Goal: Task Accomplishment & Management: Manage account settings

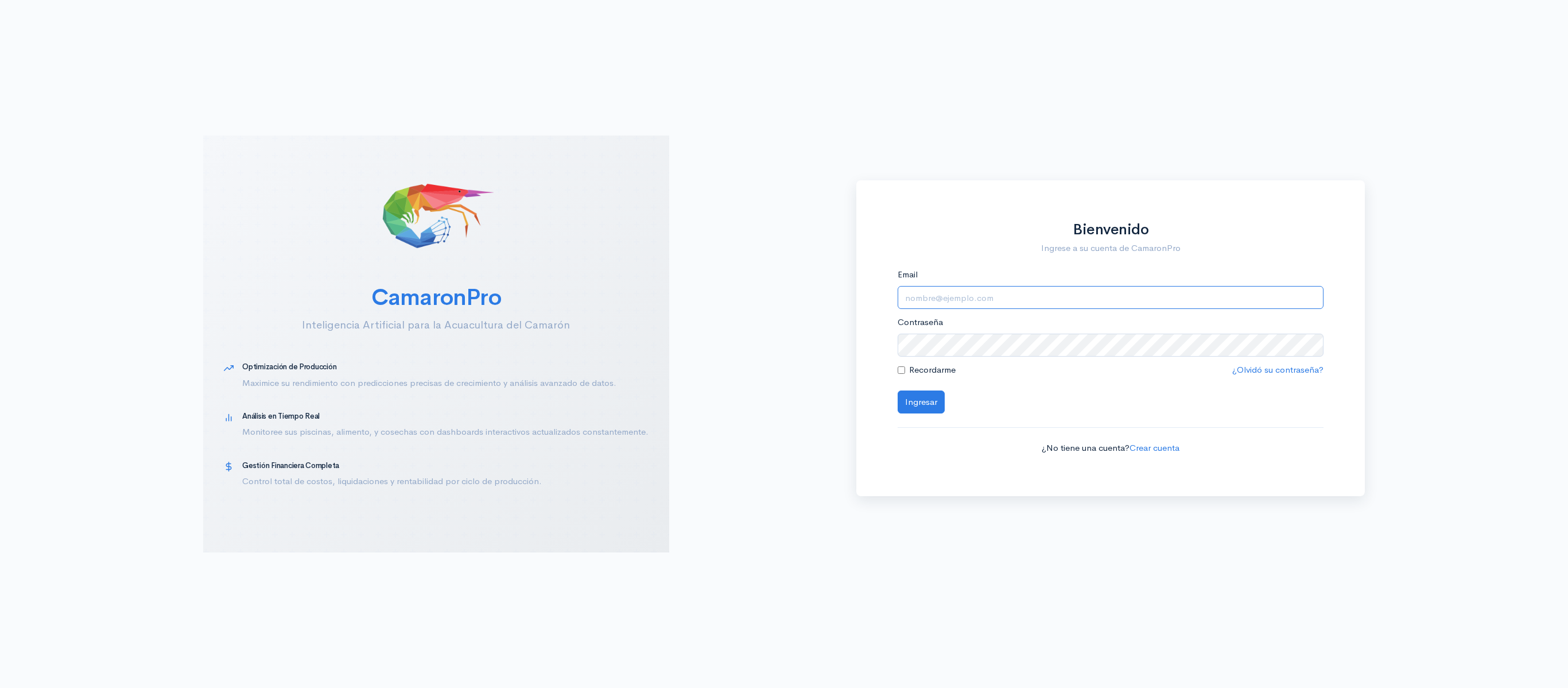
click at [1000, 294] on input "Email" at bounding box center [1111, 298] width 427 height 24
type input "logistica@segesa.com.ec"
click at [962, 356] on form "Email logistica@segesa.com.ec Contraseña Recordarme ¿Olvidó su contraseña? Ingr…" at bounding box center [1111, 361] width 427 height 186
click at [898, 390] on button "Ingresar" at bounding box center [921, 402] width 47 height 24
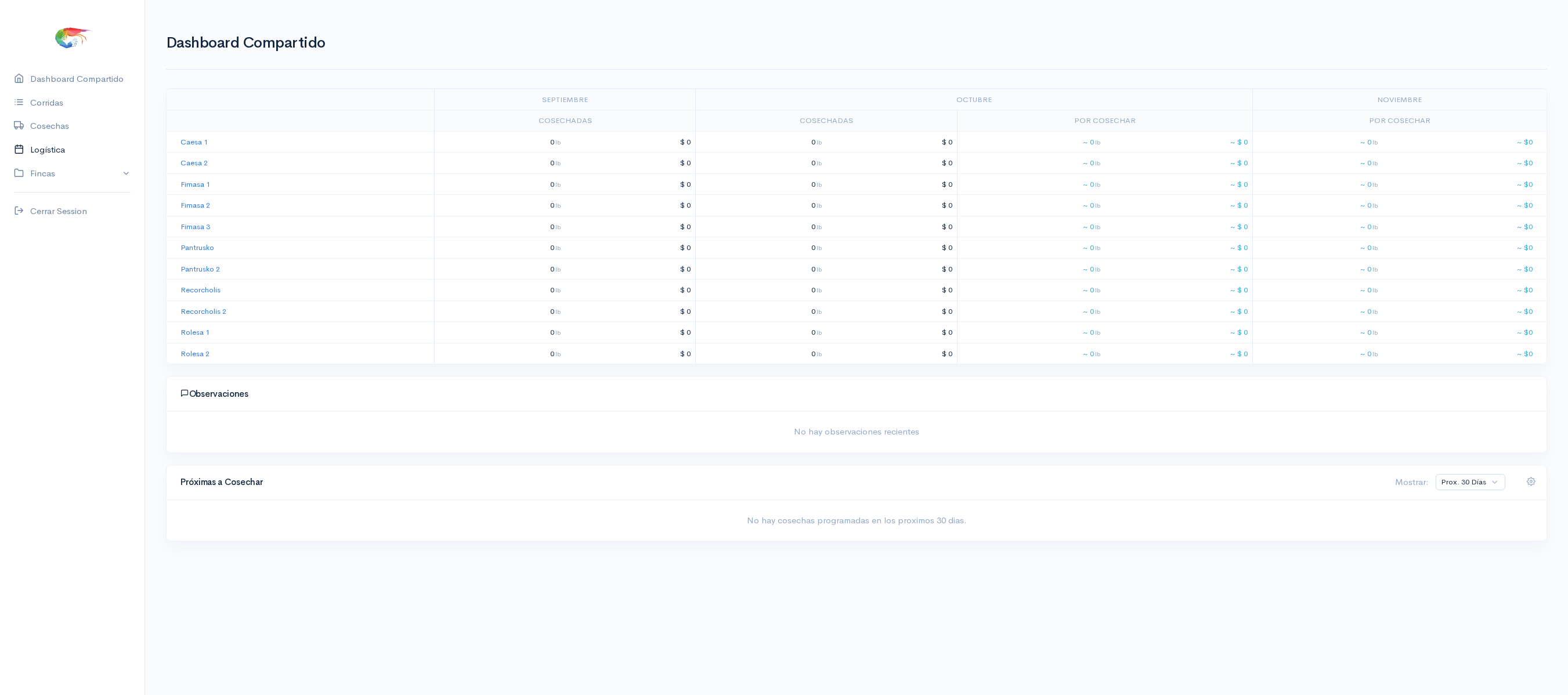
click at [67, 144] on link "Logística" at bounding box center [72, 149] width 145 height 24
click at [232, 70] on div "Cambiar aguaje" at bounding box center [856, 58] width 1395 height 24
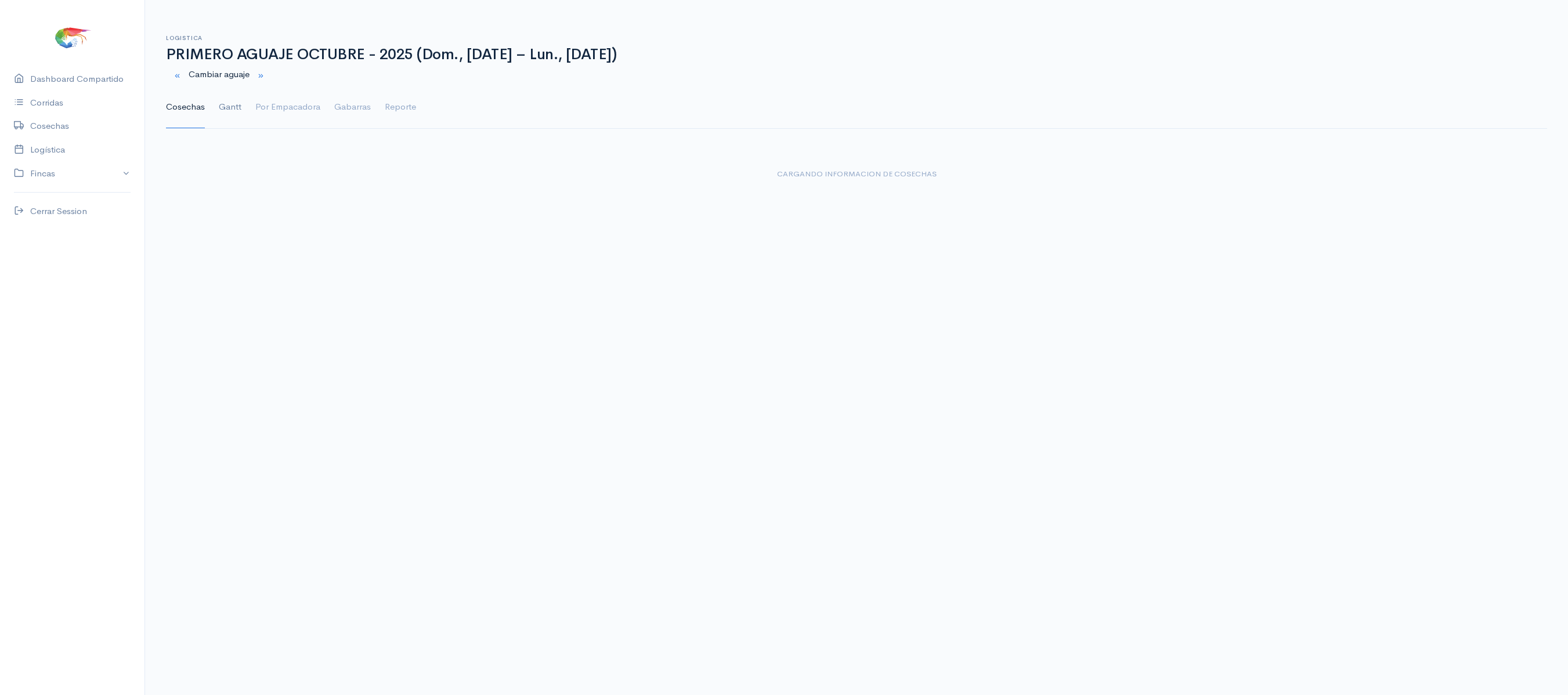
click at [225, 108] on link "Gantt" at bounding box center [230, 107] width 23 height 42
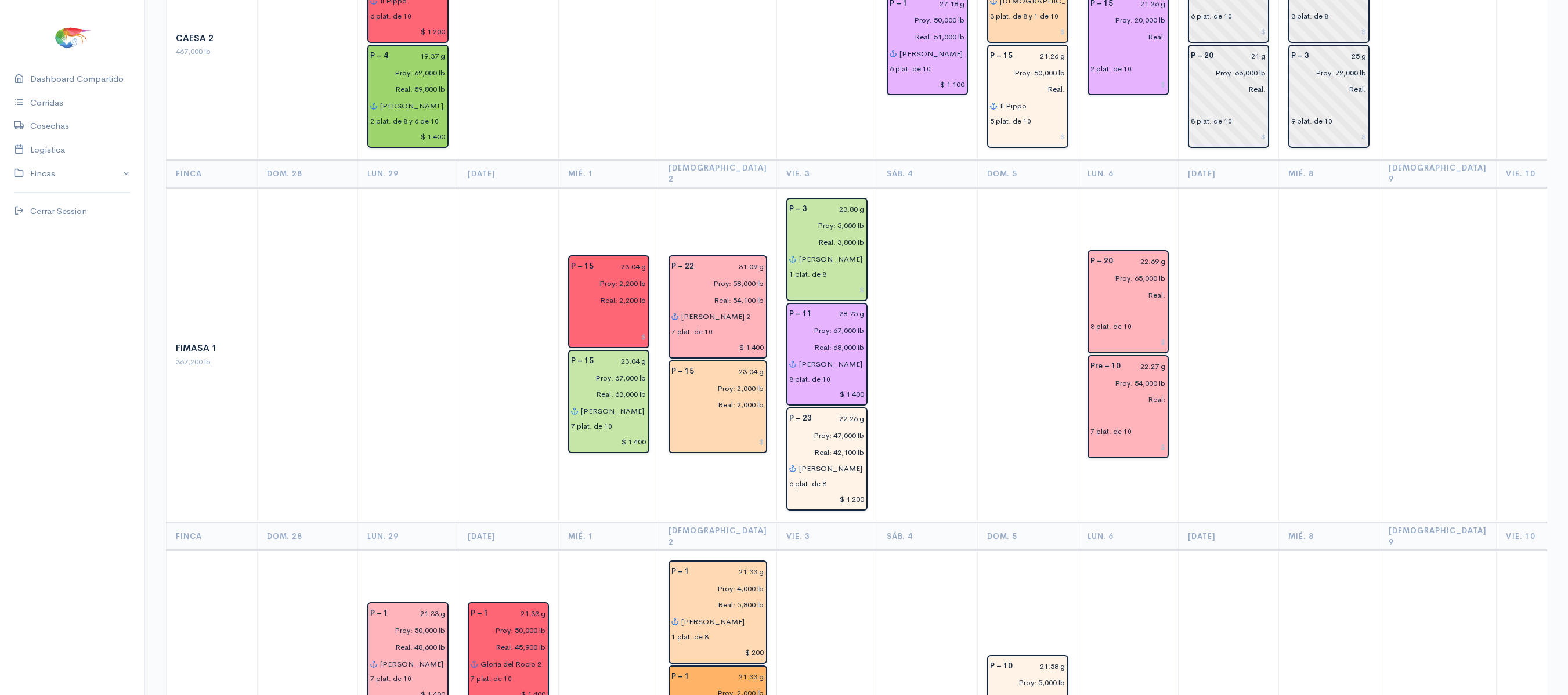
scroll to position [429, 0]
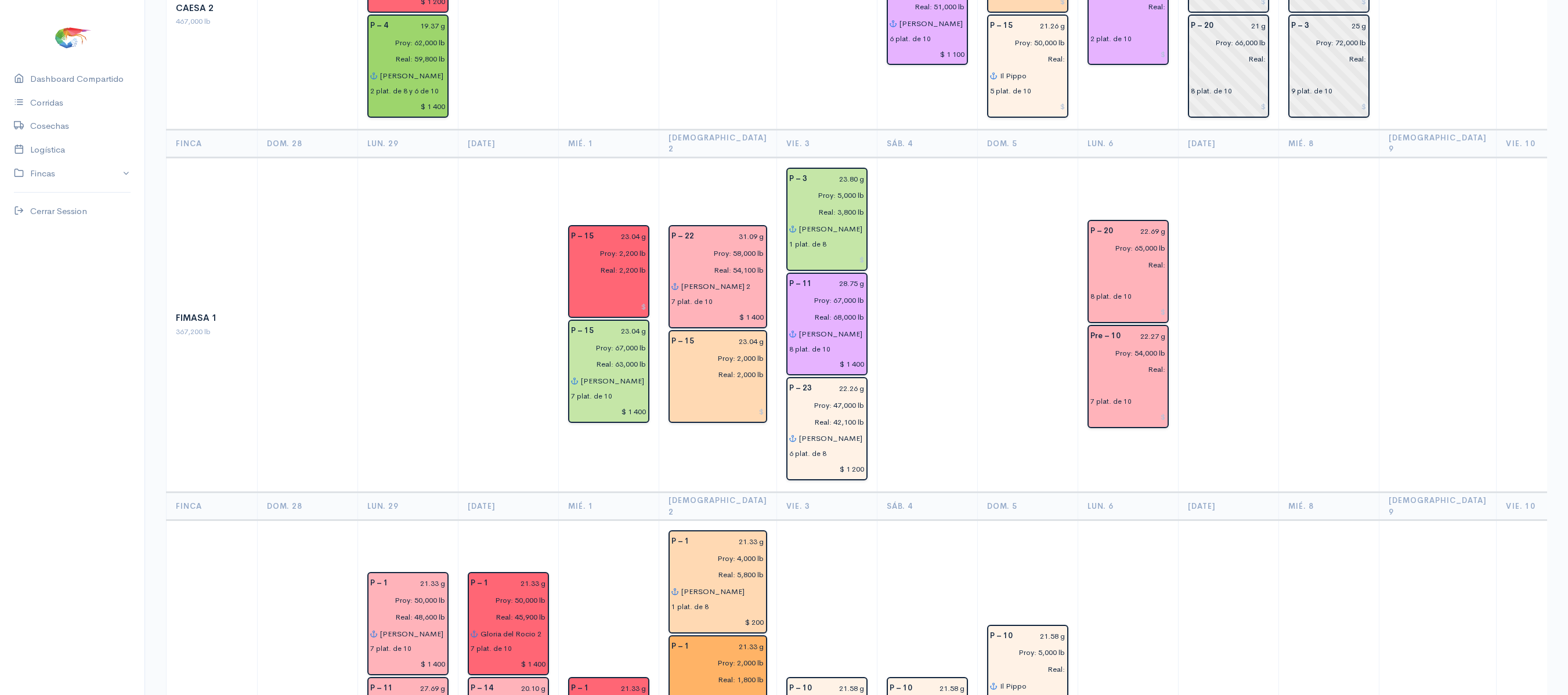
drag, startPoint x: 1127, startPoint y: 349, endPoint x: 1199, endPoint y: 320, distance: 77.6
drag, startPoint x: 1199, startPoint y: 320, endPoint x: 1314, endPoint y: 259, distance: 130.2
click at [1314, 259] on td at bounding box center [1328, 325] width 100 height 335
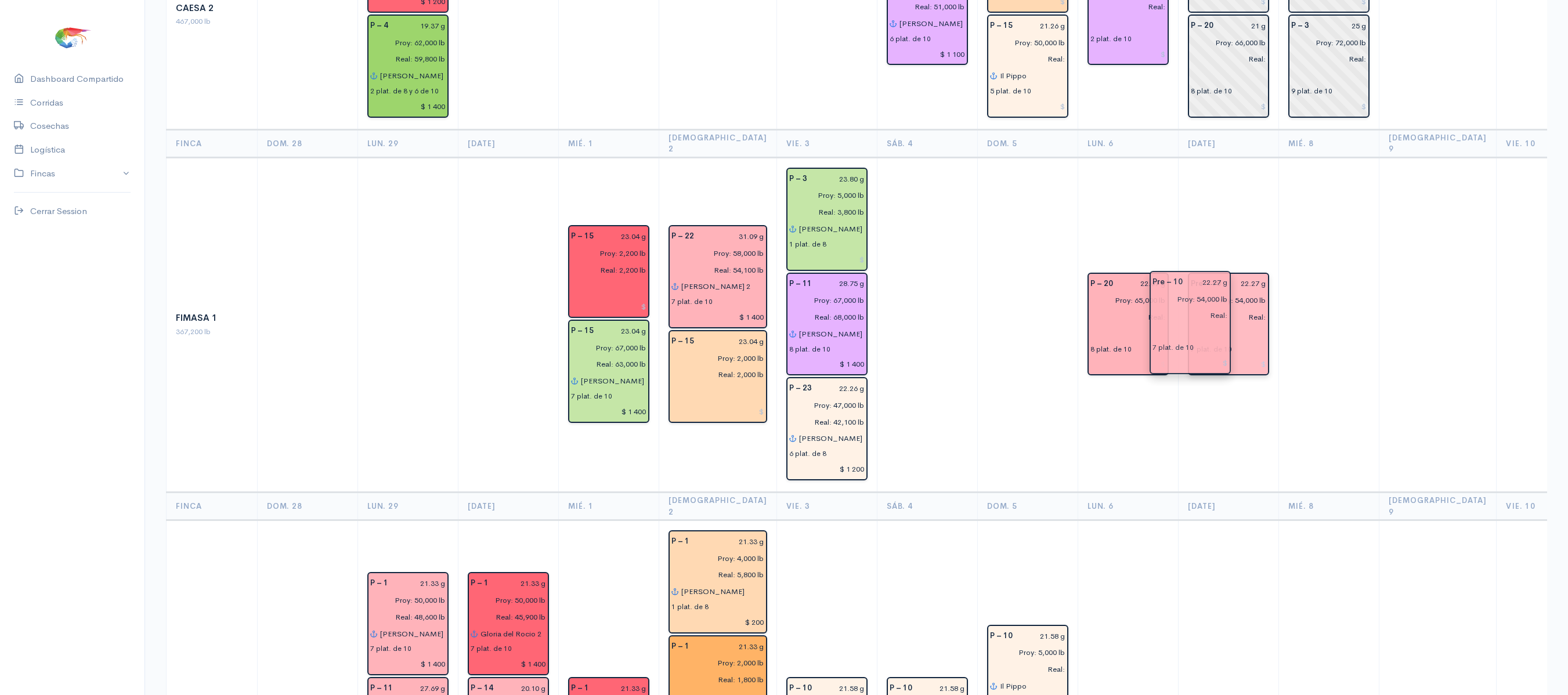
drag, startPoint x: 1115, startPoint y: 328, endPoint x: 1196, endPoint y: 301, distance: 85.4
click at [1204, 210] on td "Pre – 10 22.27 g Proy: 54,000 lb Real: 7 plat. de 10" at bounding box center [1228, 325] width 100 height 335
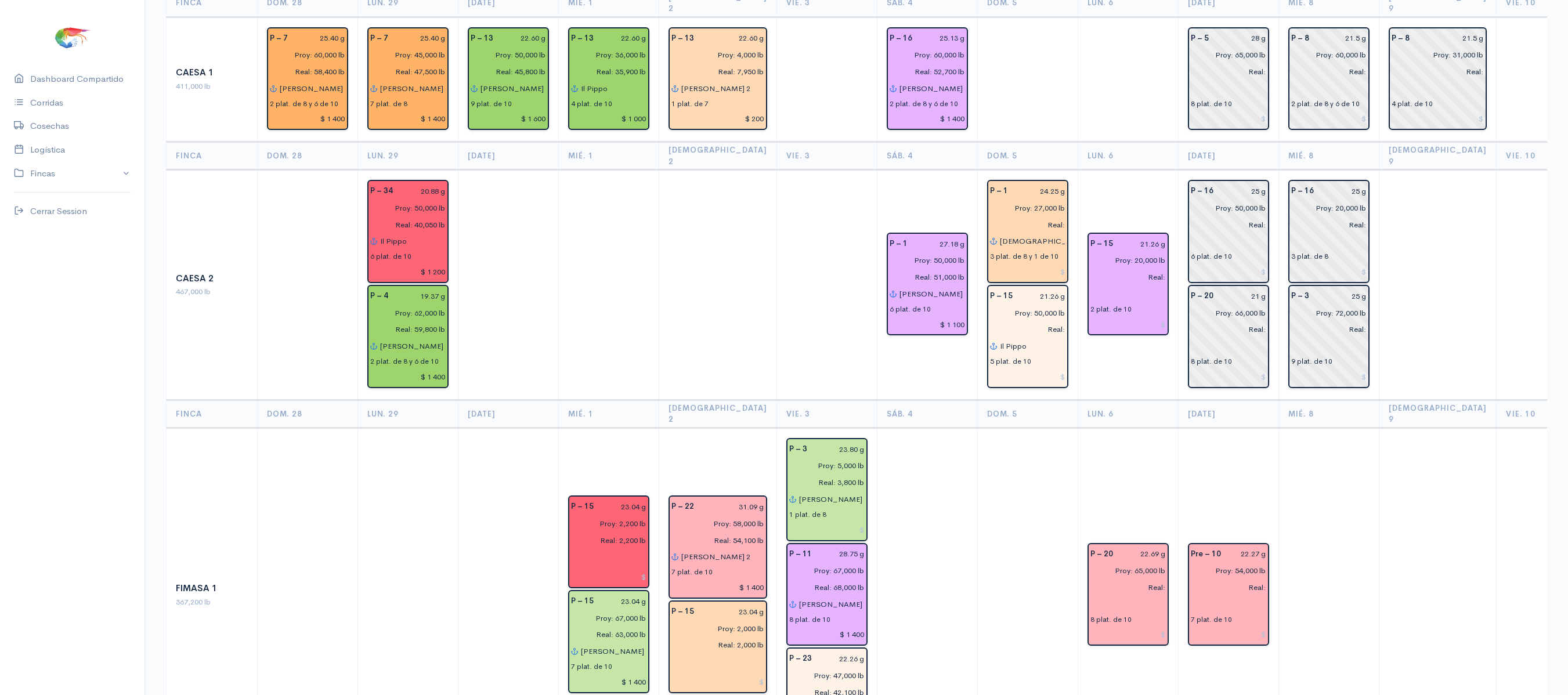
scroll to position [0, 0]
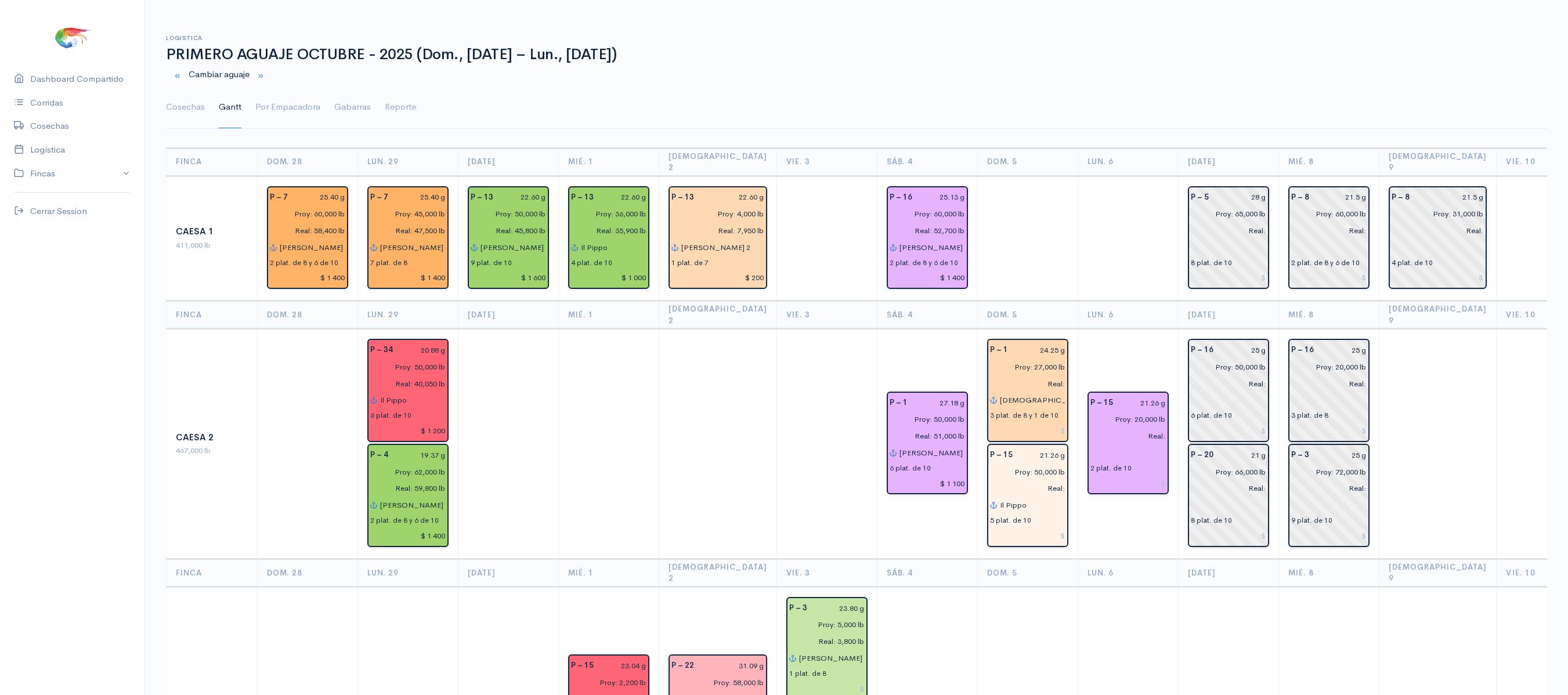
drag, startPoint x: 183, startPoint y: 89, endPoint x: 639, endPoint y: 127, distance: 457.6
click at [183, 89] on link "Cosechas" at bounding box center [185, 107] width 39 height 42
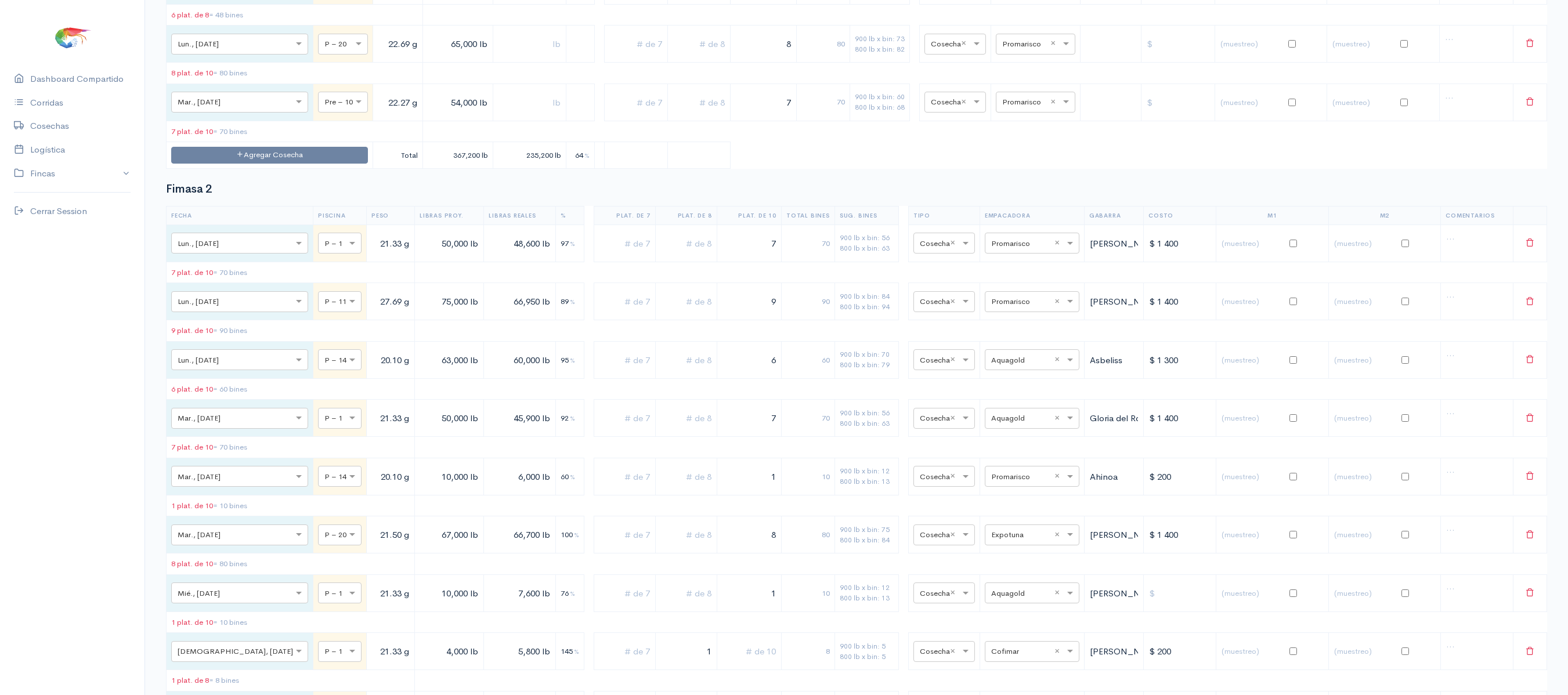
scroll to position [1793, 0]
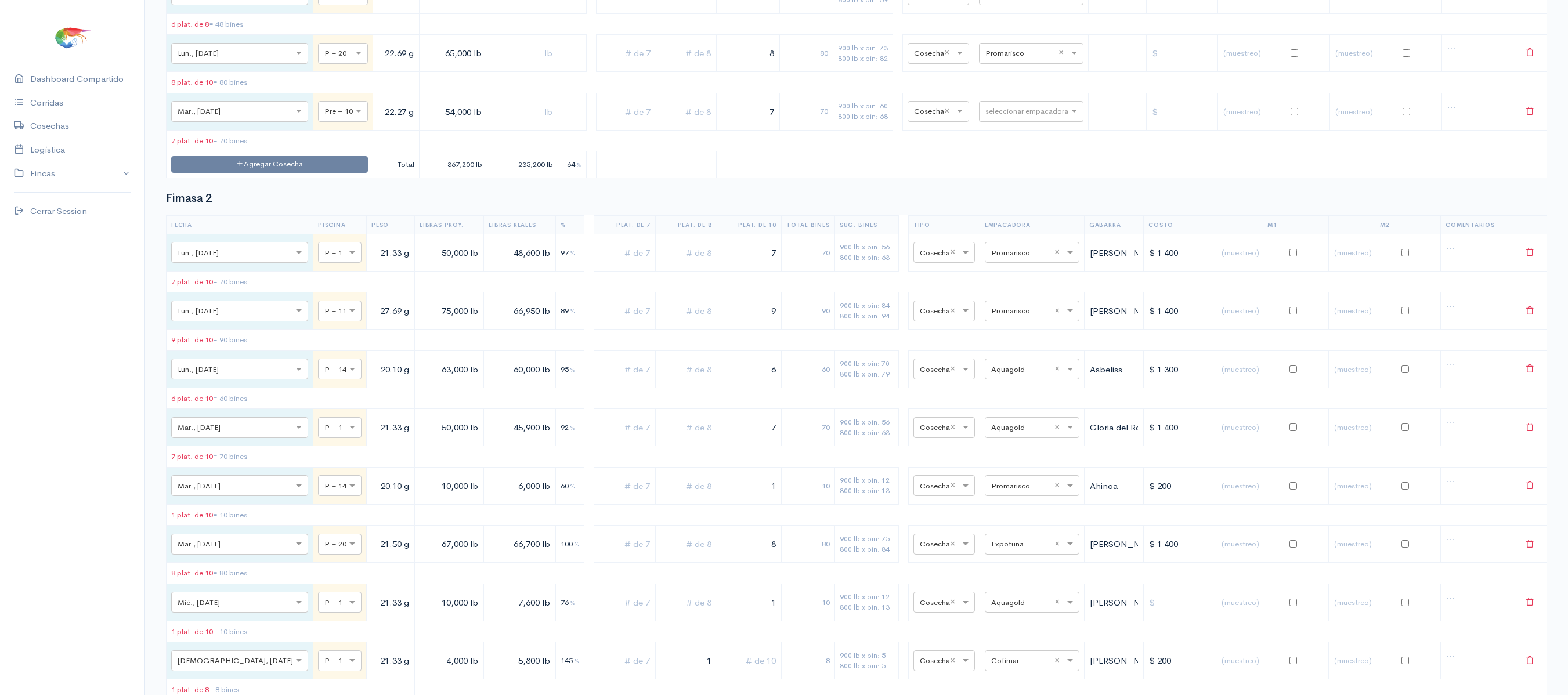
click at [768, 285] on div "Fimasa 2 Fecha Piscina Peso Libras Proy. Libras Reales % Plat. de 7 Plat. de 8 …" at bounding box center [857, 642] width 1381 height 900
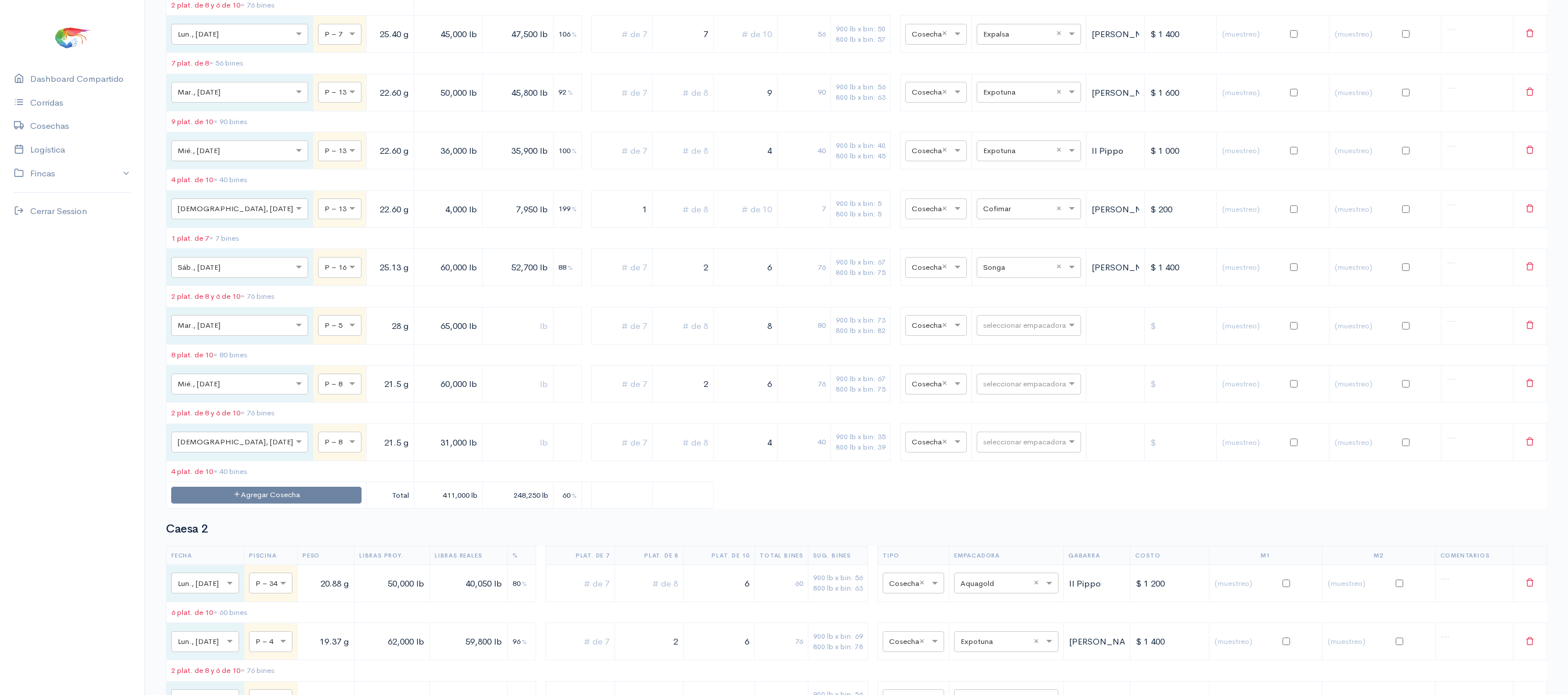
scroll to position [0, 0]
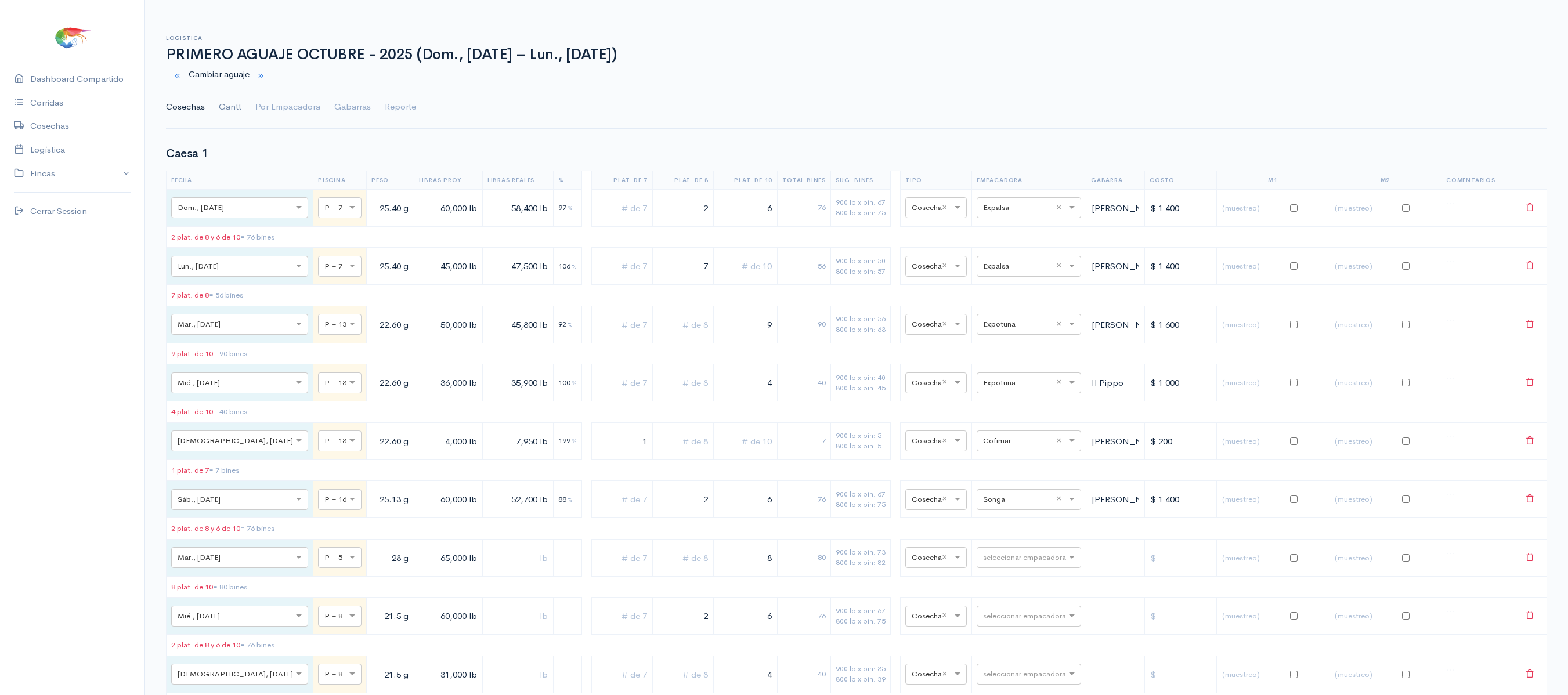
click at [228, 101] on link "Gantt" at bounding box center [230, 107] width 23 height 42
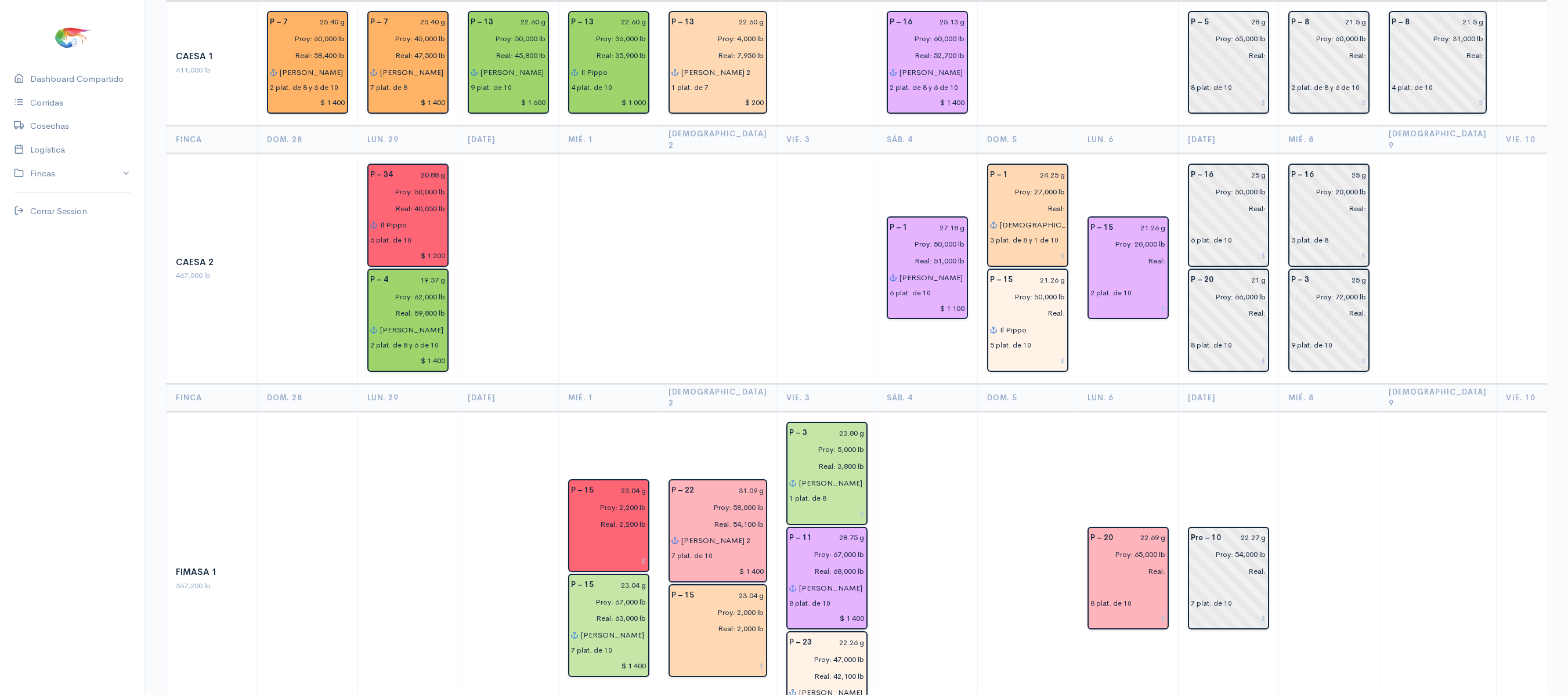
scroll to position [174, 0]
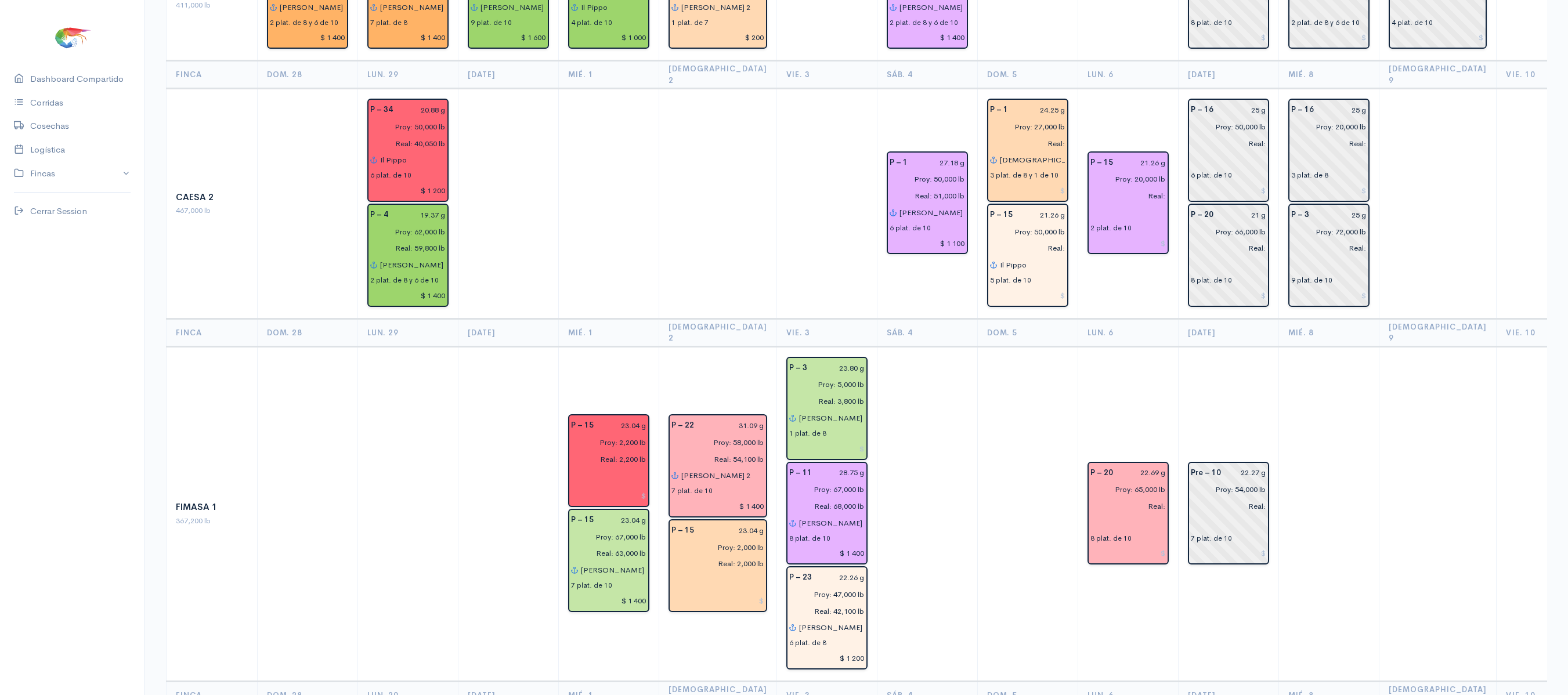
click at [1078, 180] on td "P – 15 21.26 g Proy: 20,000 lb Real: 2 plat. de 10" at bounding box center [1127, 204] width 100 height 230
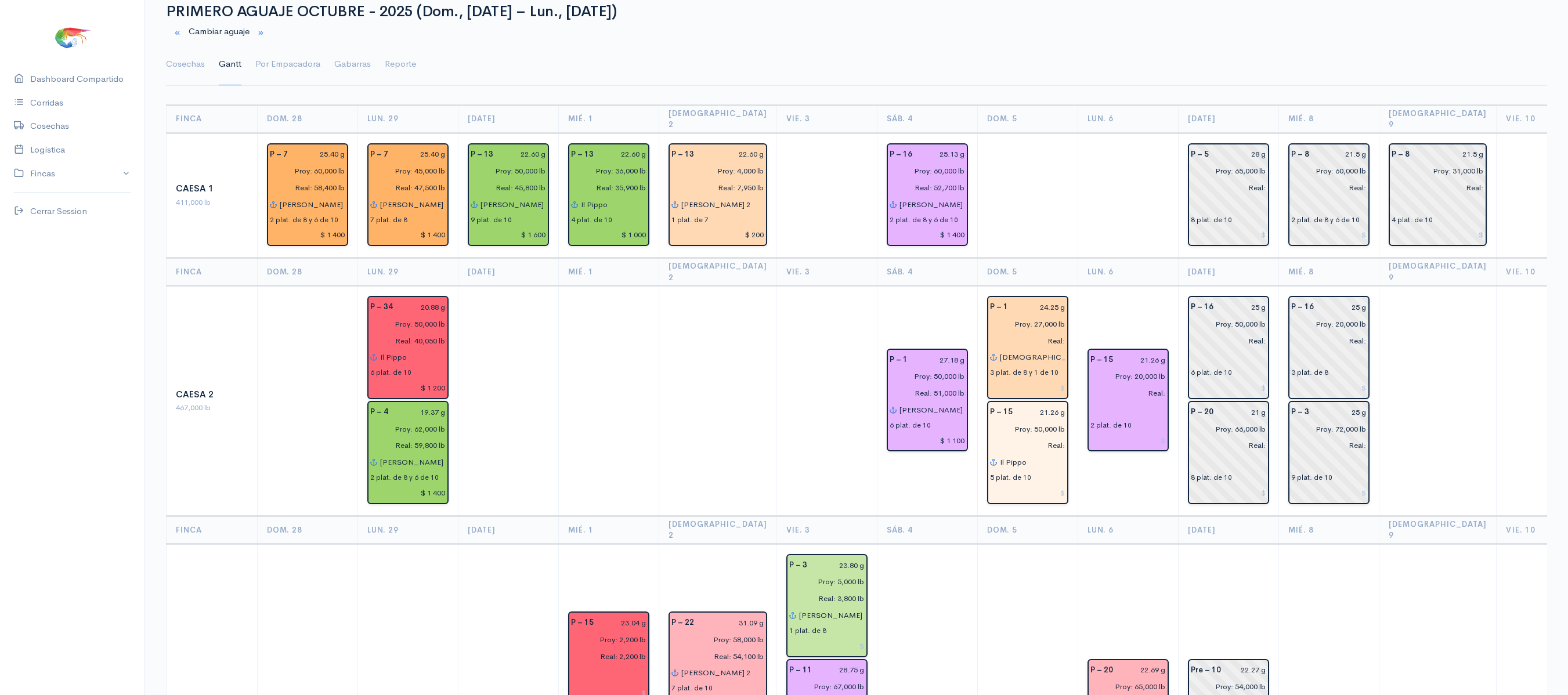
scroll to position [42, 0]
click at [1119, 369] on input "Proy: 20,000 lb" at bounding box center [1124, 377] width 82 height 17
type input "Proy: 28,000 lb"
click at [173, 71] on link "Cosechas" at bounding box center [185, 66] width 39 height 42
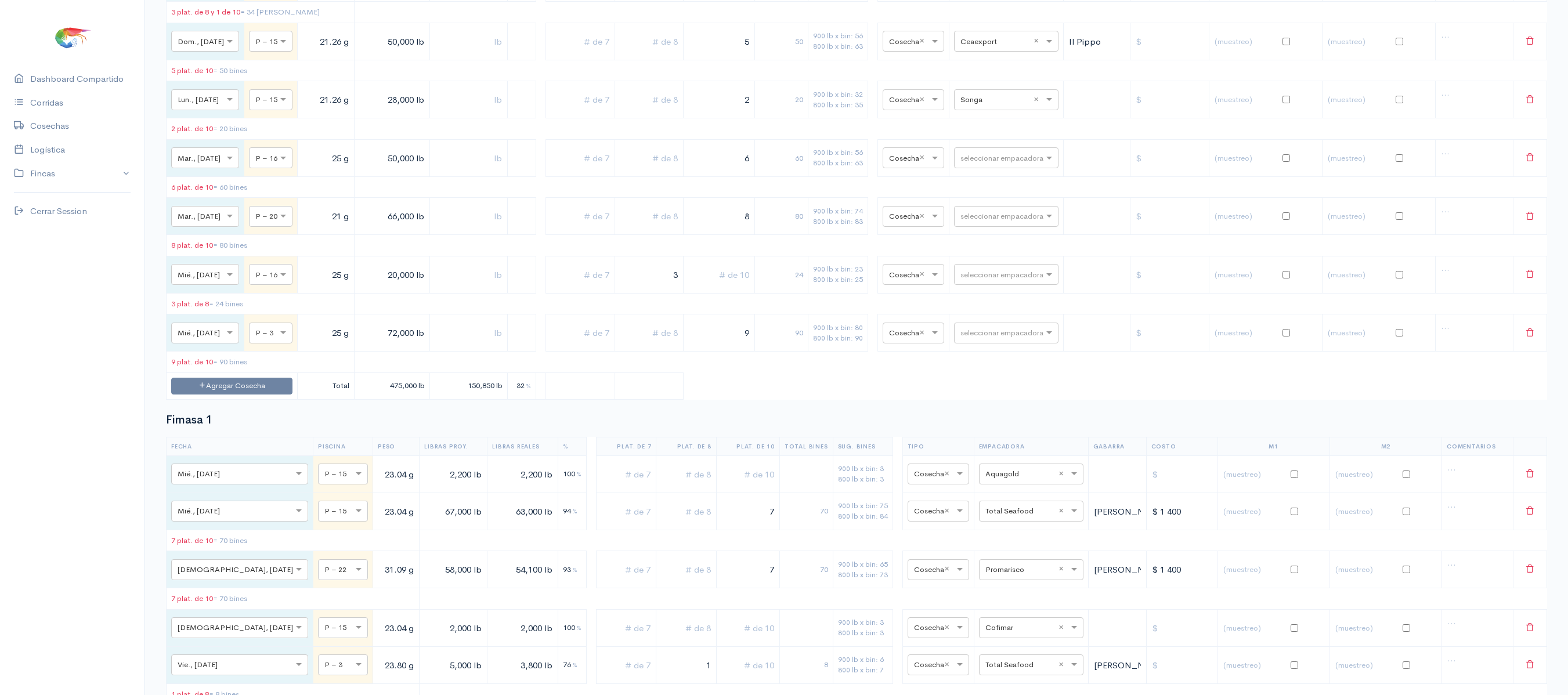
scroll to position [1004, 0]
drag, startPoint x: 732, startPoint y: 140, endPoint x: 884, endPoint y: 114, distance: 154.2
click at [884, 114] on table "Fecha Piscina Peso Libras Proy. Libras Reales % Plat. de 7 Plat. de 8 Plat. de …" at bounding box center [857, 87] width 1381 height 629
type input "3"
drag, startPoint x: 377, startPoint y: 135, endPoint x: 404, endPoint y: 140, distance: 27.5
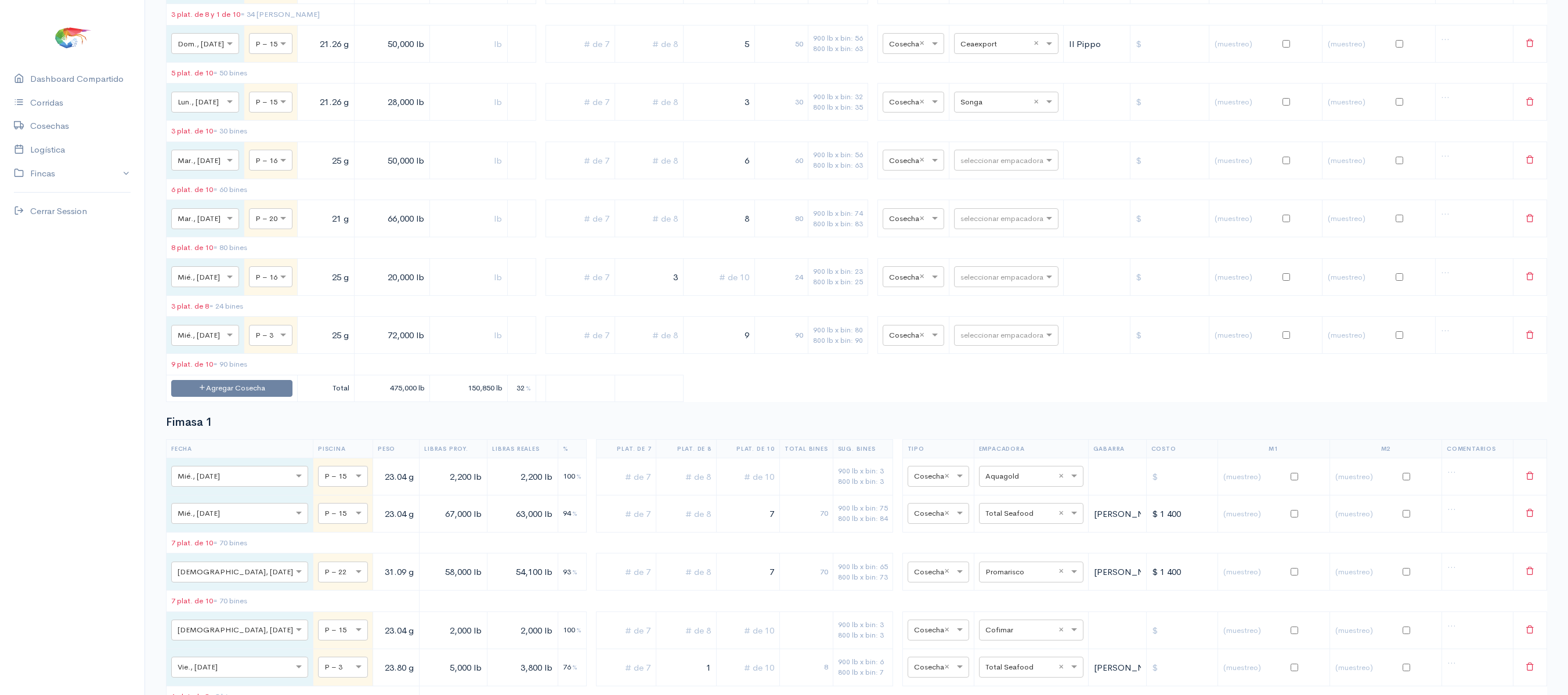
click at [404, 114] on input "28,000 lb" at bounding box center [392, 102] width 66 height 24
type input "27,000 lb"
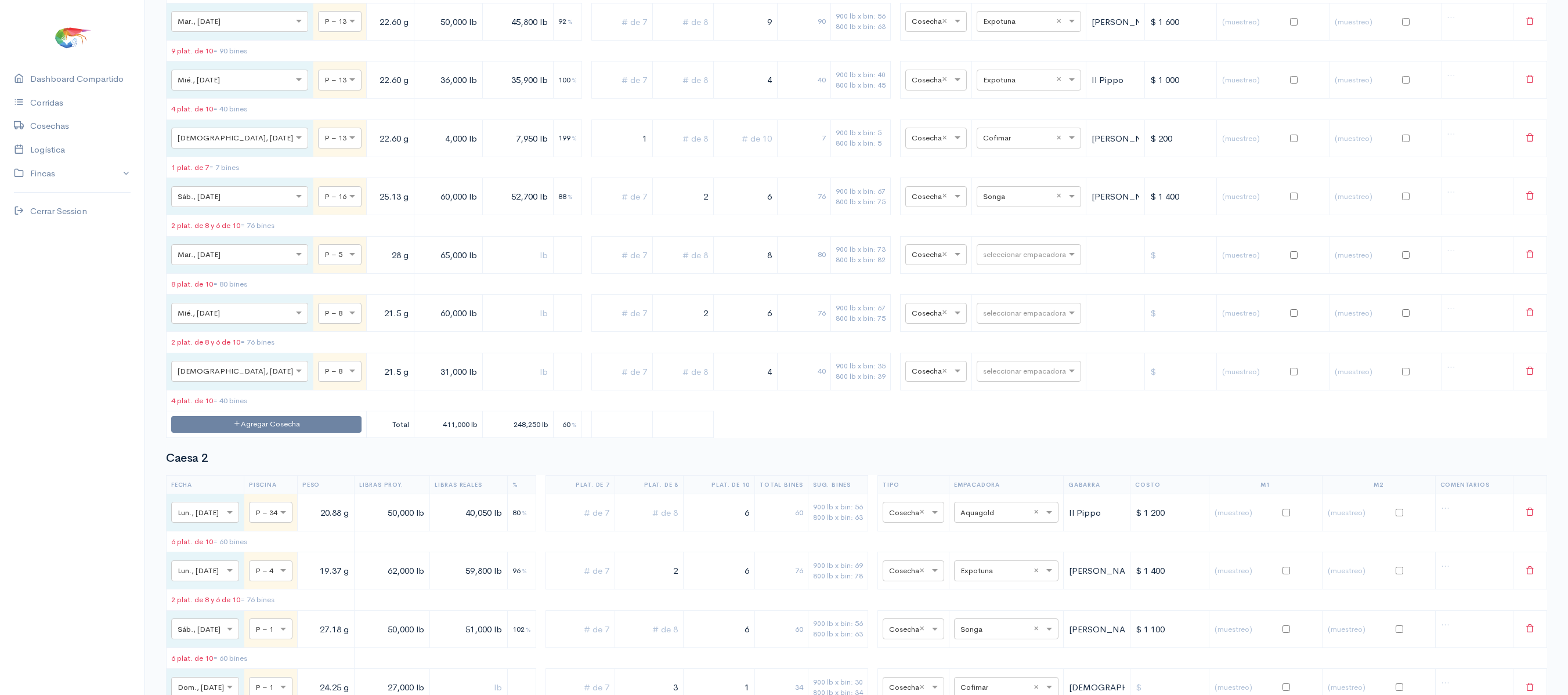
scroll to position [0, 0]
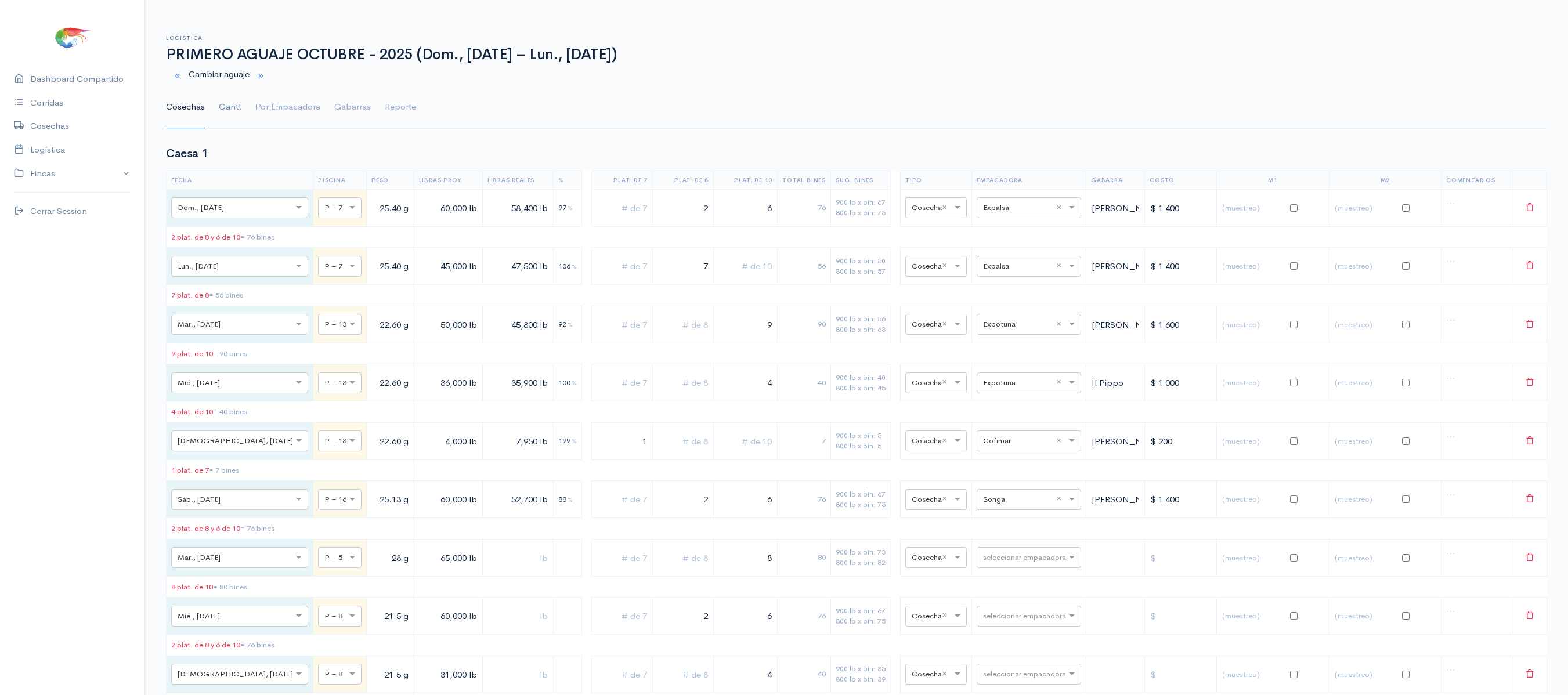
click at [231, 102] on link "Gantt" at bounding box center [230, 107] width 23 height 42
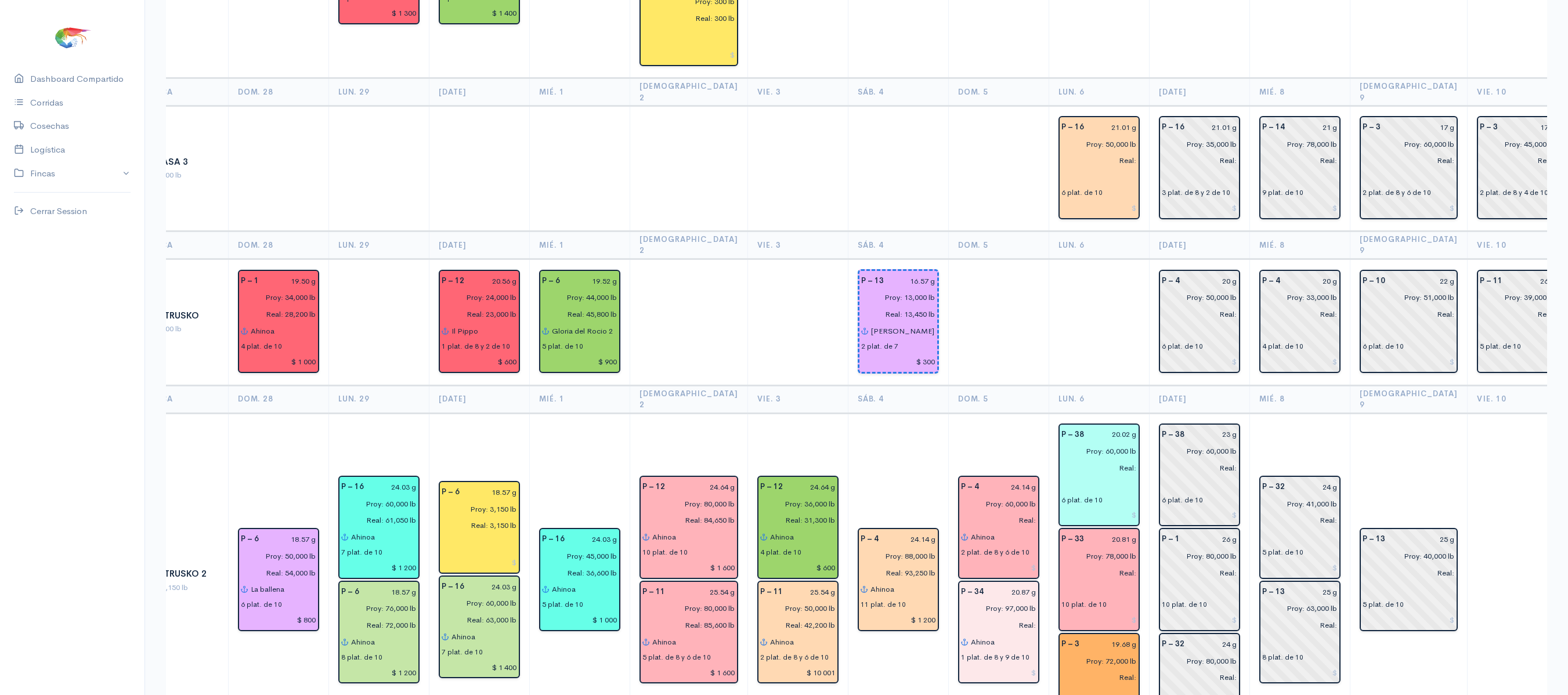
scroll to position [1291, 0]
click at [1249, 464] on td "P – 32 24 g Proy: 41,000 lb Real: 5 plat. de 10 P – 13 25 g Proy: 63,000 lb Rea…" at bounding box center [1299, 579] width 100 height 335
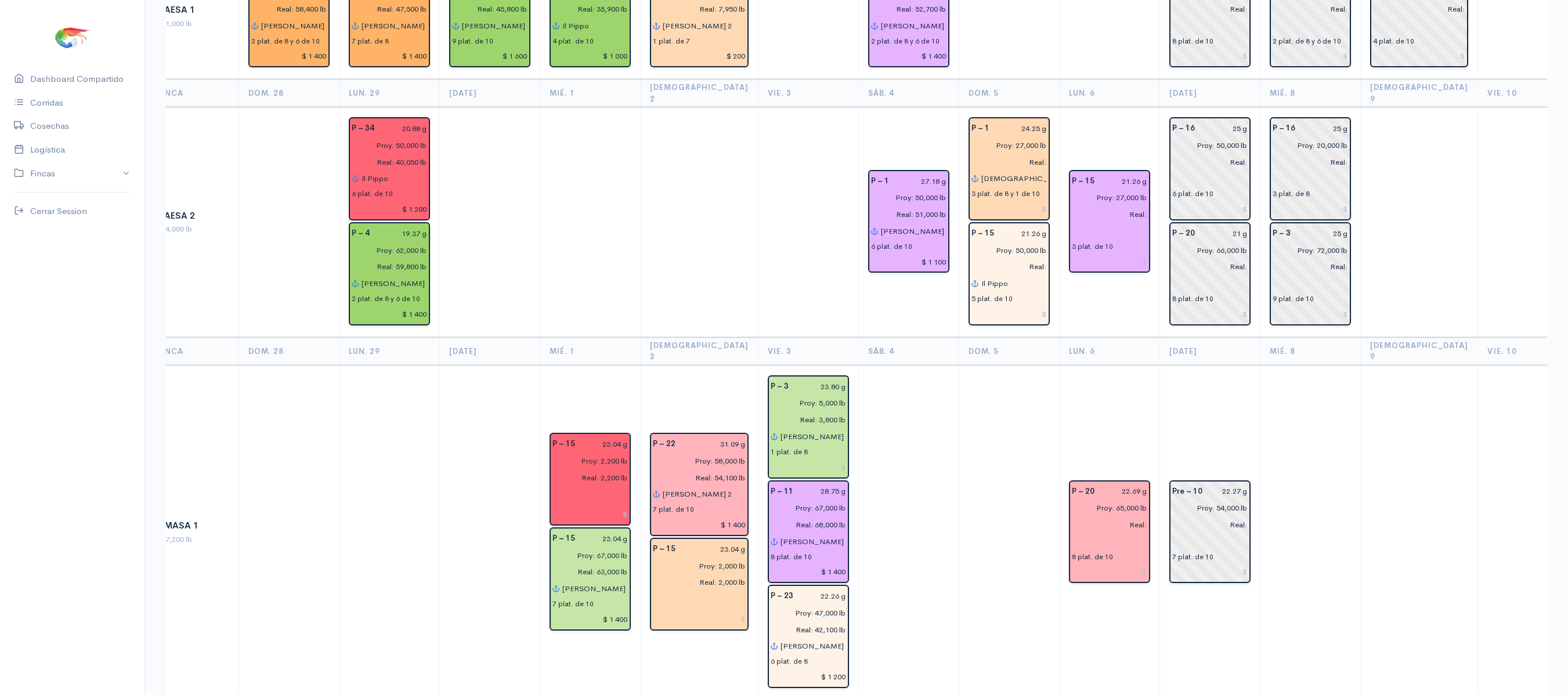
scroll to position [0, 0]
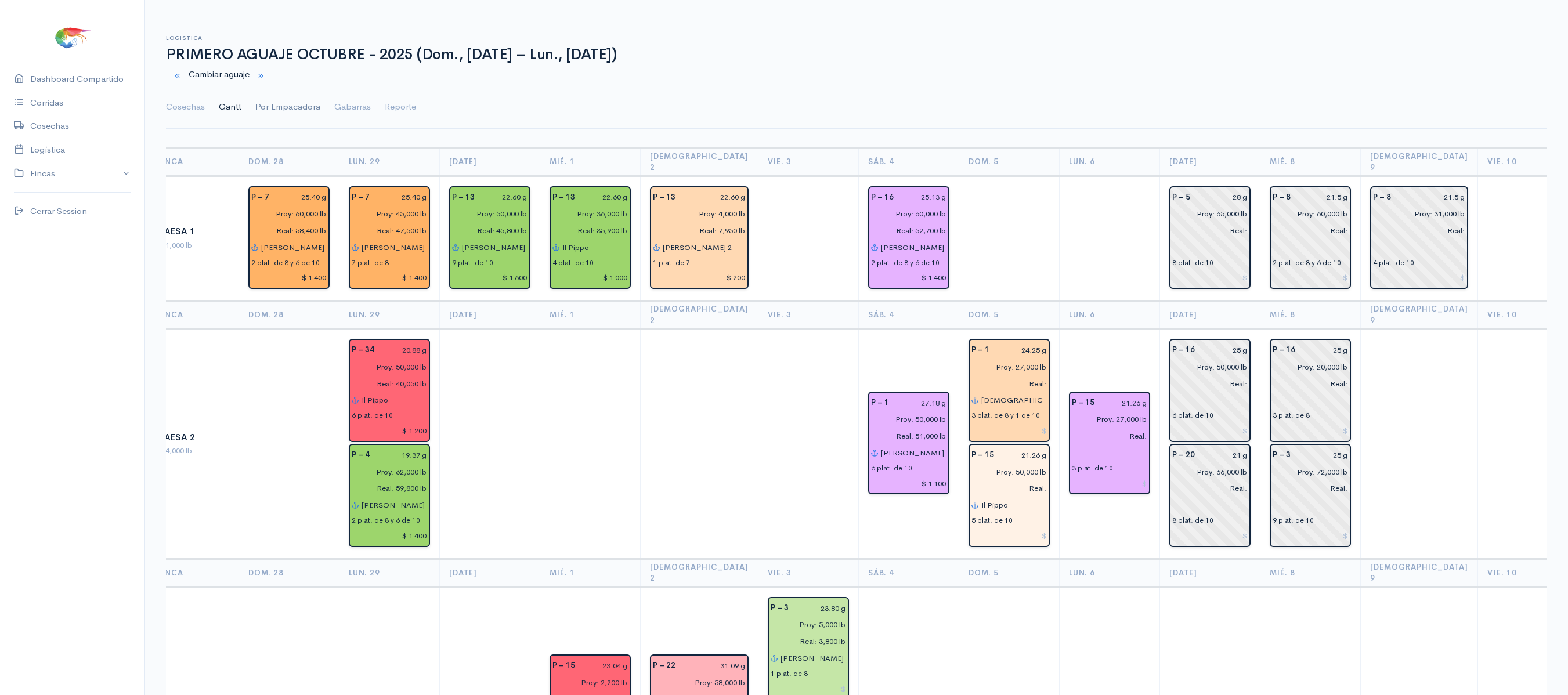
click at [286, 115] on link "Por Empacadora" at bounding box center [288, 107] width 65 height 42
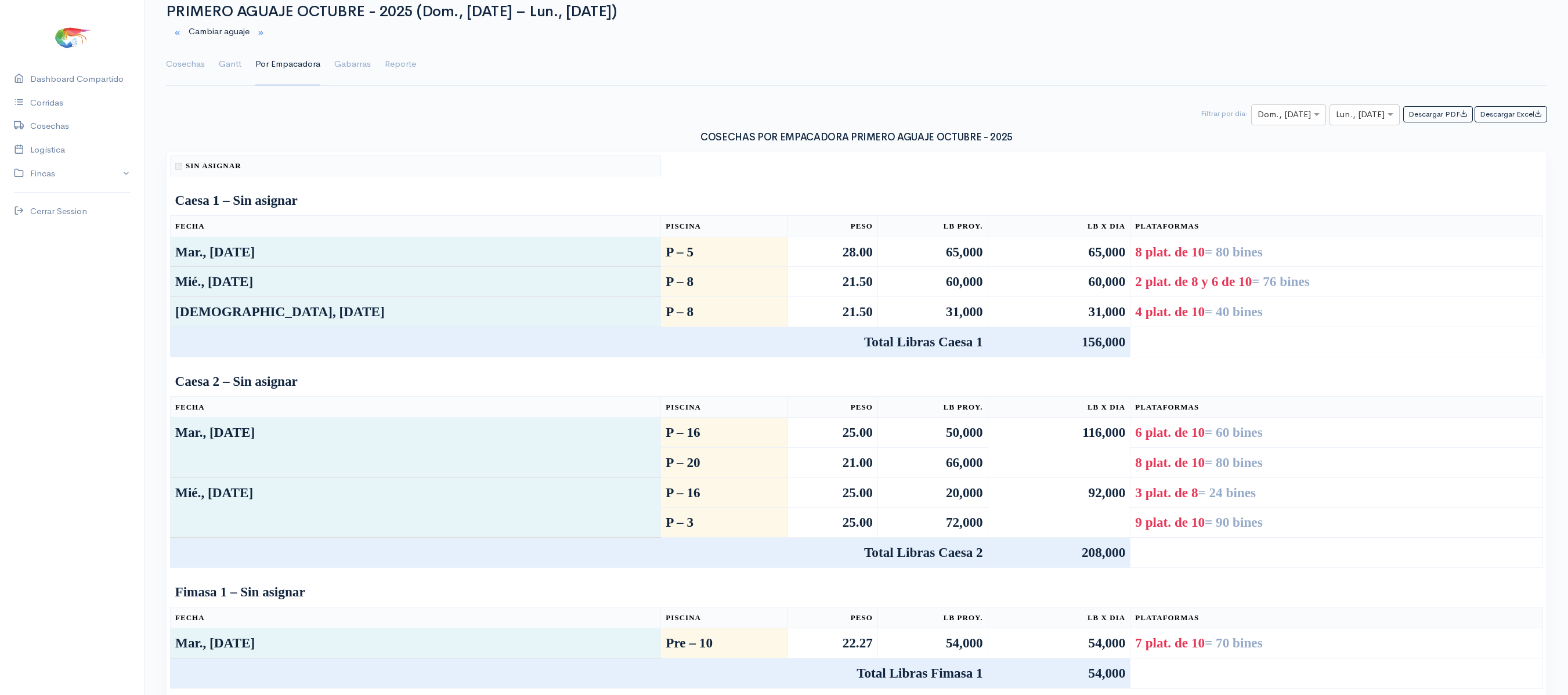
scroll to position [42, 0]
click at [1280, 119] on input "text" at bounding box center [1278, 116] width 41 height 15
type input "6"
click at [1356, 117] on input "text" at bounding box center [1354, 116] width 36 height 15
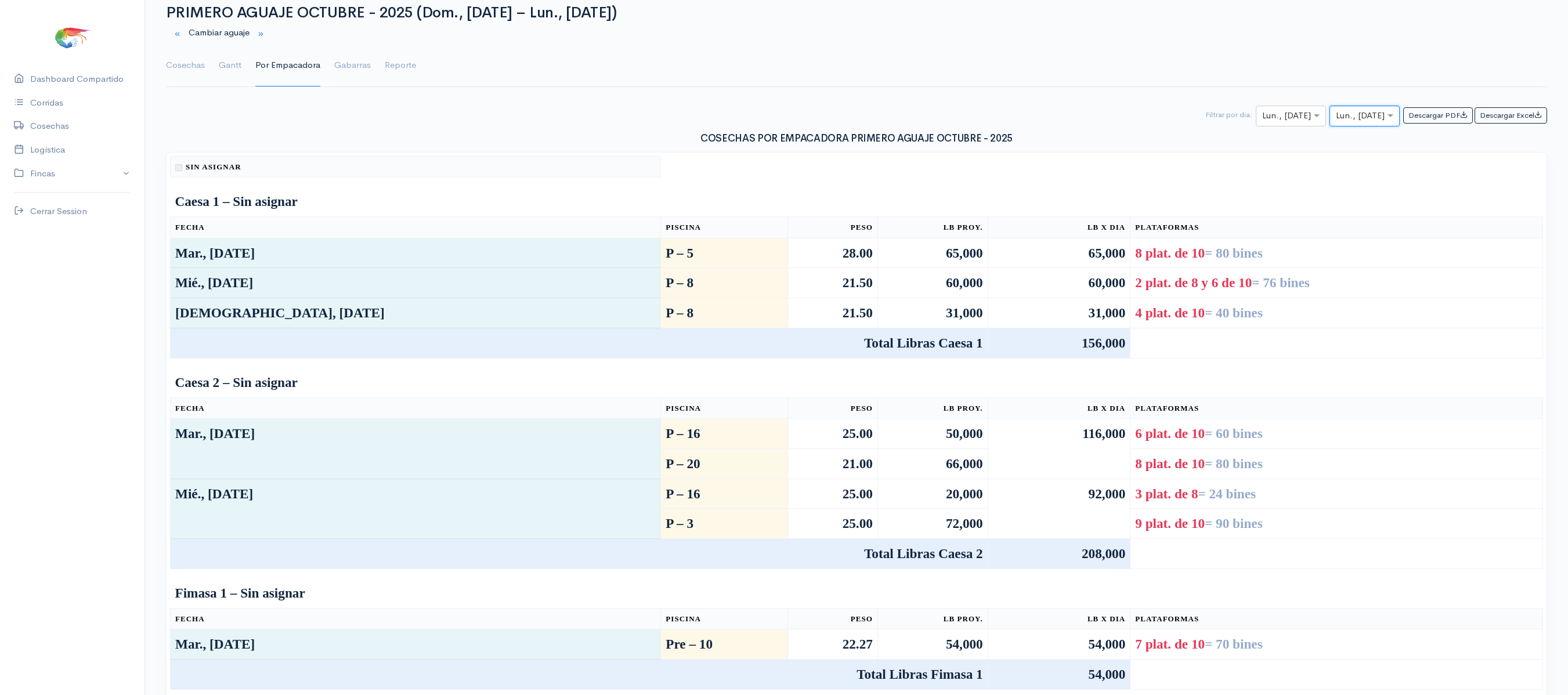
type input "6"
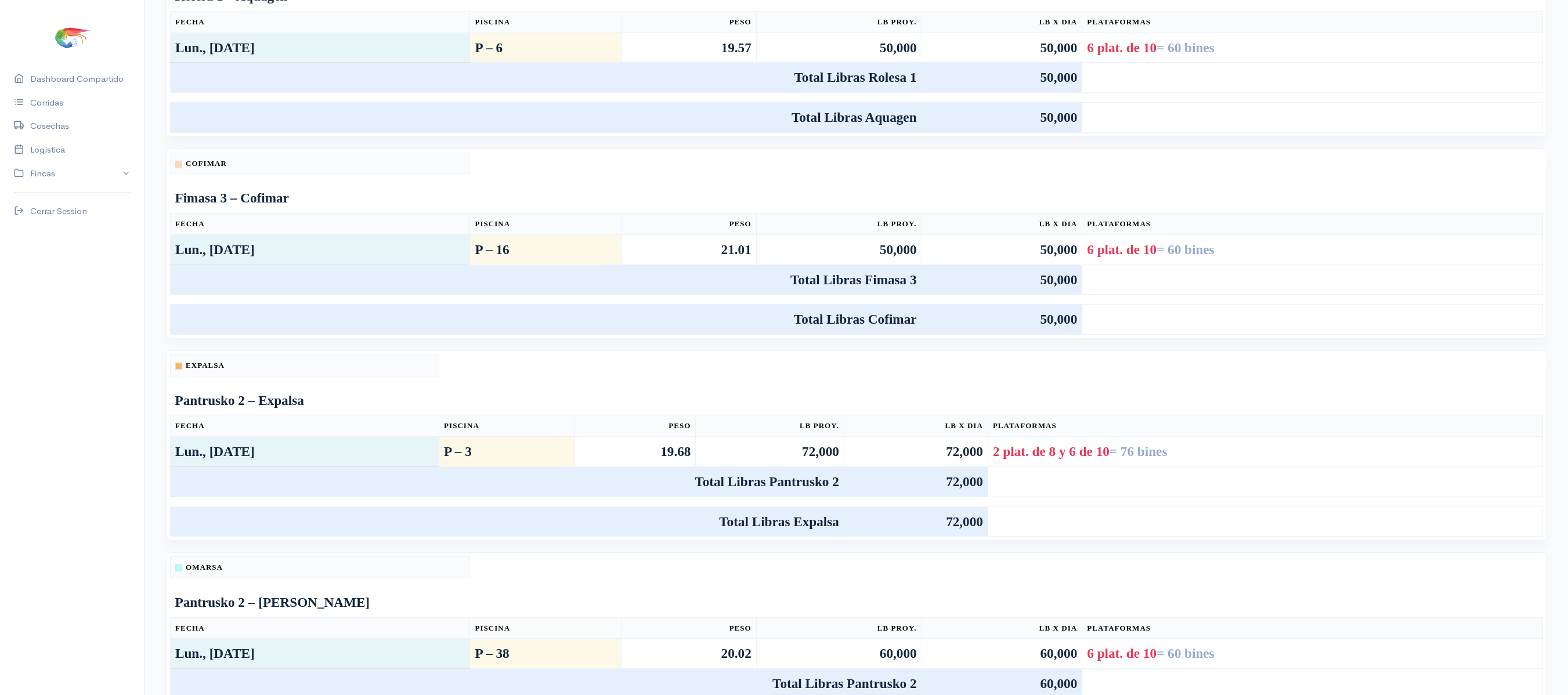
scroll to position [0, 0]
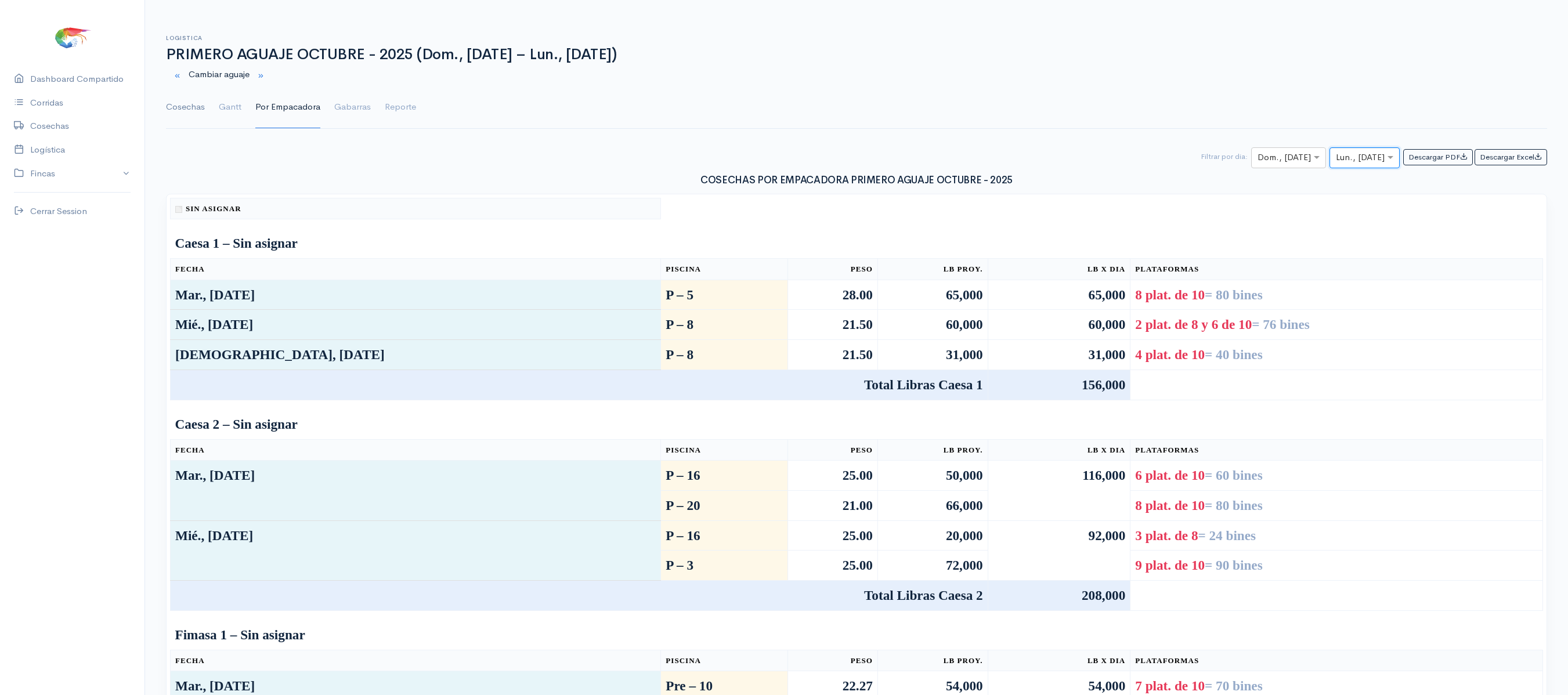
click at [178, 116] on link "Cosechas" at bounding box center [185, 107] width 39 height 42
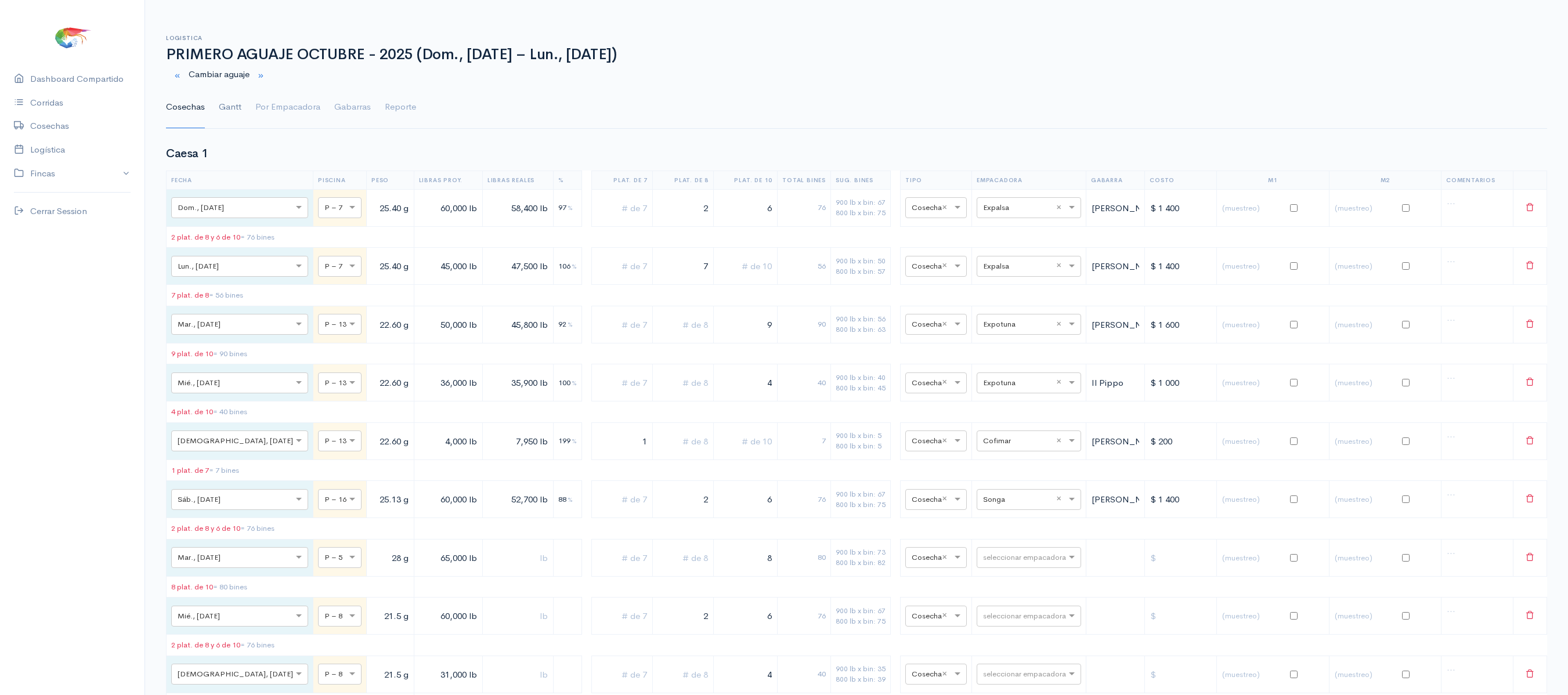
click at [223, 113] on link "Gantt" at bounding box center [230, 107] width 23 height 42
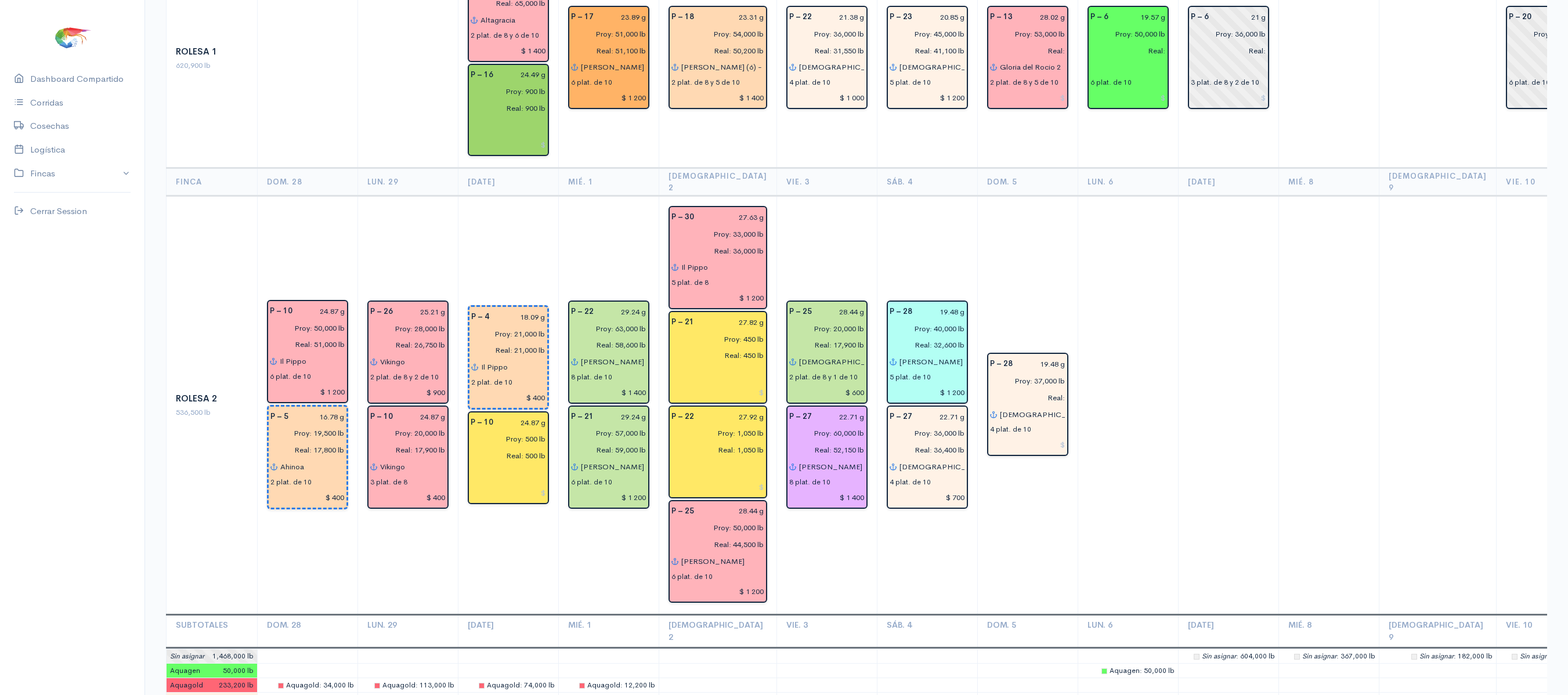
scroll to position [2087, 0]
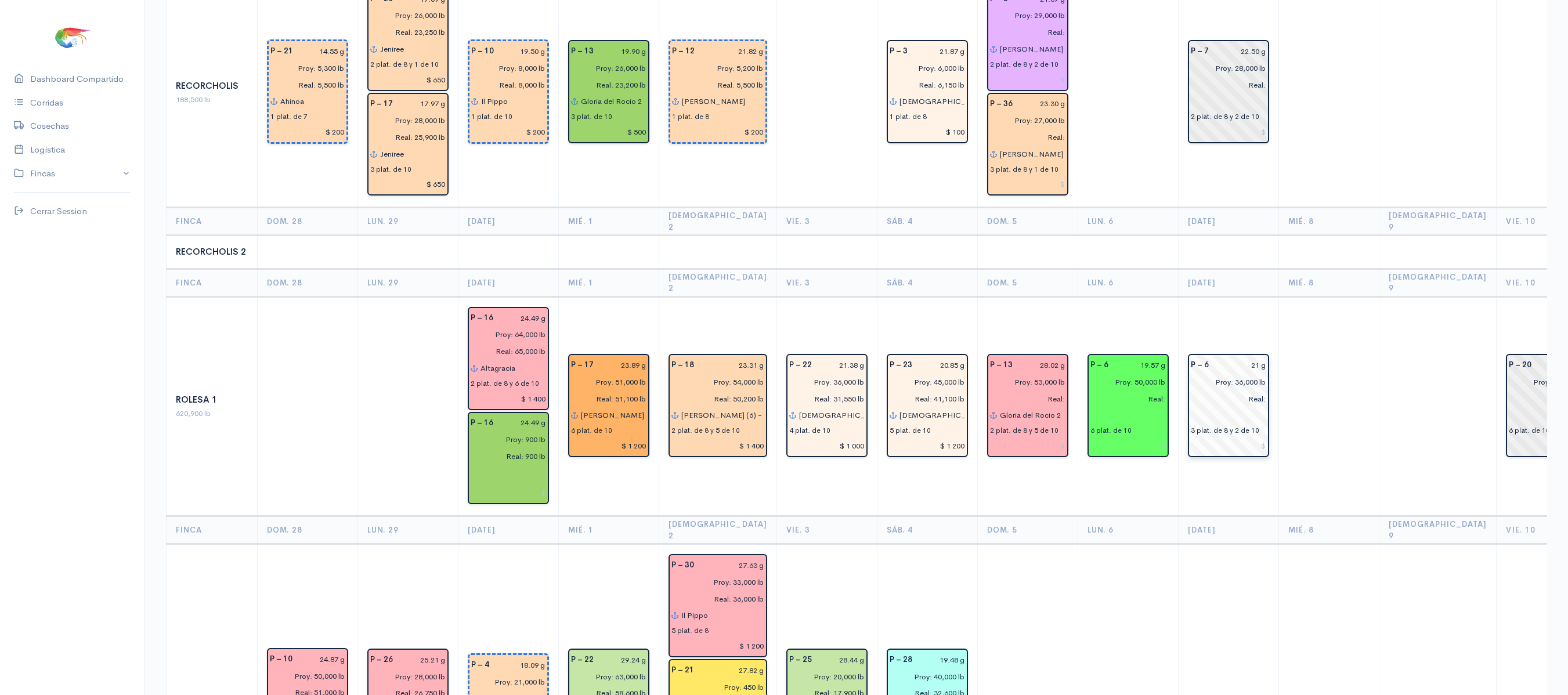
click at [1239, 357] on input "21 g" at bounding box center [1241, 365] width 50 height 17
type input "2 g"
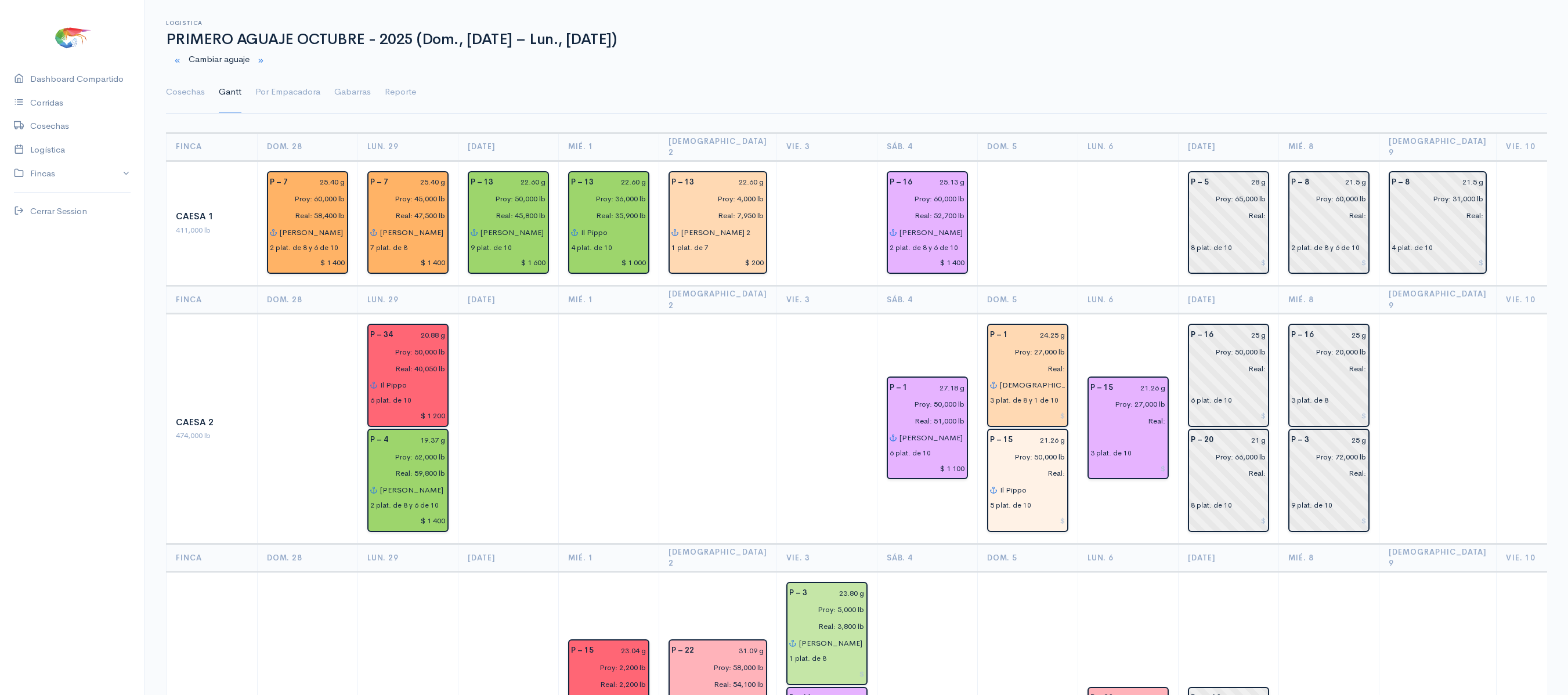
scroll to position [0, 0]
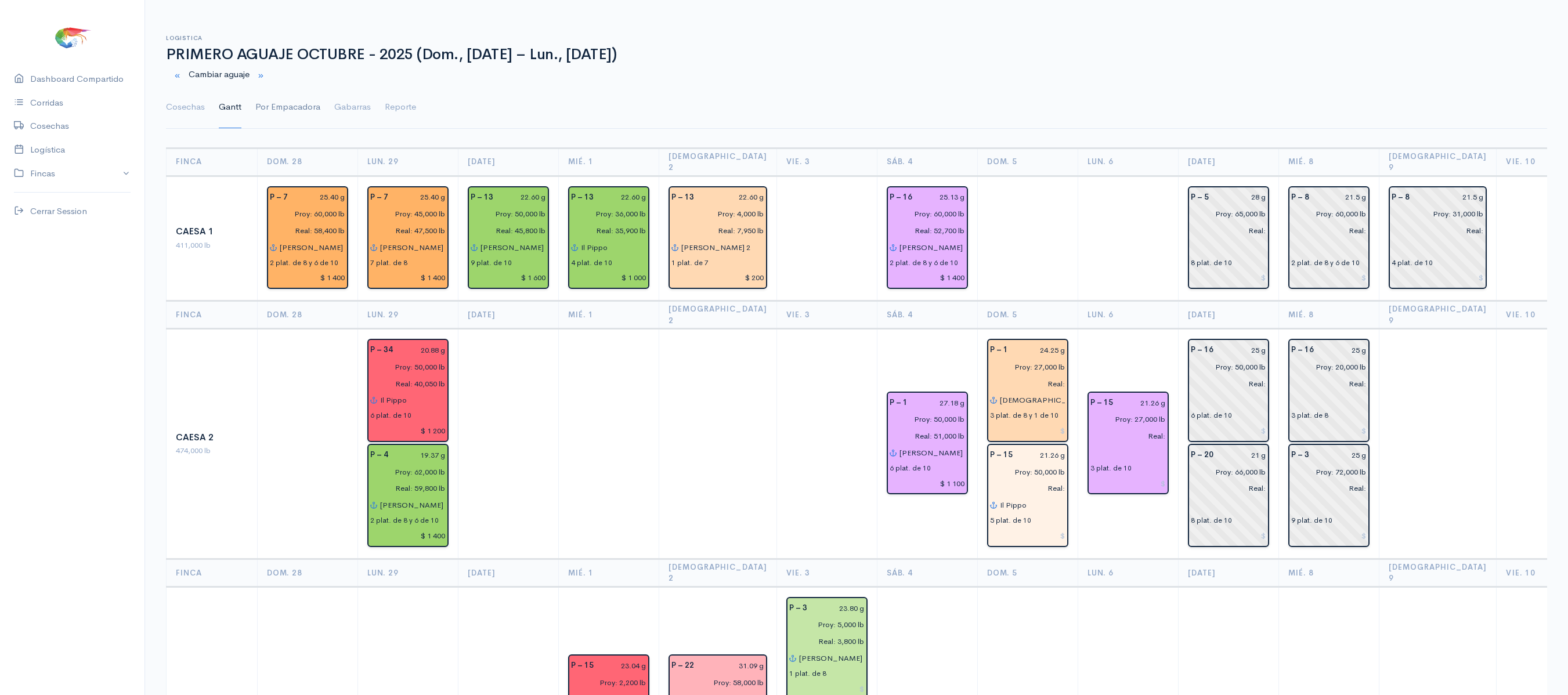
type input "19.57 g"
drag, startPoint x: 271, startPoint y: 111, endPoint x: 267, endPoint y: 106, distance: 6.4
click at [270, 111] on link "Por Empacadora" at bounding box center [288, 107] width 65 height 42
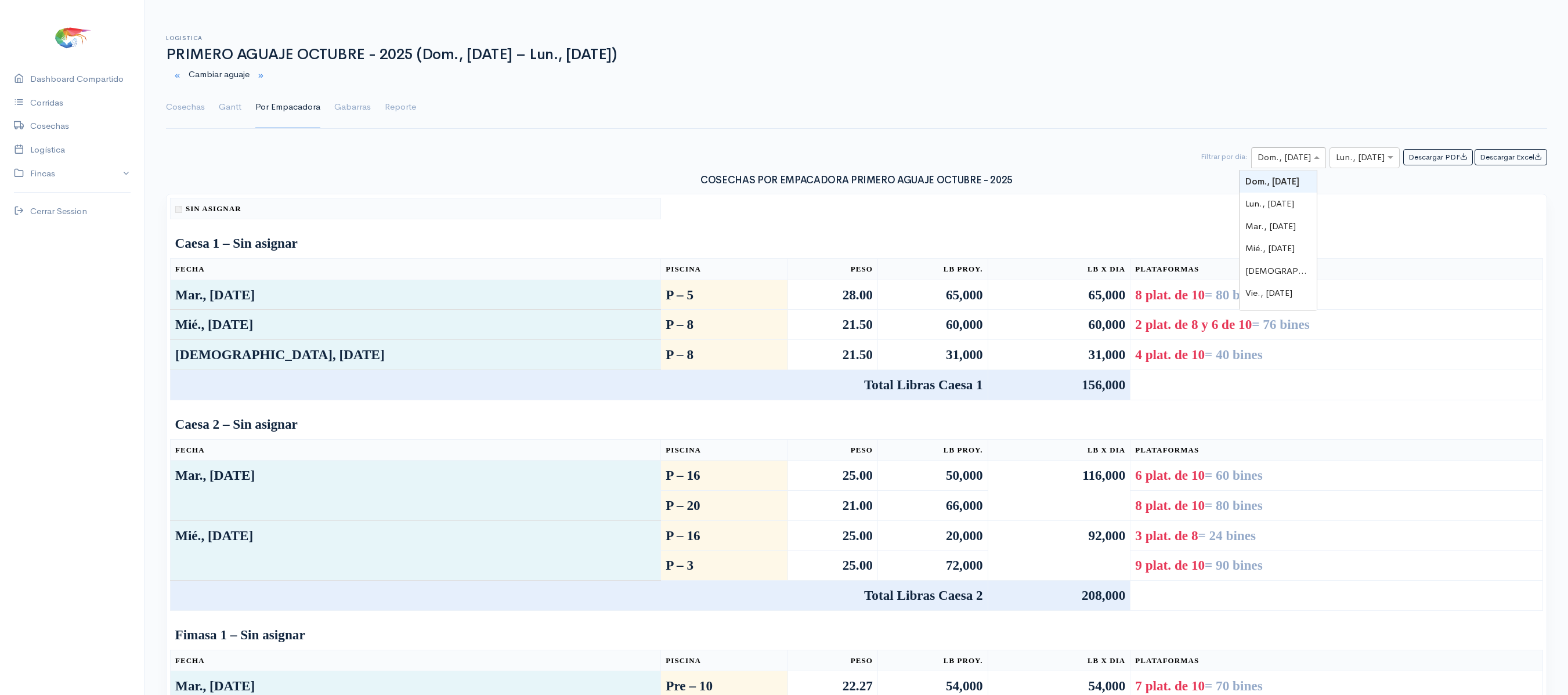
click at [1311, 164] on span at bounding box center [1318, 157] width 15 height 14
type input "6"
click at [1362, 159] on input "text" at bounding box center [1354, 158] width 36 height 15
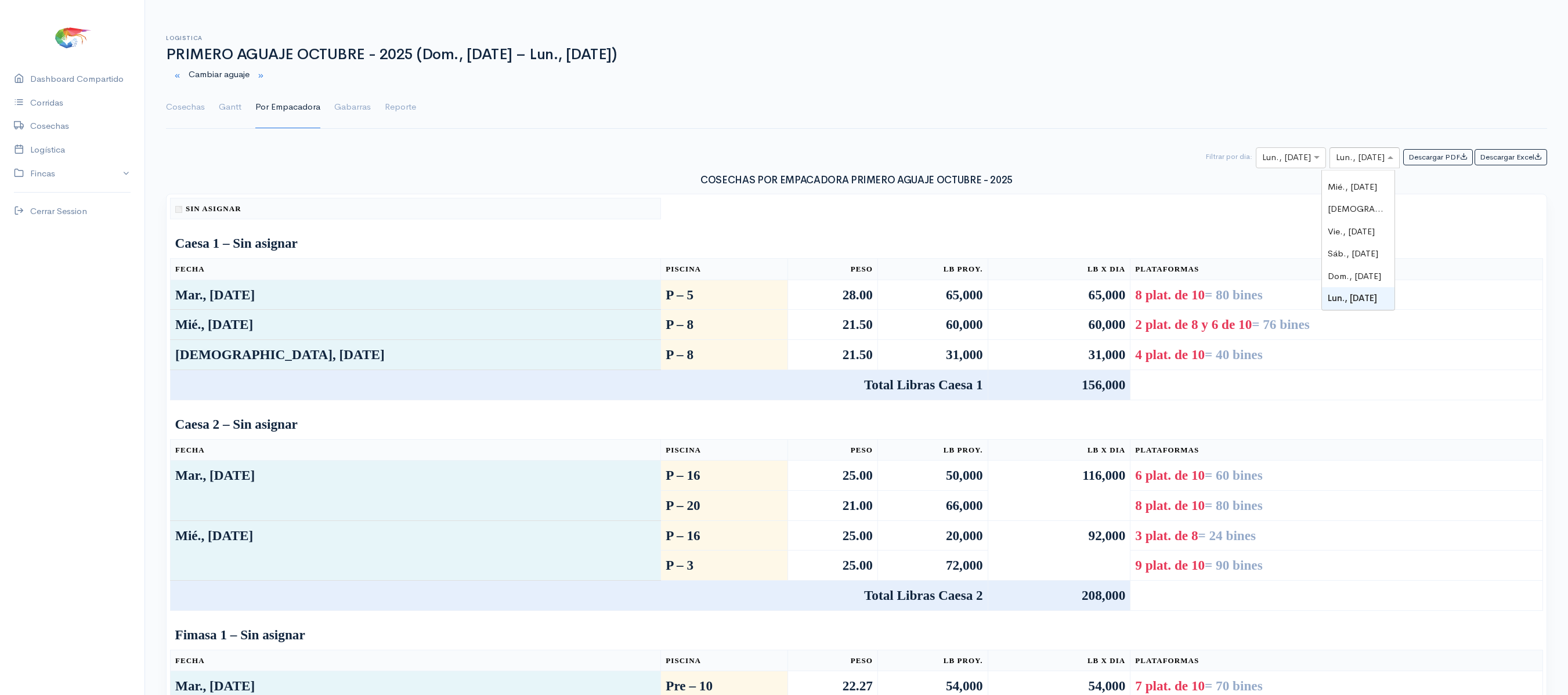
type input "6"
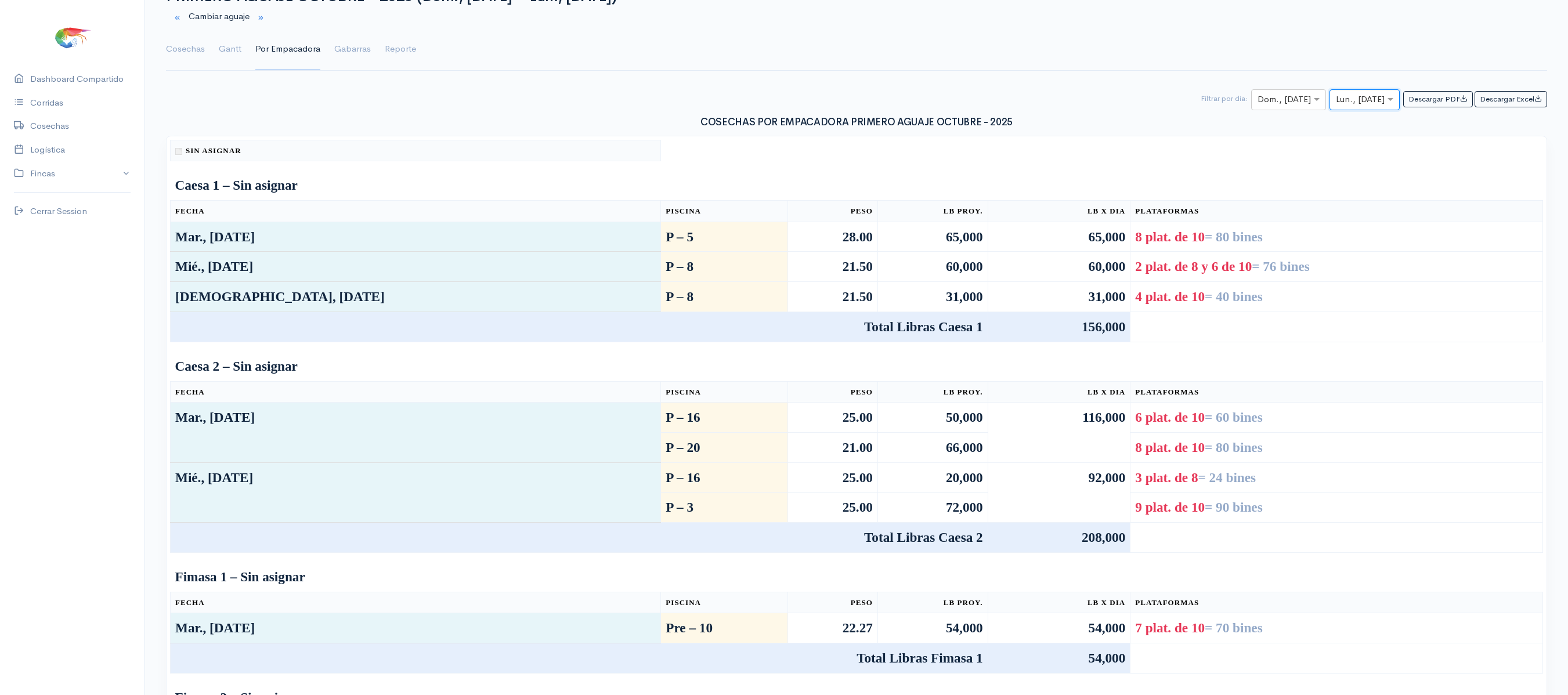
scroll to position [0, 0]
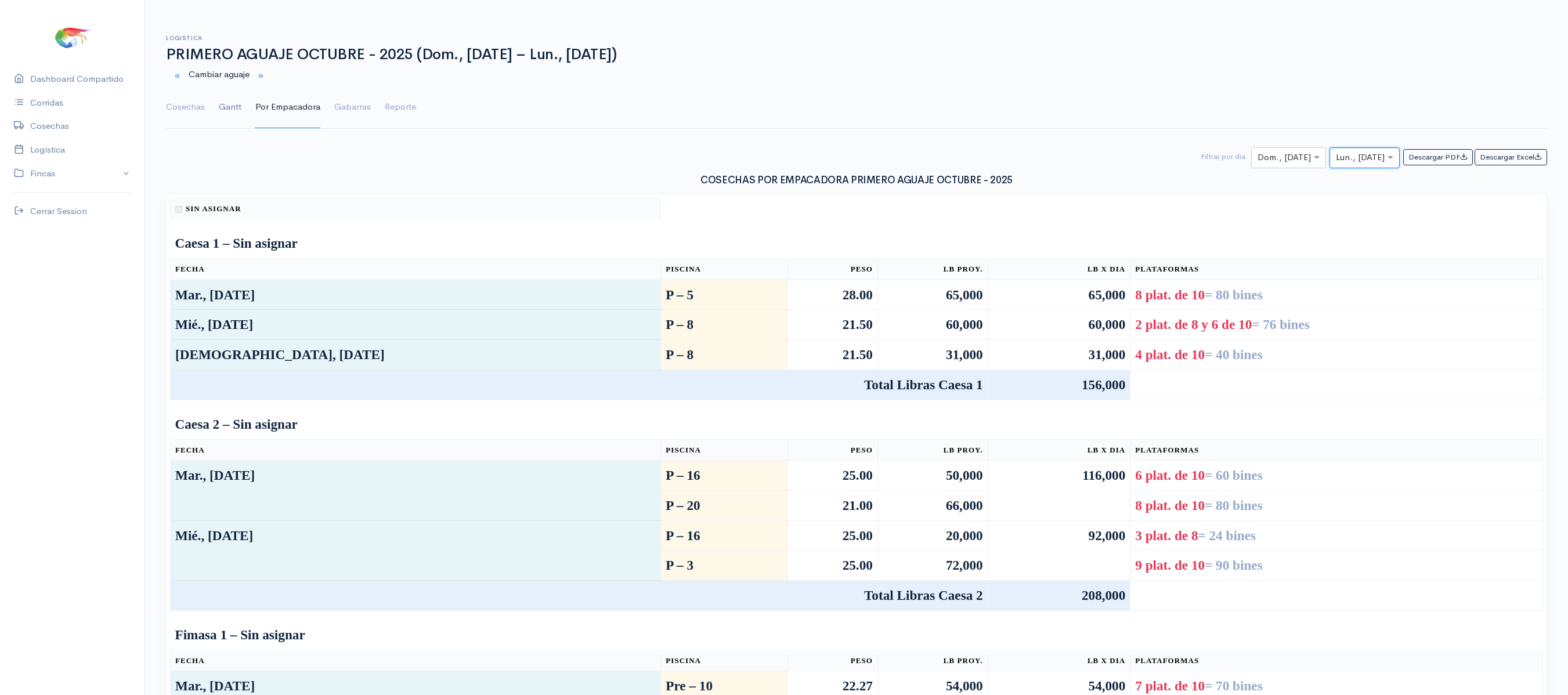
drag, startPoint x: 233, startPoint y: 106, endPoint x: 240, endPoint y: 121, distance: 16.6
click at [232, 106] on link "Gantt" at bounding box center [230, 107] width 23 height 42
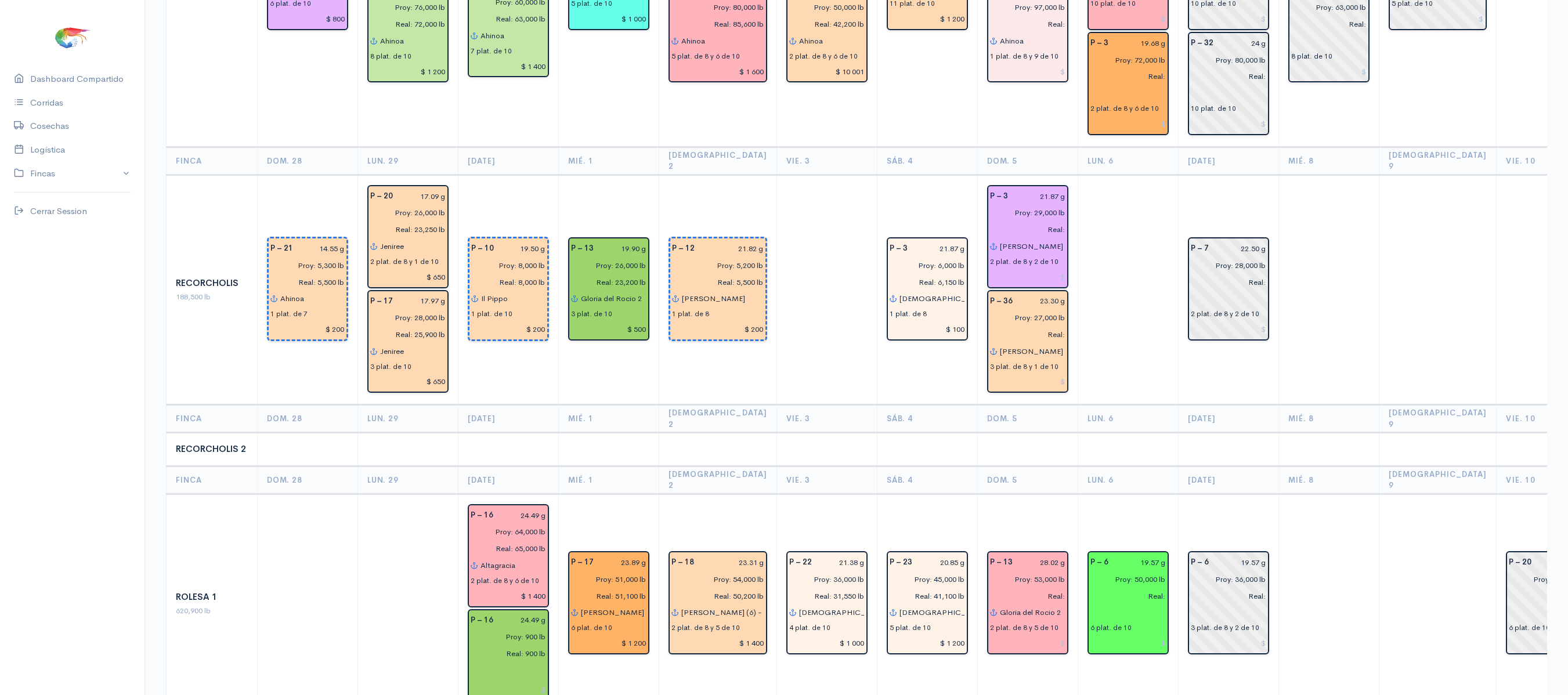
scroll to position [1856, 0]
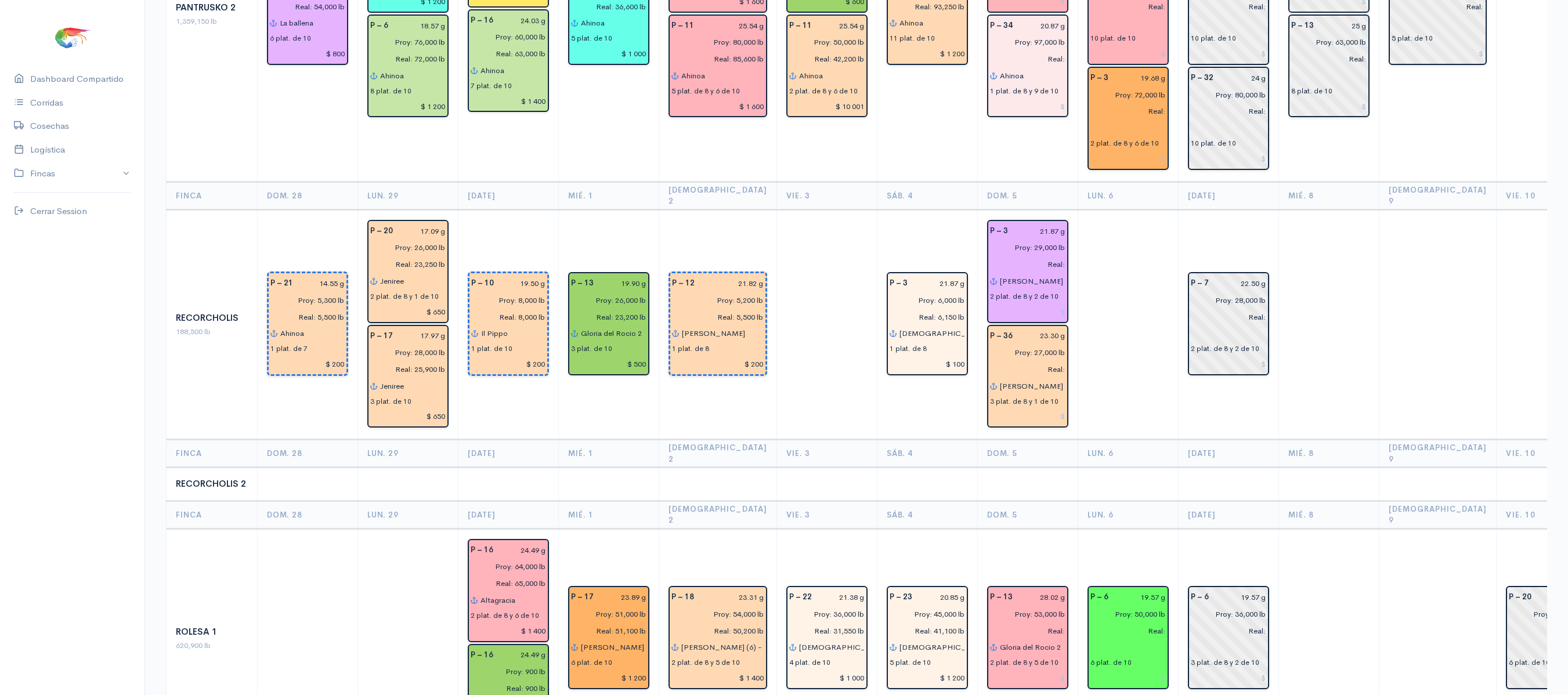
click at [1178, 467] on td at bounding box center [1228, 484] width 100 height 34
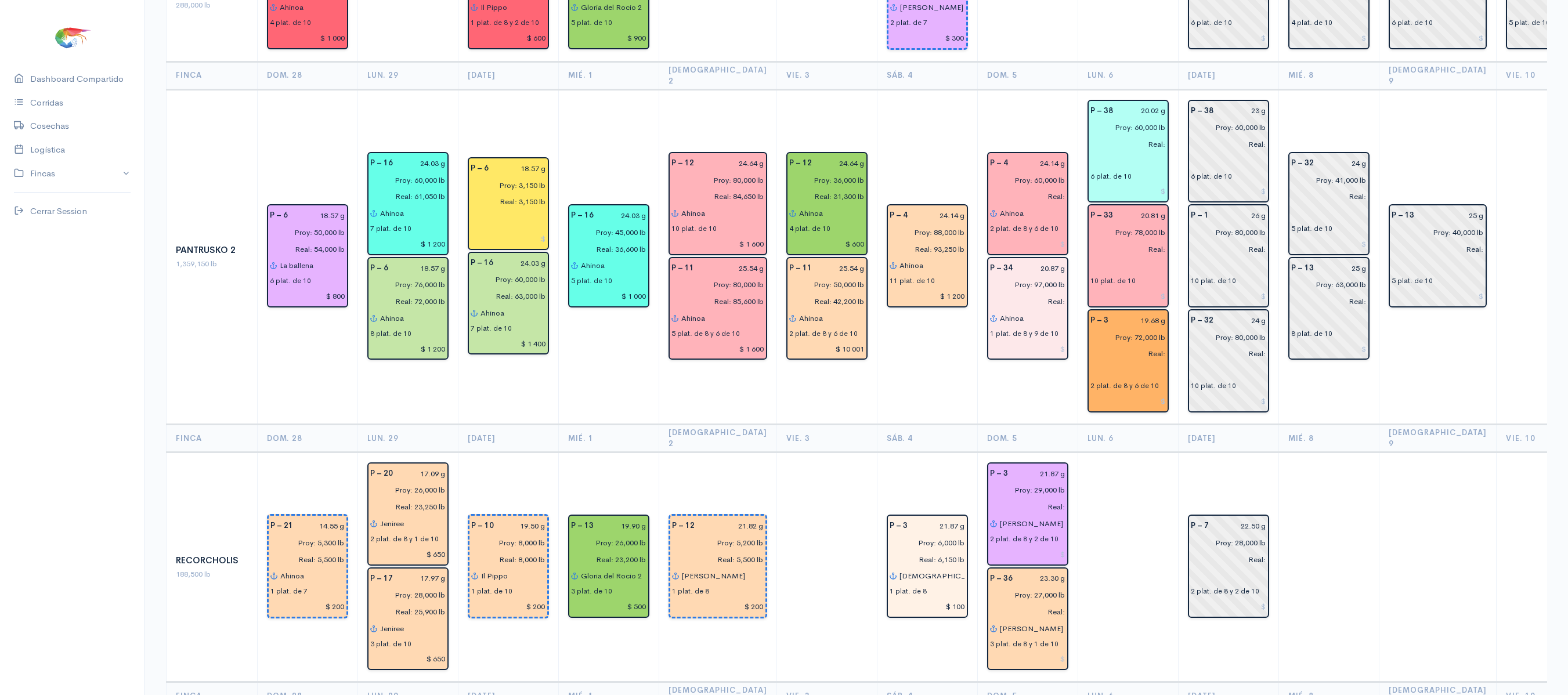
scroll to position [1614, 0]
click at [1092, 360] on input "text" at bounding box center [1128, 368] width 76 height 17
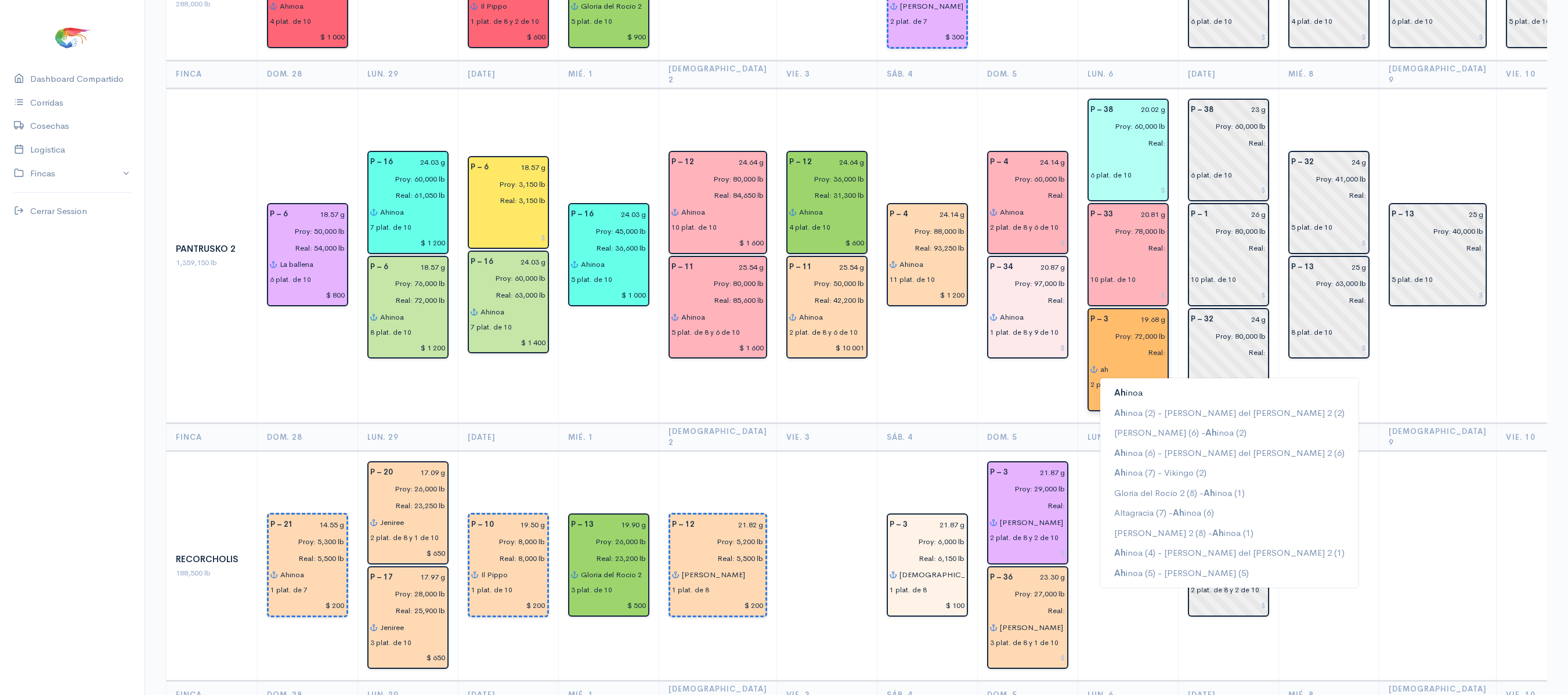
click at [1106, 383] on button "Ah inoa" at bounding box center [1230, 392] width 258 height 20
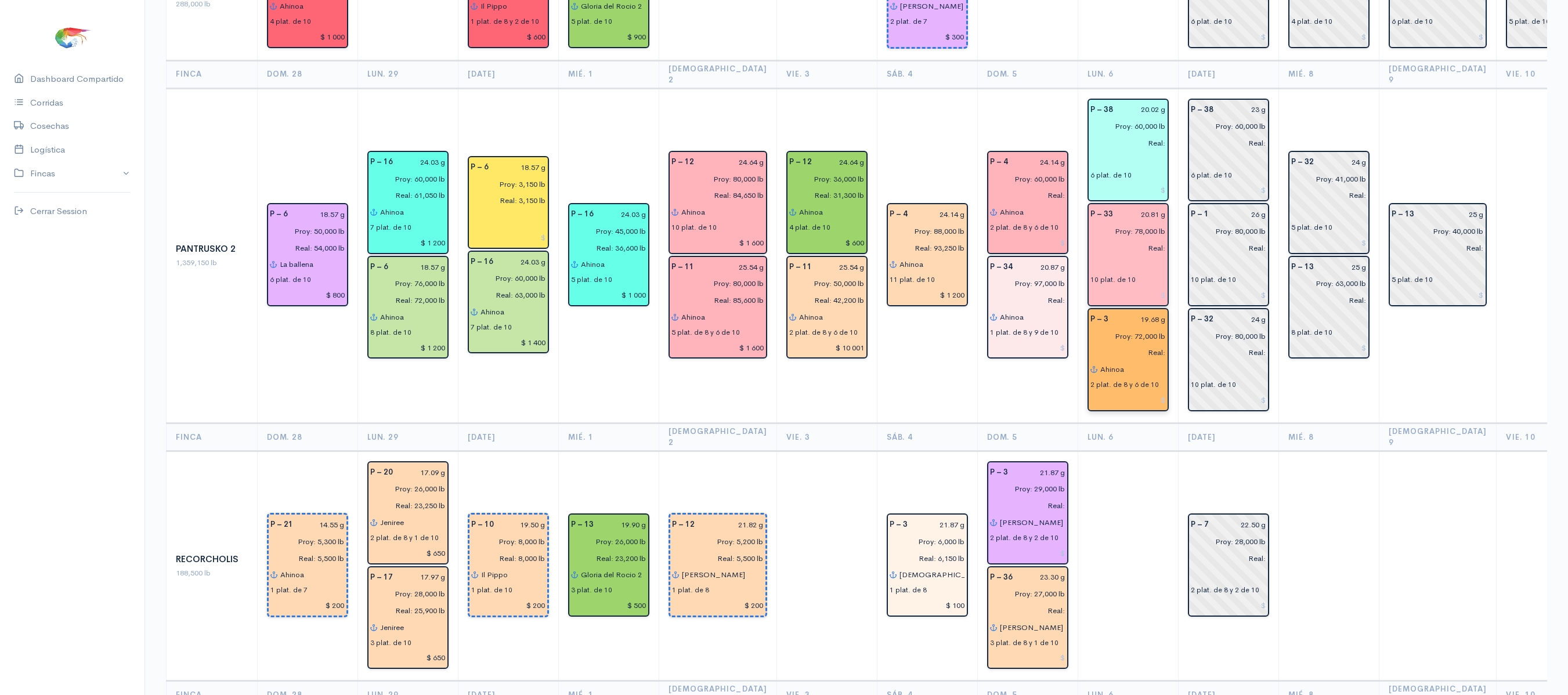
type input "Ahinoa"
click at [1090, 256] on input "text" at bounding box center [1128, 264] width 76 height 17
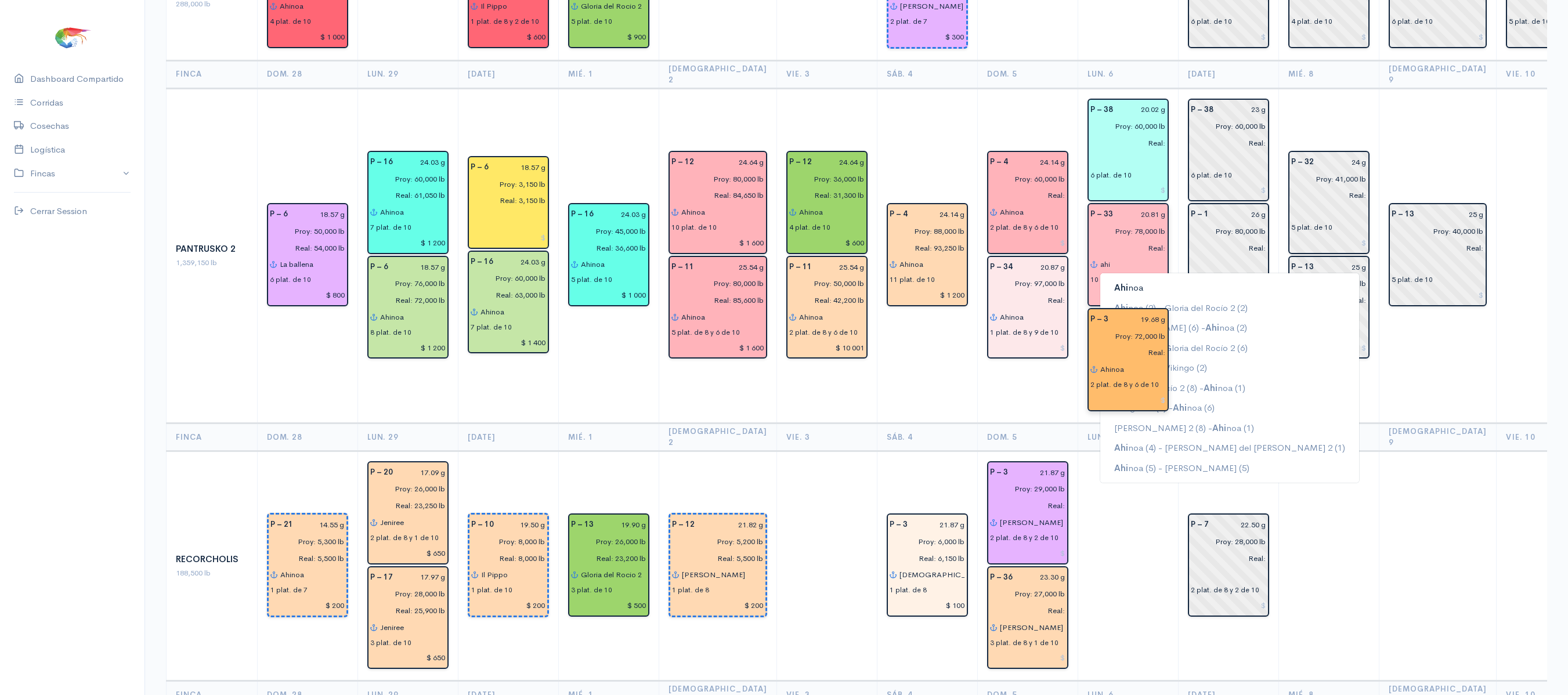
click at [1114, 282] on span "Ahi" at bounding box center [1121, 287] width 14 height 11
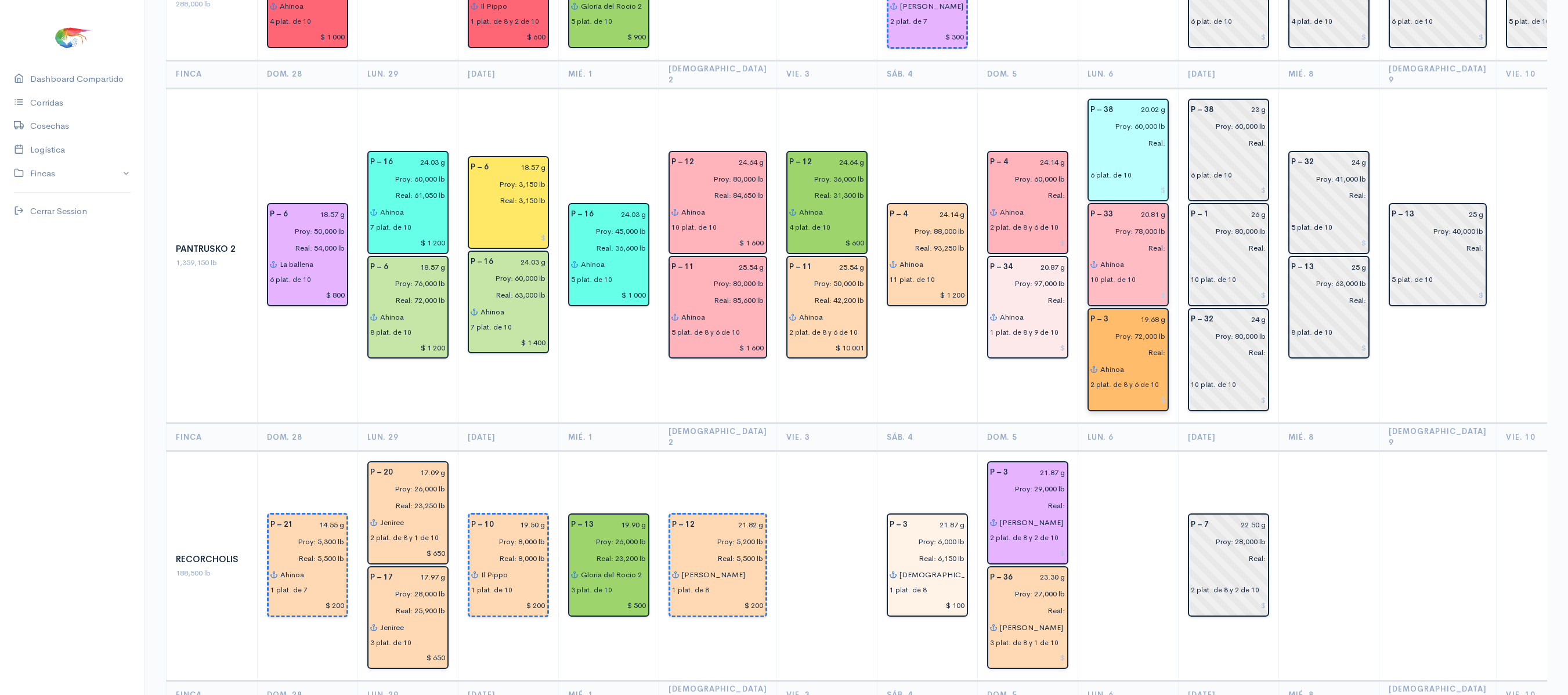
type input "Ahinoa"
click at [1090, 151] on input "text" at bounding box center [1128, 159] width 76 height 17
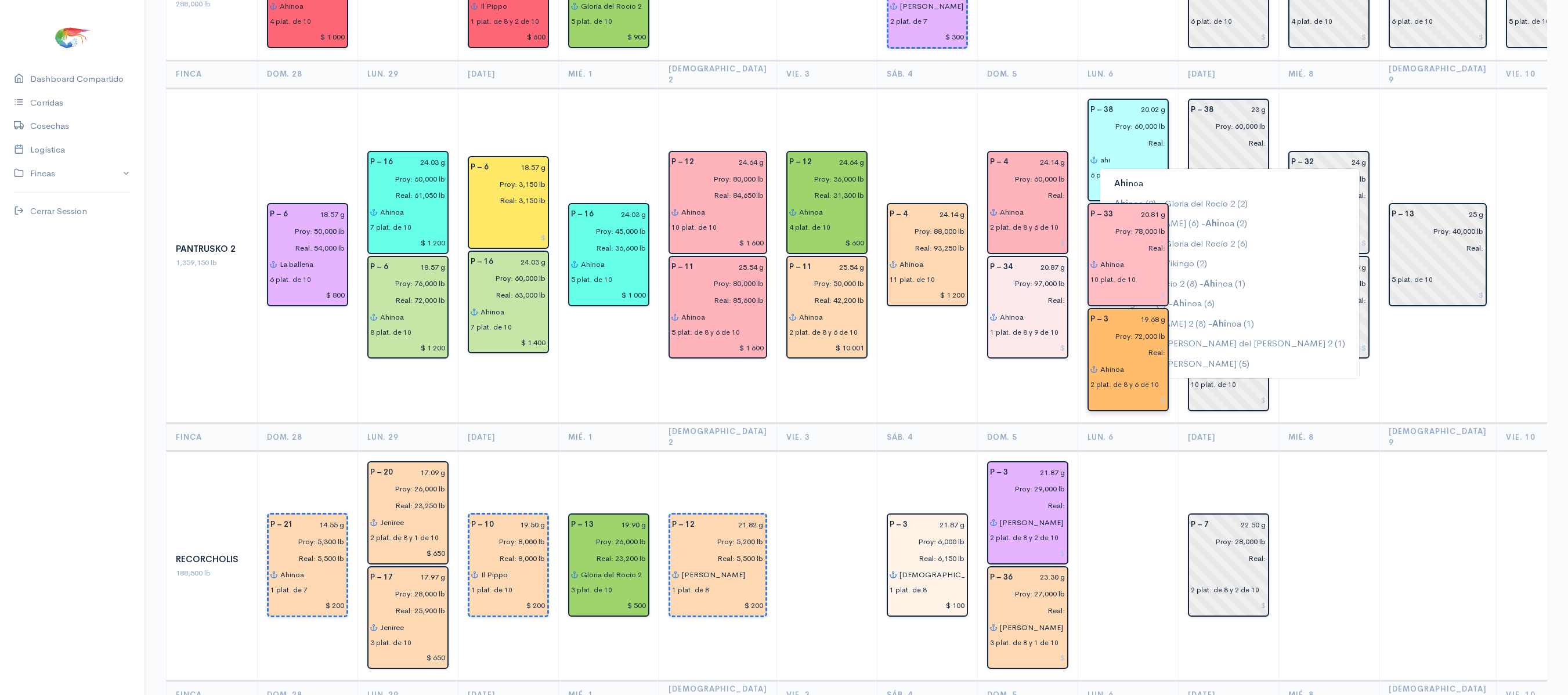
click at [1114, 178] on span "Ahi" at bounding box center [1121, 183] width 14 height 11
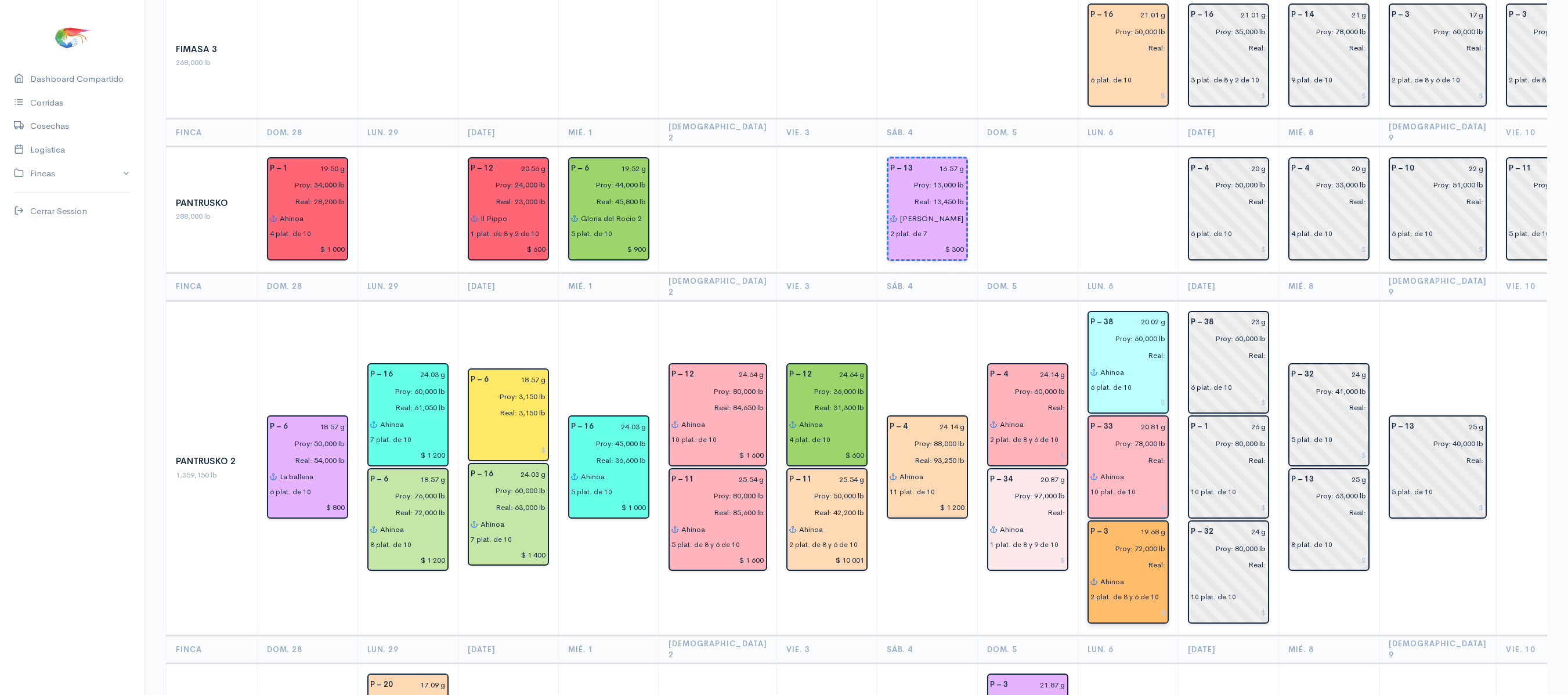
scroll to position [1277, 0]
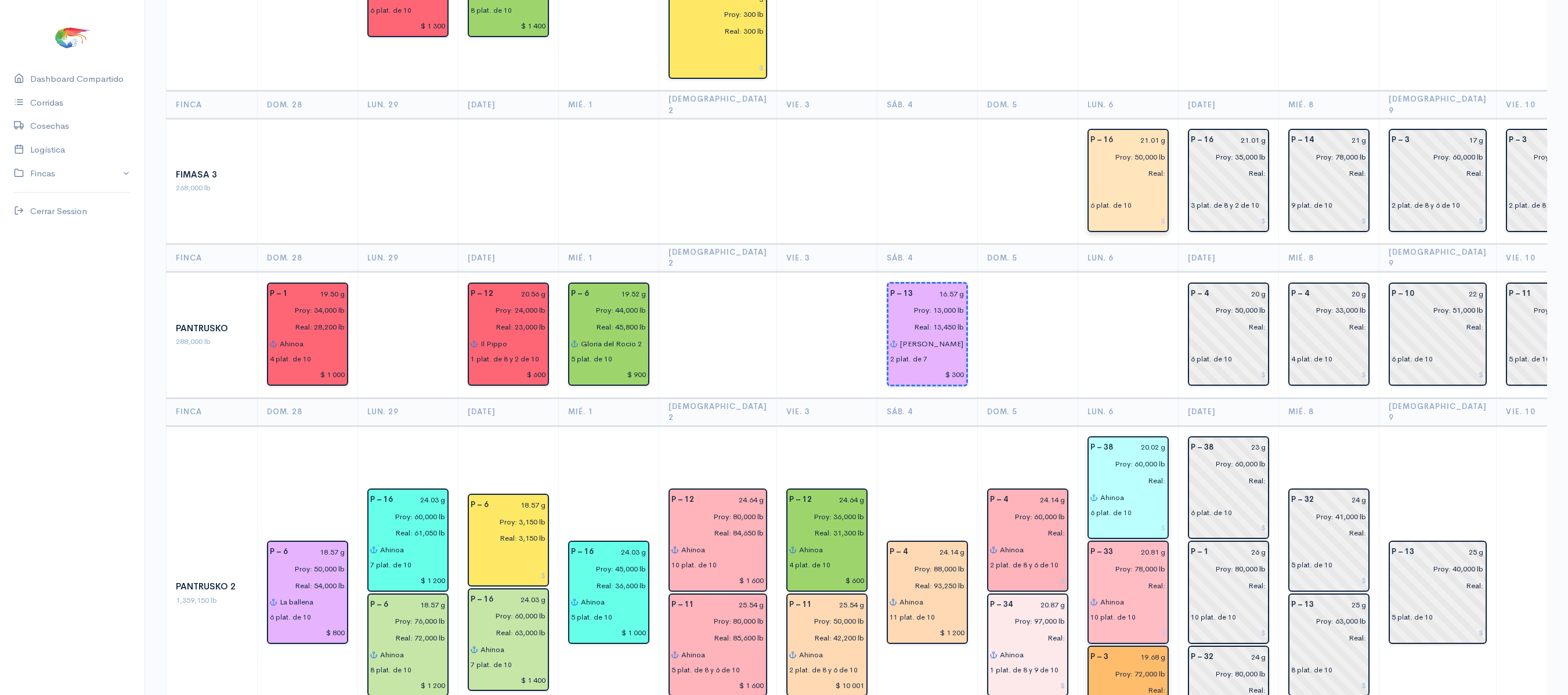
type input "Ahinoa"
click at [1091, 181] on input "text" at bounding box center [1128, 189] width 76 height 17
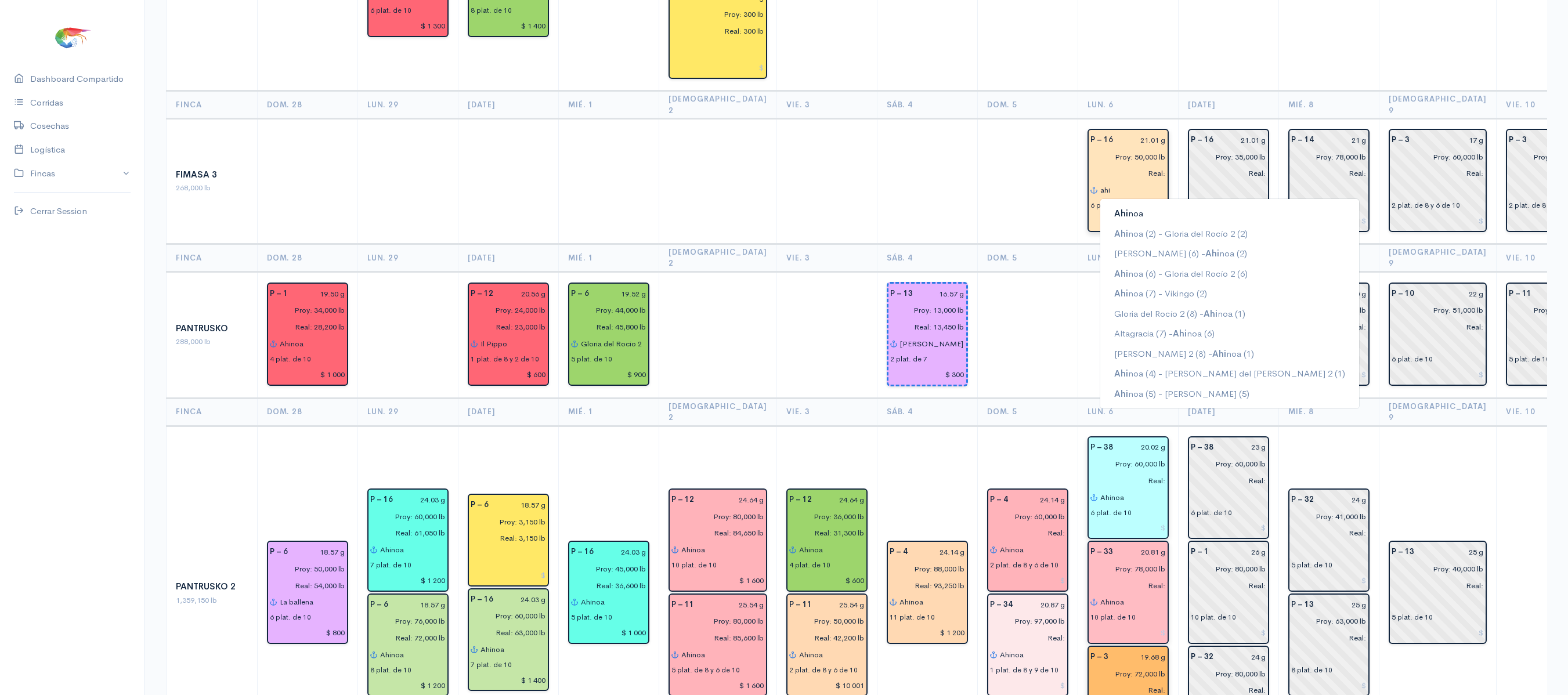
click at [1100, 198] on ngb-typeahead-window "Ahi noa Ahi noa (2) - Gloria del Rocío 2 (2) Abel Elian (6) - Ahi noa (2) Ahi n…" at bounding box center [1230, 303] width 260 height 210
click at [1100, 204] on button "Ahi noa" at bounding box center [1230, 213] width 259 height 20
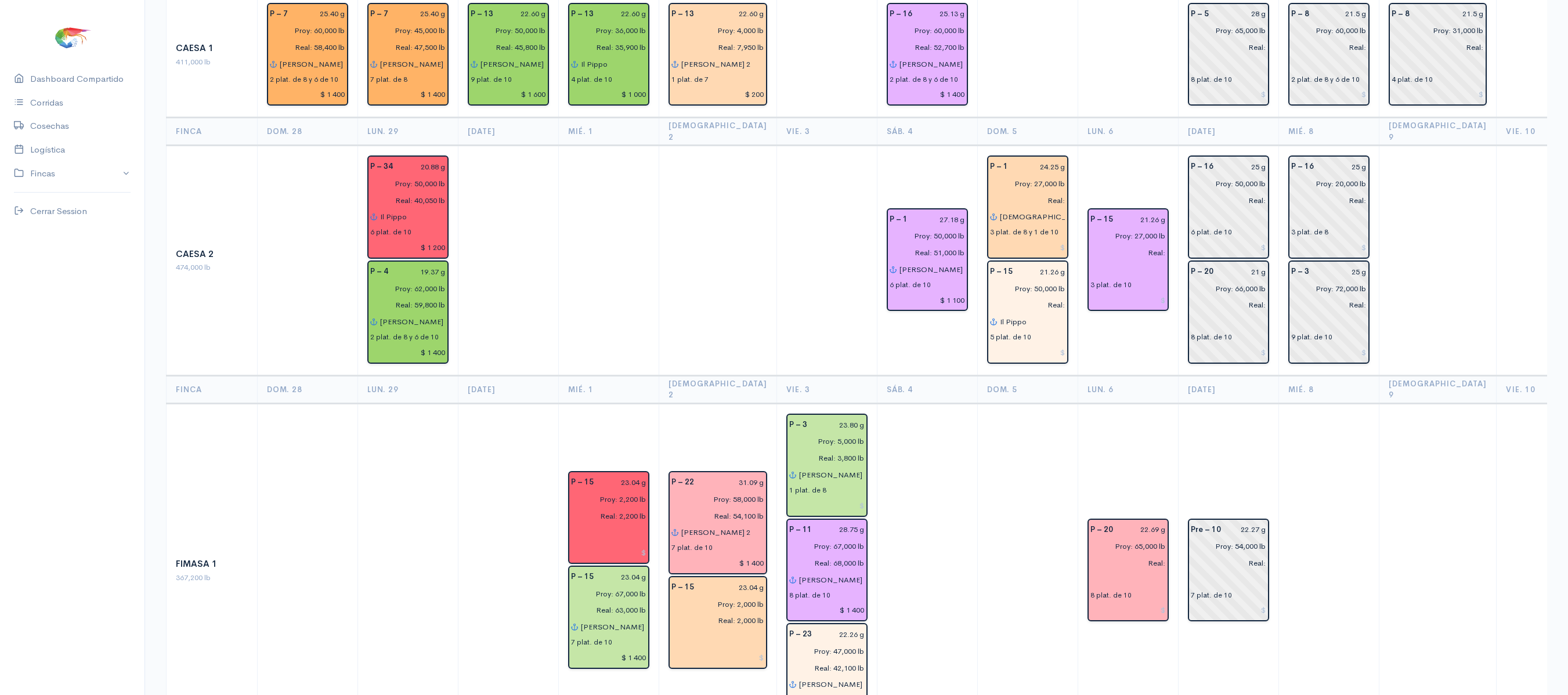
scroll to position [0, 0]
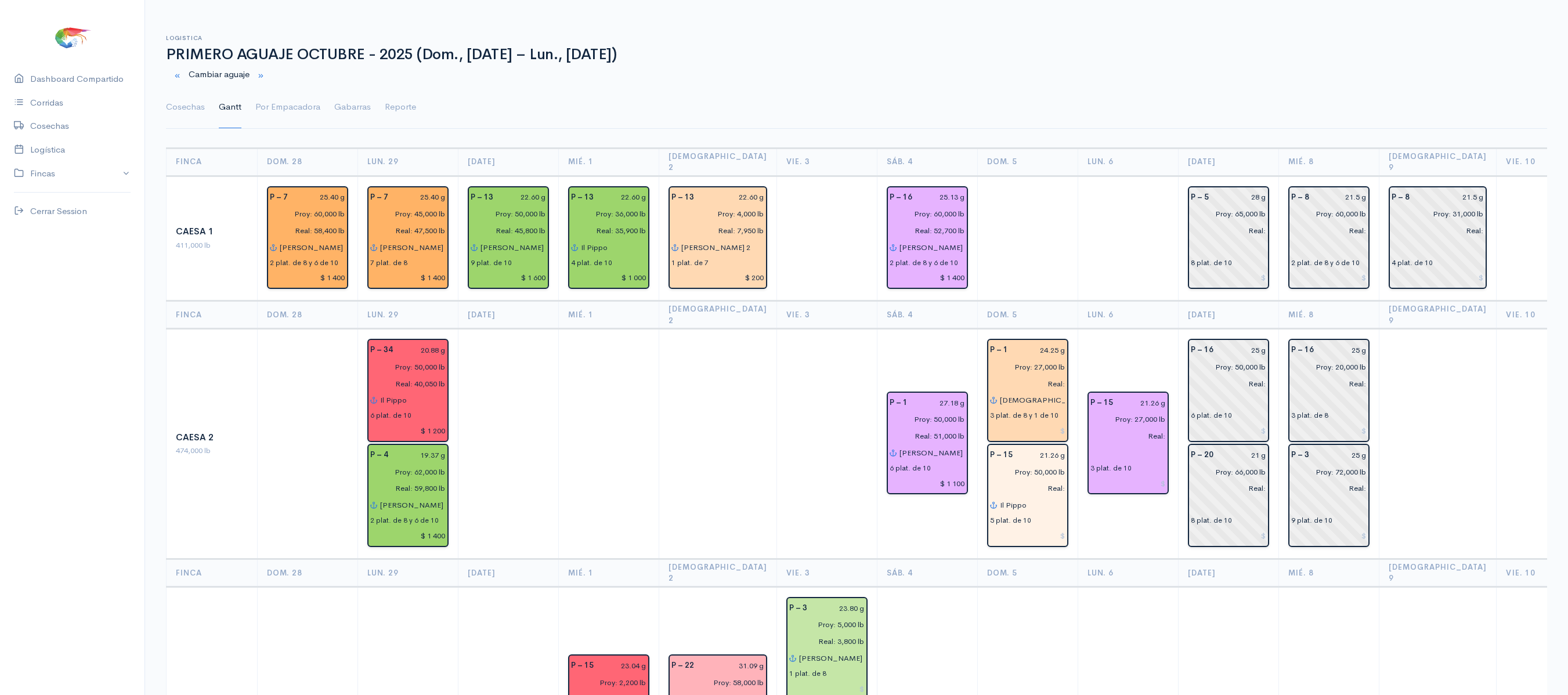
type input "Ahinoa"
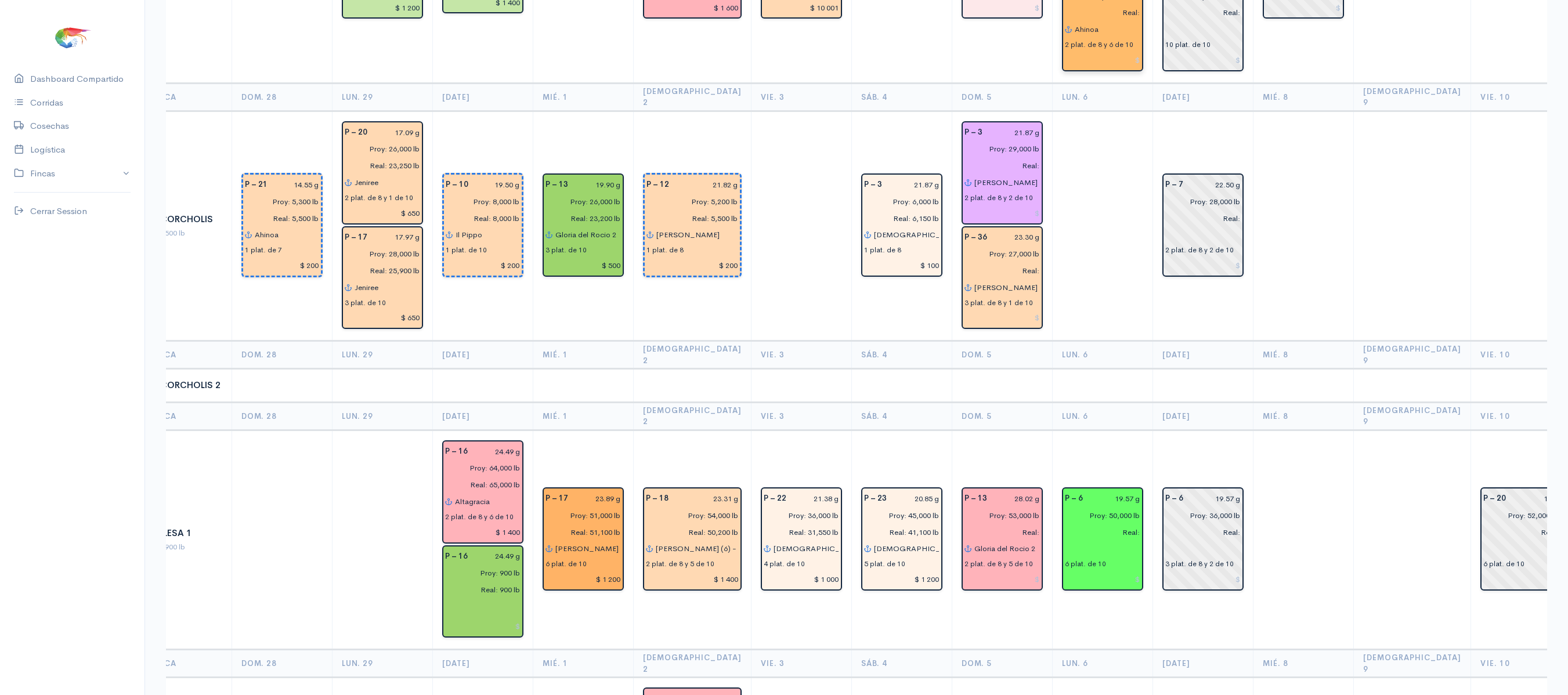
scroll to position [1955, 0]
click at [1094, 506] on input "Proy: 50,000 lb" at bounding box center [1099, 514] width 82 height 17
type input "Proy: 43,000 lb"
click at [1198, 506] on input "Proy: 36,000 lb" at bounding box center [1199, 514] width 82 height 17
type input "Proy: 43.000 lb"
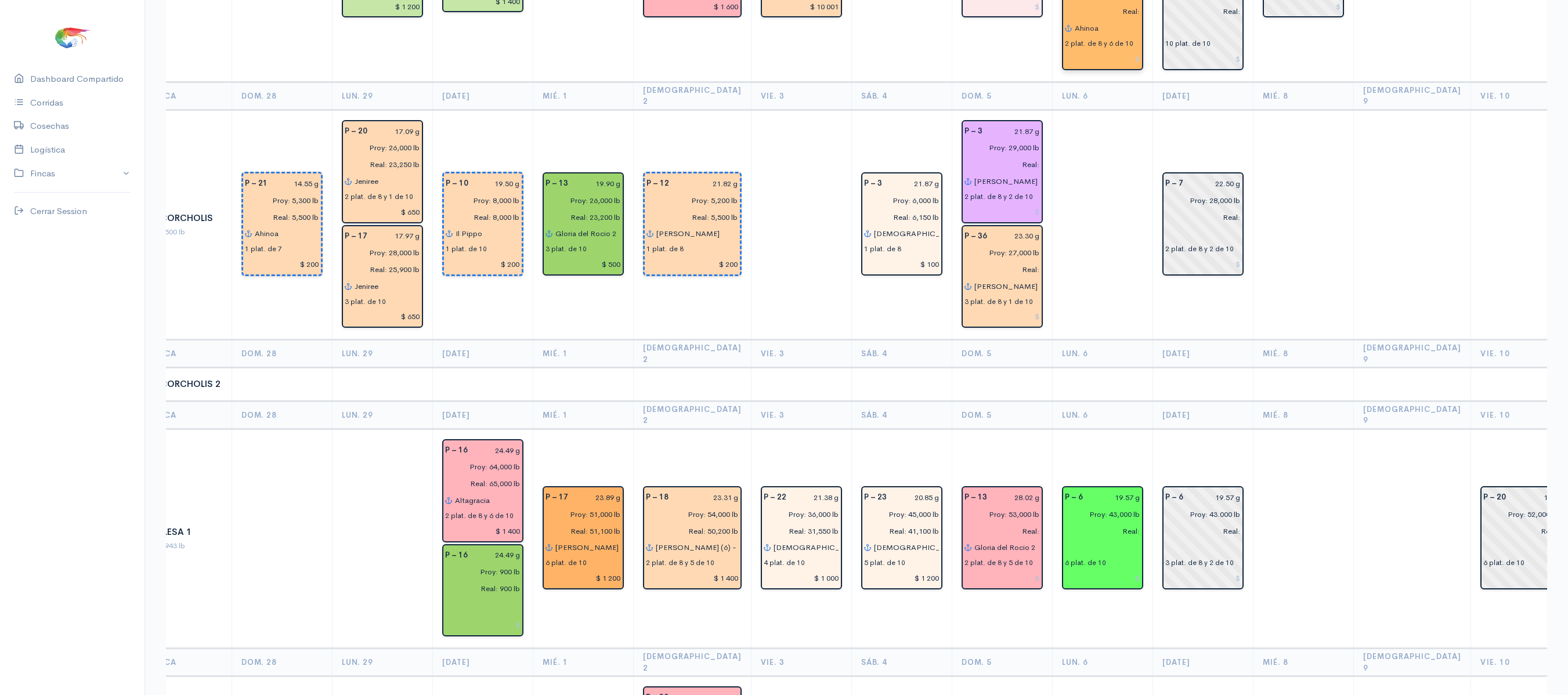
click at [1115, 429] on td "P – 6 19.57 g Proy: 43,000 lb Real: 6 plat. de 10" at bounding box center [1102, 538] width 100 height 220
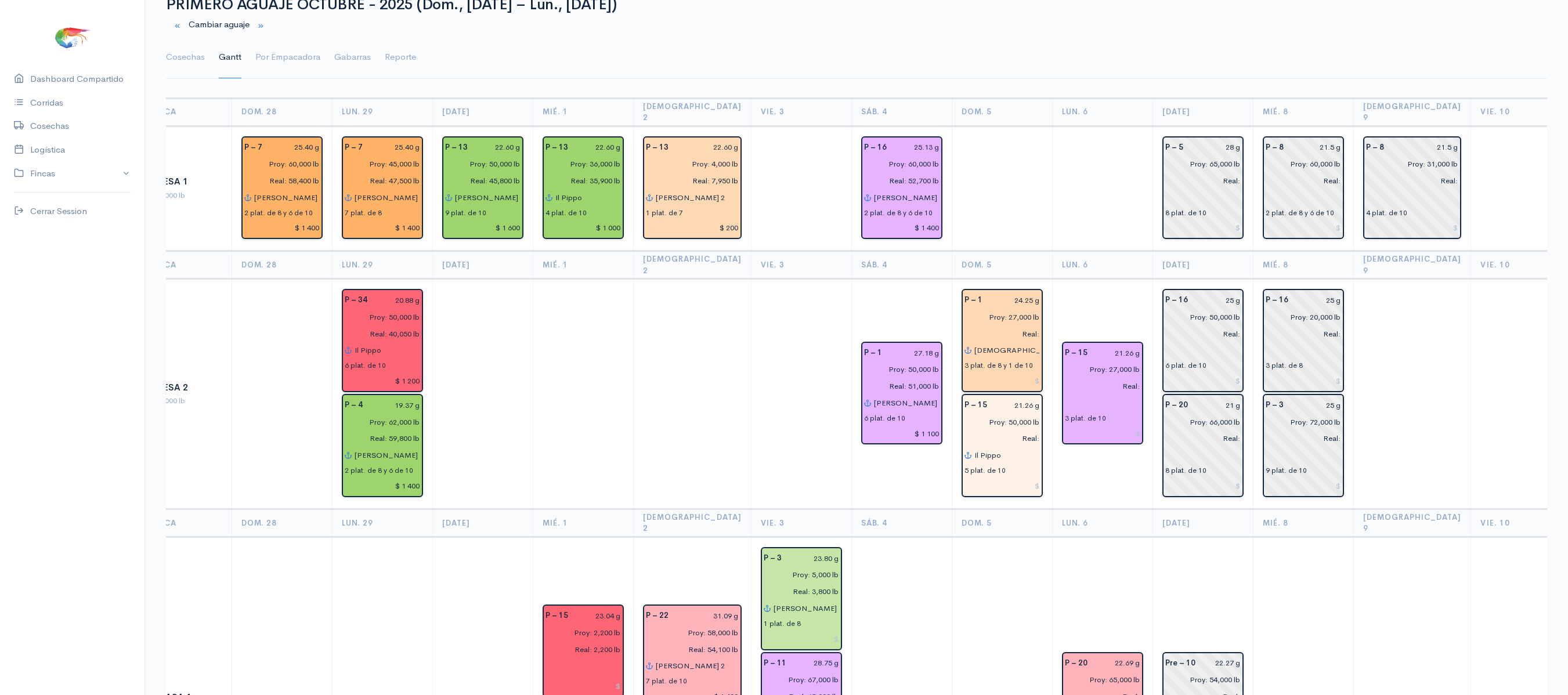
scroll to position [0, 0]
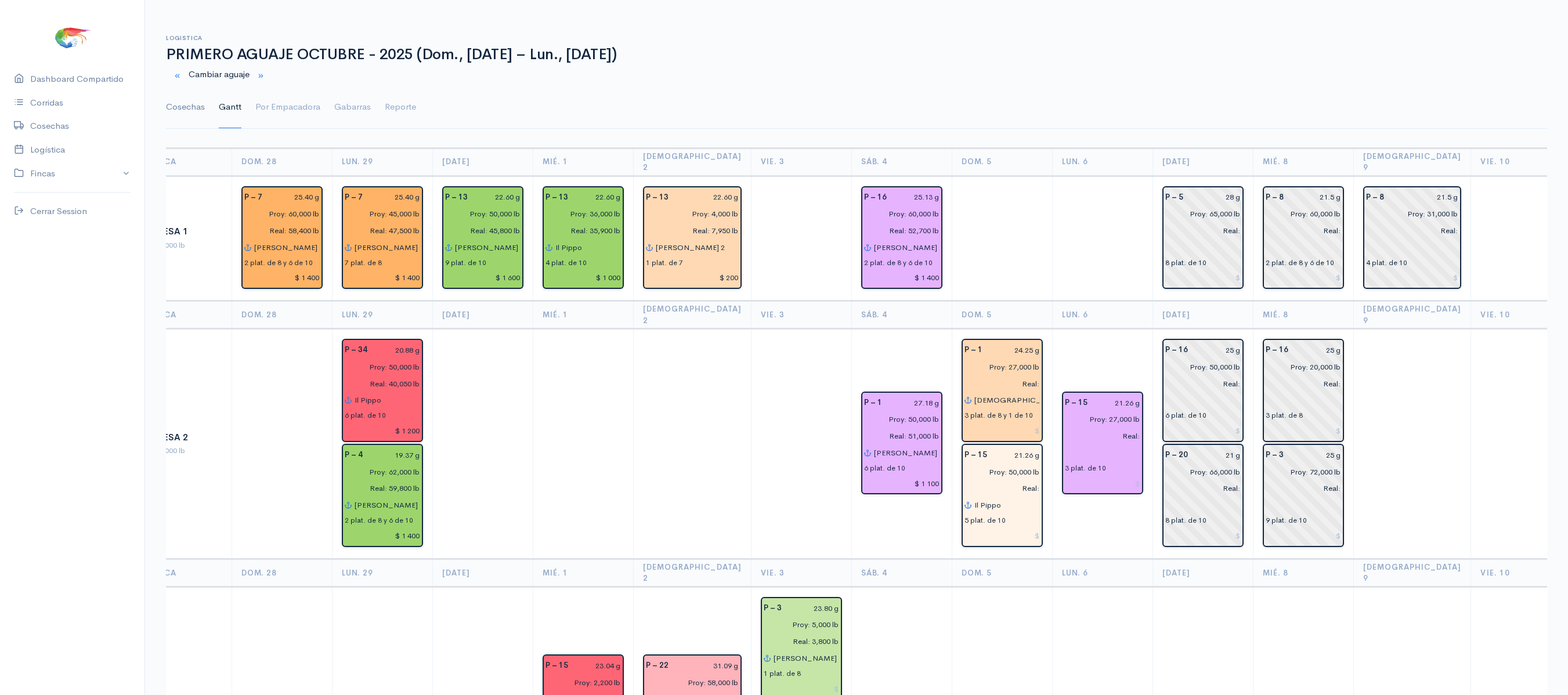
click at [181, 122] on link "Cosechas" at bounding box center [185, 107] width 39 height 42
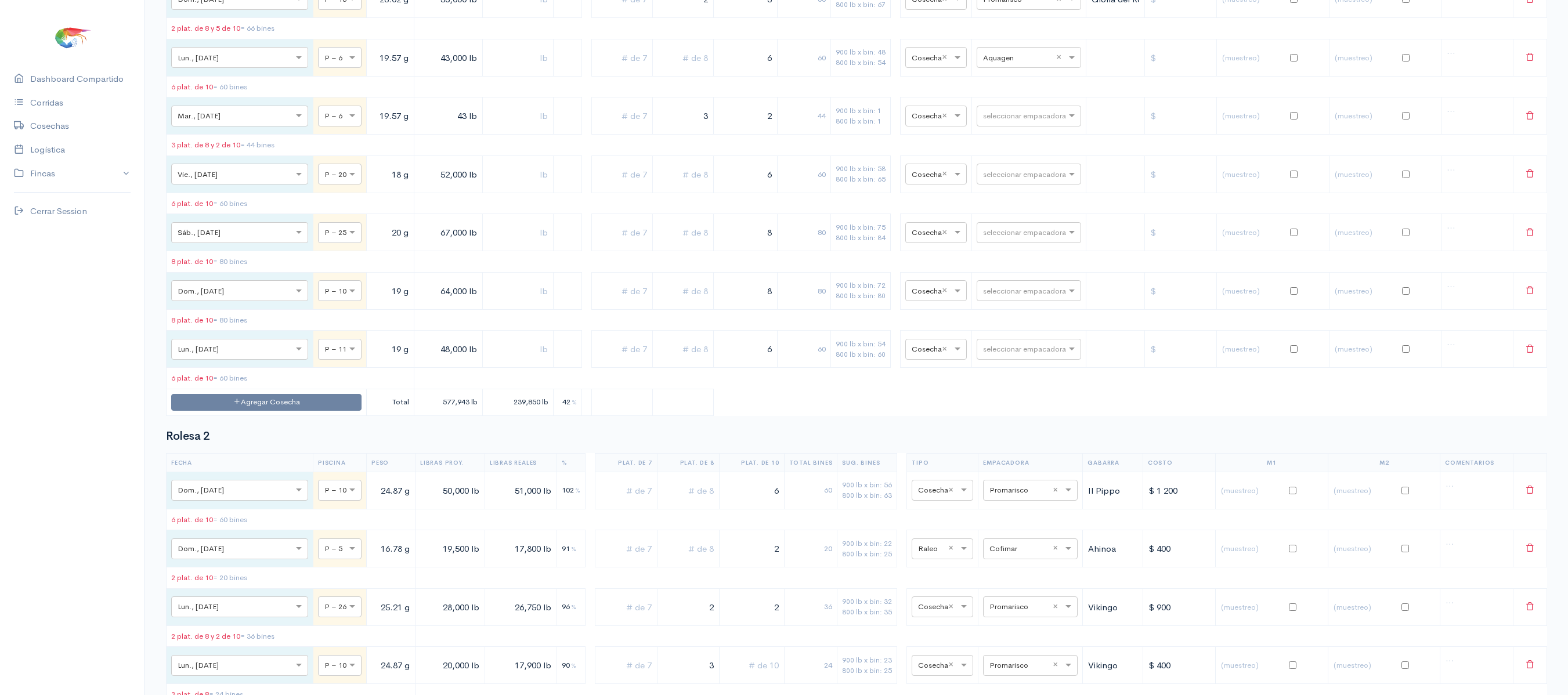
scroll to position [6306, 0]
drag, startPoint x: 662, startPoint y: 239, endPoint x: 757, endPoint y: 232, distance: 95.3
drag, startPoint x: 384, startPoint y: 373, endPoint x: 666, endPoint y: 346, distance: 283.3
click at [666, 133] on tr "× Mar., 7 Oct. × P – 6 19.57 g 43 lb 3 2 44 900 lb x bin: 1 800 lb x bin: 1 × C…" at bounding box center [857, 115] width 1380 height 37
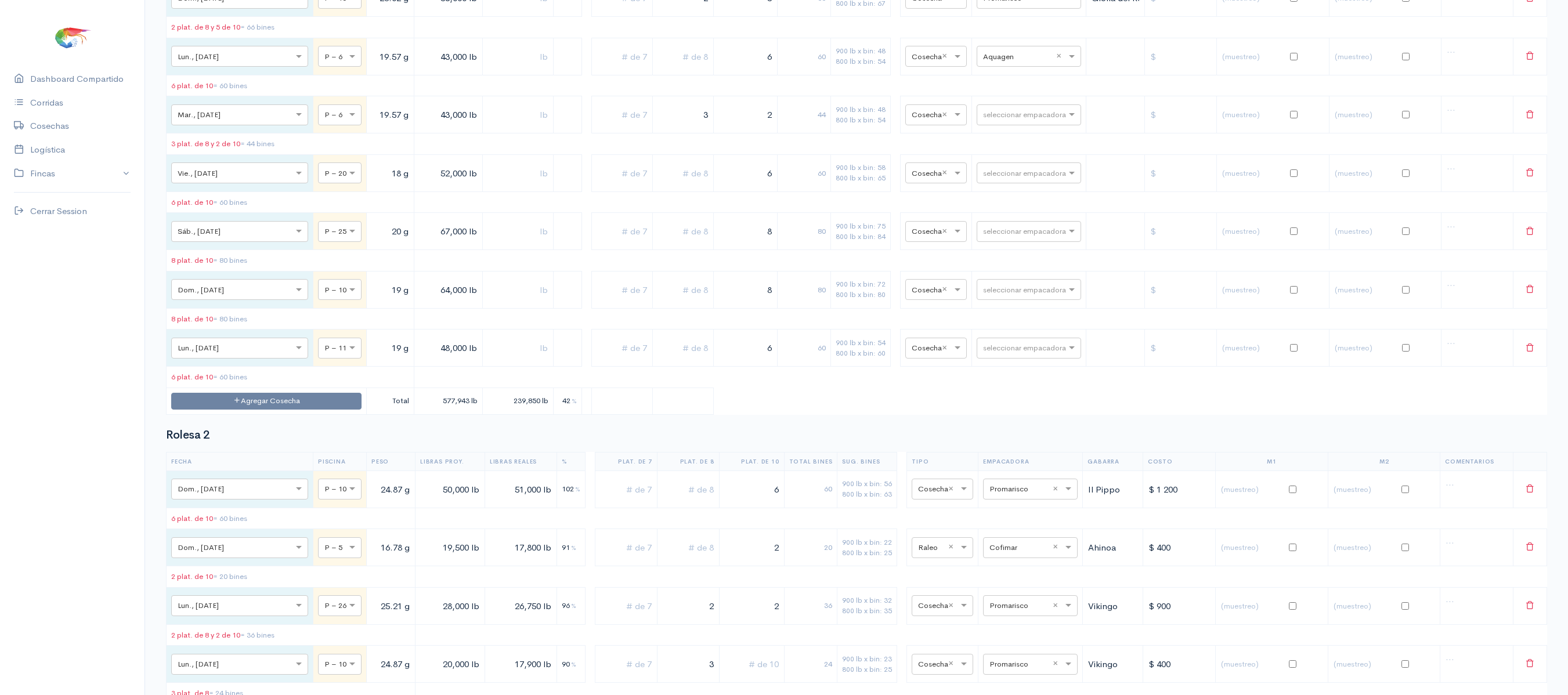
type input "43,000 lb"
drag, startPoint x: 750, startPoint y: 301, endPoint x: 853, endPoint y: 292, distance: 103.4
click at [853, 75] on tr "× Lun., 6 Oct. × P – 6 19.57 g 43,000 lb 6 60 900 lb x bin: 48 800 lb x bin: 54…" at bounding box center [857, 56] width 1380 height 37
type input "5"
drag, startPoint x: 655, startPoint y: 377, endPoint x: 702, endPoint y: 376, distance: 47.0
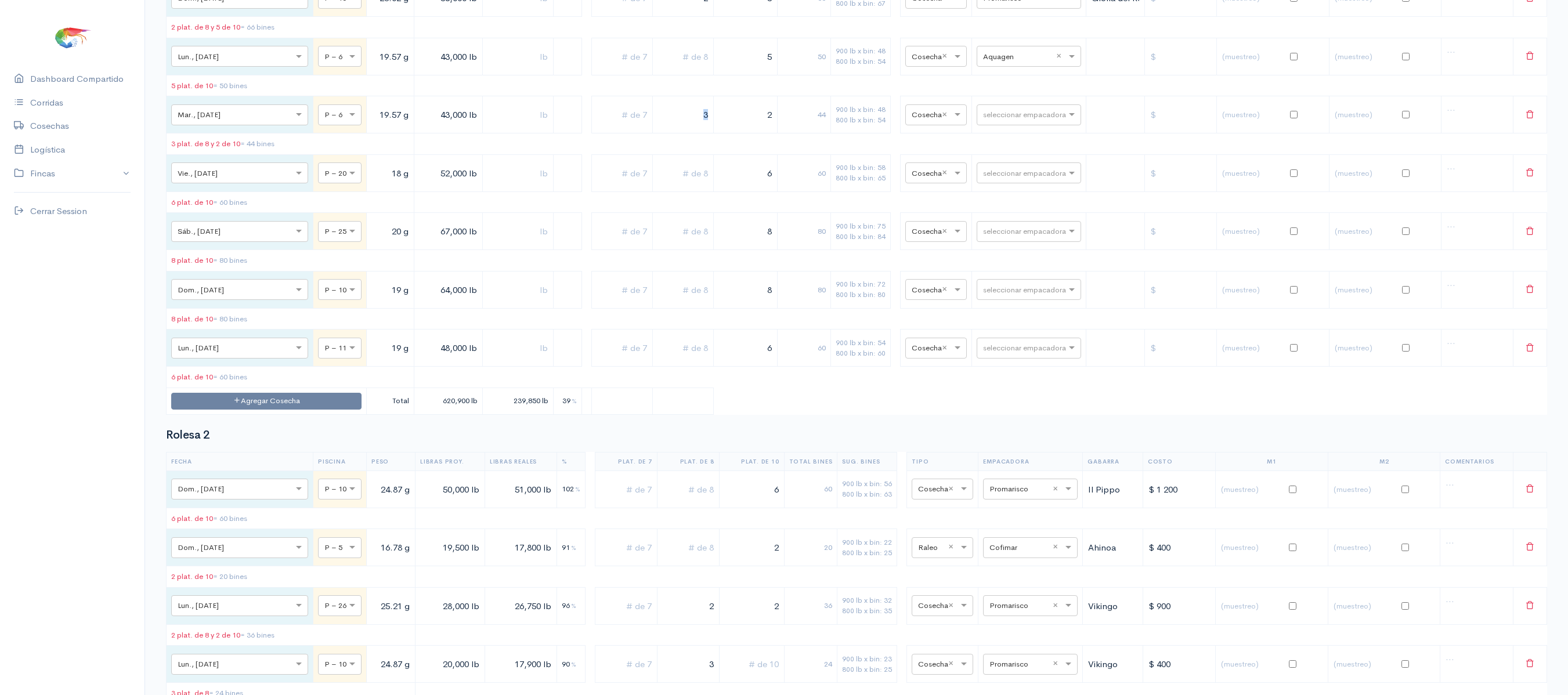
click at [702, 133] on tr "× Mar., 7 Oct. × P – 6 19.57 g 43,000 lb 3 2 44 900 lb x bin: 48 800 lb x bin: …" at bounding box center [857, 115] width 1380 height 37
click at [718, 127] on input "2" at bounding box center [745, 115] width 54 height 24
drag, startPoint x: 681, startPoint y: 356, endPoint x: 735, endPoint y: 351, distance: 54.2
click at [735, 133] on tr "× Mar., 7 Oct. × P – 6 19.57 g 43,000 lb 3 2 44 900 lb x bin: 48 800 lb x bin: …" at bounding box center [857, 115] width 1380 height 37
drag, startPoint x: 736, startPoint y: 351, endPoint x: 756, endPoint y: 360, distance: 21.9
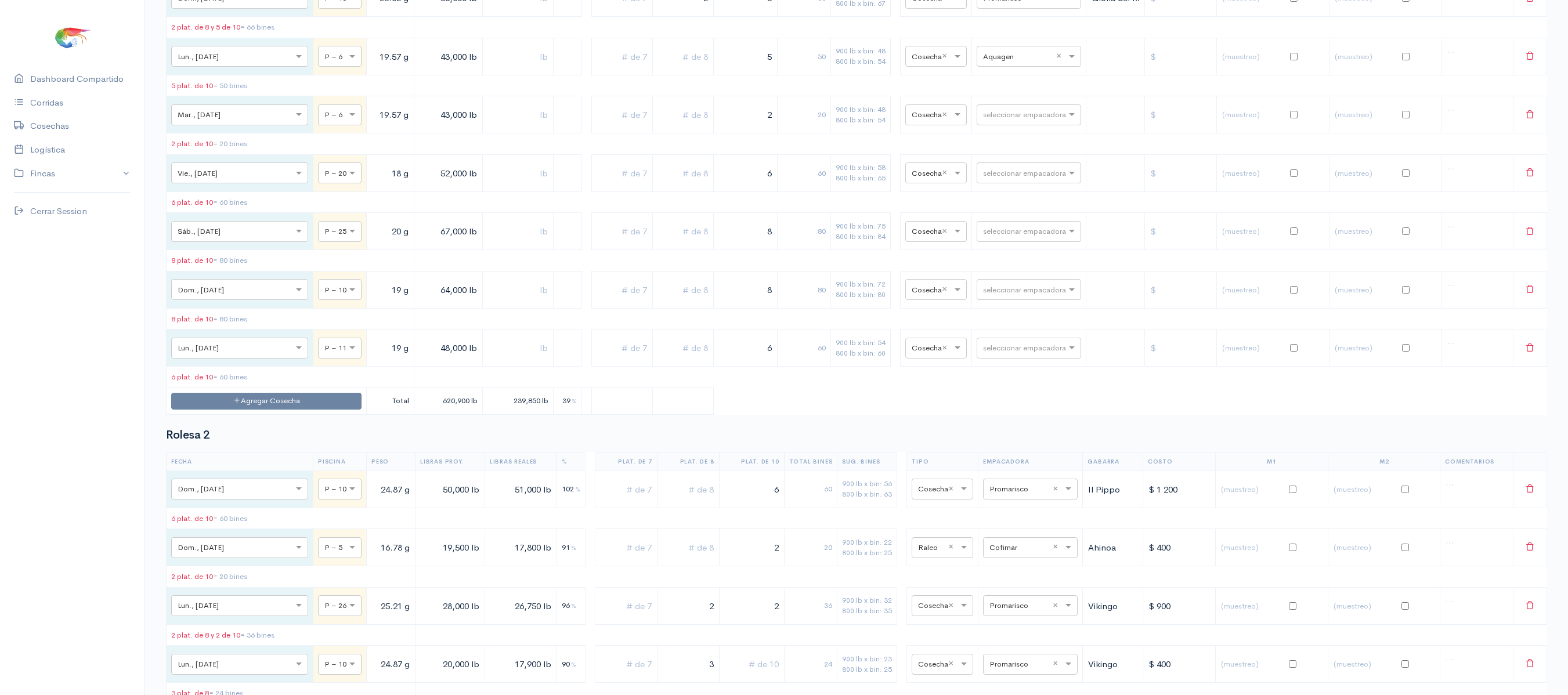
click at [756, 133] on td "2" at bounding box center [746, 115] width 64 height 37
click at [721, 385] on table "Fecha Piscina Peso Libras Proy. Libras Reales % Plat. de 7 Plat. de 8 Plat. de …" at bounding box center [857, 23] width 1381 height 782
drag, startPoint x: 744, startPoint y: 371, endPoint x: 809, endPoint y: 360, distance: 65.9
click at [809, 133] on tr "× Mar., 7 Oct. × P – 6 19.57 g 43,000 lb 2 20 900 lb x bin: 48 800 lb x bin: 54…" at bounding box center [857, 115] width 1380 height 37
type input "5"
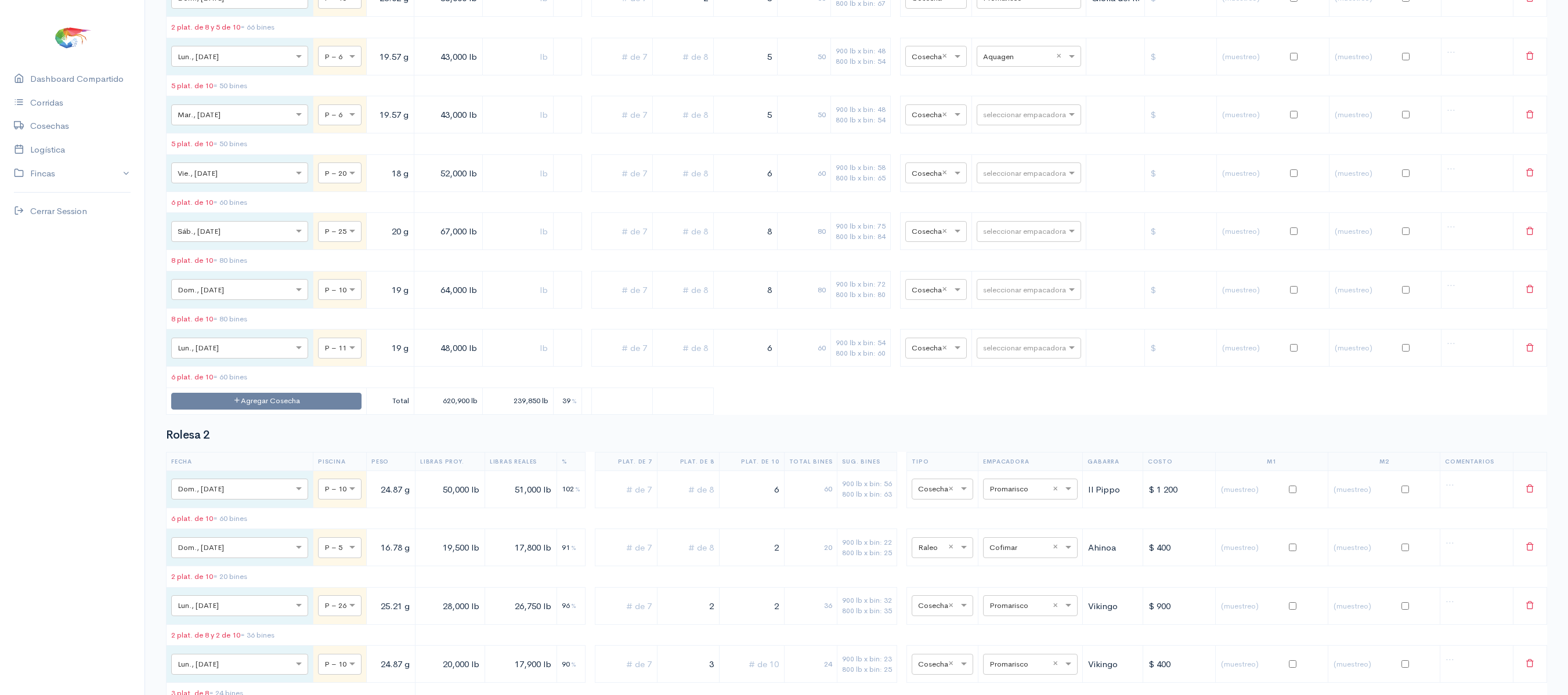
click at [789, 133] on td "50" at bounding box center [804, 115] width 54 height 37
click at [1010, 62] on input "text" at bounding box center [1018, 55] width 71 height 13
type input "expo"
click at [1013, 390] on div "Expotuna" at bounding box center [1016, 392] width 105 height 23
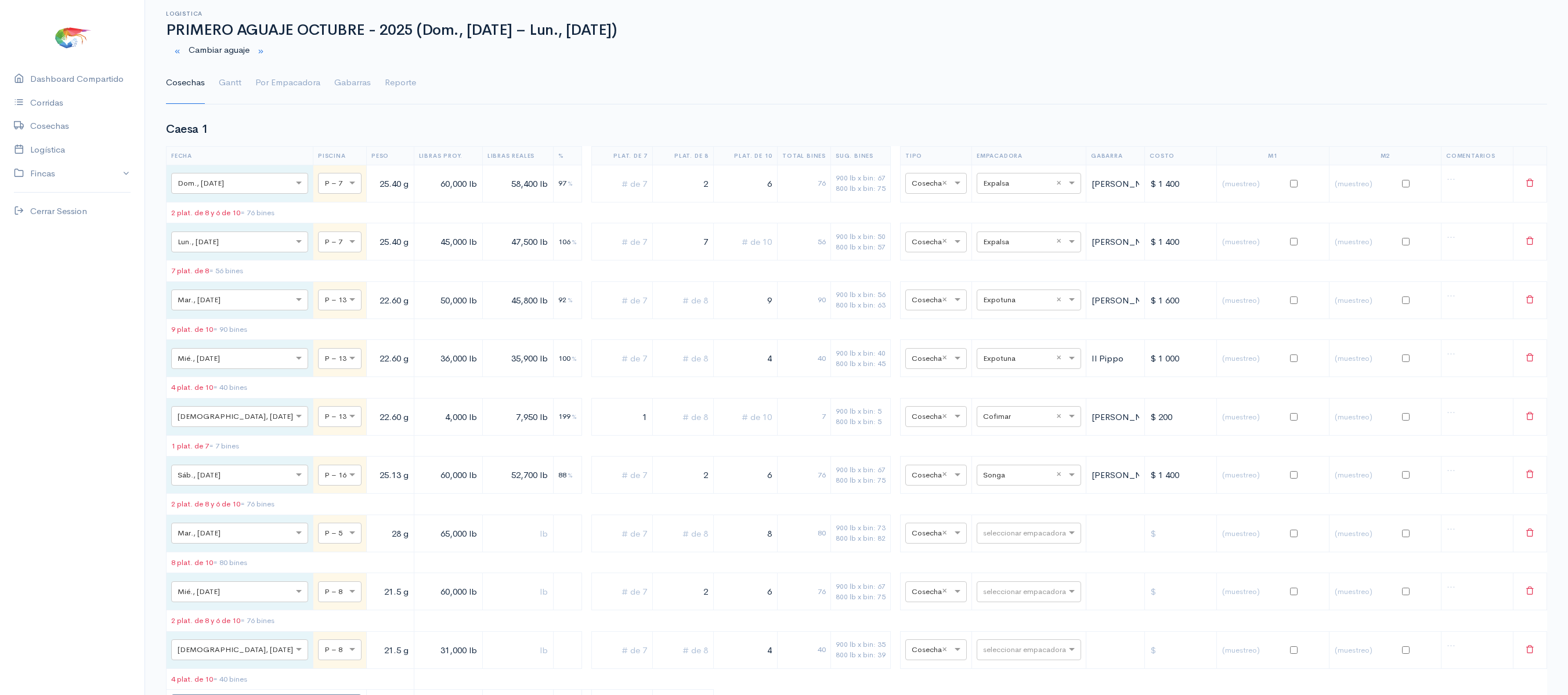
scroll to position [0, 0]
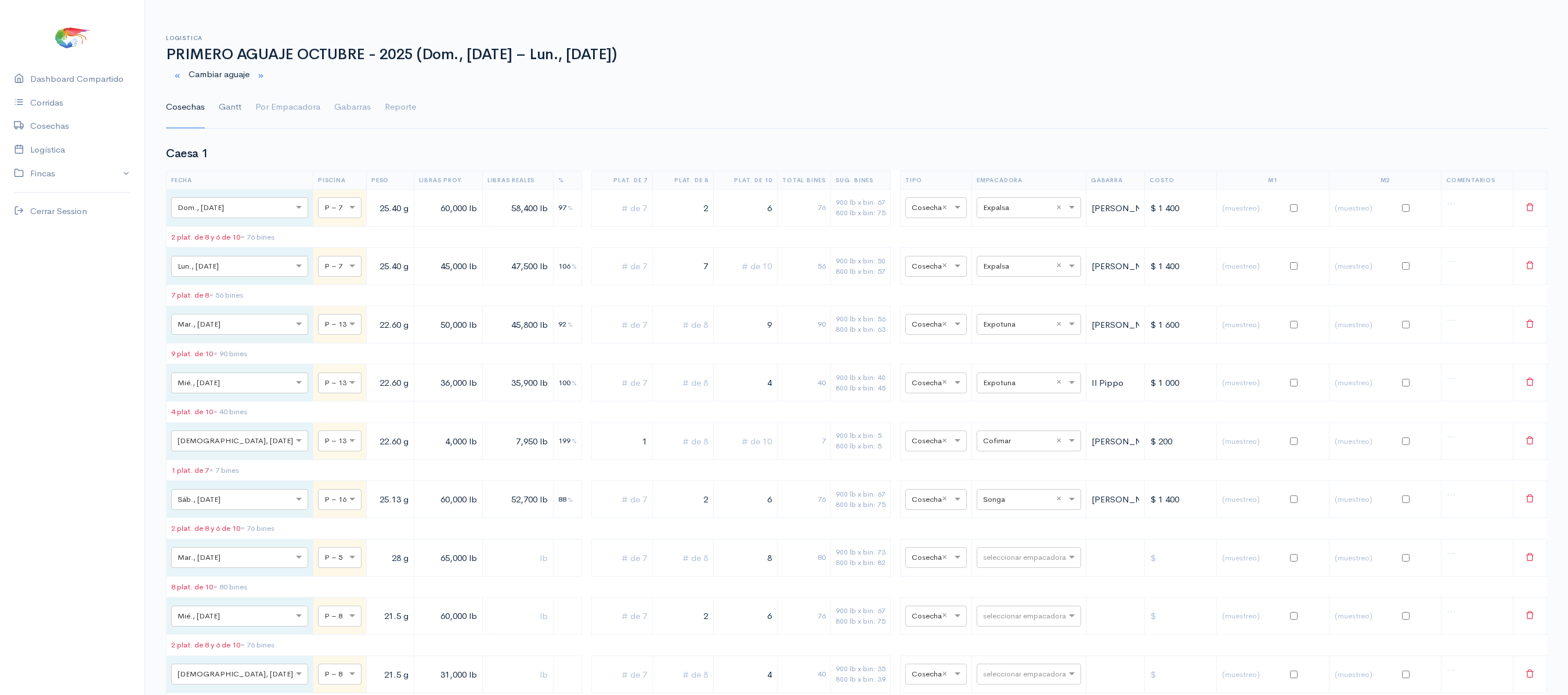
click at [218, 122] on link "Gantt" at bounding box center [230, 107] width 23 height 42
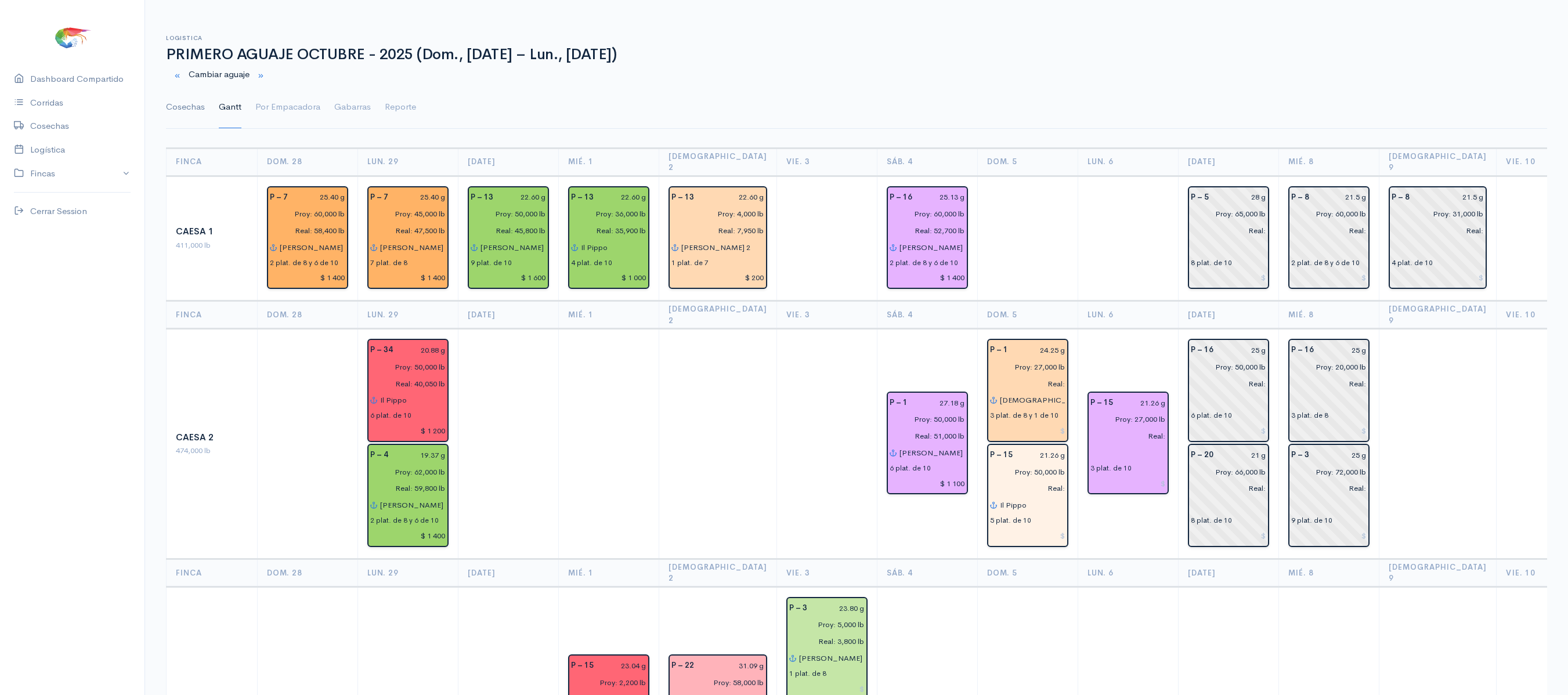
click at [194, 111] on link "Cosechas" at bounding box center [185, 107] width 39 height 42
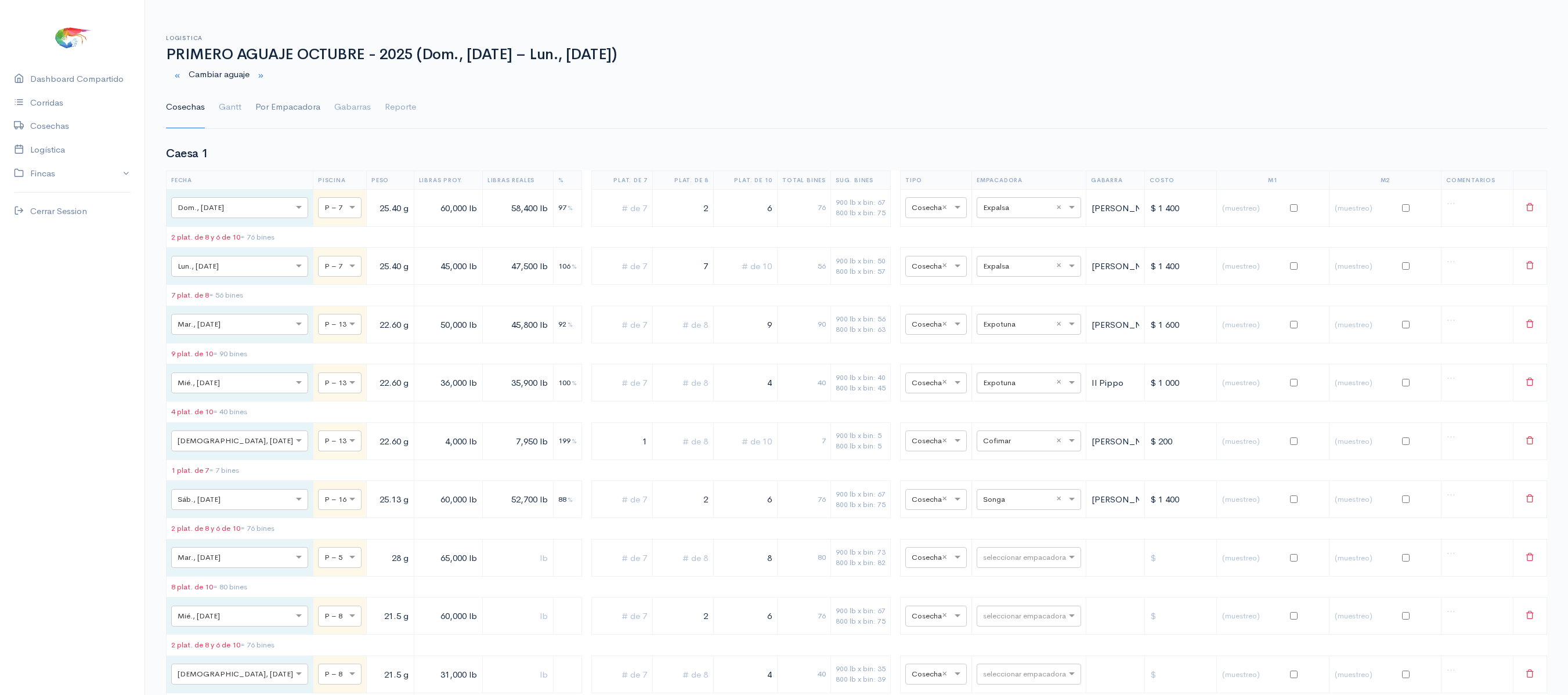
click at [260, 105] on link "Por Empacadora" at bounding box center [288, 107] width 65 height 42
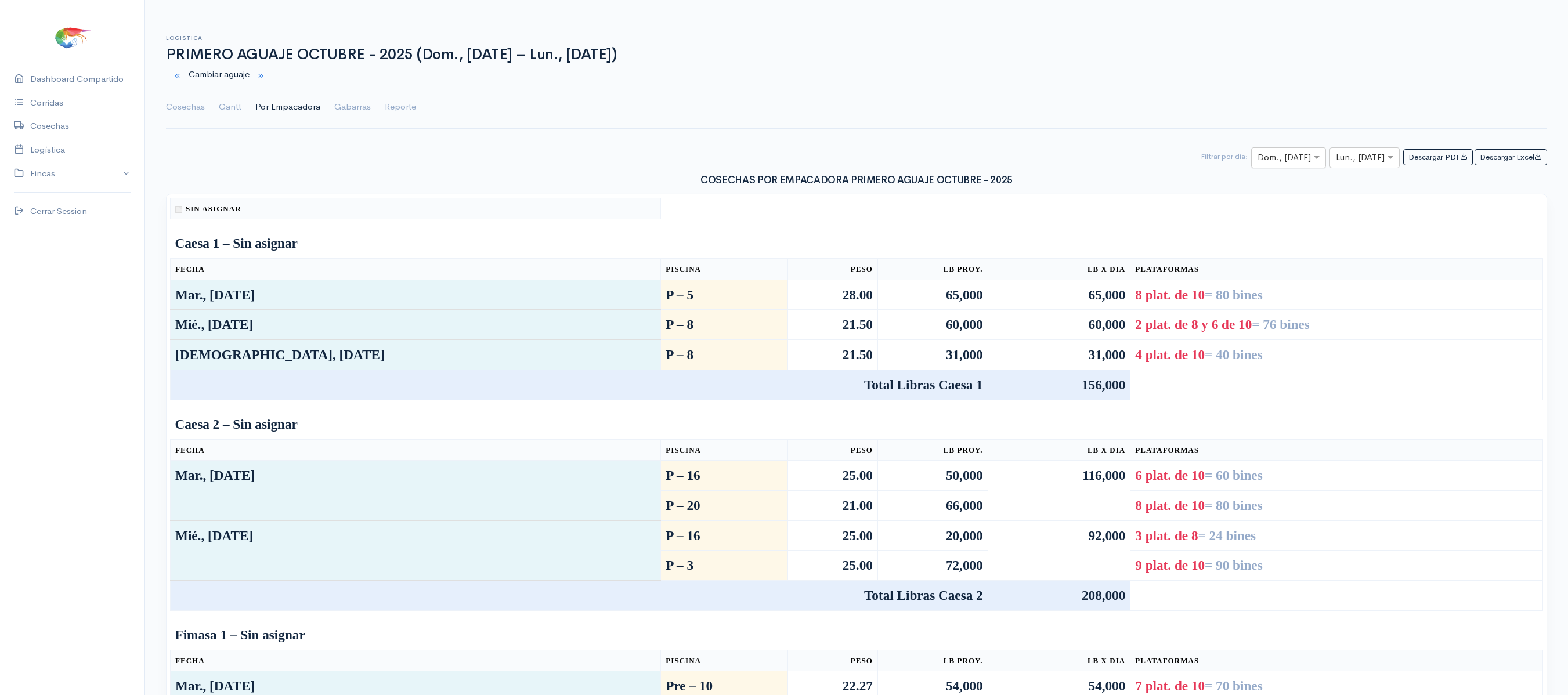
click at [1267, 162] on input "text" at bounding box center [1278, 158] width 41 height 15
type input "6"
click at [1344, 159] on input "text" at bounding box center [1354, 158] width 36 height 15
type input "6"
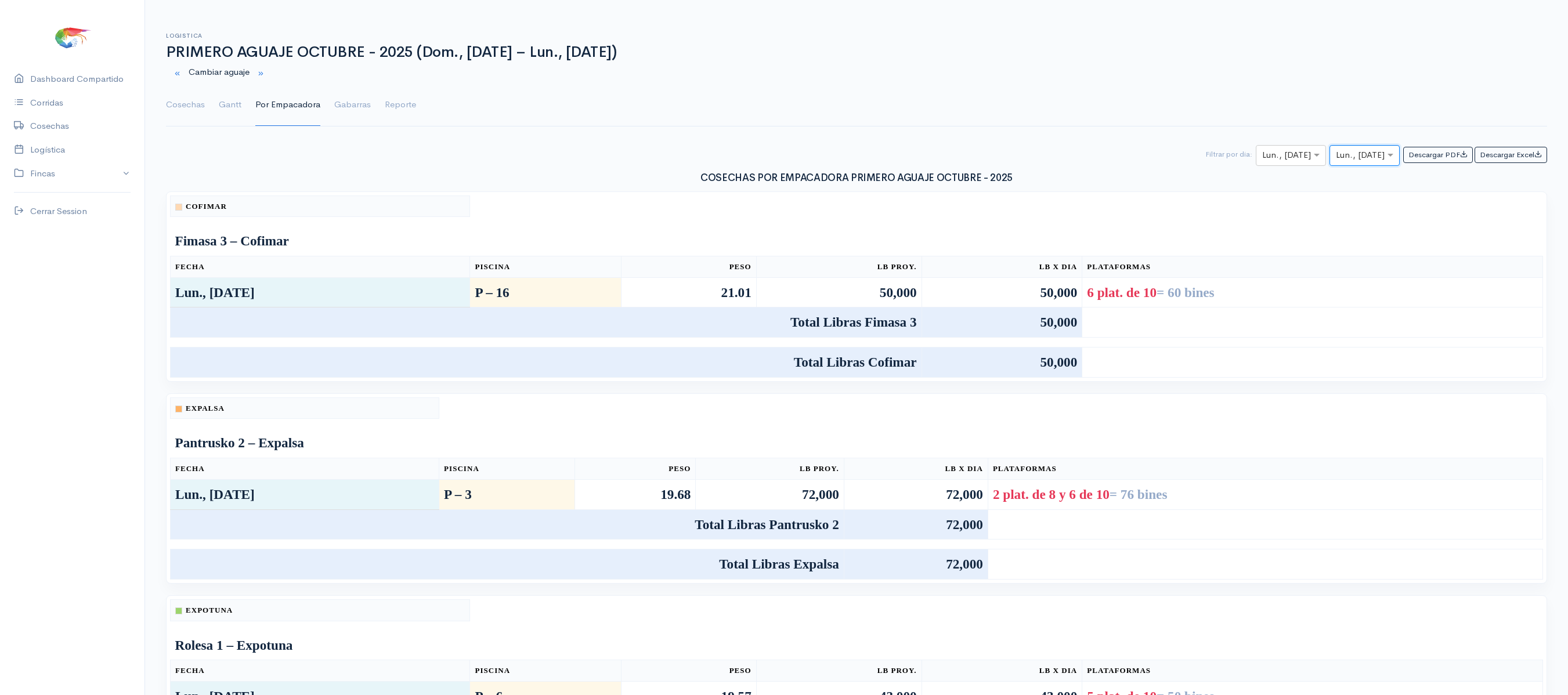
scroll to position [1, 0]
click at [225, 97] on link "Gantt" at bounding box center [230, 106] width 23 height 42
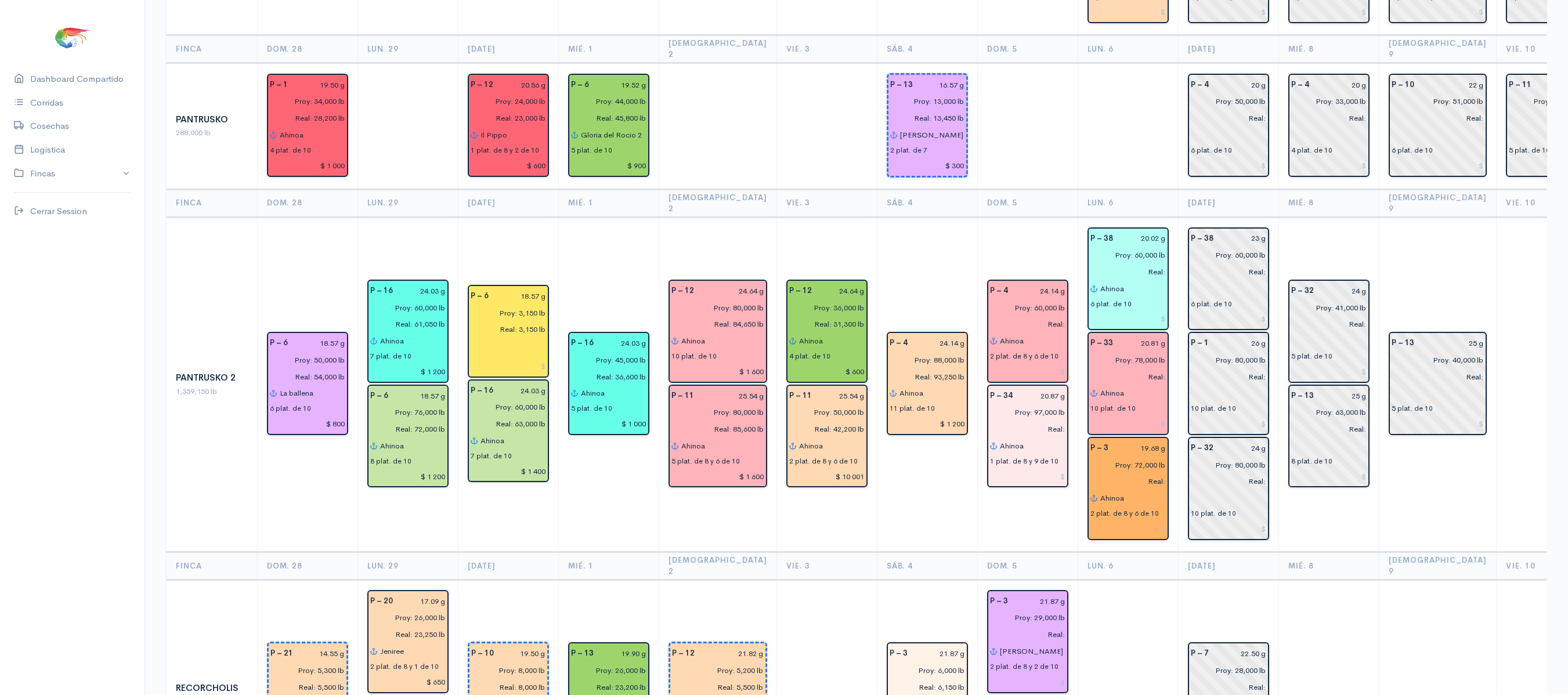
scroll to position [1485, 0]
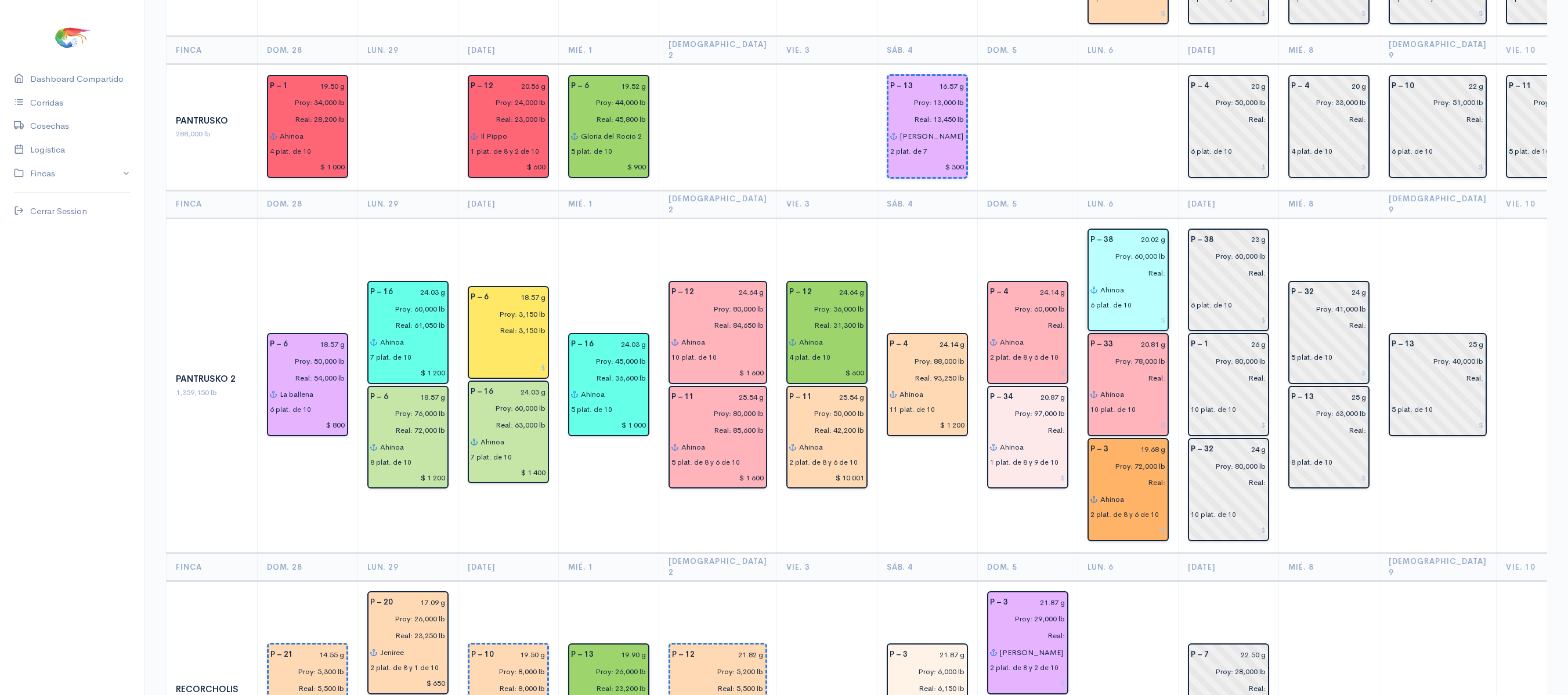
click at [1115, 281] on input "Ahinoa" at bounding box center [1132, 289] width 66 height 17
click at [1132, 303] on button "Il Pippo" at bounding box center [1180, 313] width 161 height 20
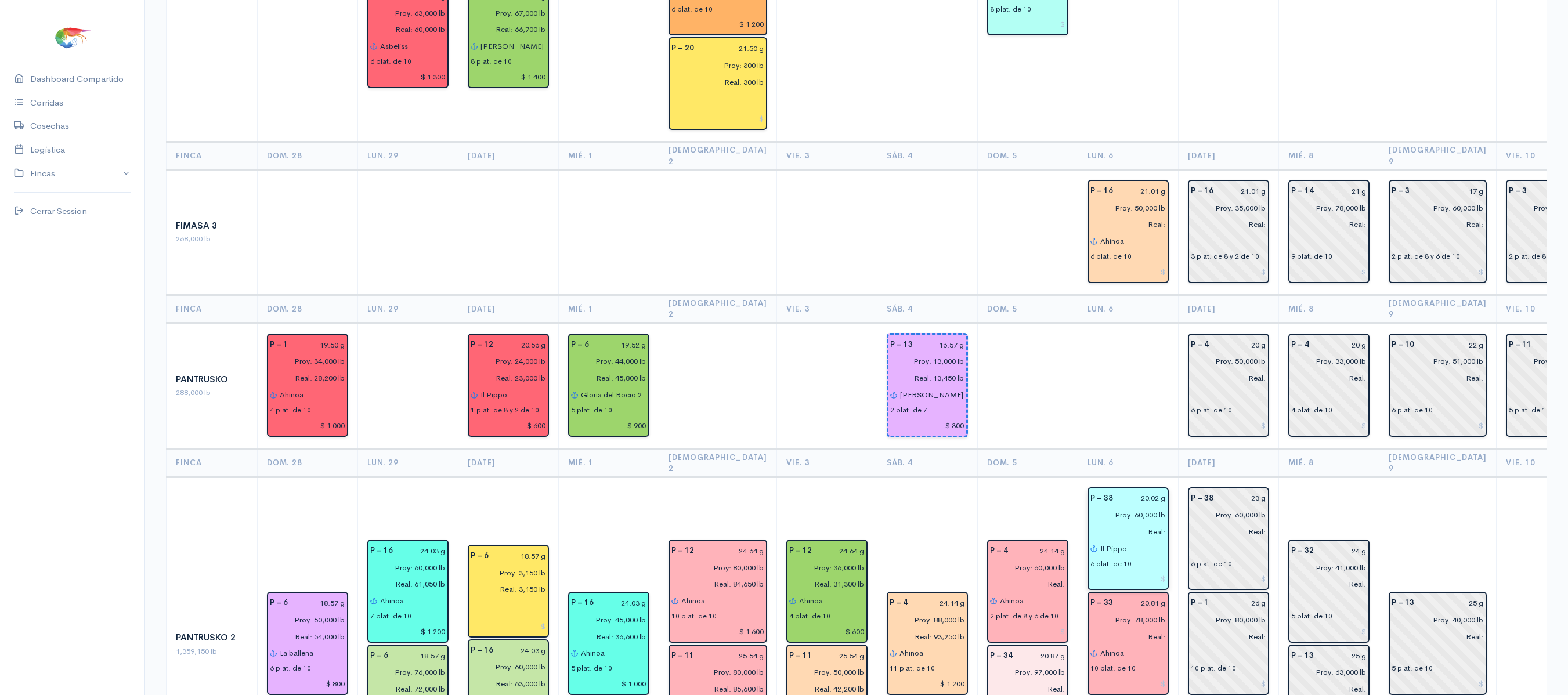
scroll to position [1225, 0]
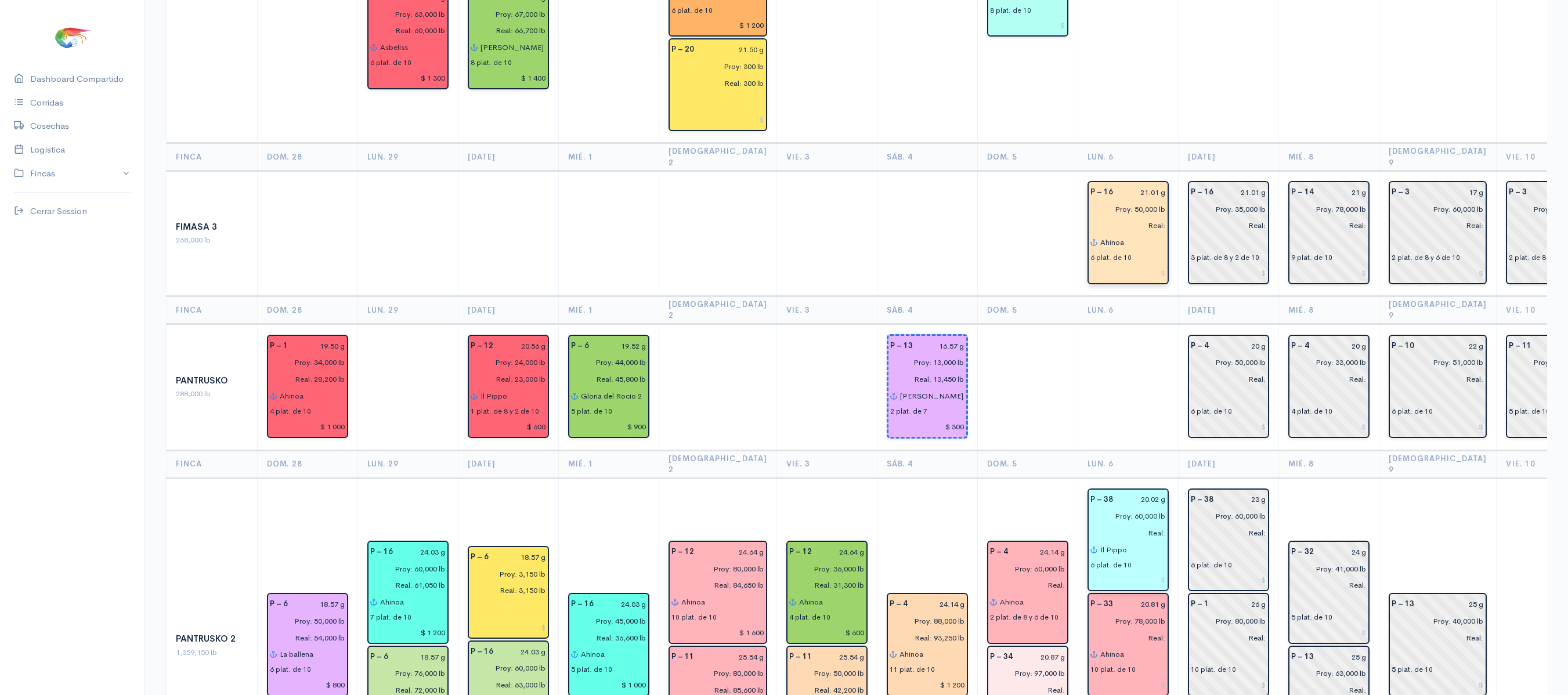
type input "Il Pippo"
click at [1110, 234] on input "Ahinoa" at bounding box center [1132, 242] width 66 height 17
drag, startPoint x: 1116, startPoint y: 201, endPoint x: 1100, endPoint y: 203, distance: 16.1
click at [1114, 260] on ngb-highlight "Il Pippo" at bounding box center [1128, 265] width 29 height 11
type input "Il Pippo"
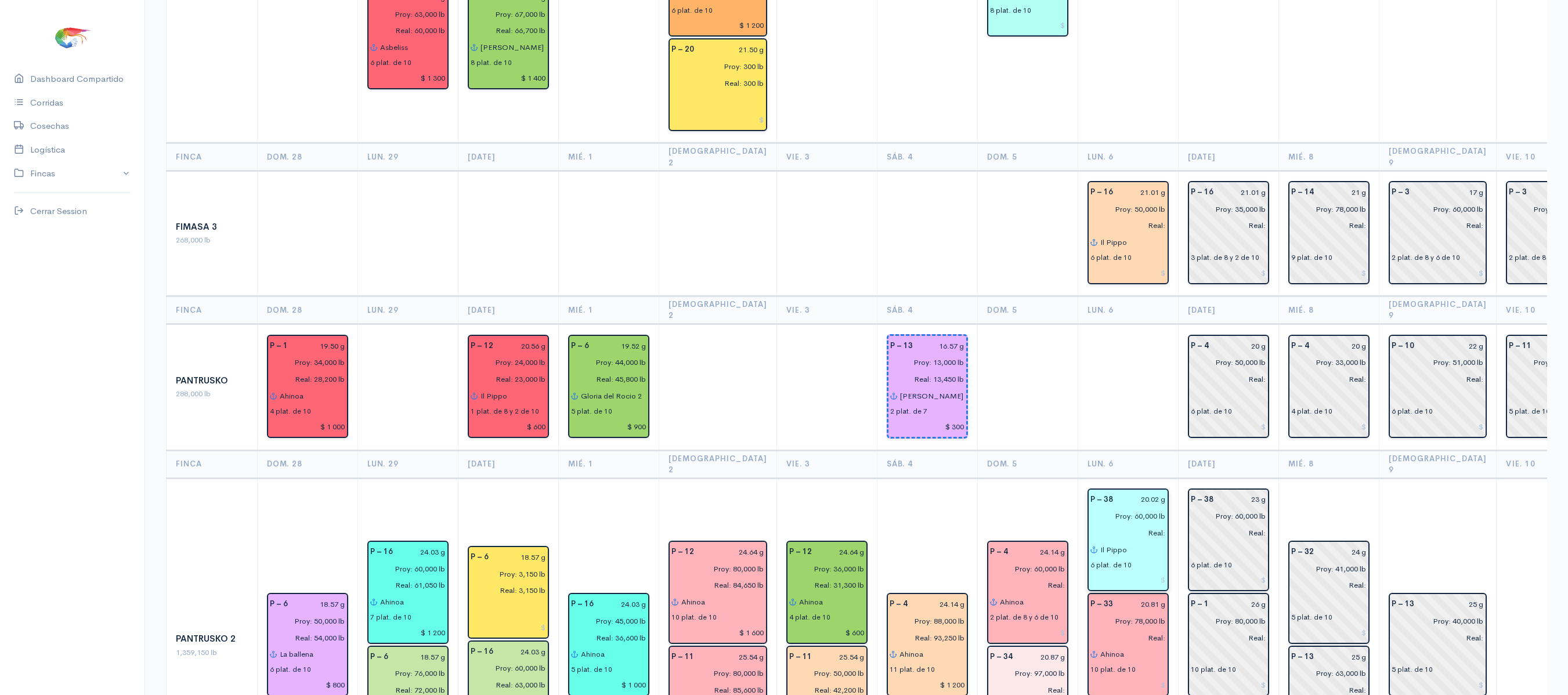
click at [1078, 478] on td "P – 38 20.02 g Proy: 60,000 lb Real: Il Pippo 6 plat. de 10 P – 33 20.81 g Proy…" at bounding box center [1127, 645] width 100 height 335
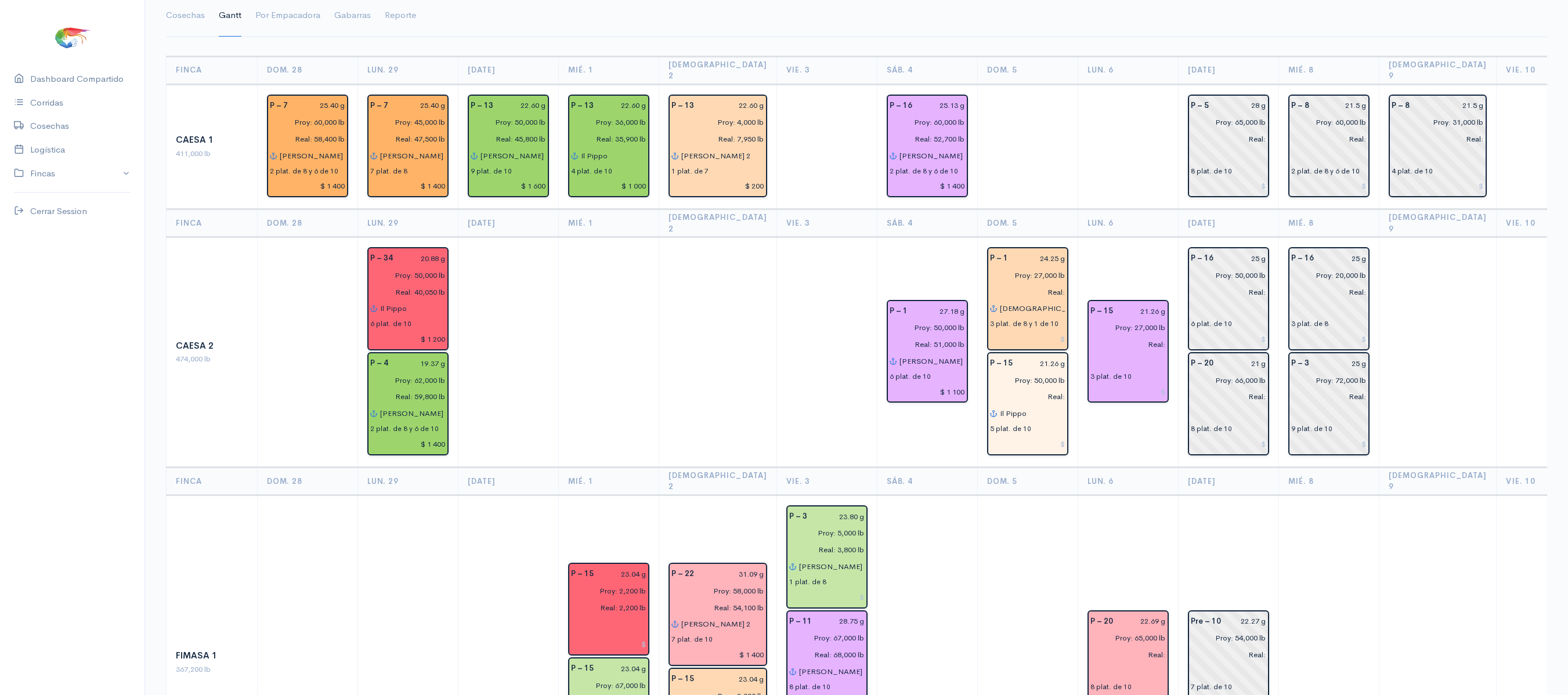
scroll to position [92, 0]
click at [1090, 352] on input "text" at bounding box center [1128, 360] width 76 height 17
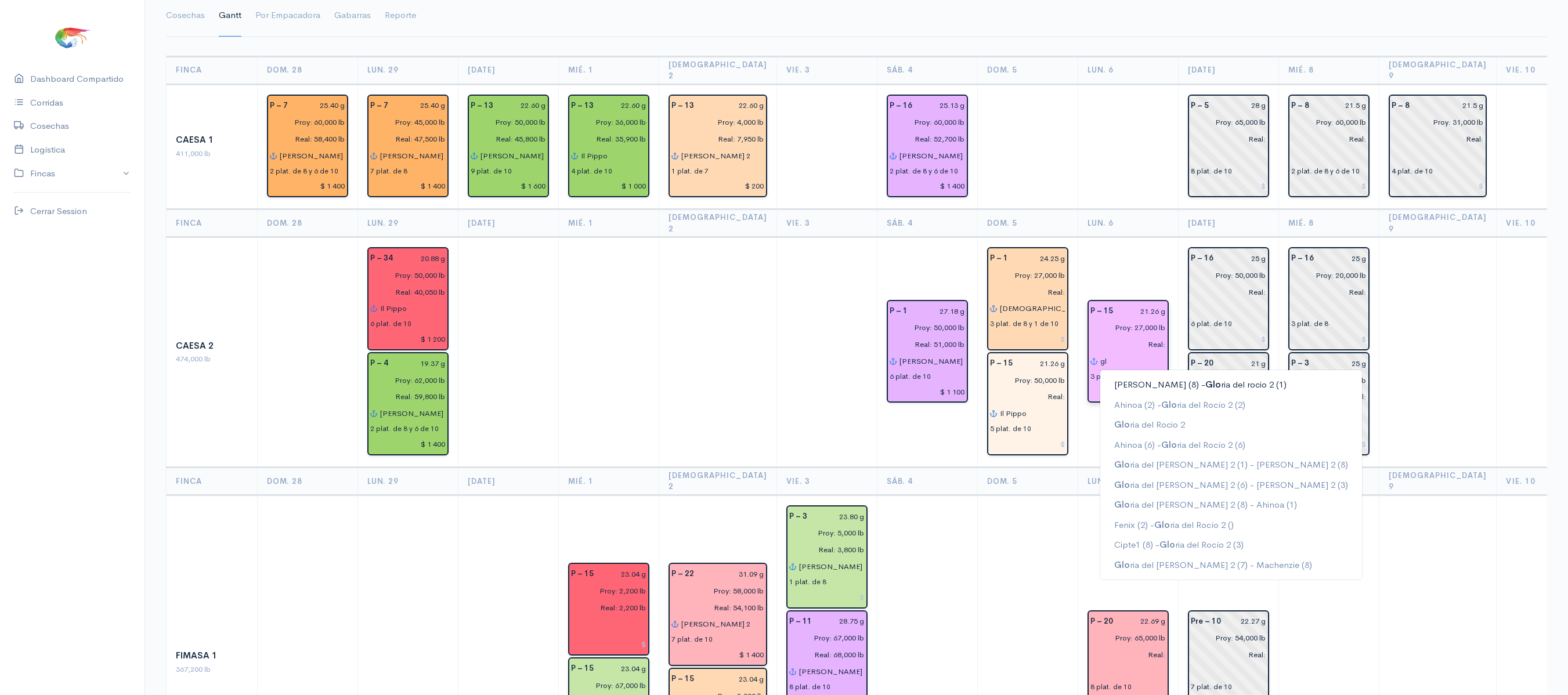
type input "g"
click at [1121, 379] on ngb-highlight "Sh akira 2" at bounding box center [1132, 384] width 36 height 11
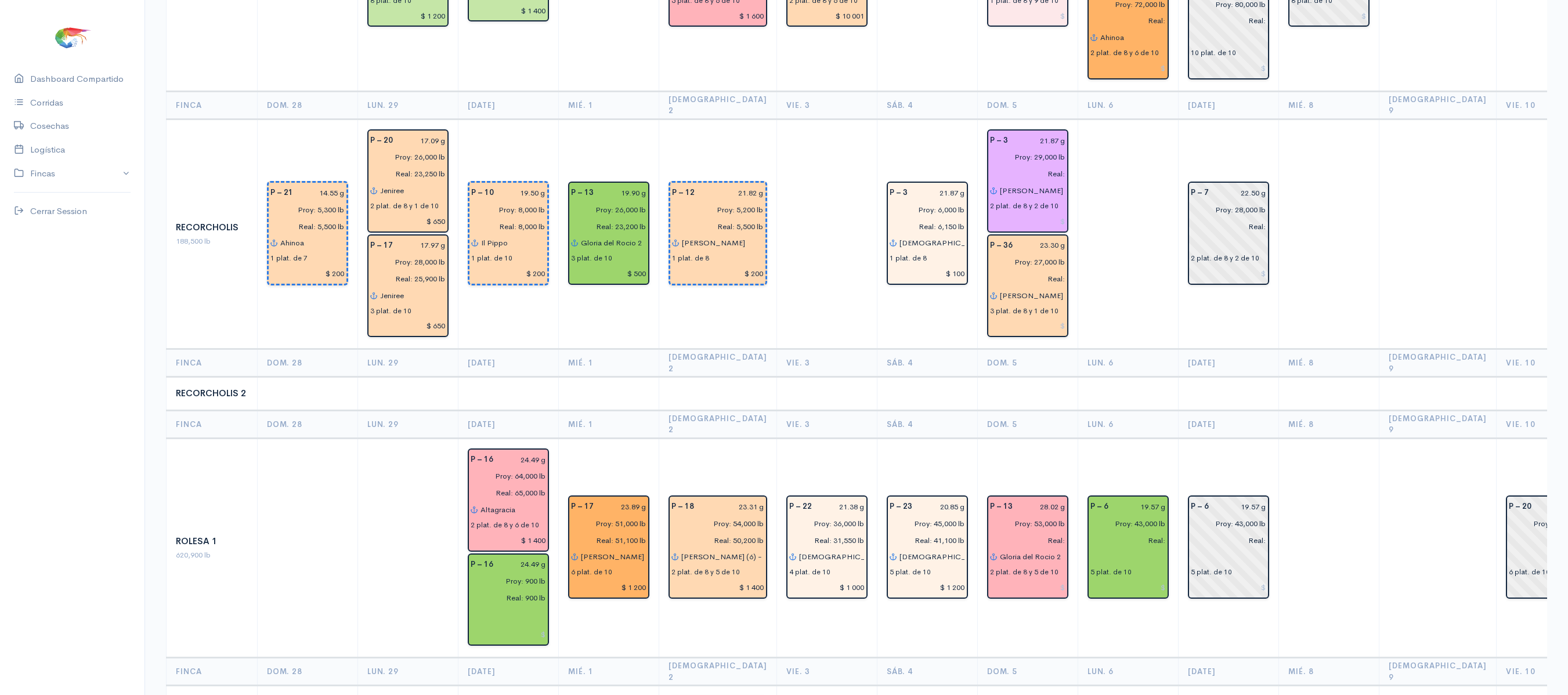
scroll to position [1947, 0]
type input "[PERSON_NAME] 2"
click at [1092, 547] on input "text" at bounding box center [1128, 555] width 76 height 17
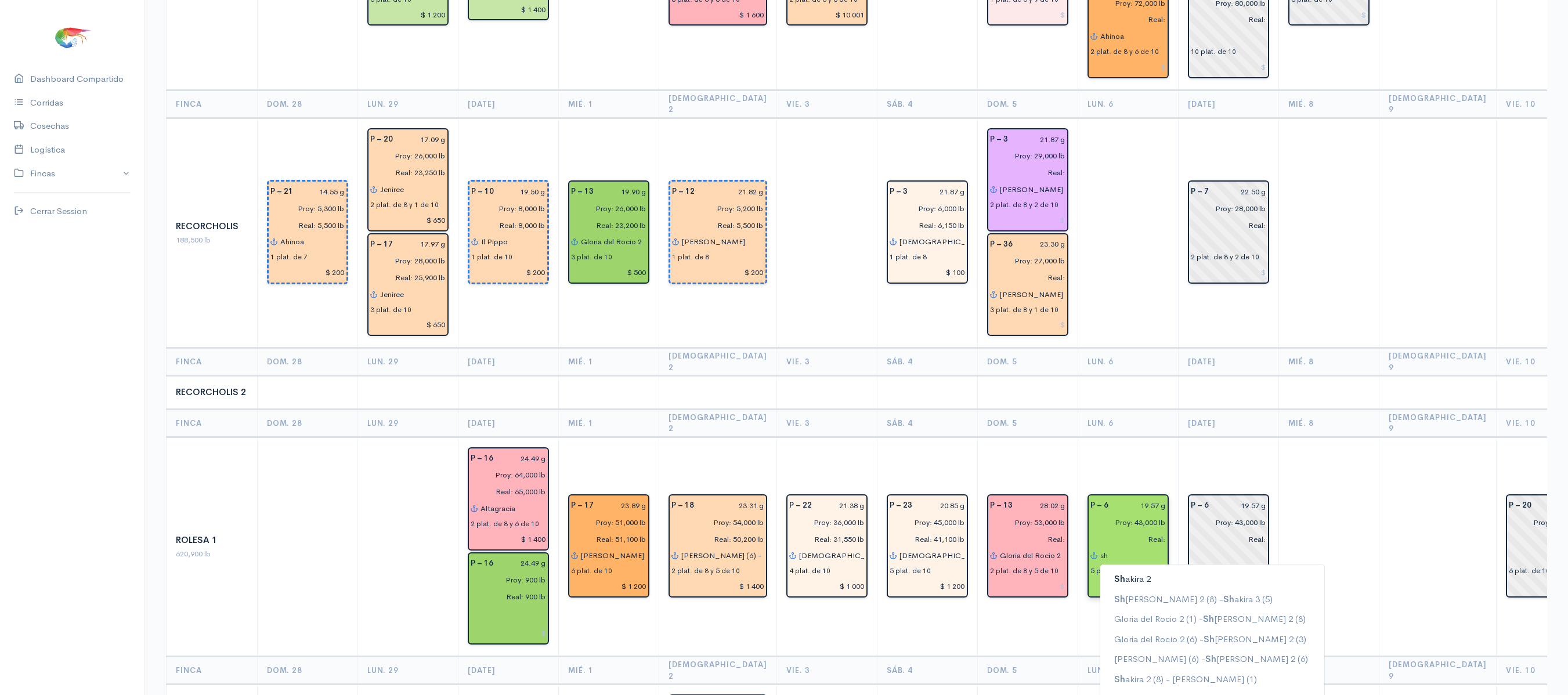
click at [1105, 569] on button "Sh akira 2" at bounding box center [1212, 579] width 224 height 20
type input "[PERSON_NAME] 2"
click at [1132, 348] on th "Lun. 6" at bounding box center [1127, 362] width 100 height 28
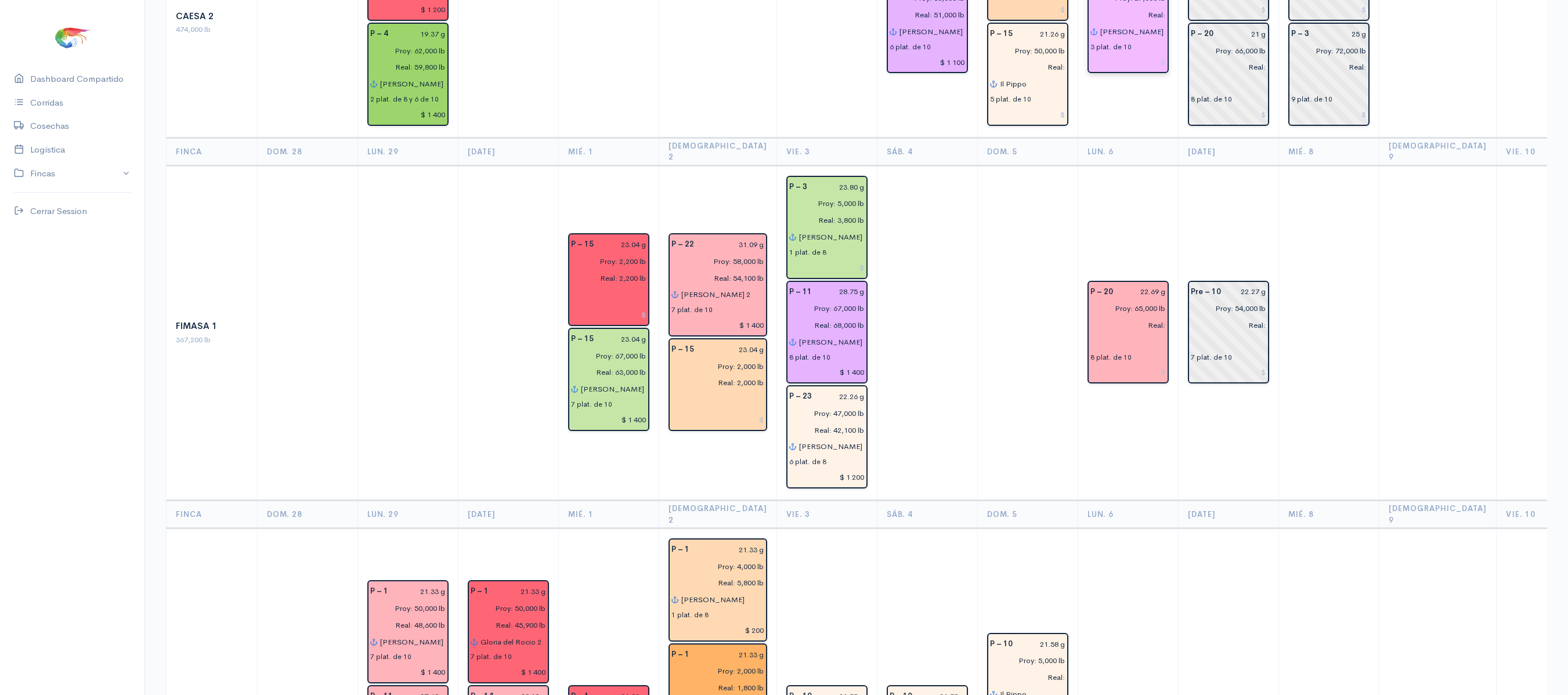
scroll to position [422, 0]
click at [1098, 332] on input "text" at bounding box center [1128, 340] width 76 height 17
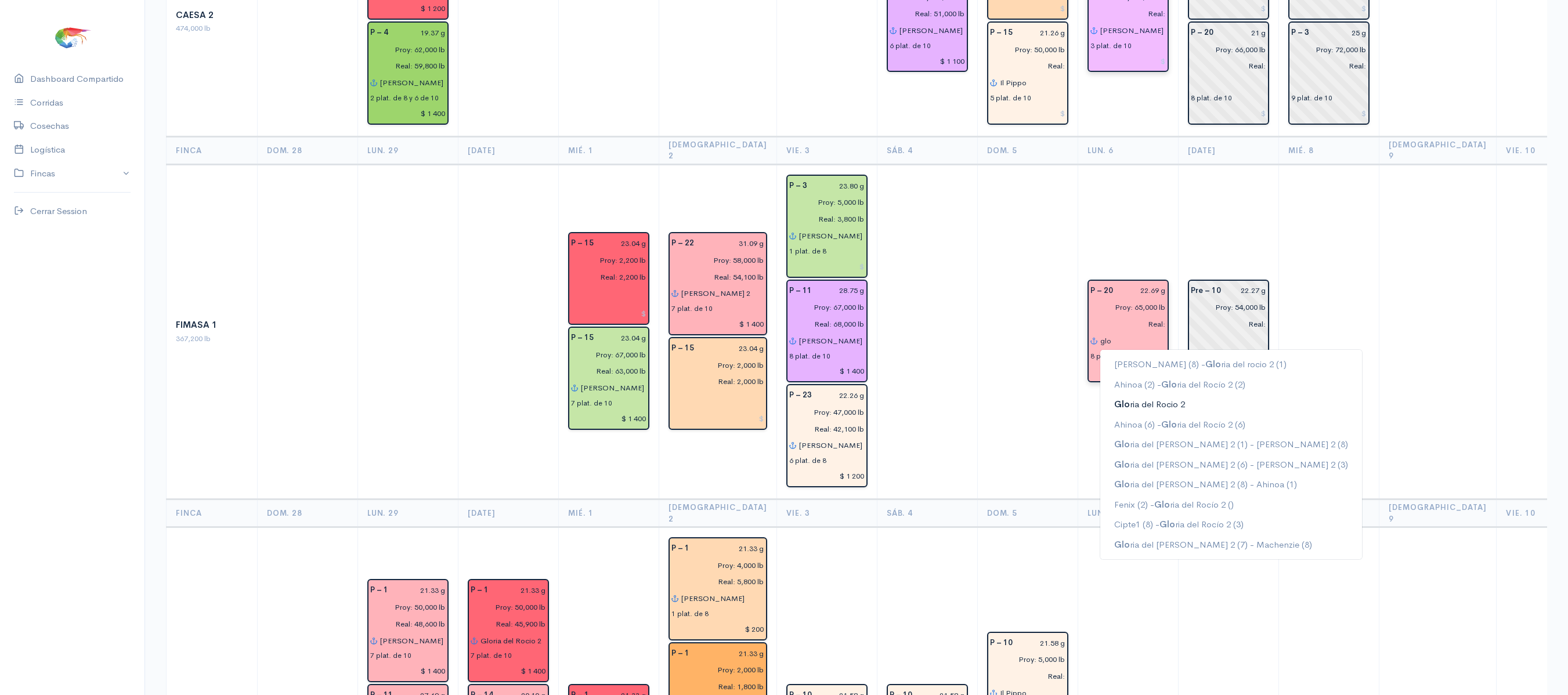
click at [1123, 399] on ngb-highlight "Glo ria del Rocio 2" at bounding box center [1149, 404] width 71 height 11
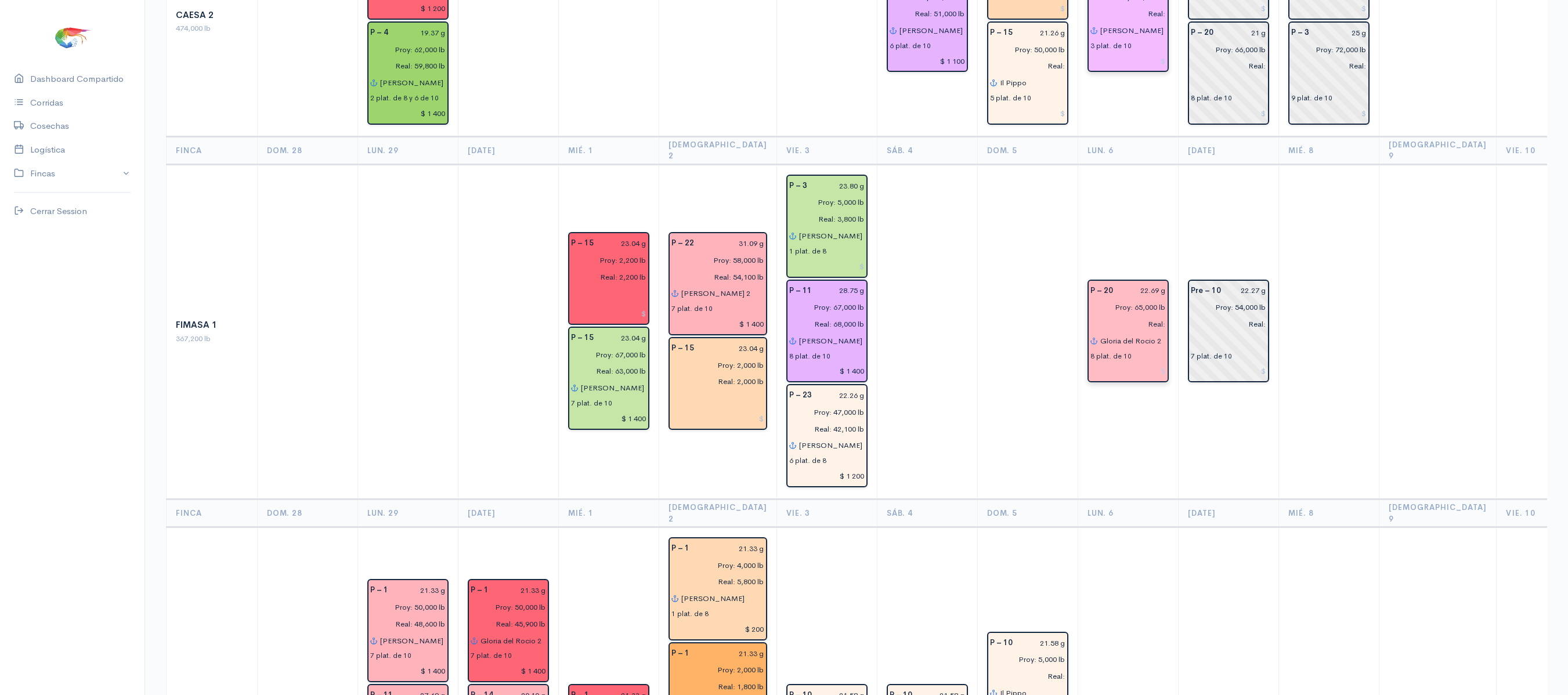
type input "Gloria del Rocio 2"
click at [1095, 410] on td "P – 20 22.69 g Proy: 65,000 lb Real: Gloria del Rocio 2 8 plat. de 10" at bounding box center [1127, 332] width 100 height 335
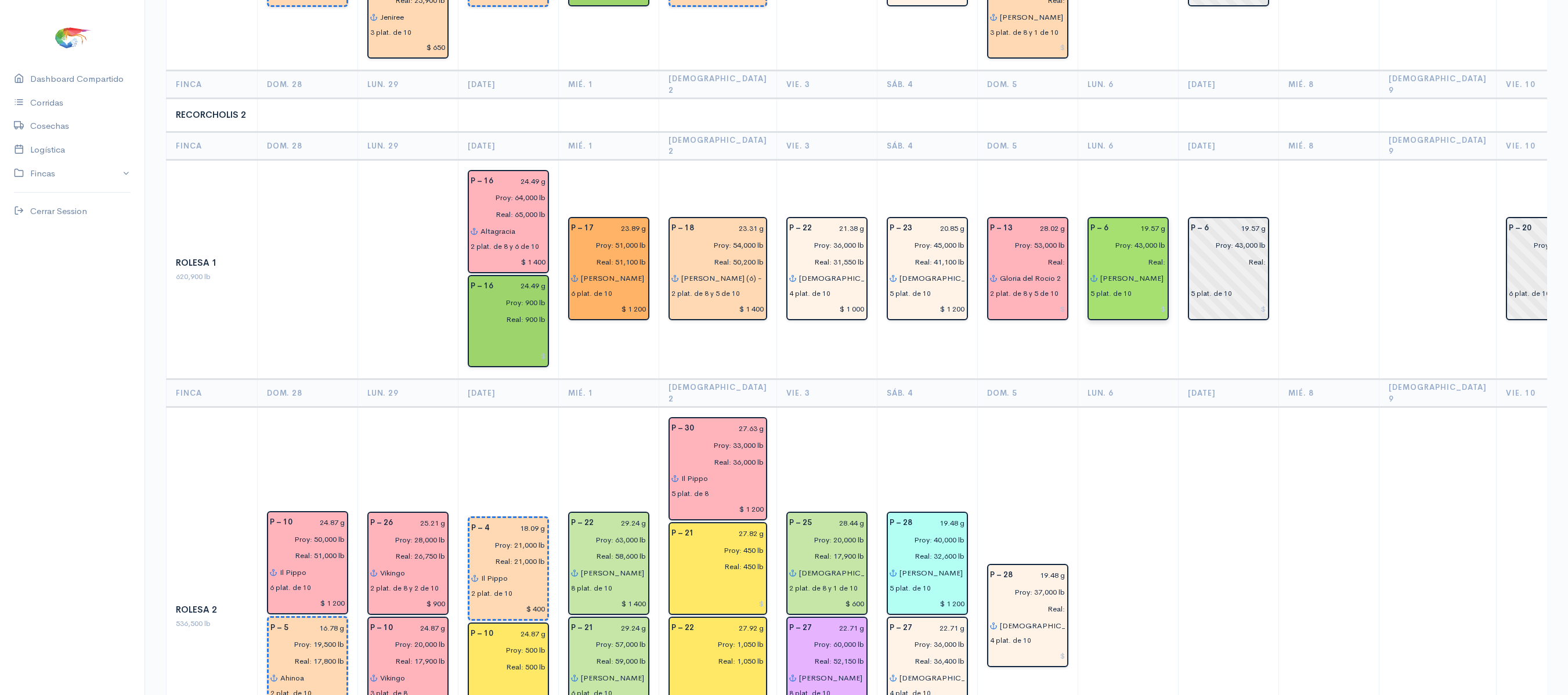
scroll to position [2511, 0]
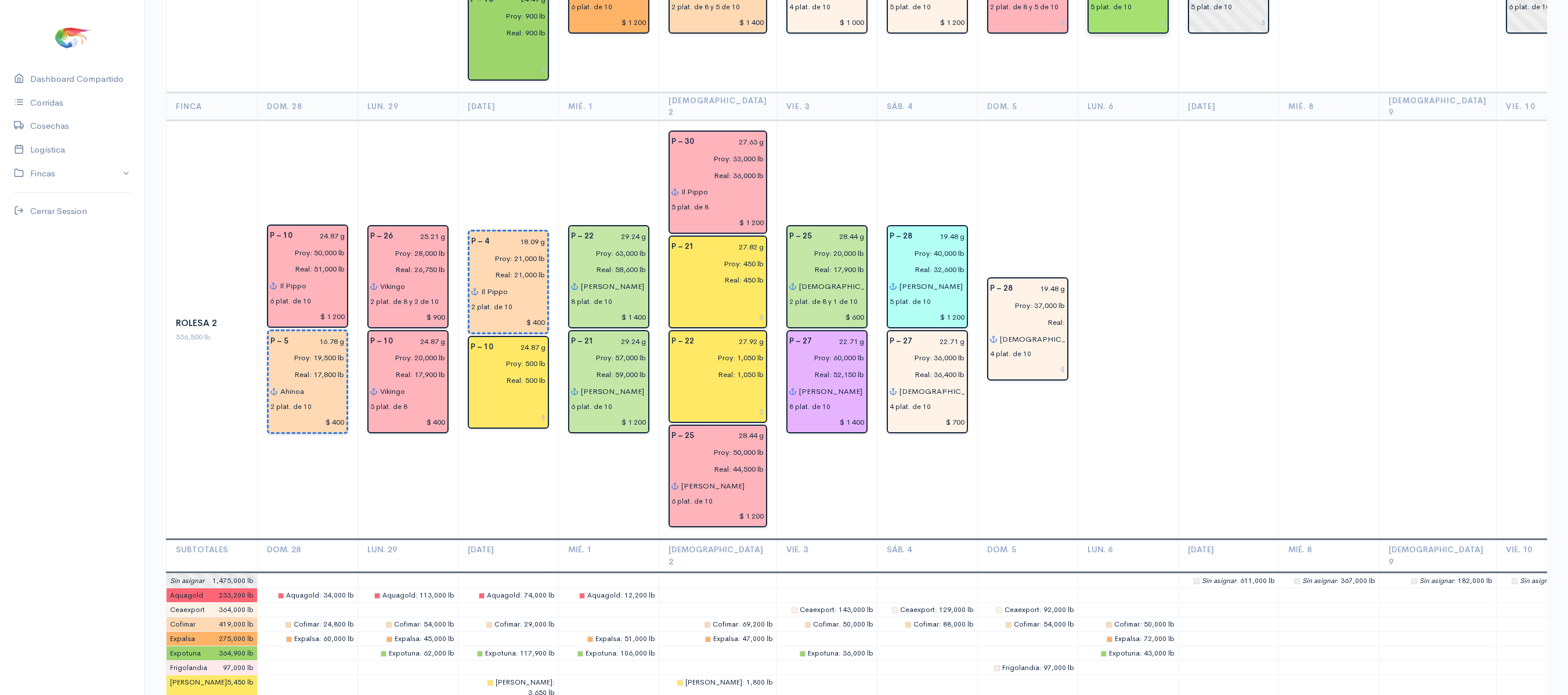
click at [1288, 342] on td at bounding box center [1328, 330] width 100 height 419
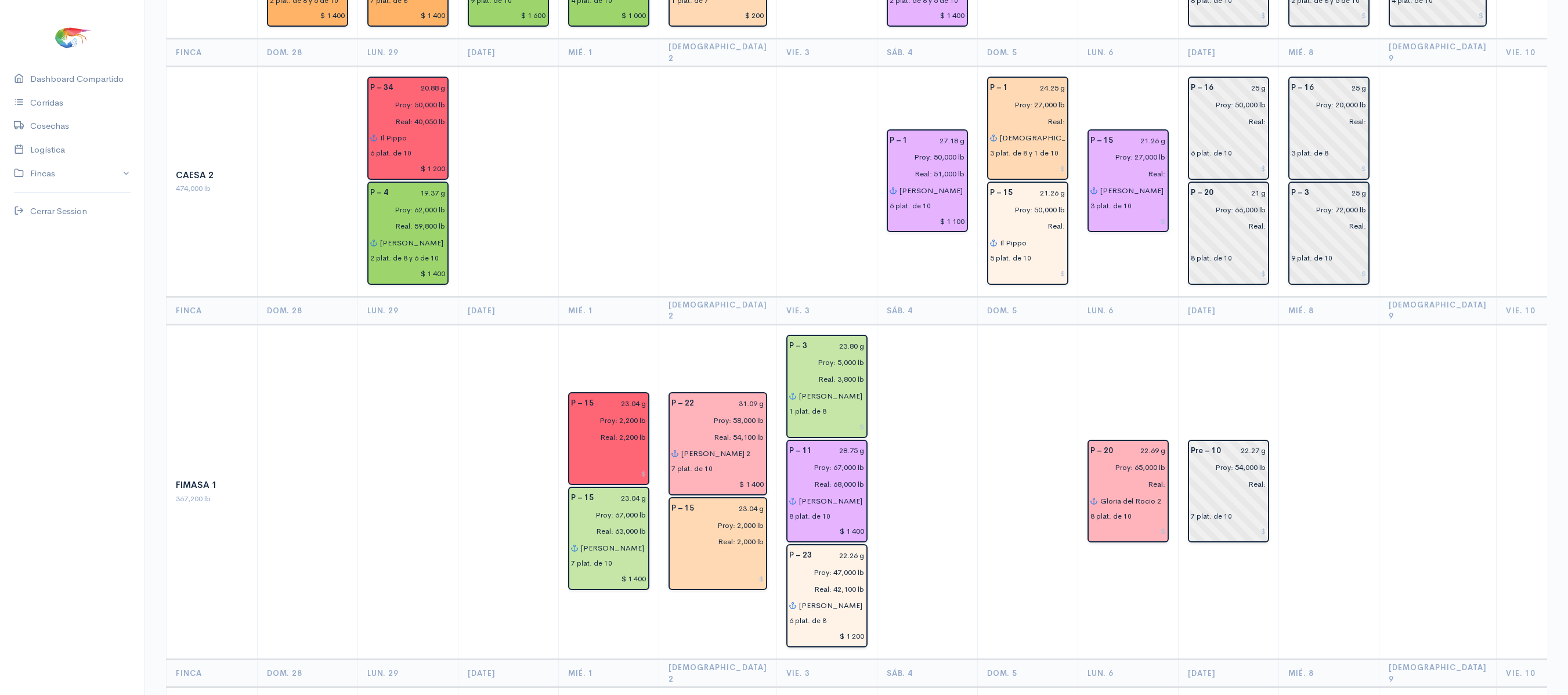
scroll to position [0, 0]
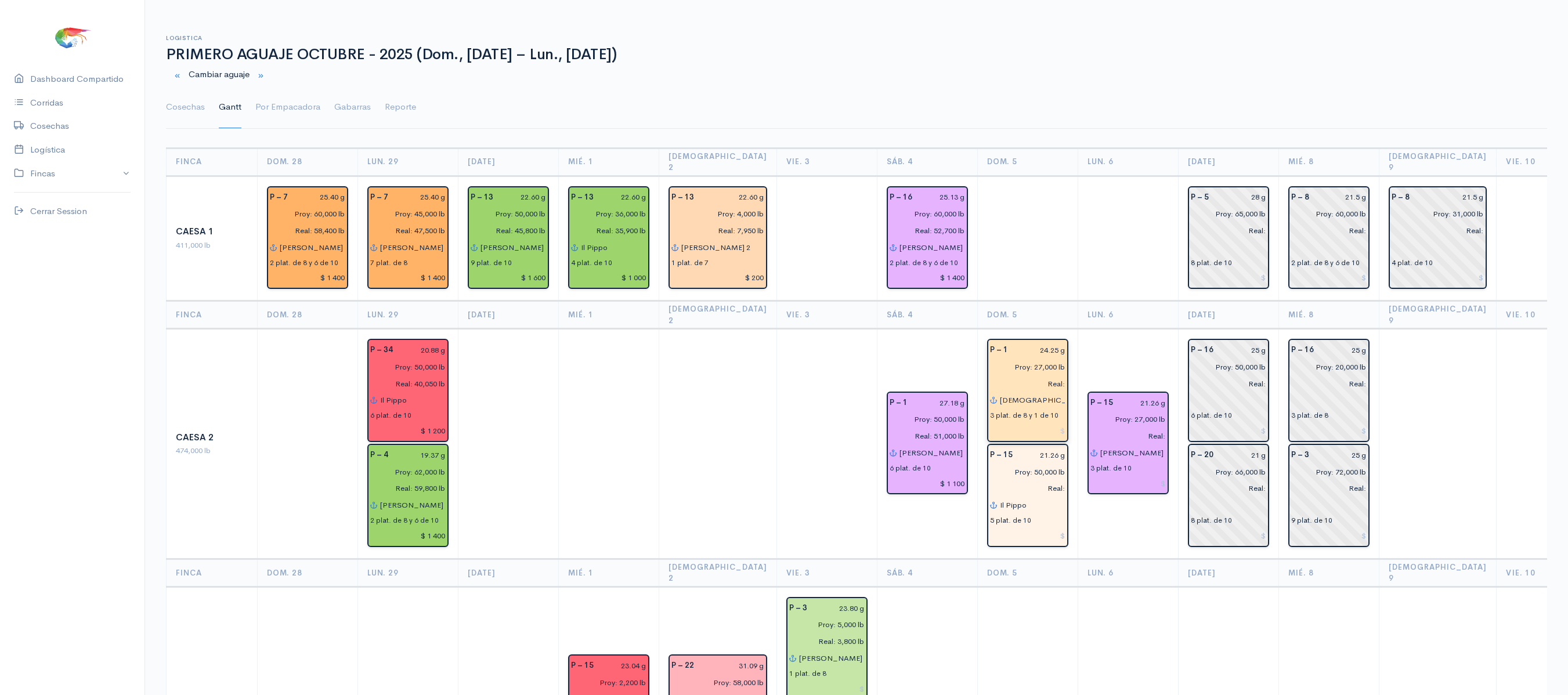
click at [1043, 375] on input "Real:" at bounding box center [1024, 383] width 82 height 17
type input "Real: 26,750 lb"
click at [1039, 341] on input "24.25 g" at bounding box center [1040, 349] width 50 height 17
type input "27.18 g"
click at [1038, 480] on input "Real:" at bounding box center [1024, 488] width 82 height 17
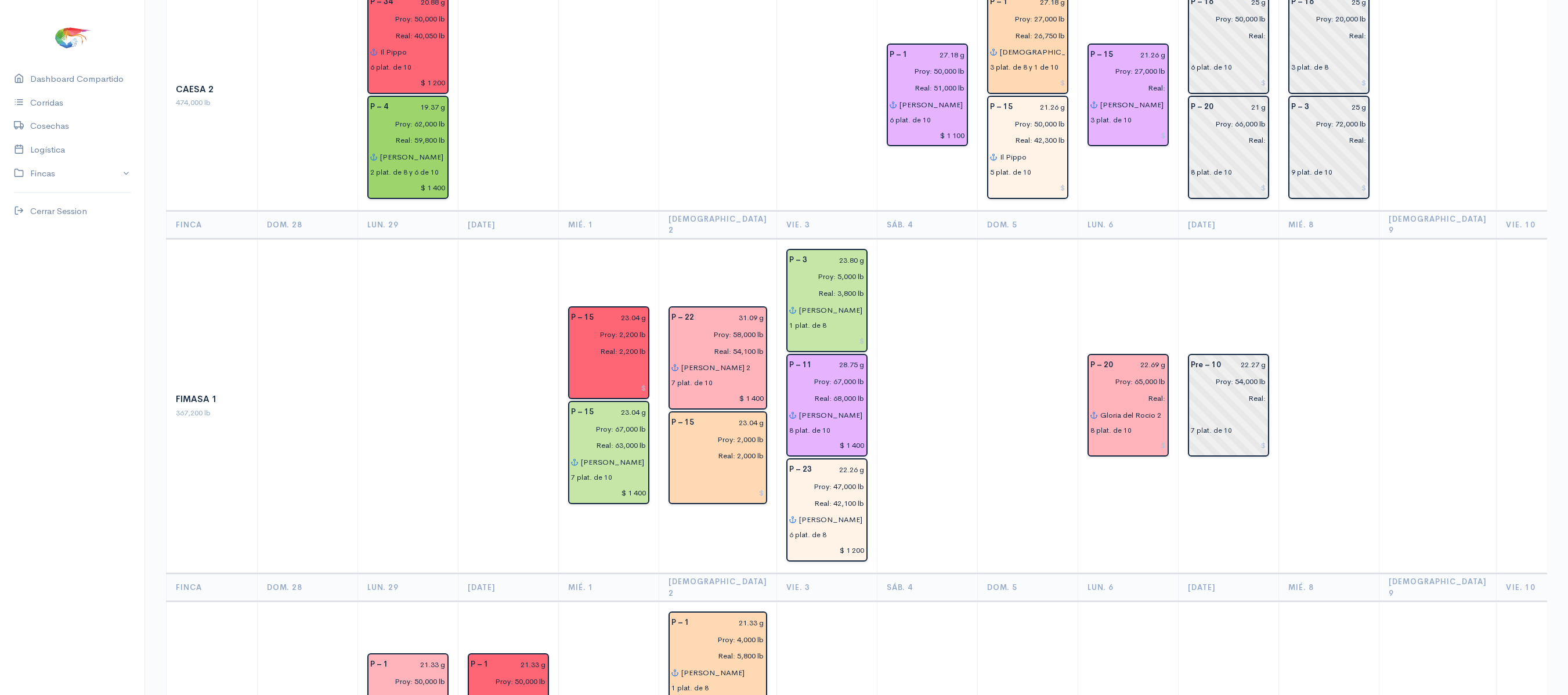
scroll to position [342, 0]
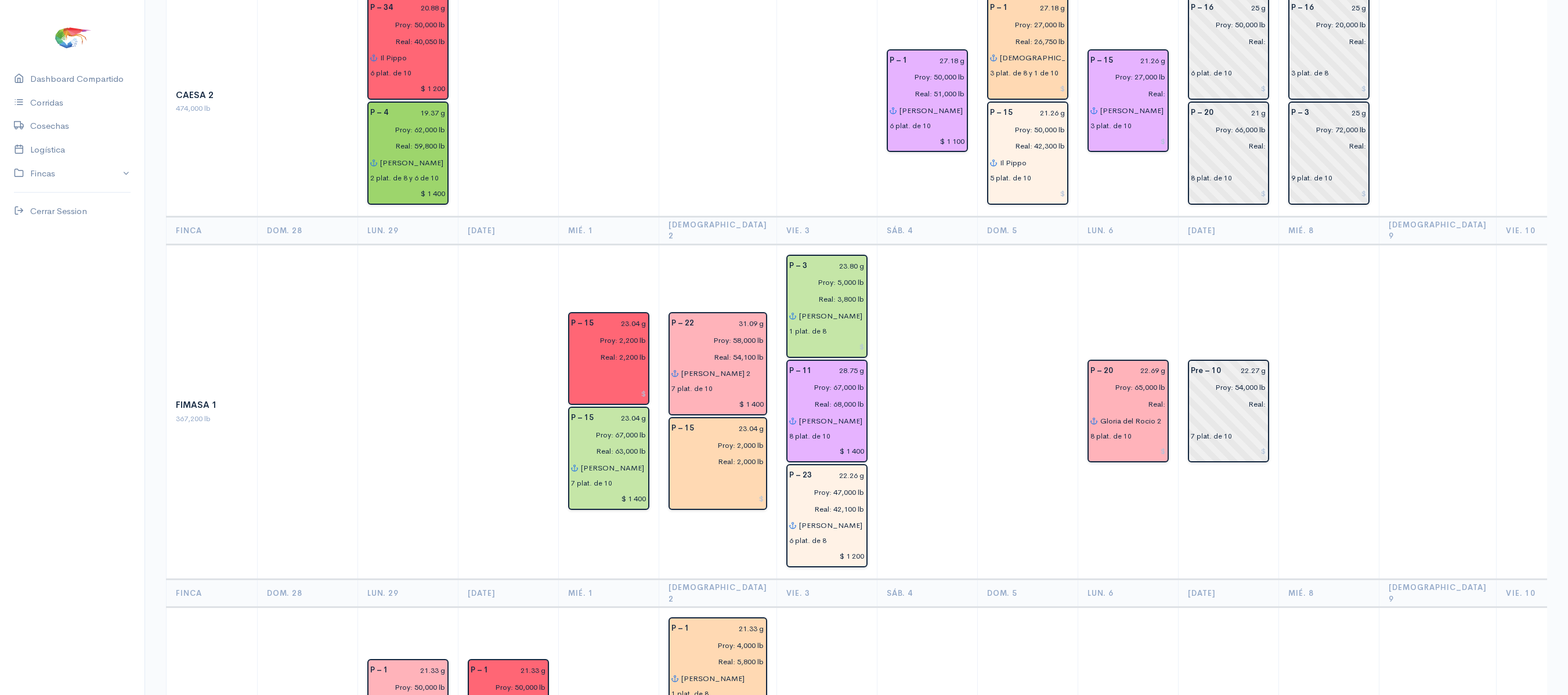
type input "Real: 42,300 lb"
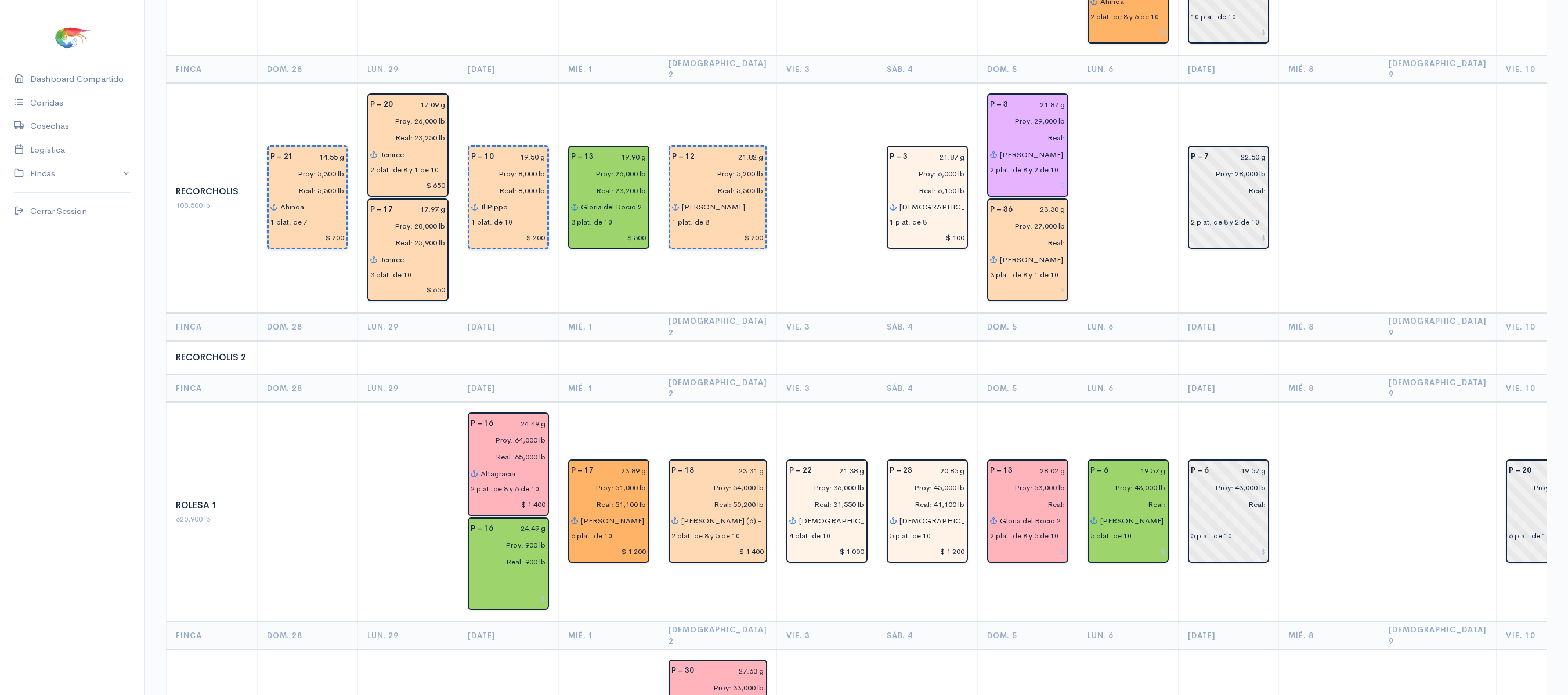
scroll to position [1984, 0]
click at [1041, 494] on input "Real:" at bounding box center [1024, 502] width 82 height 17
type input "Real: 55,150 lb"
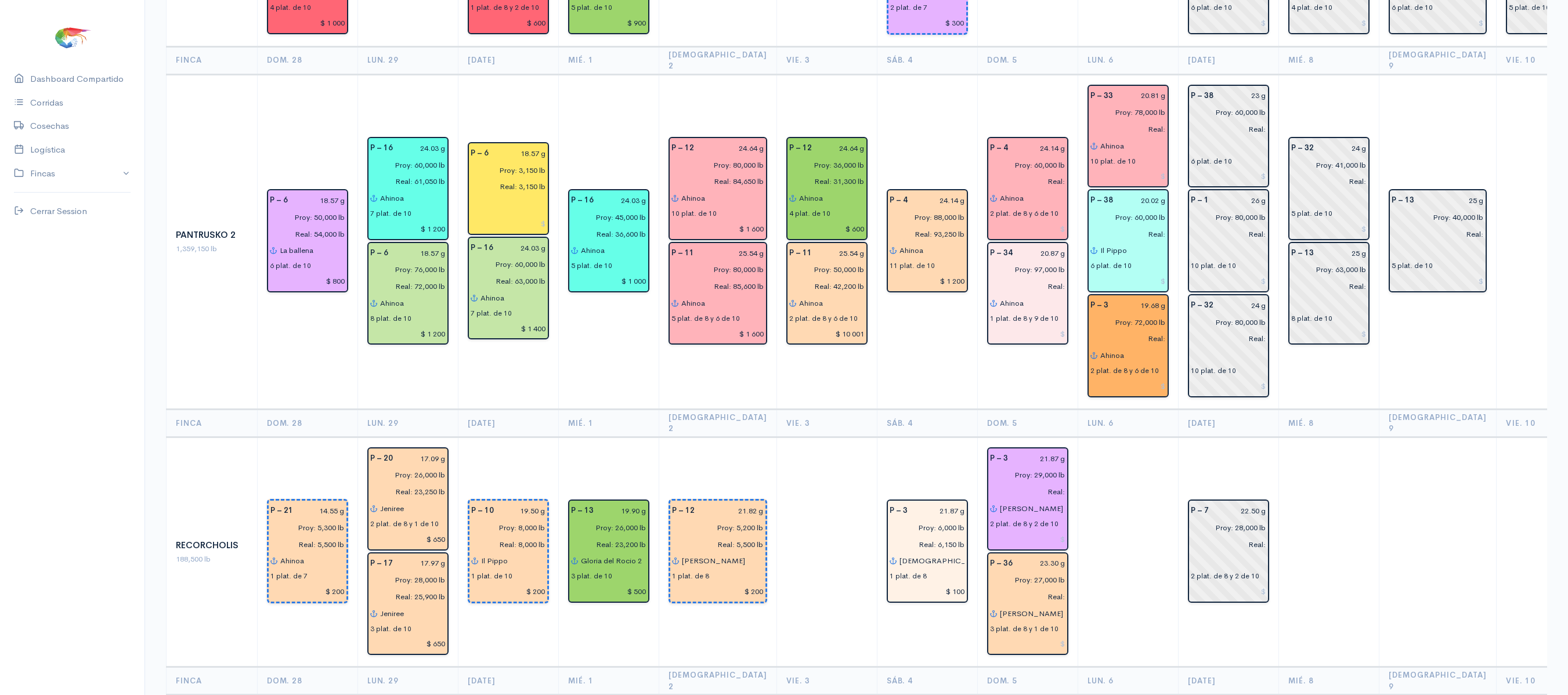
scroll to position [1627, 0]
click at [1039, 589] on input "Real:" at bounding box center [1024, 597] width 82 height 17
type input "Real: 24,700 lb"
click at [803, 438] on td at bounding box center [826, 553] width 100 height 230
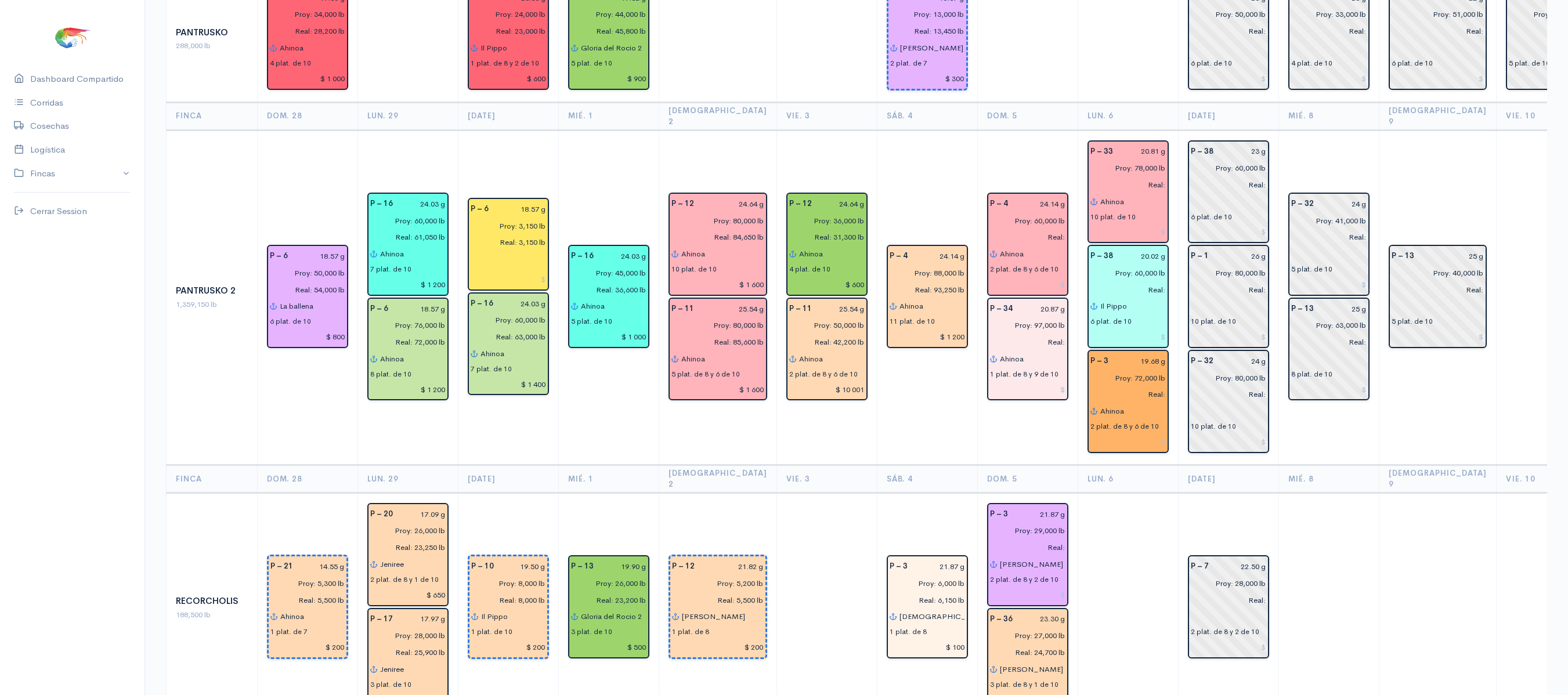
scroll to position [1571, 0]
click at [1042, 335] on input "Real:" at bounding box center [1024, 343] width 82 height 17
type input "Real: 82,600 lb"
click at [1017, 318] on input "Proy: 97,000 lb" at bounding box center [1024, 326] width 82 height 17
click at [1022, 318] on input "Proy: 97,000 lb" at bounding box center [1024, 326] width 82 height 17
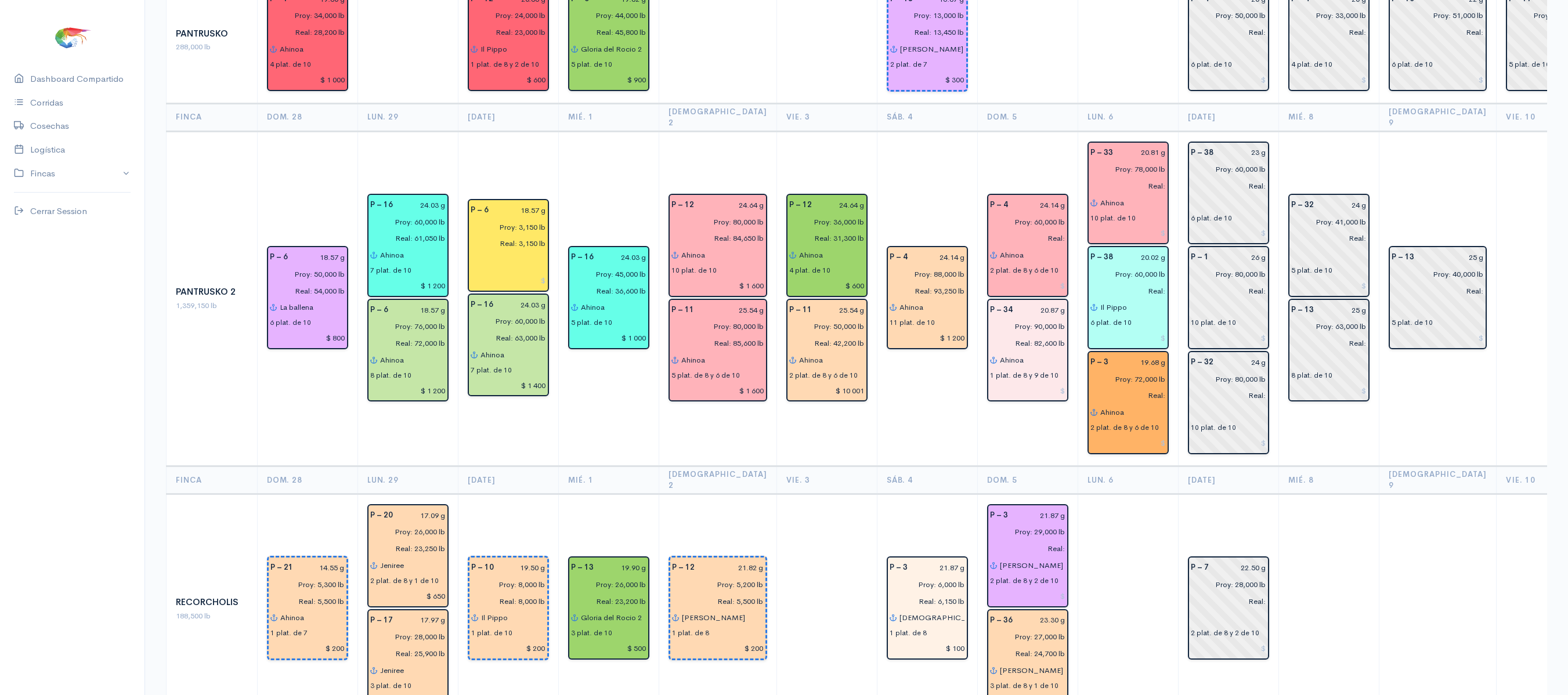
type input "Proy: 90,000 lb"
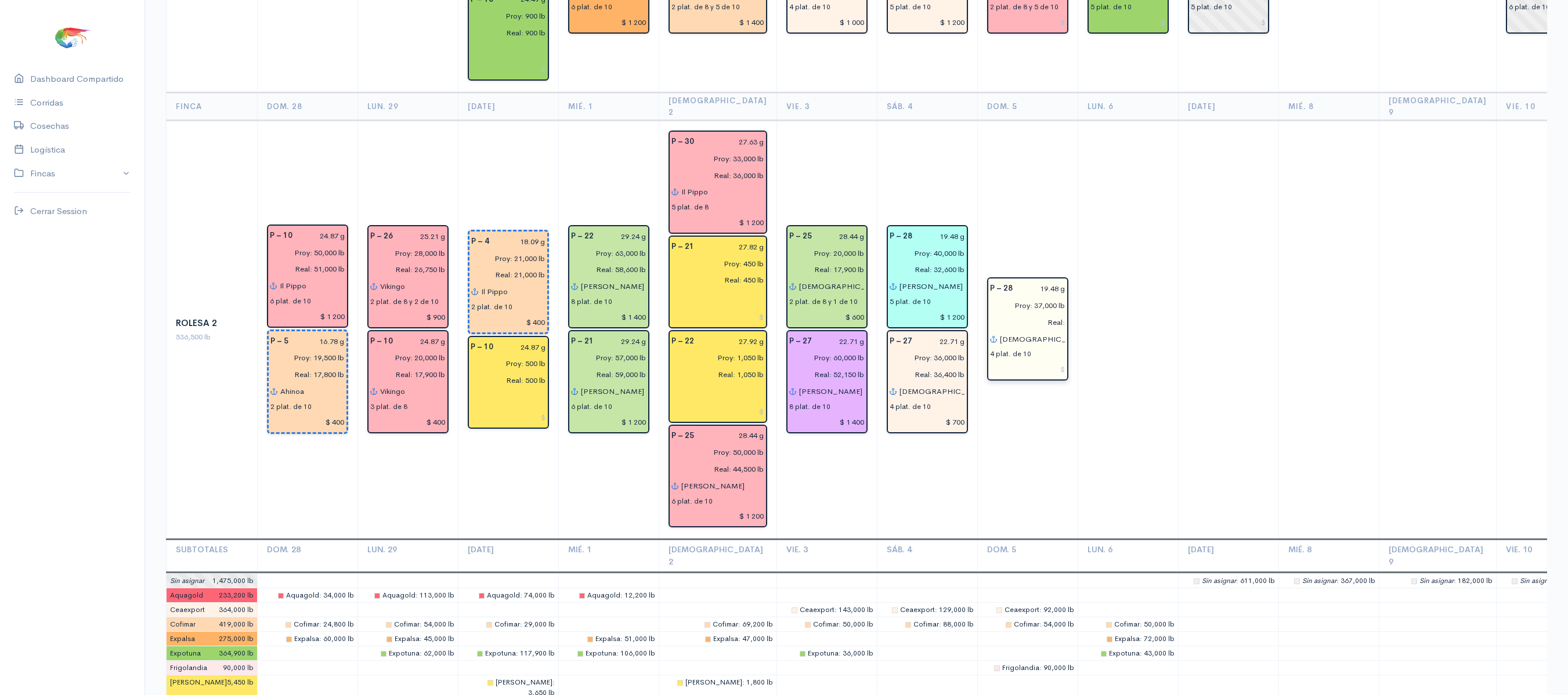
click at [1042, 314] on input "Real:" at bounding box center [1024, 322] width 82 height 17
type input "Real: 28,650 lb"
click at [1020, 297] on input "Proy: 37,000 lb" at bounding box center [1024, 305] width 82 height 17
type input "Proy: 35,000 lb"
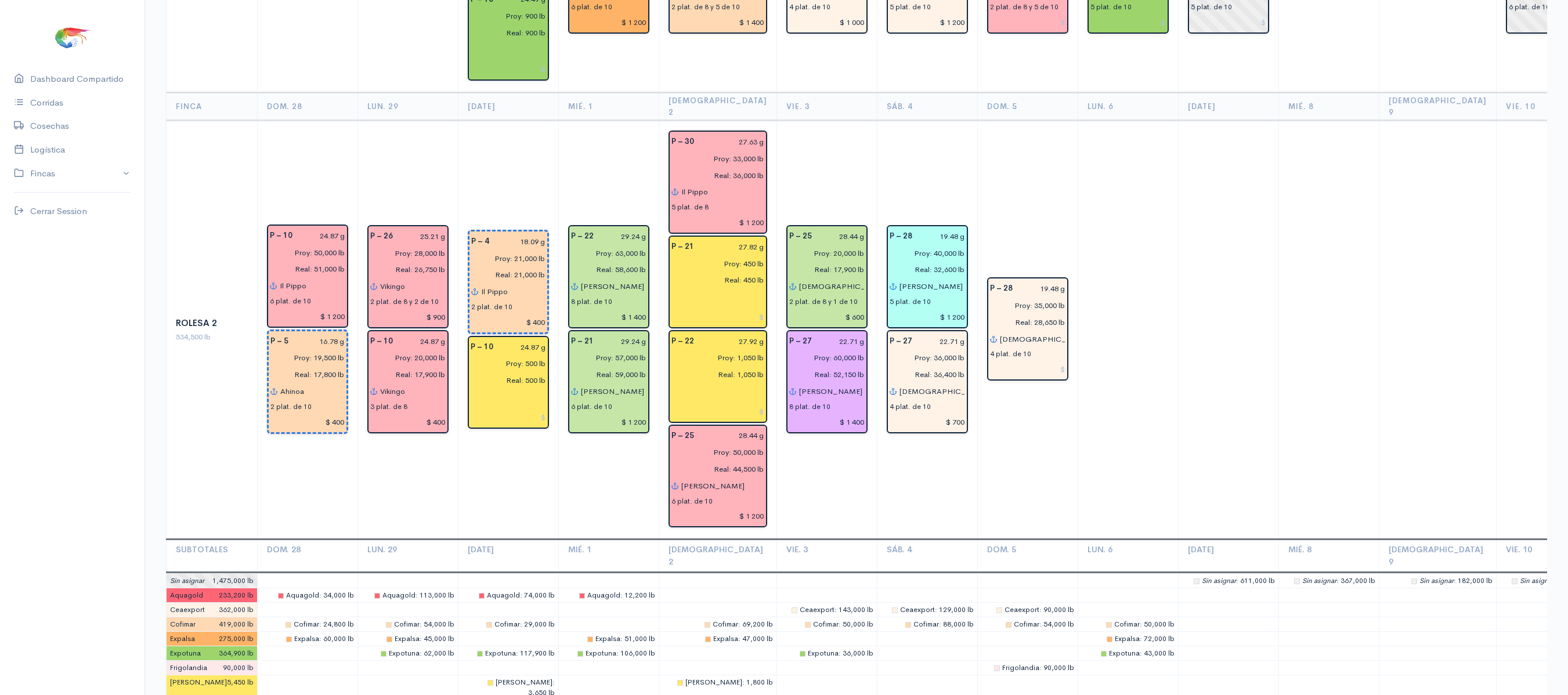
click at [1236, 254] on td at bounding box center [1228, 330] width 100 height 419
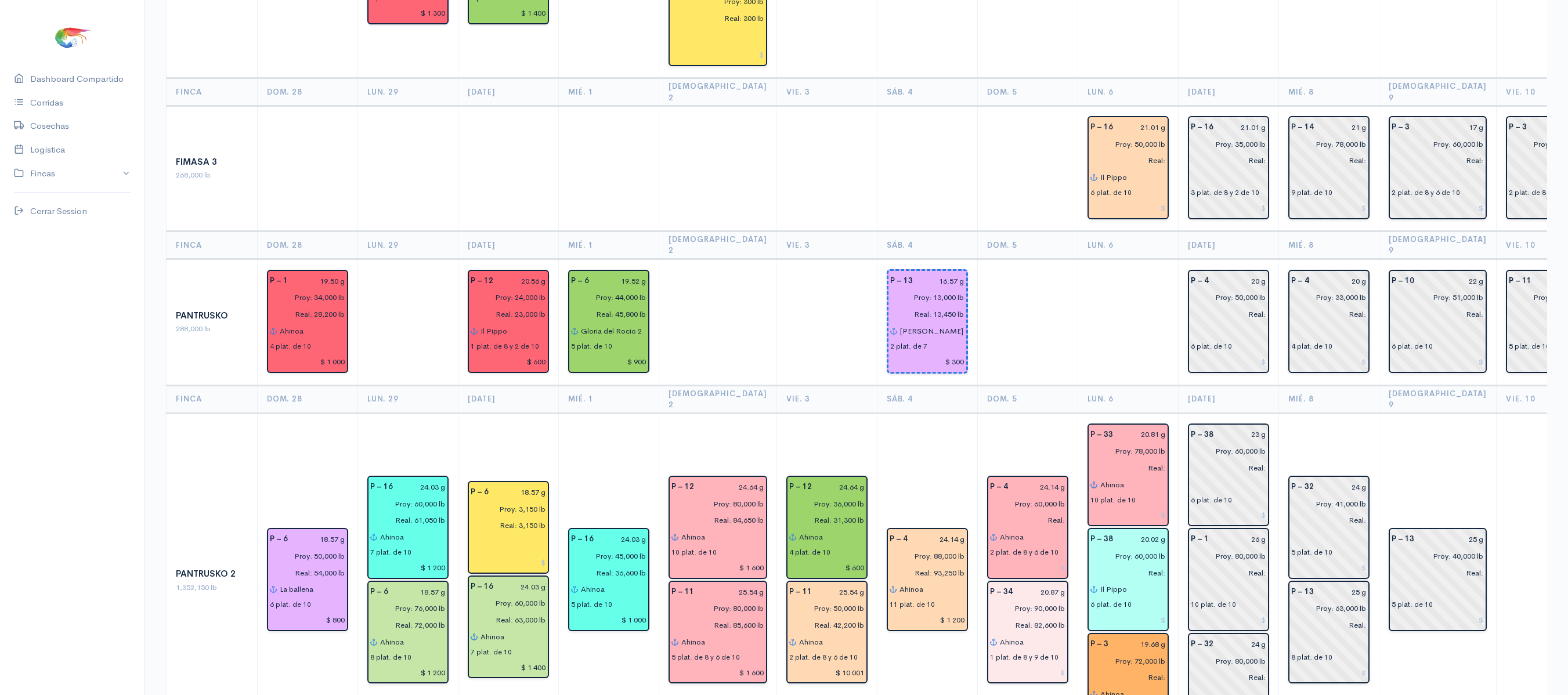
scroll to position [1289, 0]
click at [1041, 513] on input "Real:" at bounding box center [1024, 521] width 82 height 17
type input "Real: 52,800 lb"
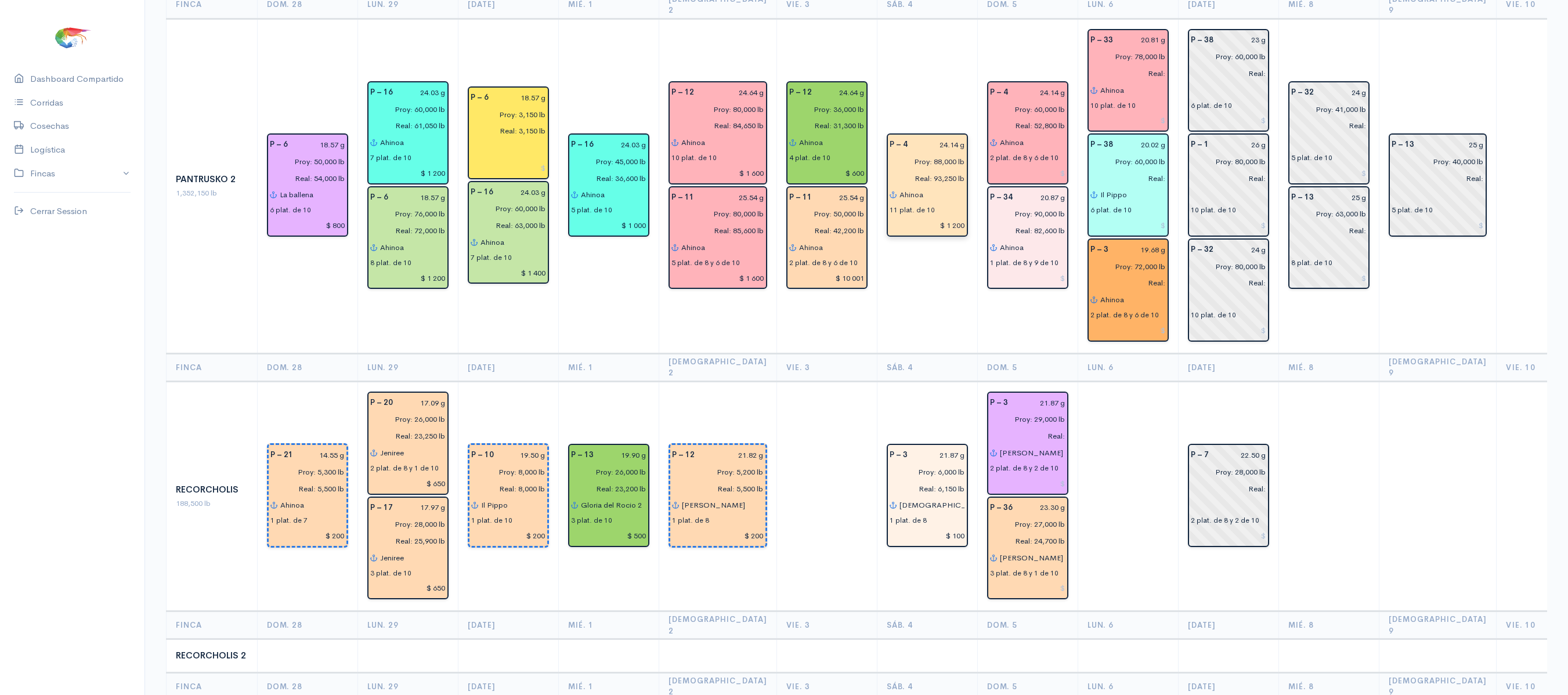
scroll to position [1685, 0]
click at [1038, 426] on input "Real:" at bounding box center [1024, 434] width 82 height 17
type input "Real: 31,450 lb"
click at [1130, 380] on td at bounding box center [1127, 495] width 100 height 230
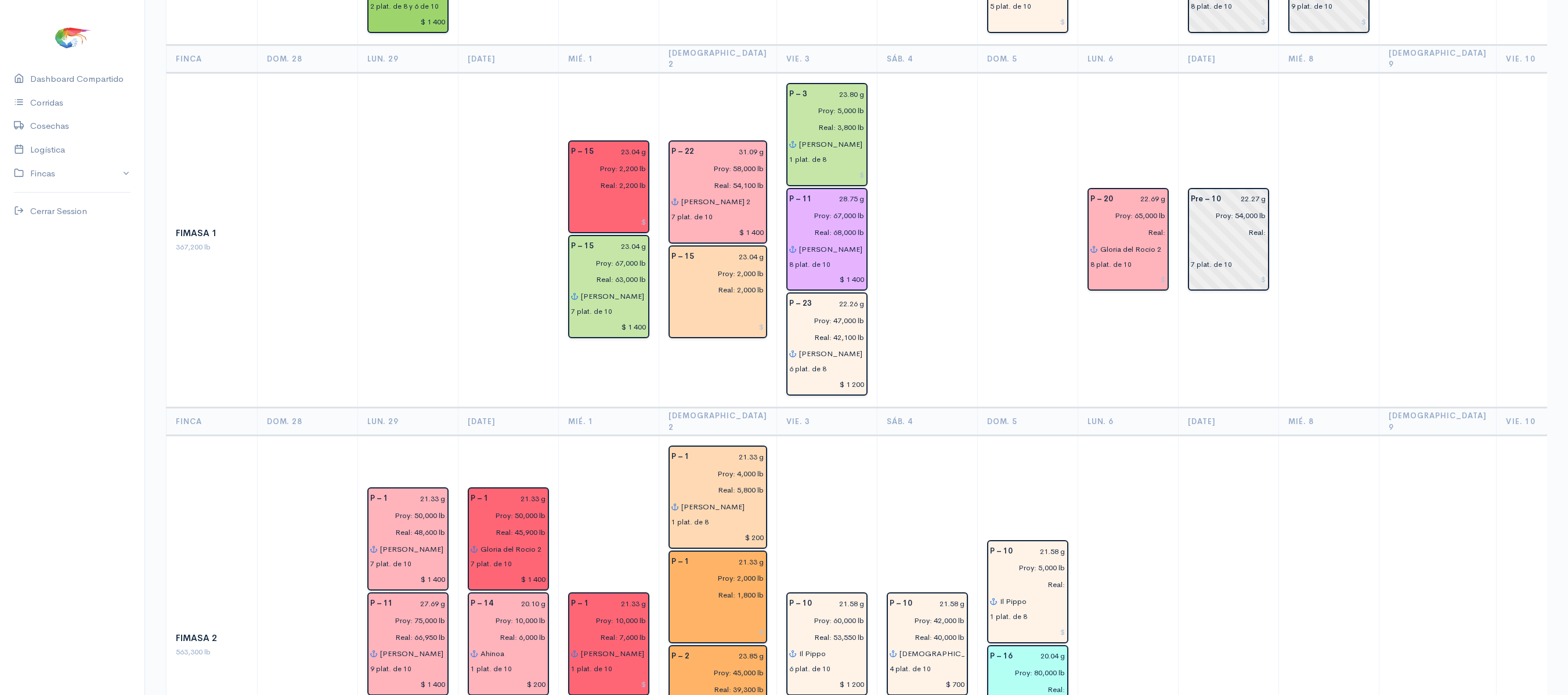
scroll to position [0, 0]
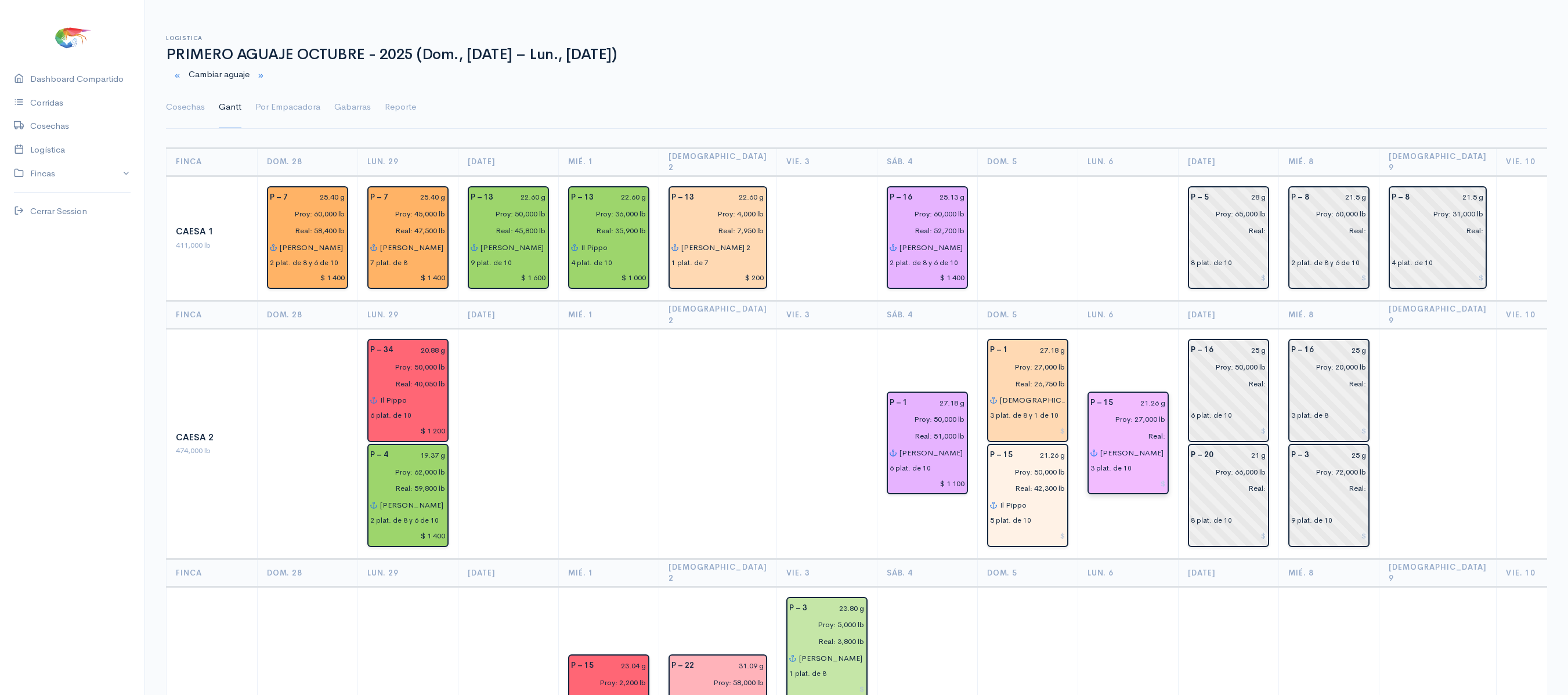
click at [1134, 475] on input at bounding box center [1128, 483] width 76 height 17
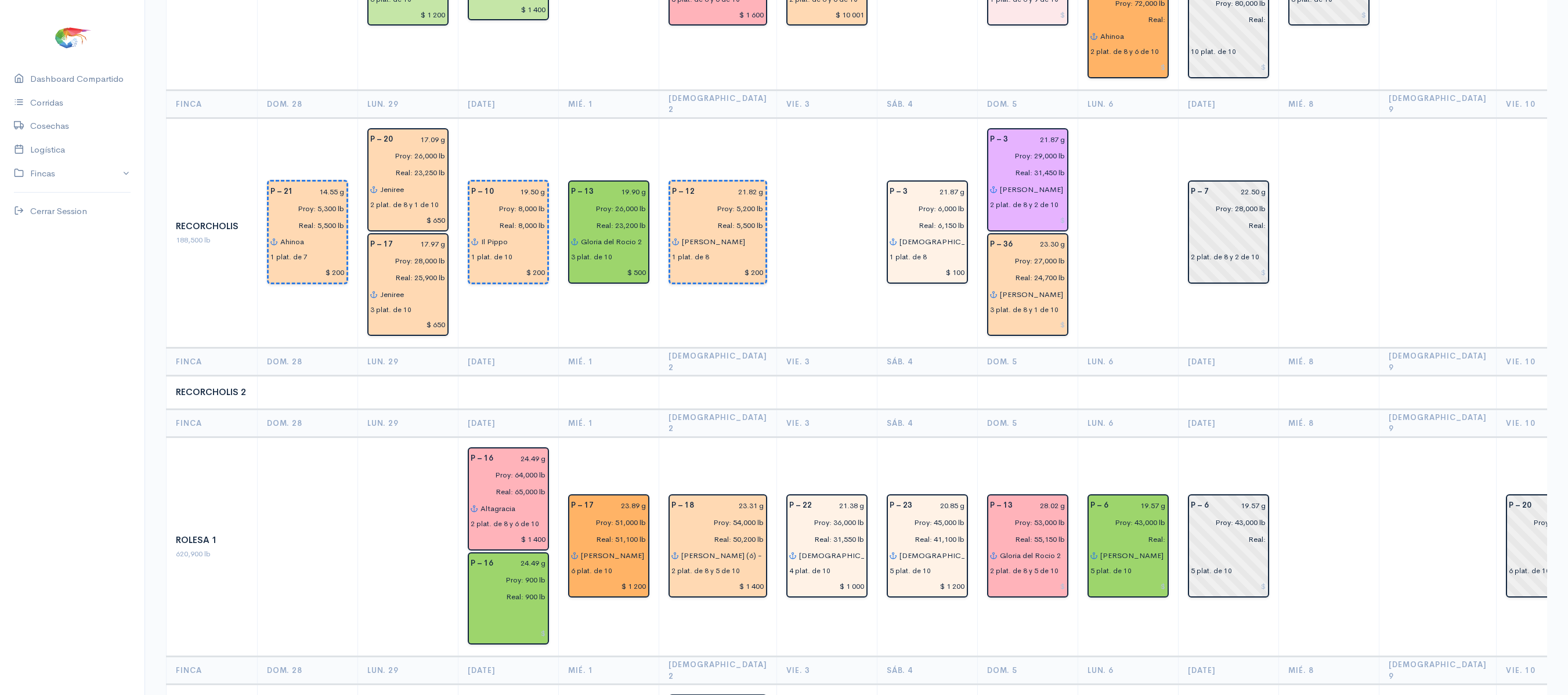
scroll to position [1948, 0]
type input "$ 600"
click at [1130, 576] on input at bounding box center [1128, 584] width 76 height 17
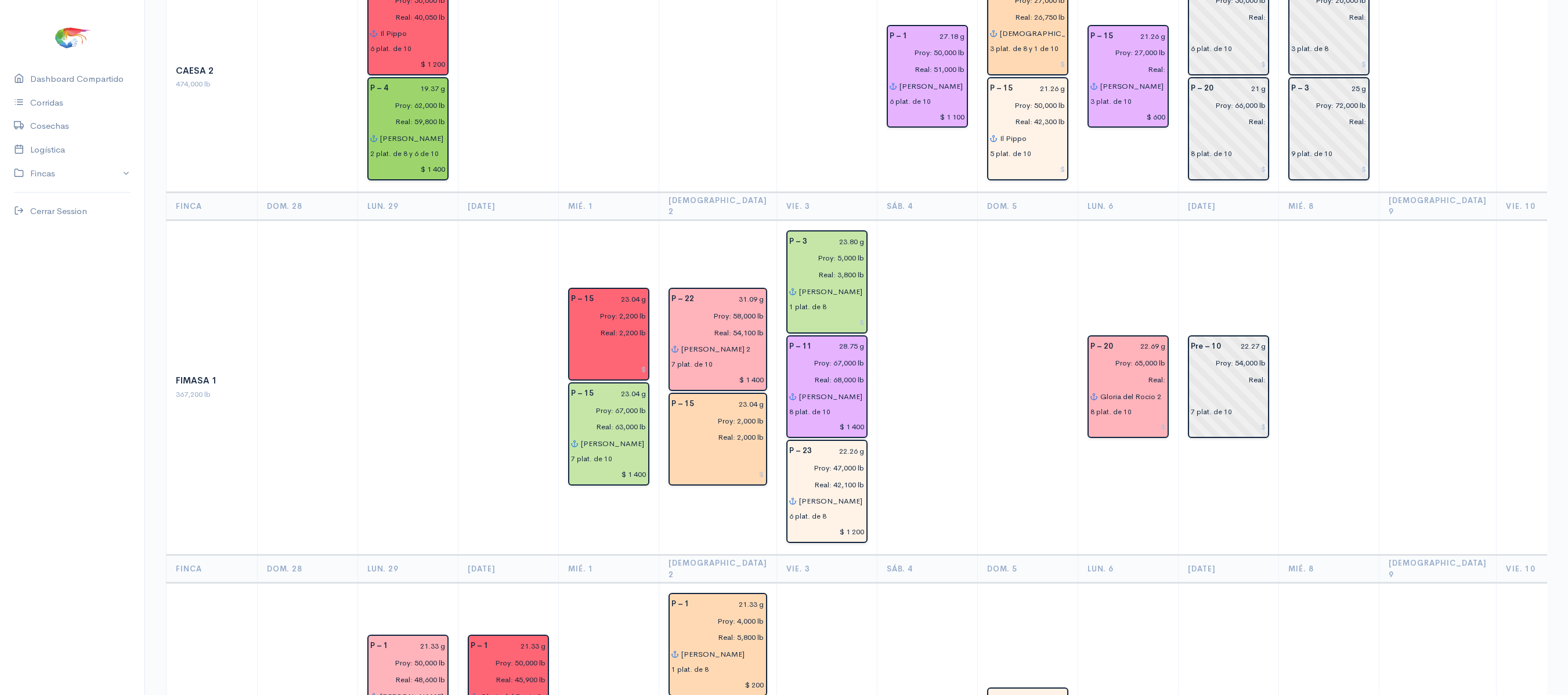
scroll to position [368, 0]
type input "$ 1 000"
click at [1130, 416] on div at bounding box center [1128, 425] width 76 height 18
click at [1138, 418] on input at bounding box center [1128, 426] width 76 height 17
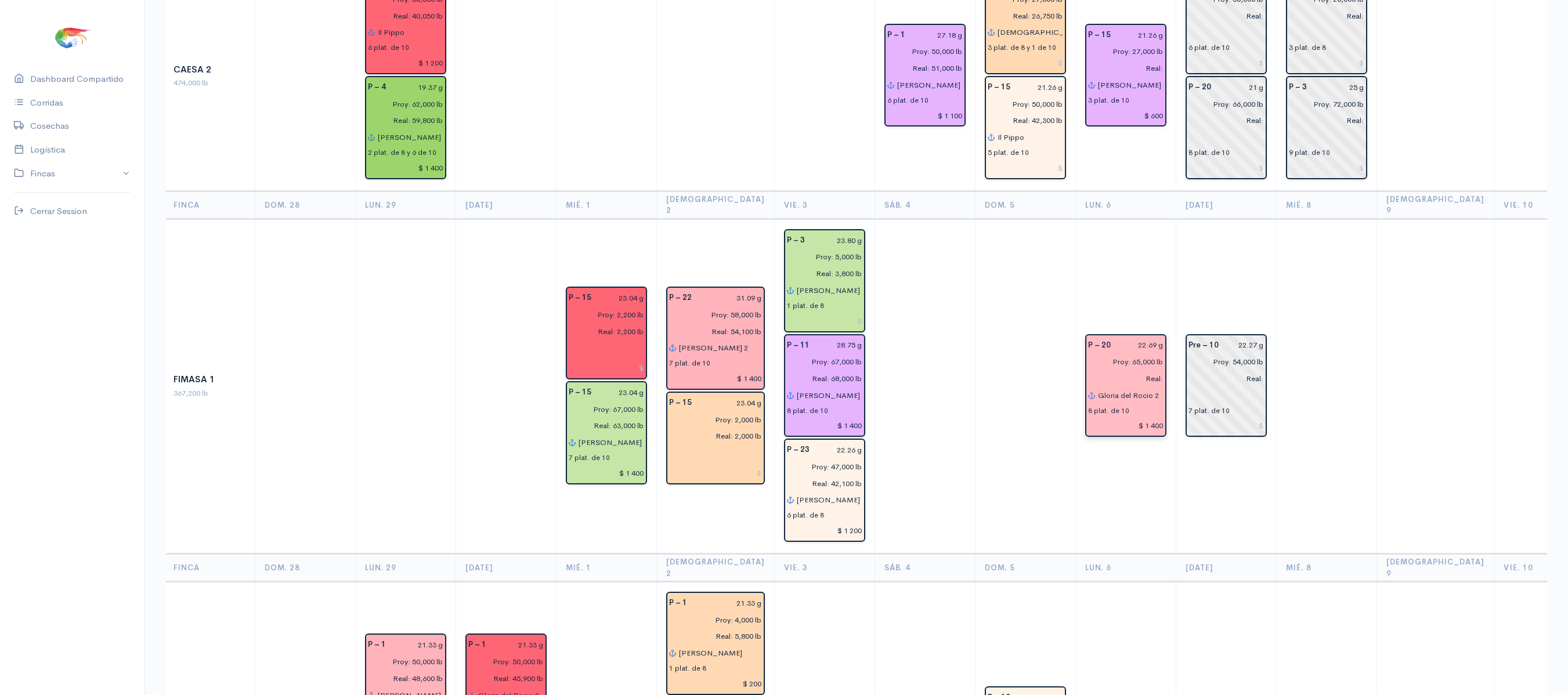
scroll to position [0, 0]
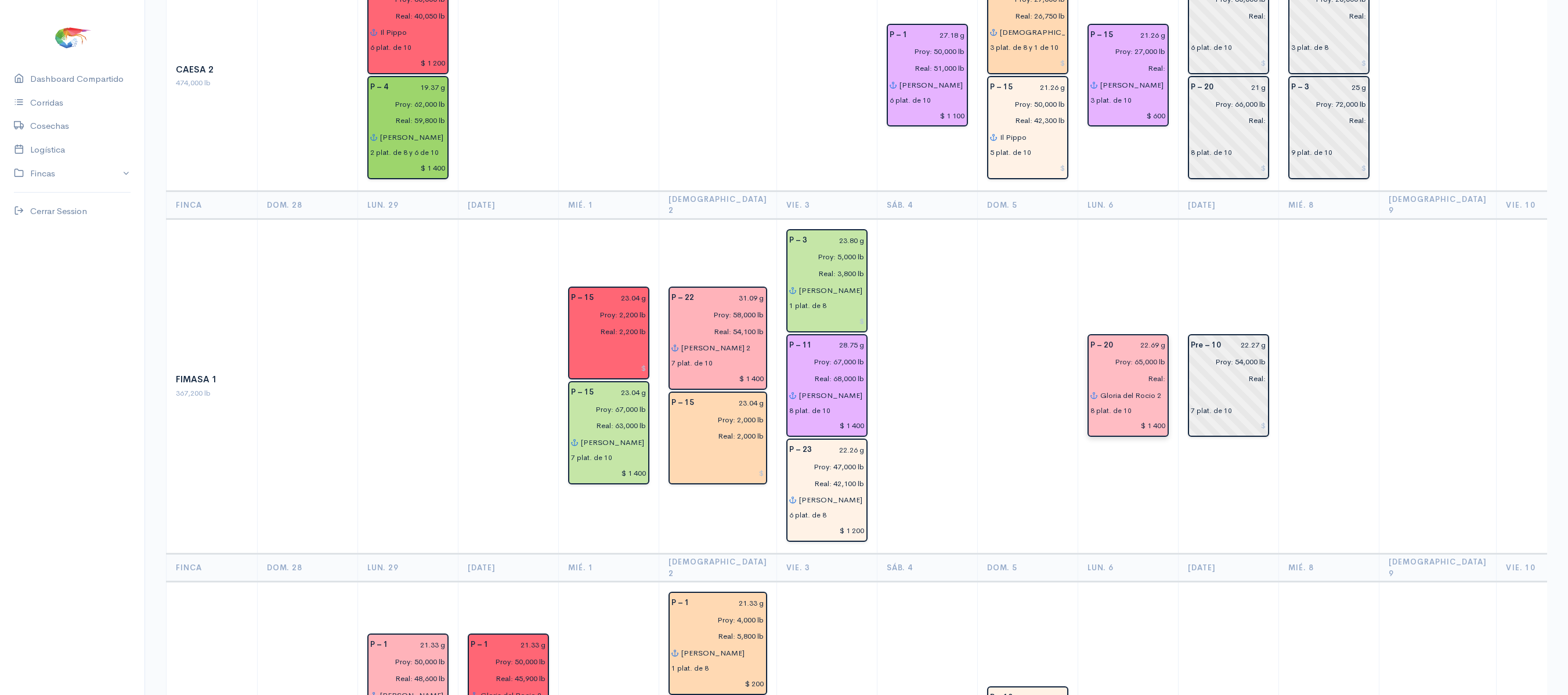
type input "$ 1 400"
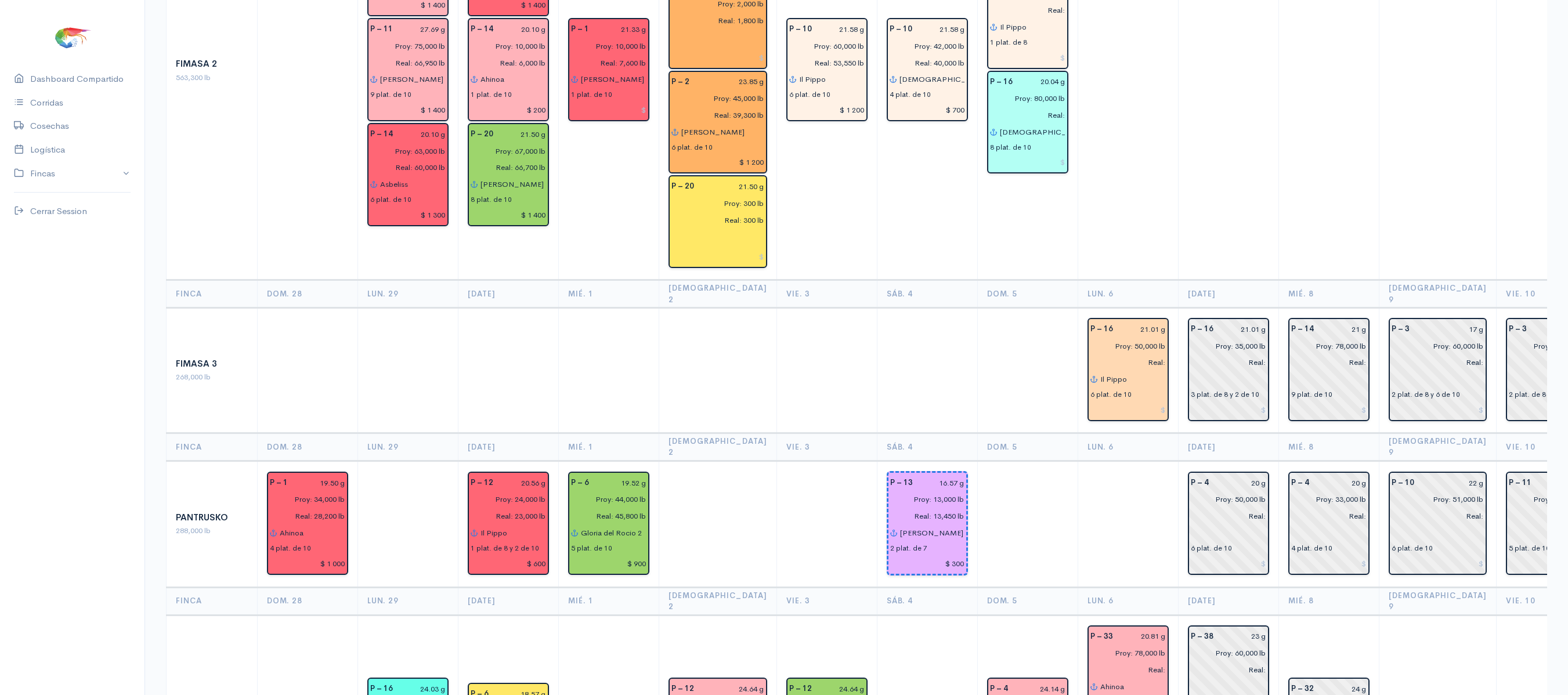
scroll to position [1089, 0]
click at [1136, 400] on input at bounding box center [1128, 408] width 76 height 17
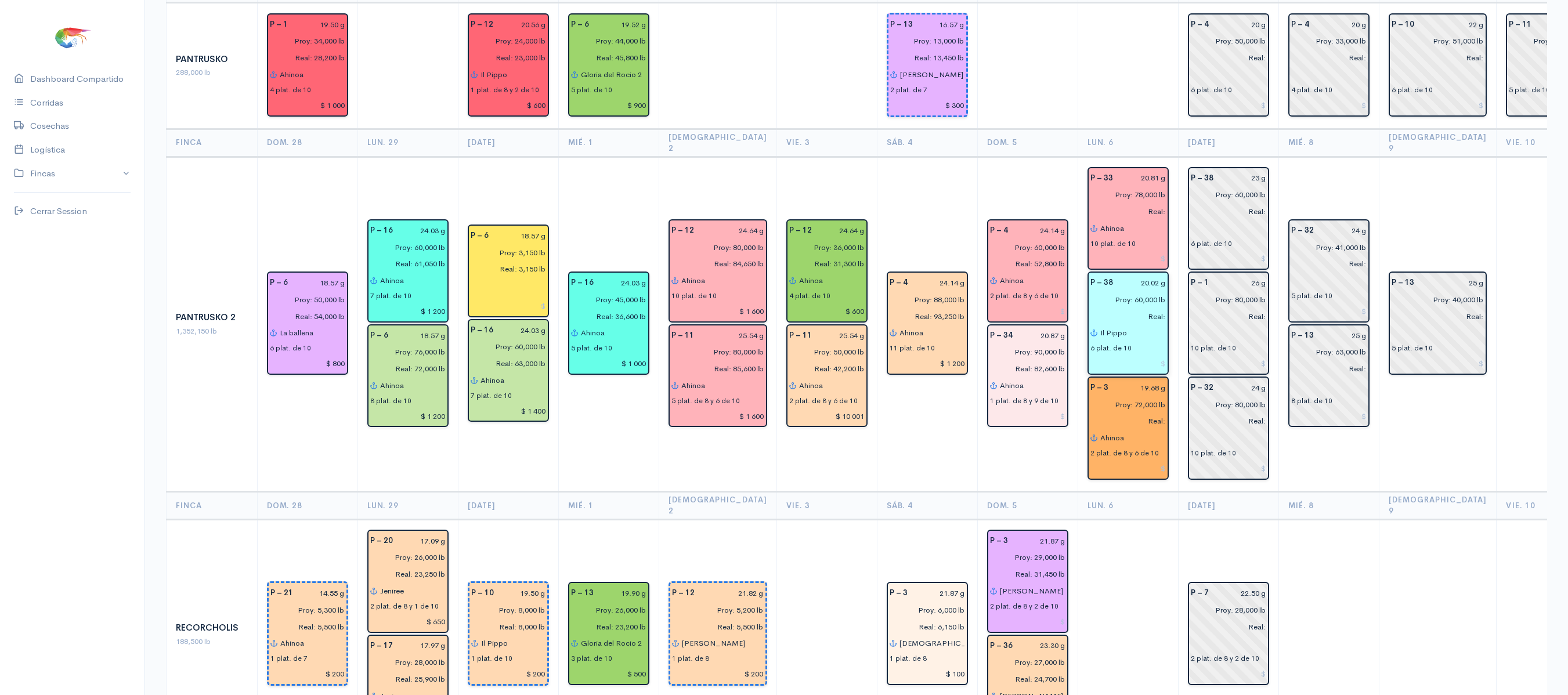
type input "$ 1 000"
click at [1137, 355] on input at bounding box center [1128, 363] width 76 height 17
type input "$ 1 000"
click at [1140, 250] on input at bounding box center [1128, 258] width 76 height 17
type input "$ 1 200"
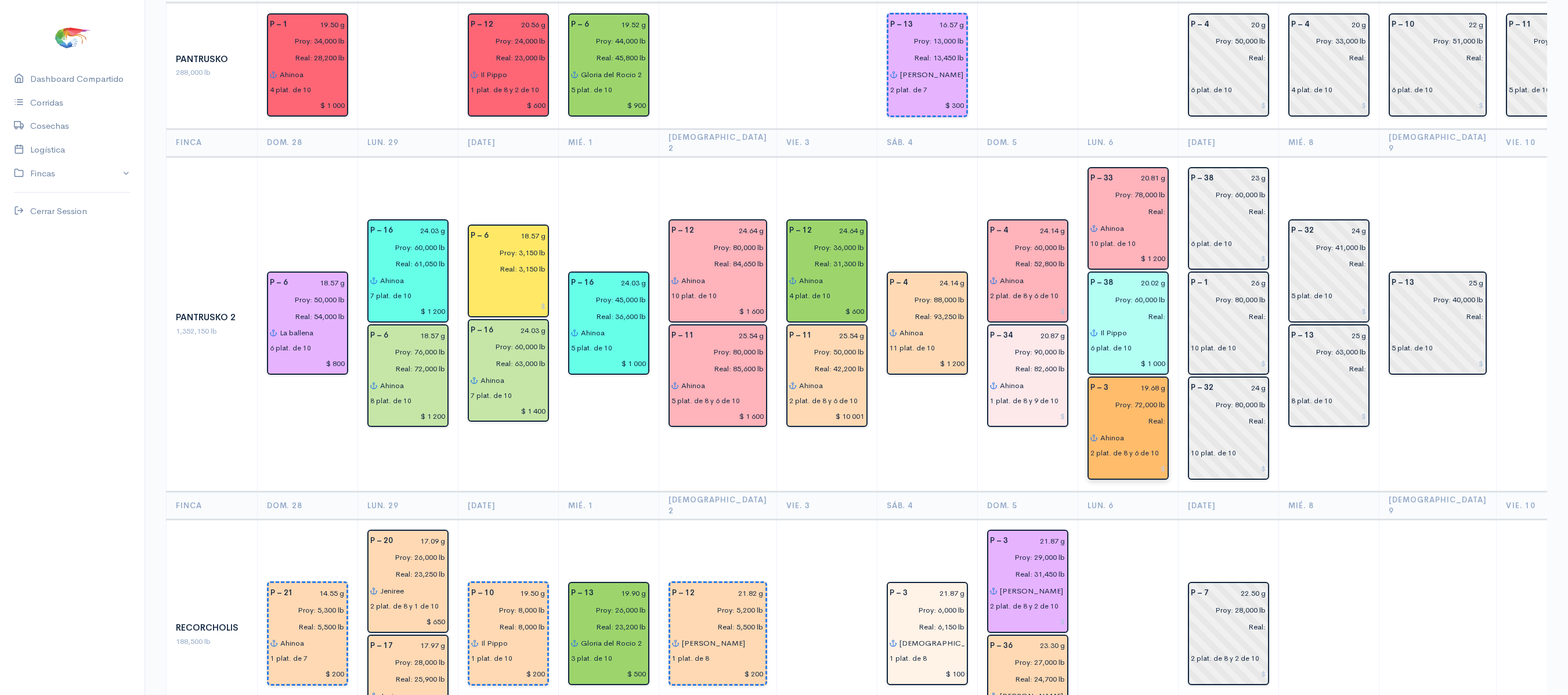
click at [1135, 460] on input at bounding box center [1128, 468] width 76 height 17
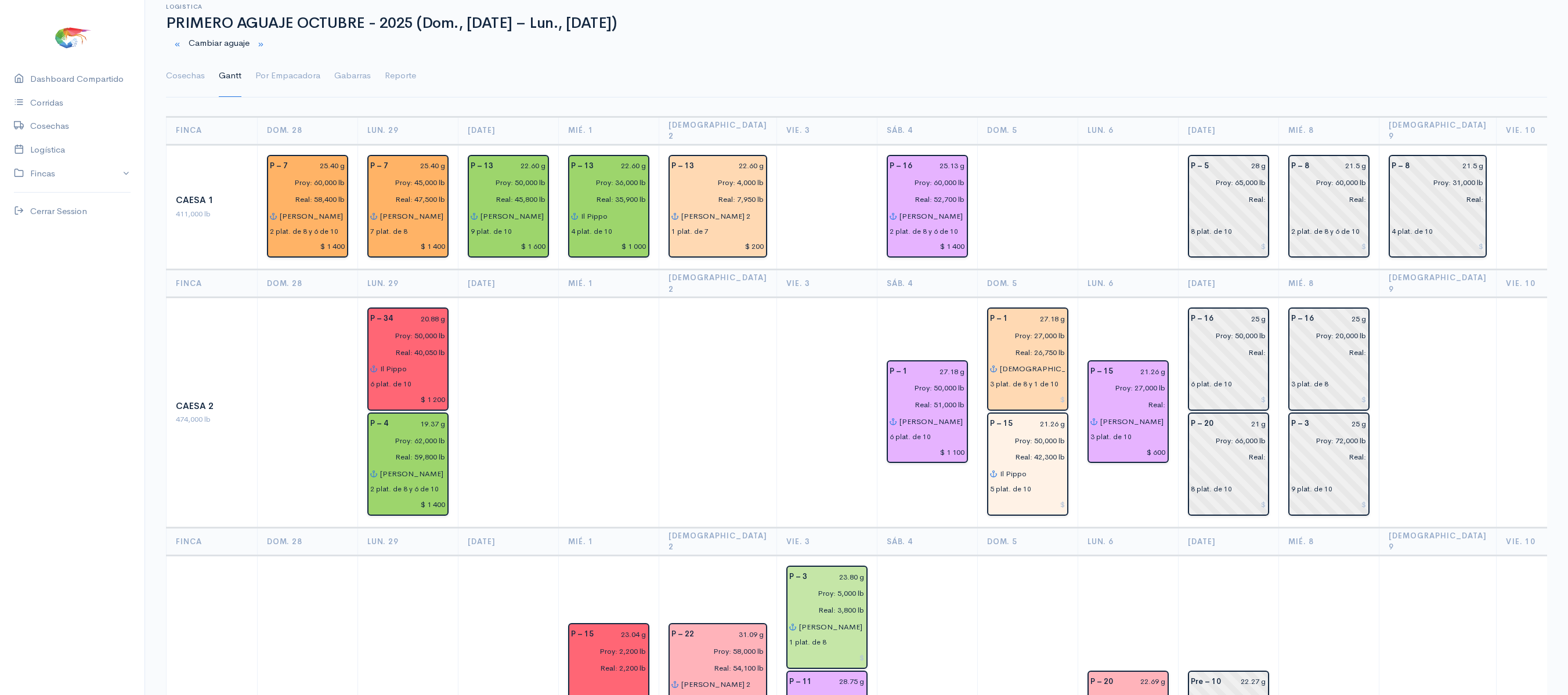
scroll to position [0, 0]
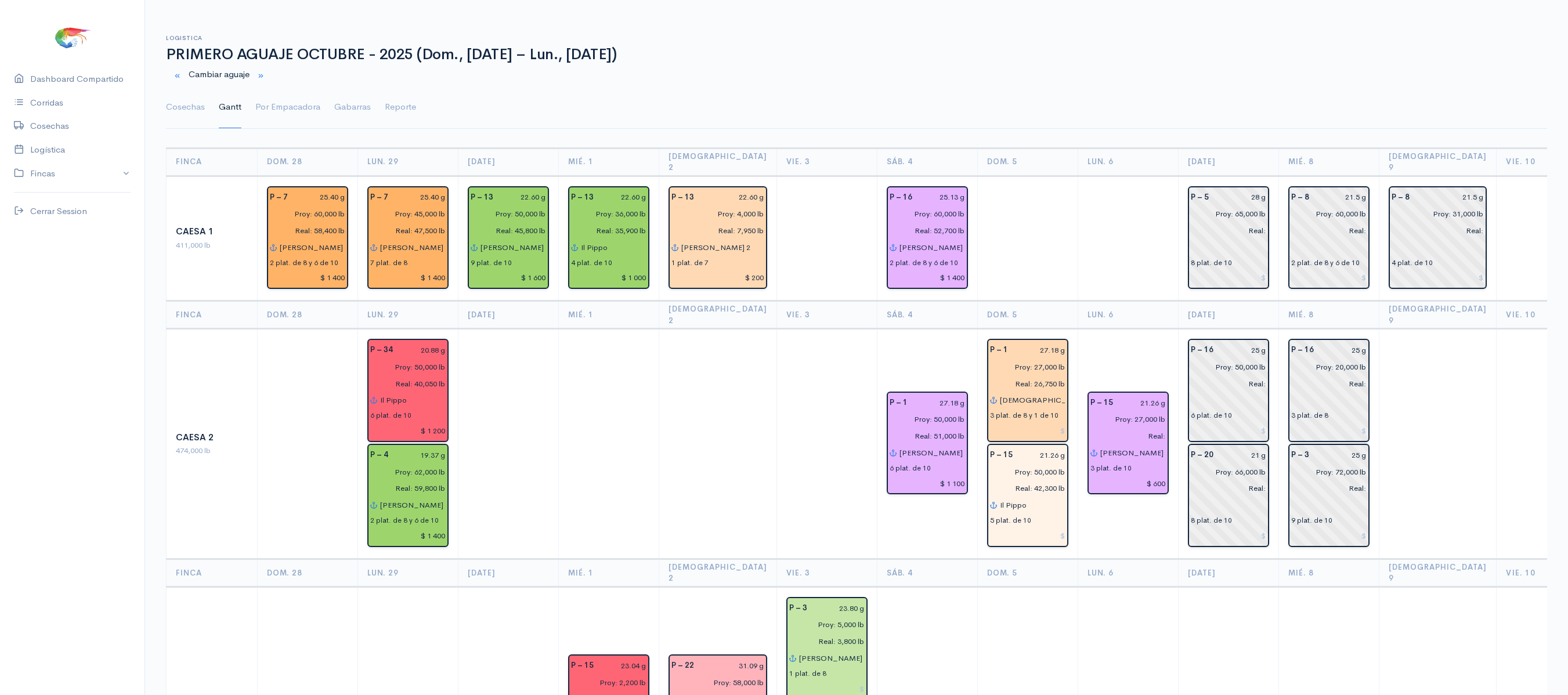
type input "$ 1 200"
drag, startPoint x: 1065, startPoint y: 300, endPoint x: 1092, endPoint y: 300, distance: 27.0
click at [1092, 301] on th "Lun. 6" at bounding box center [1127, 314] width 100 height 28
click at [1121, 276] on td at bounding box center [1127, 239] width 100 height 125
drag, startPoint x: 1100, startPoint y: 296, endPoint x: 1046, endPoint y: 311, distance: 56.0
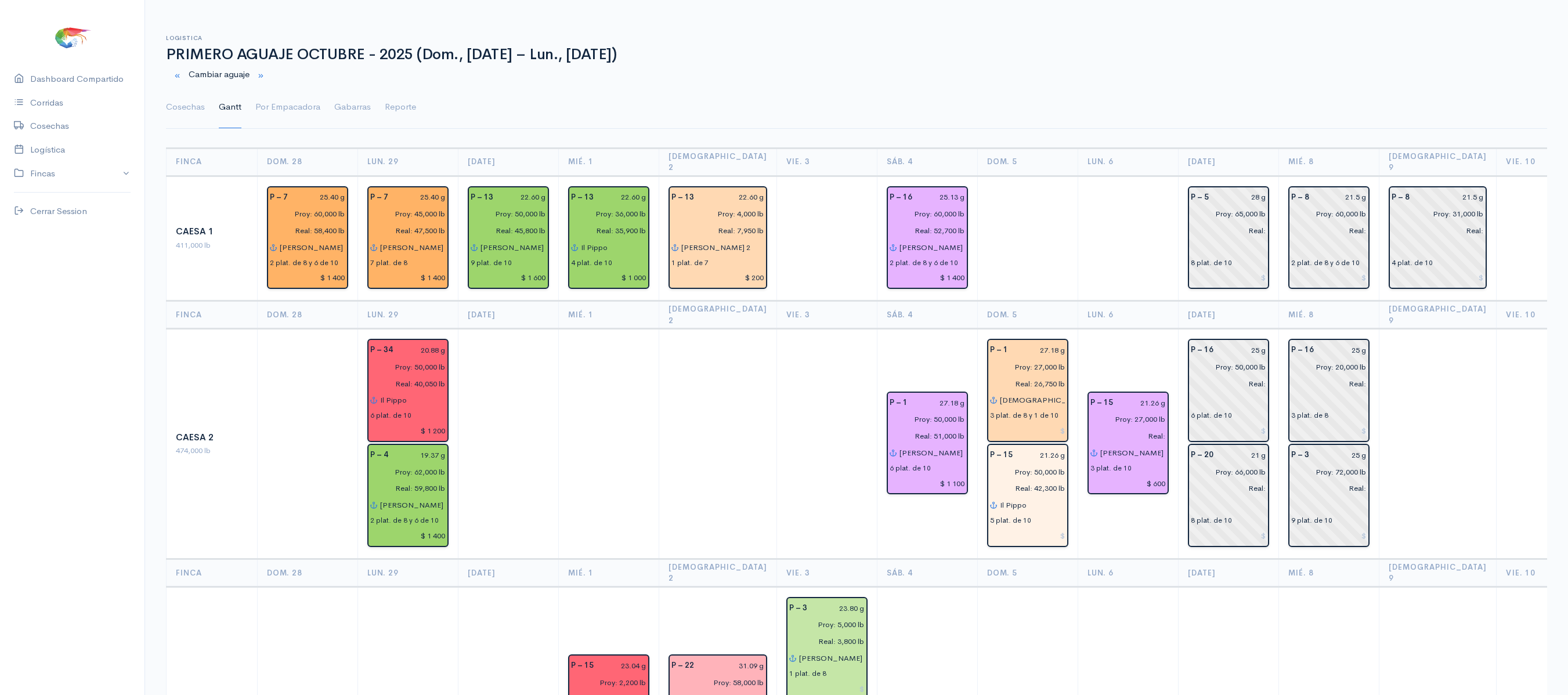
click at [1089, 245] on td at bounding box center [1127, 239] width 100 height 125
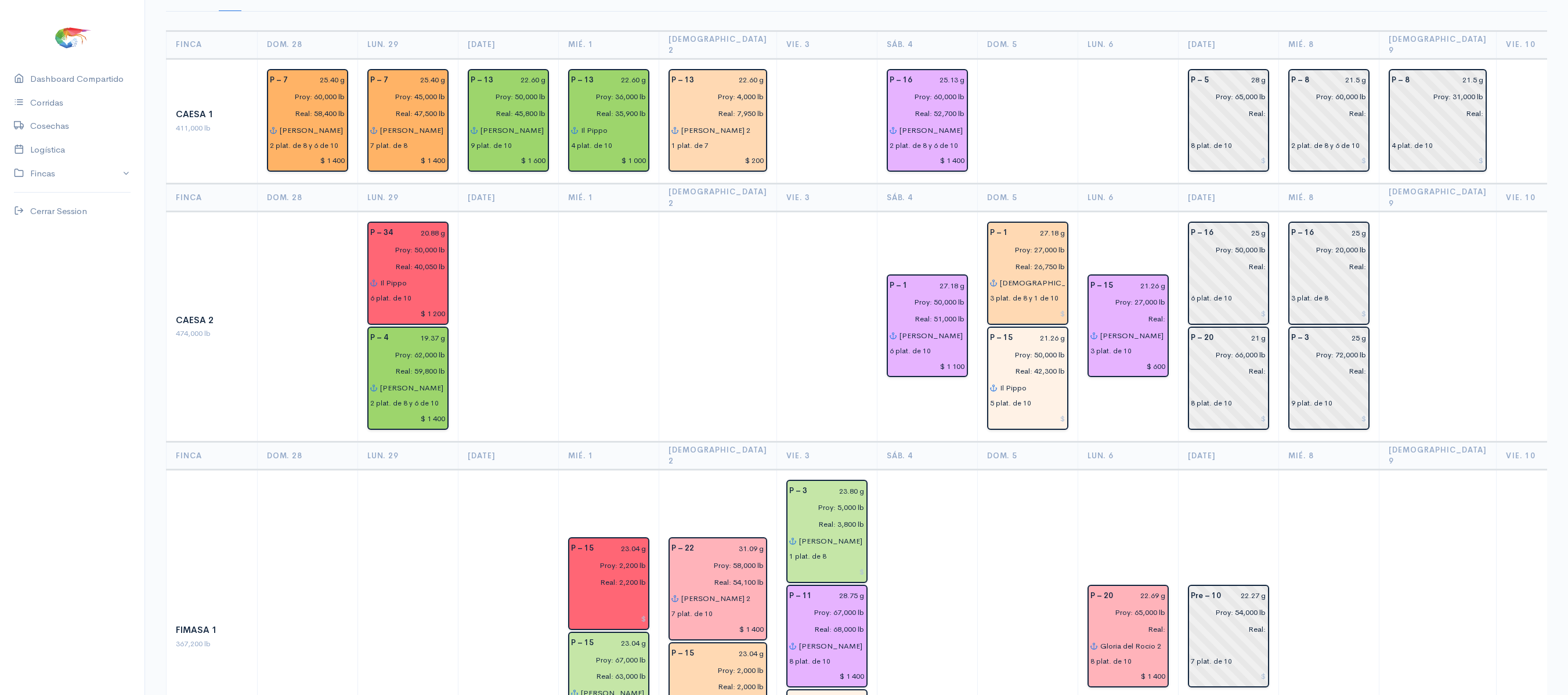
drag, startPoint x: 1089, startPoint y: 245, endPoint x: 967, endPoint y: 463, distance: 249.8
click at [977, 469] on td at bounding box center [1027, 637] width 100 height 335
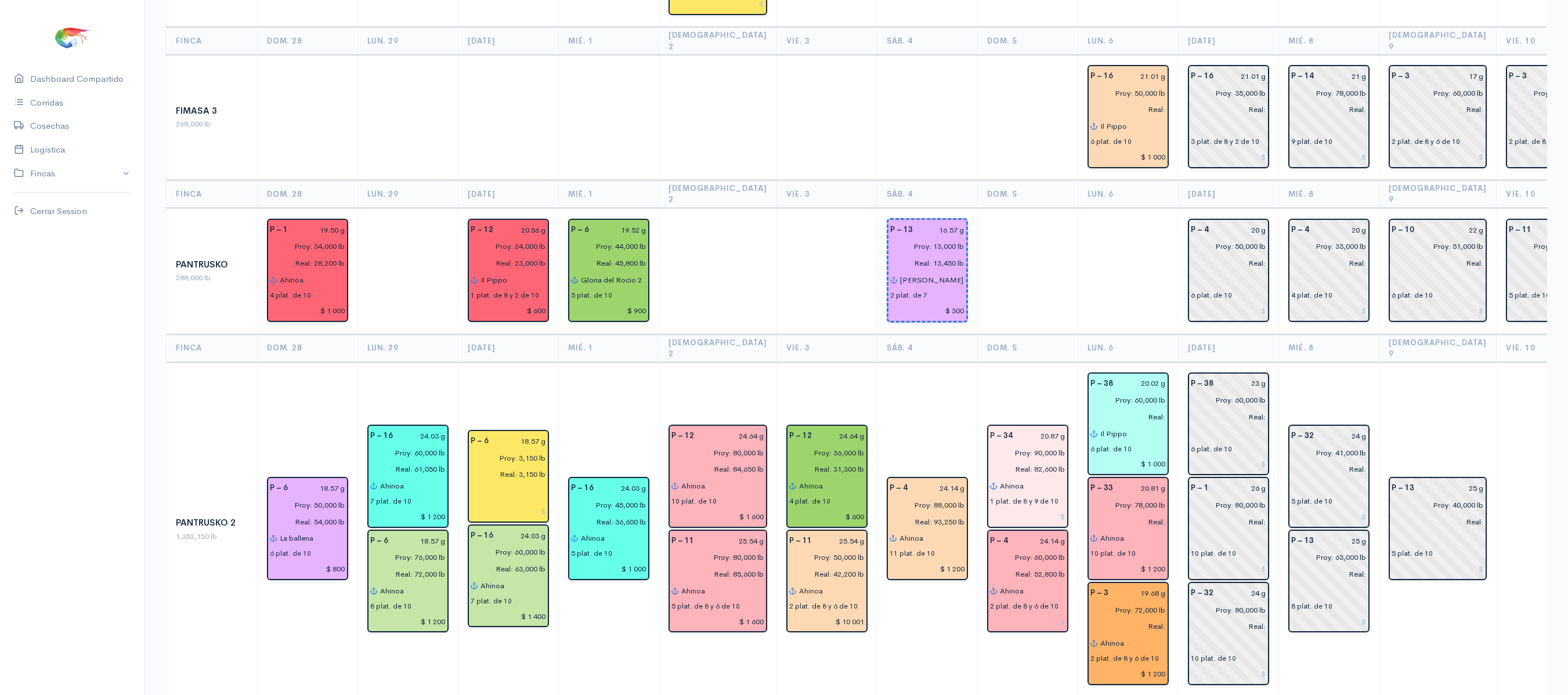
scroll to position [1404, 0]
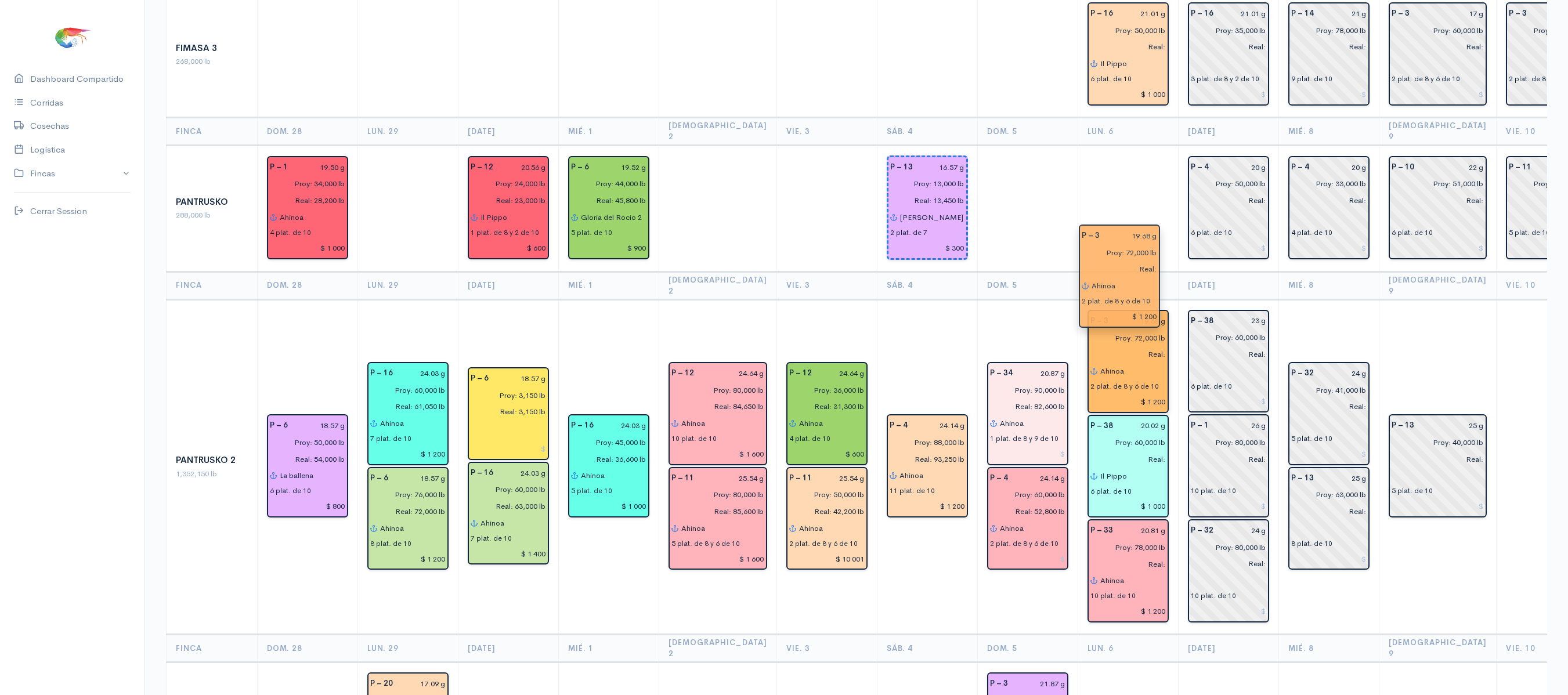
drag, startPoint x: 1108, startPoint y: 477, endPoint x: 1119, endPoint y: 268, distance: 209.3
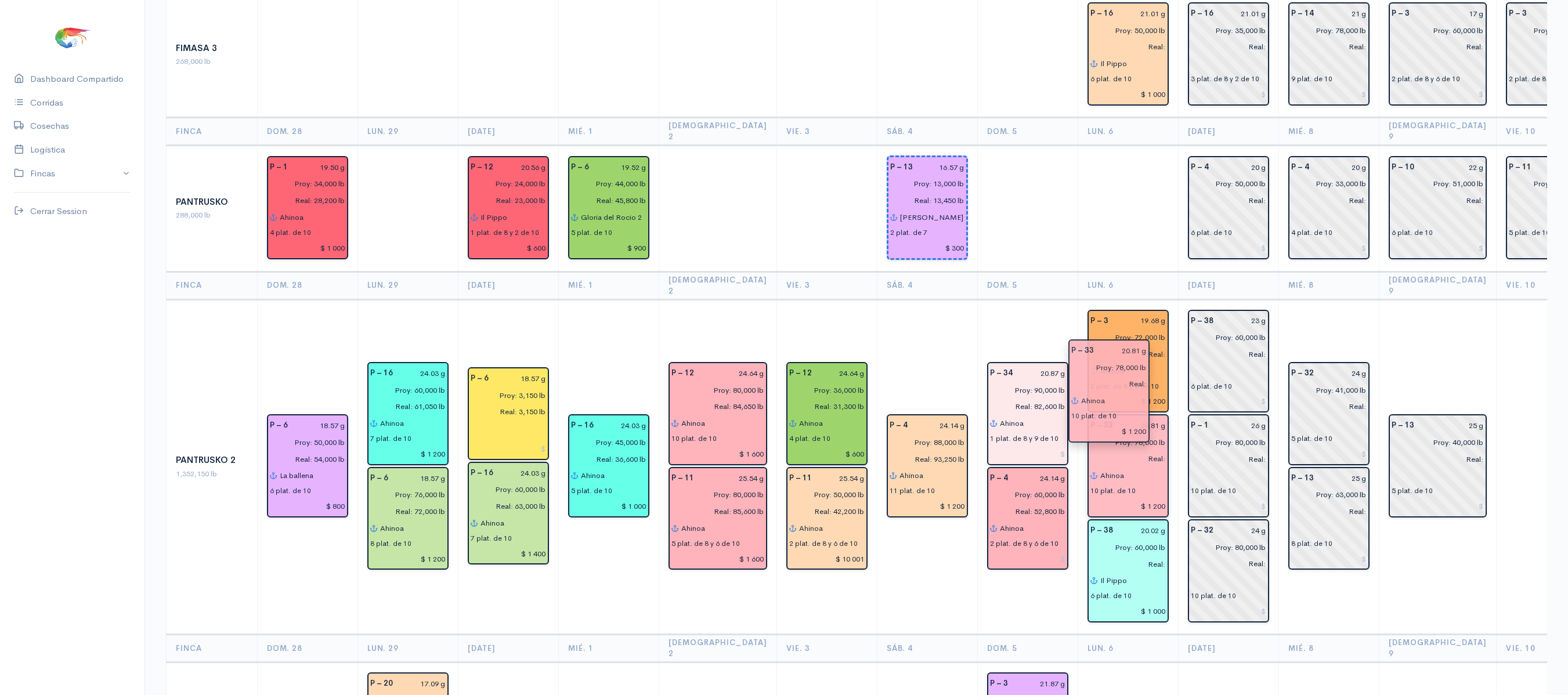
drag, startPoint x: 1119, startPoint y: 472, endPoint x: 1120, endPoint y: 368, distance: 104.0
click at [1113, 183] on td at bounding box center [1127, 208] width 100 height 127
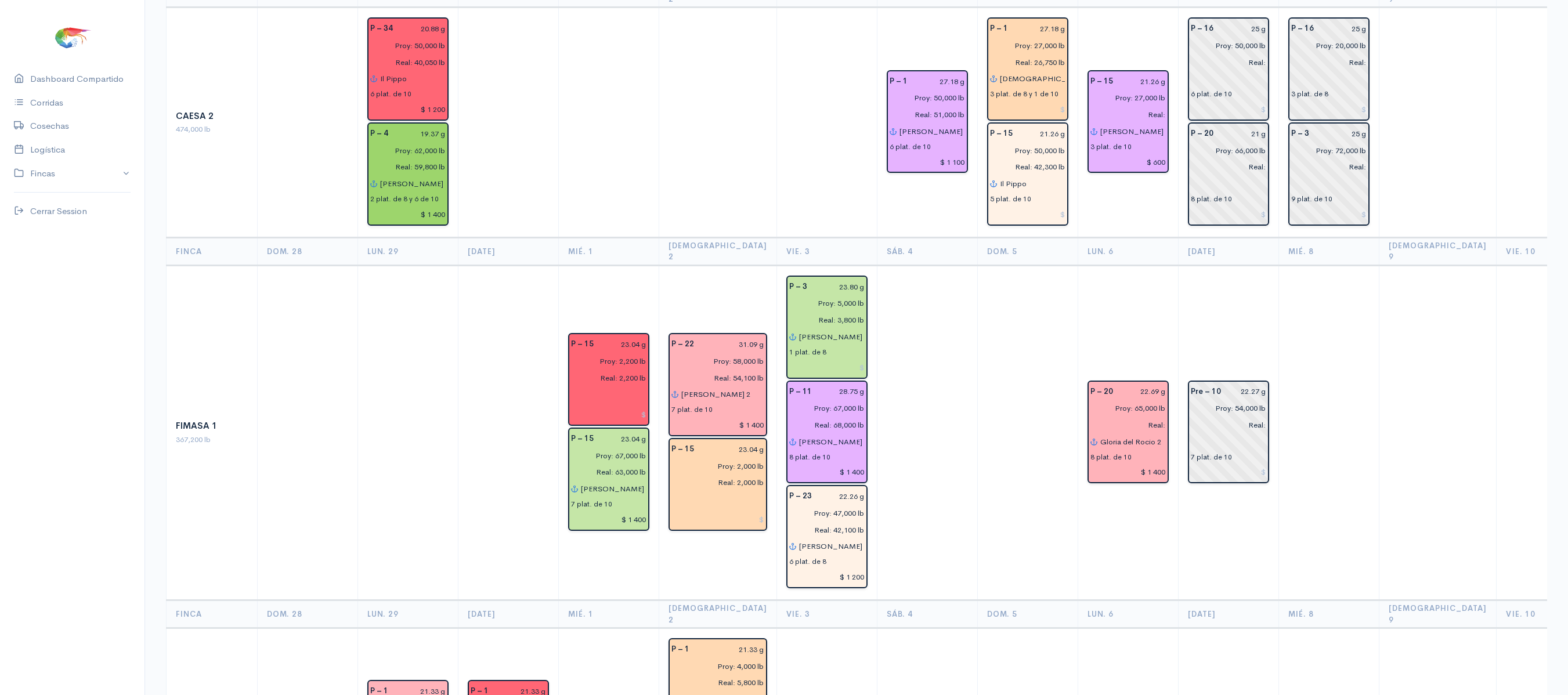
scroll to position [0, 0]
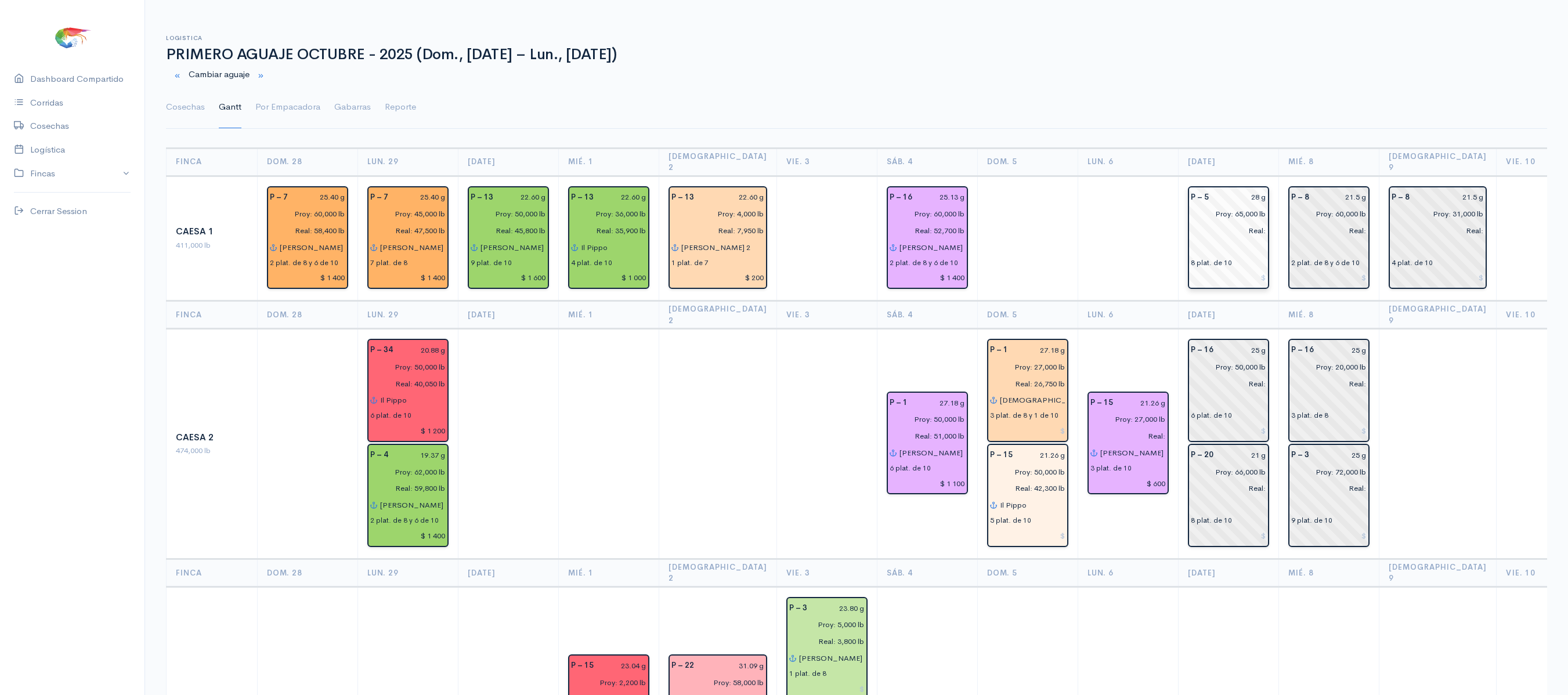
click at [1239, 189] on input "28 g" at bounding box center [1241, 197] width 50 height 17
type input "27.23 g"
click at [1336, 186] on div "P – 8 21.5 g Proy: 60,000 lb Real: 2 plat. de 8 y 6 de 10" at bounding box center [1329, 238] width 81 height 103
click at [1343, 189] on input "21.5 g" at bounding box center [1341, 197] width 50 height 17
type input "21.30 g"
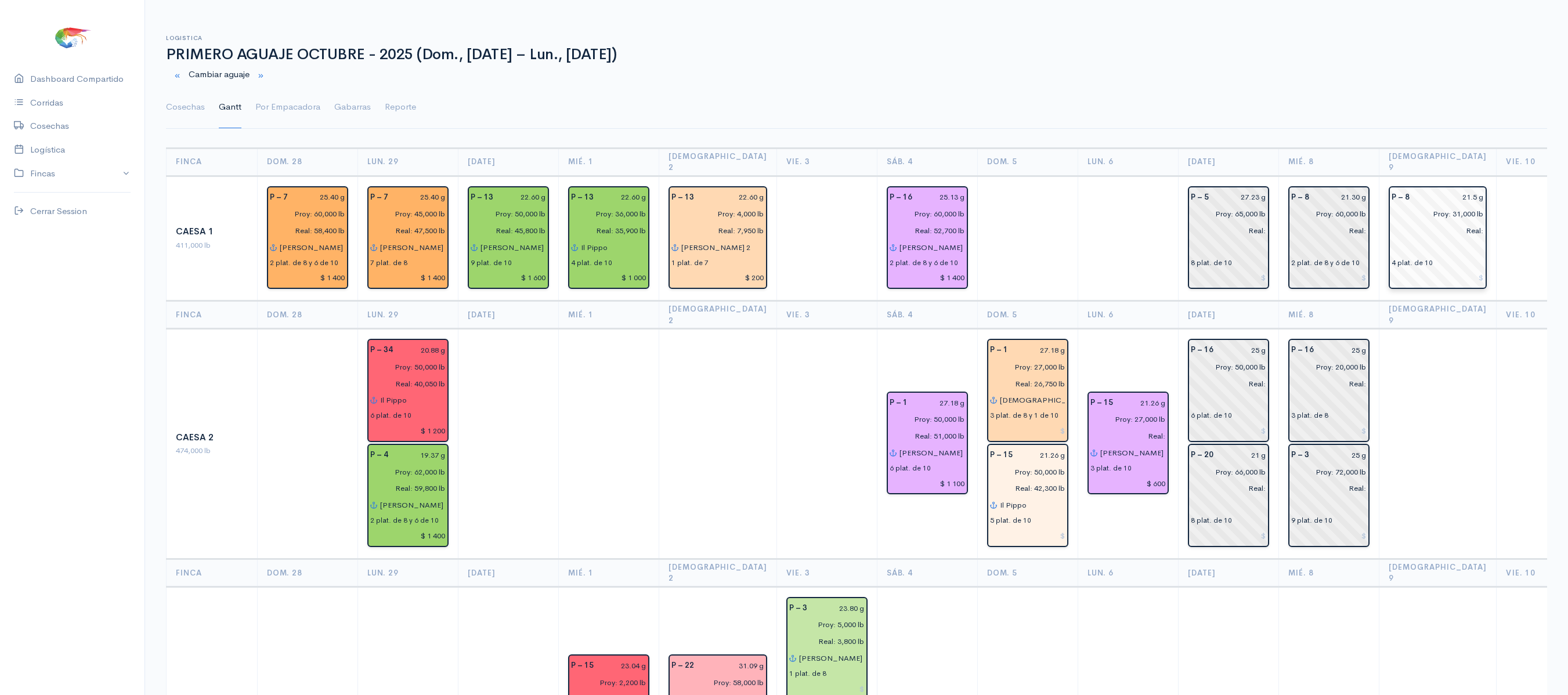
click at [1442, 189] on input "21.5 g" at bounding box center [1450, 197] width 68 height 17
type input "21.30 g"
click at [1386, 414] on td at bounding box center [1437, 444] width 118 height 230
click at [1241, 447] on input "21 g" at bounding box center [1243, 455] width 46 height 17
type input "2 g"
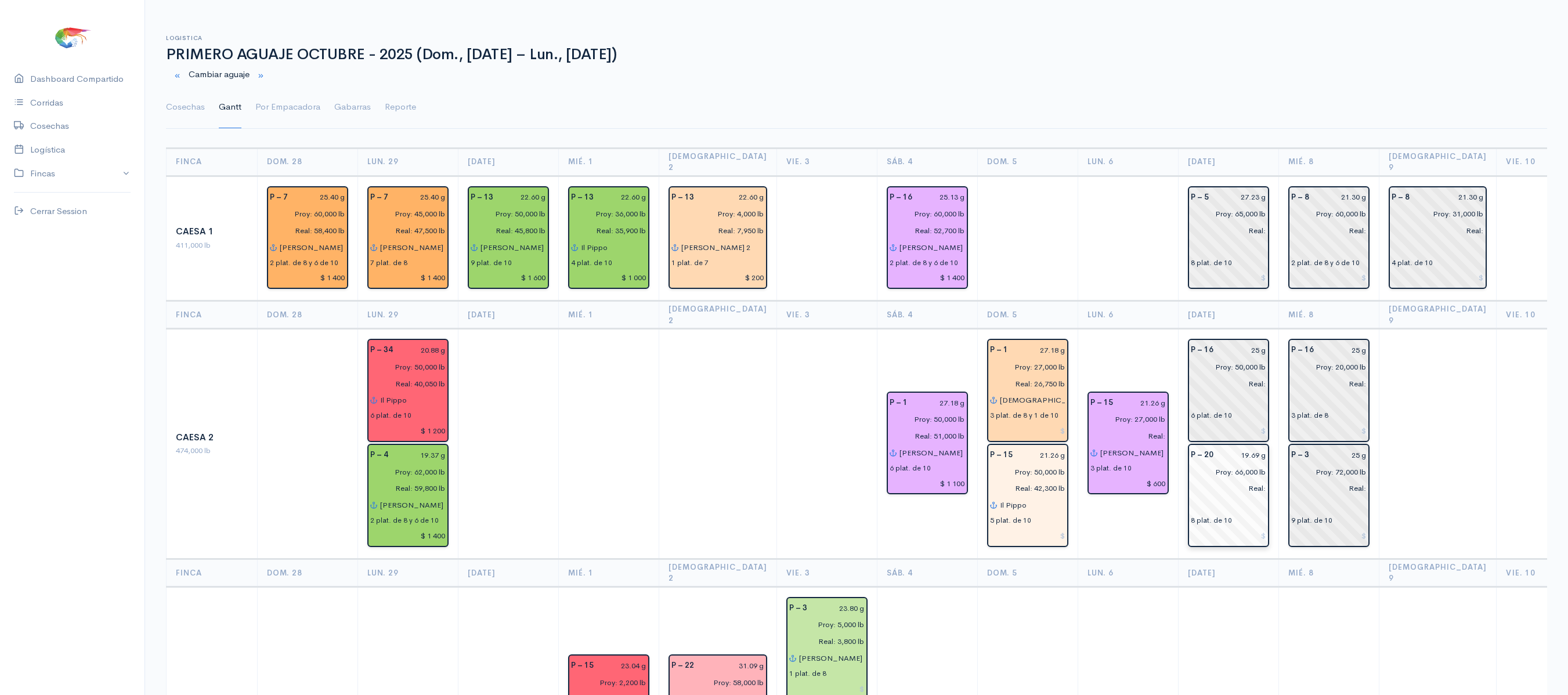
type input "19.69 g"
click at [1241, 341] on input "25 g" at bounding box center [1243, 349] width 46 height 17
type input "24.22 g"
click at [1344, 341] on input "25 g" at bounding box center [1343, 349] width 46 height 17
type input "24.22 g"
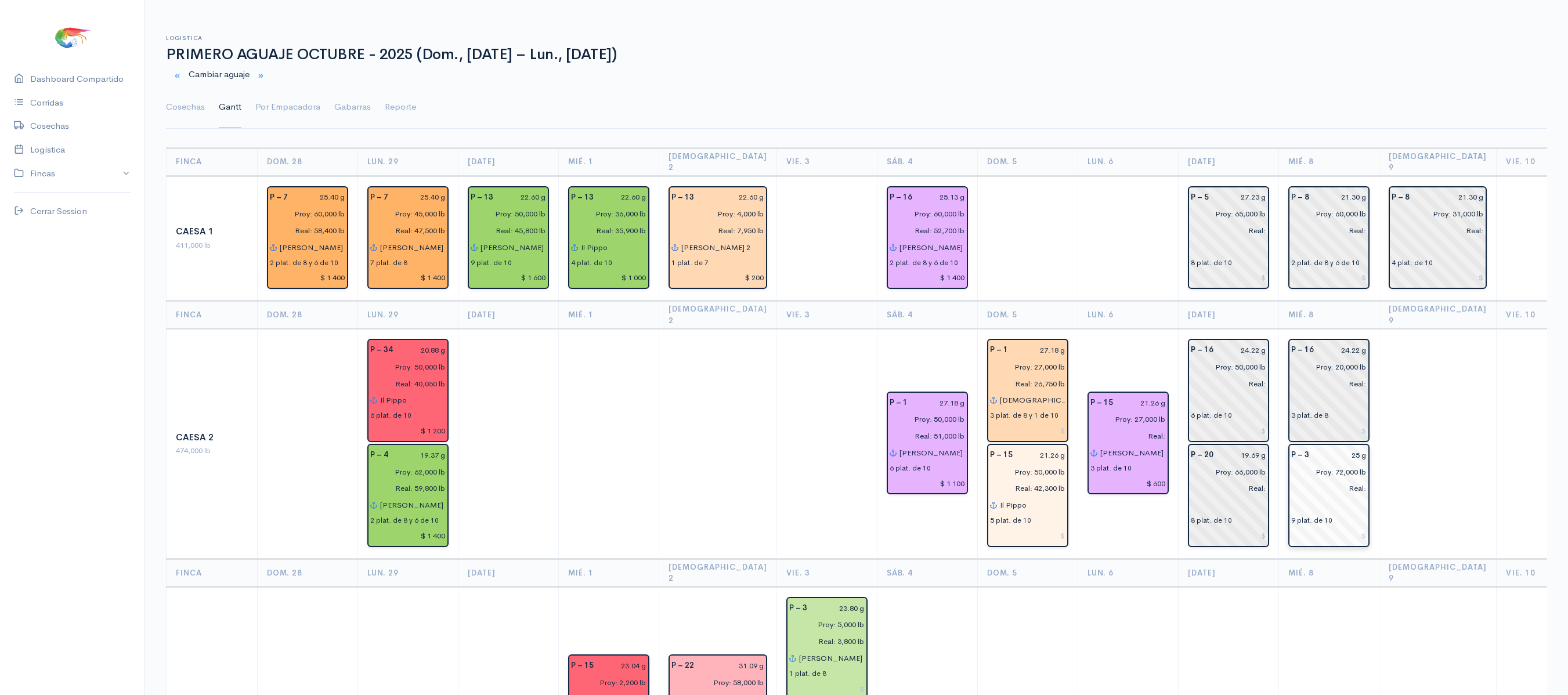
click at [1340, 447] on input "25 g" at bounding box center [1341, 455] width 50 height 17
type input "24.67 g"
click at [1418, 558] on th "[DEMOGRAPHIC_DATA] 9" at bounding box center [1437, 572] width 118 height 28
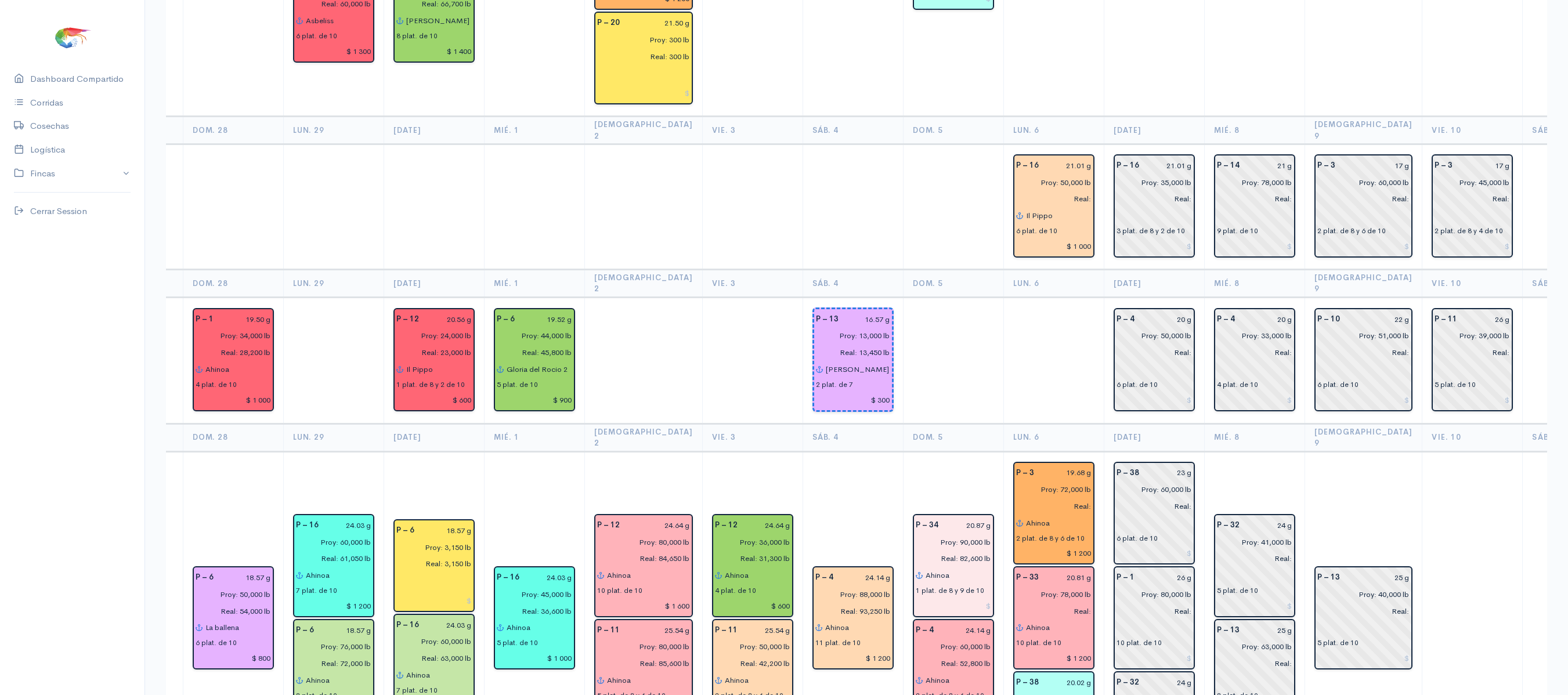
scroll to position [0, 73]
click at [1268, 157] on input "21 g" at bounding box center [1270, 165] width 46 height 17
type input "20.46 g"
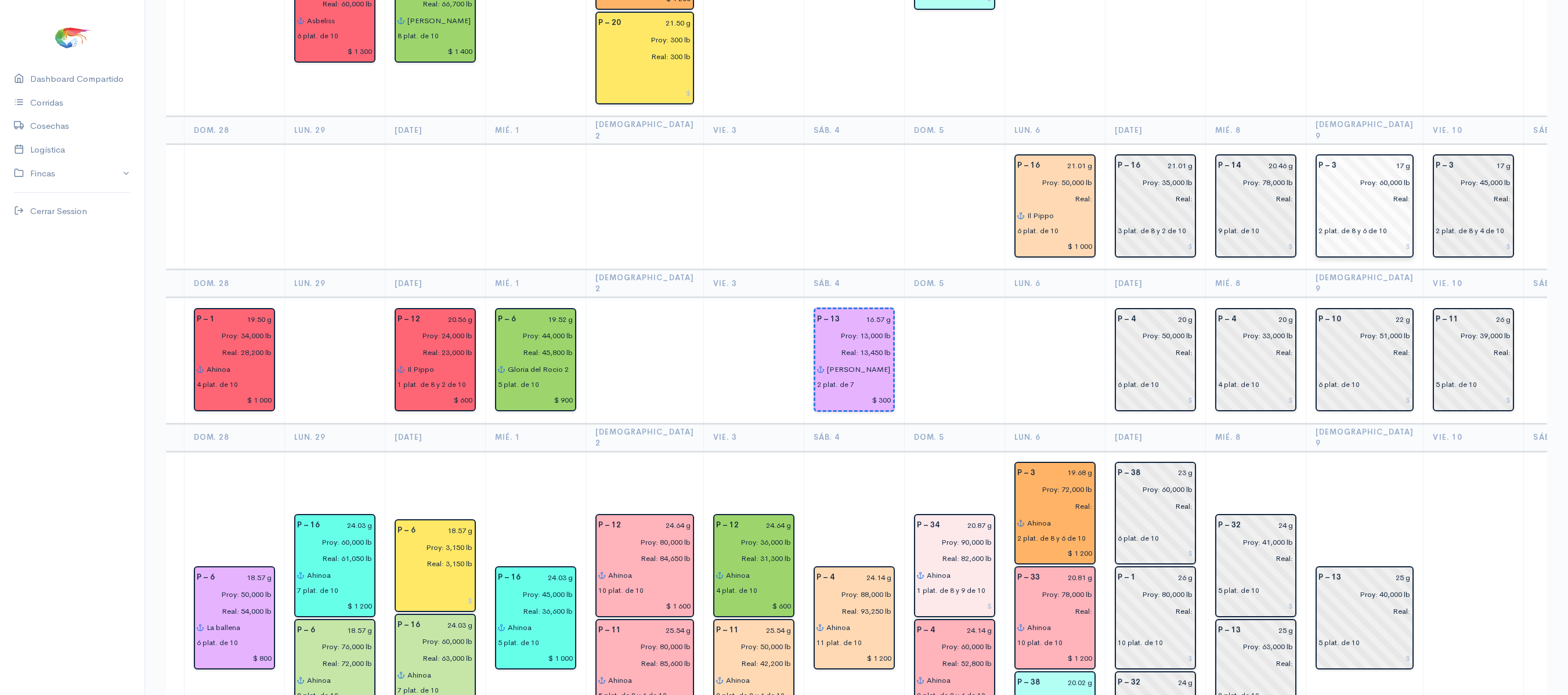
click at [1370, 157] on input "17 g" at bounding box center [1377, 165] width 68 height 17
type input "15.89 g"
click at [1470, 157] on input "17 g" at bounding box center [1486, 165] width 50 height 17
type input "15.89 g"
click at [1172, 311] on input "20 g" at bounding box center [1168, 319] width 50 height 17
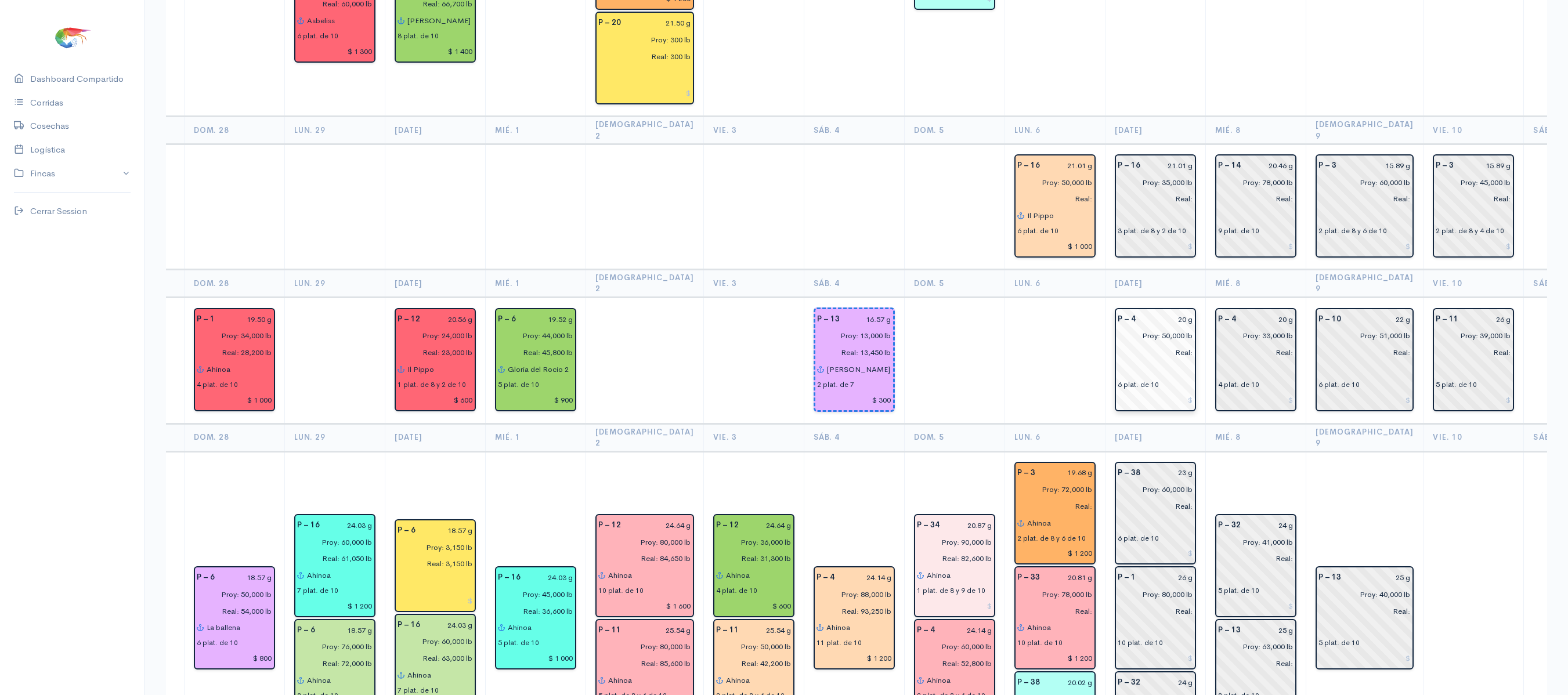
type input "2 g"
type input "19.69 g"
click at [1273, 311] on input "20 g" at bounding box center [1268, 319] width 50 height 17
type input "2 g"
click at [1273, 311] on input "19.99 g" at bounding box center [1268, 319] width 50 height 17
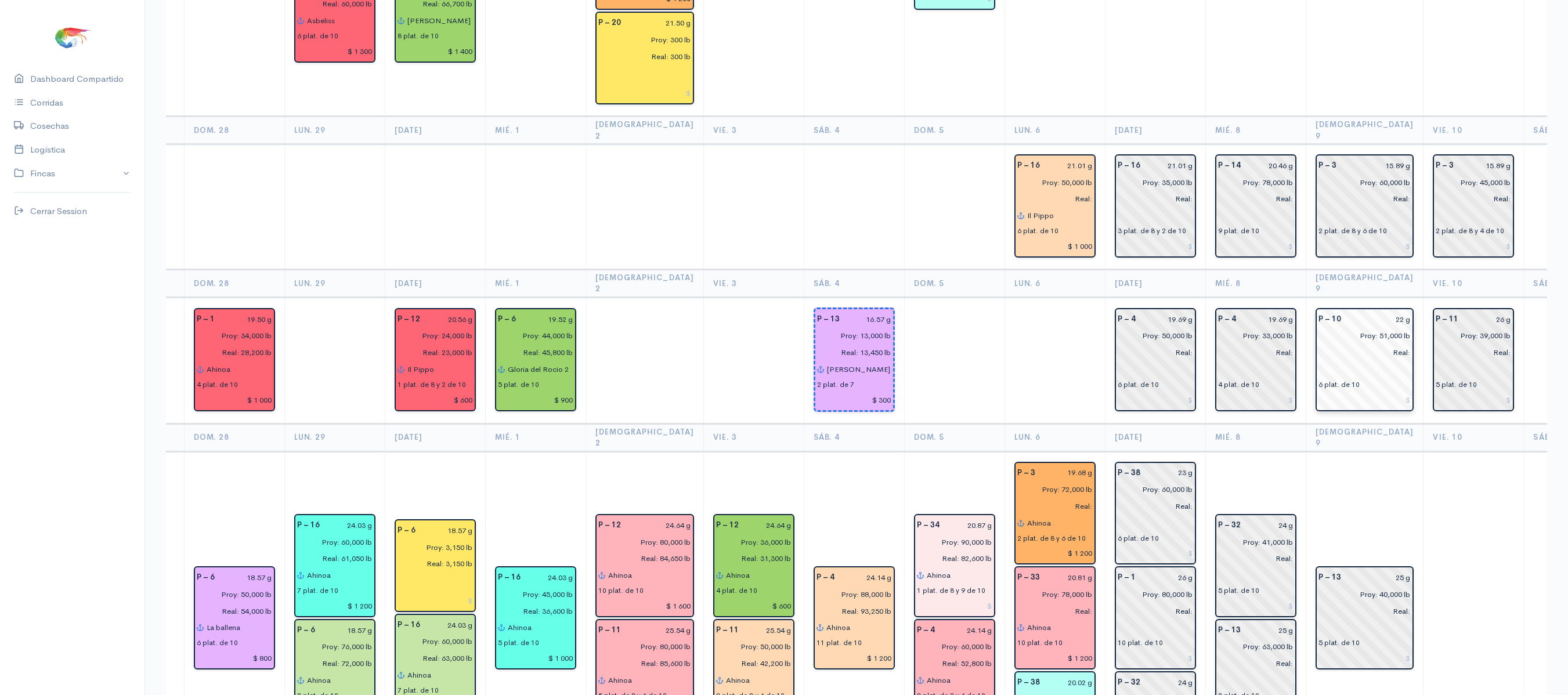
type input "19.69 g"
click at [1364, 311] on input "22 g" at bounding box center [1379, 319] width 63 height 17
click at [1367, 311] on input "22 g" at bounding box center [1379, 319] width 63 height 17
type input "21.90 g"
click at [1468, 311] on input "26 g" at bounding box center [1488, 319] width 46 height 17
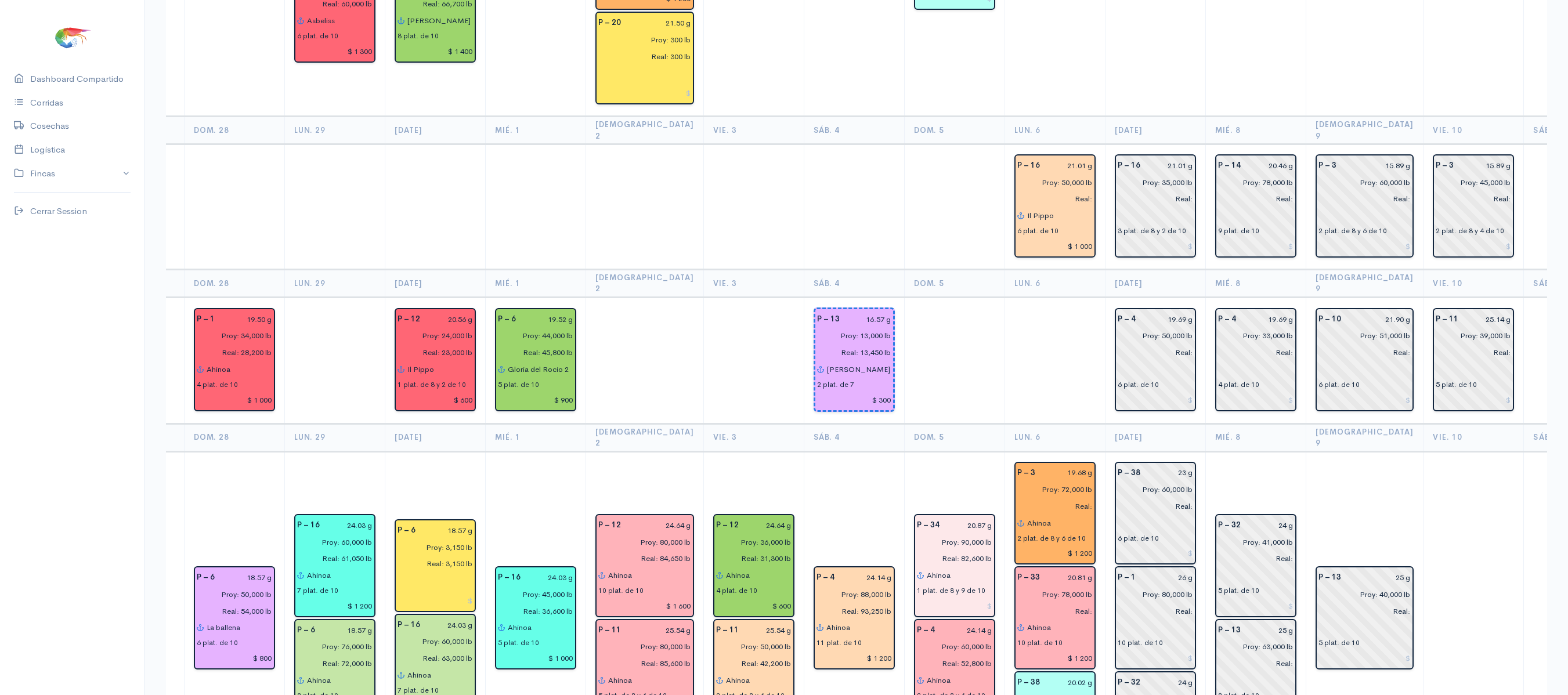
type input "25.14 g"
click at [1343, 451] on td "P – 13 25 g Proy: 40,000 lb Real: 5 plat. de 10" at bounding box center [1364, 619] width 118 height 335
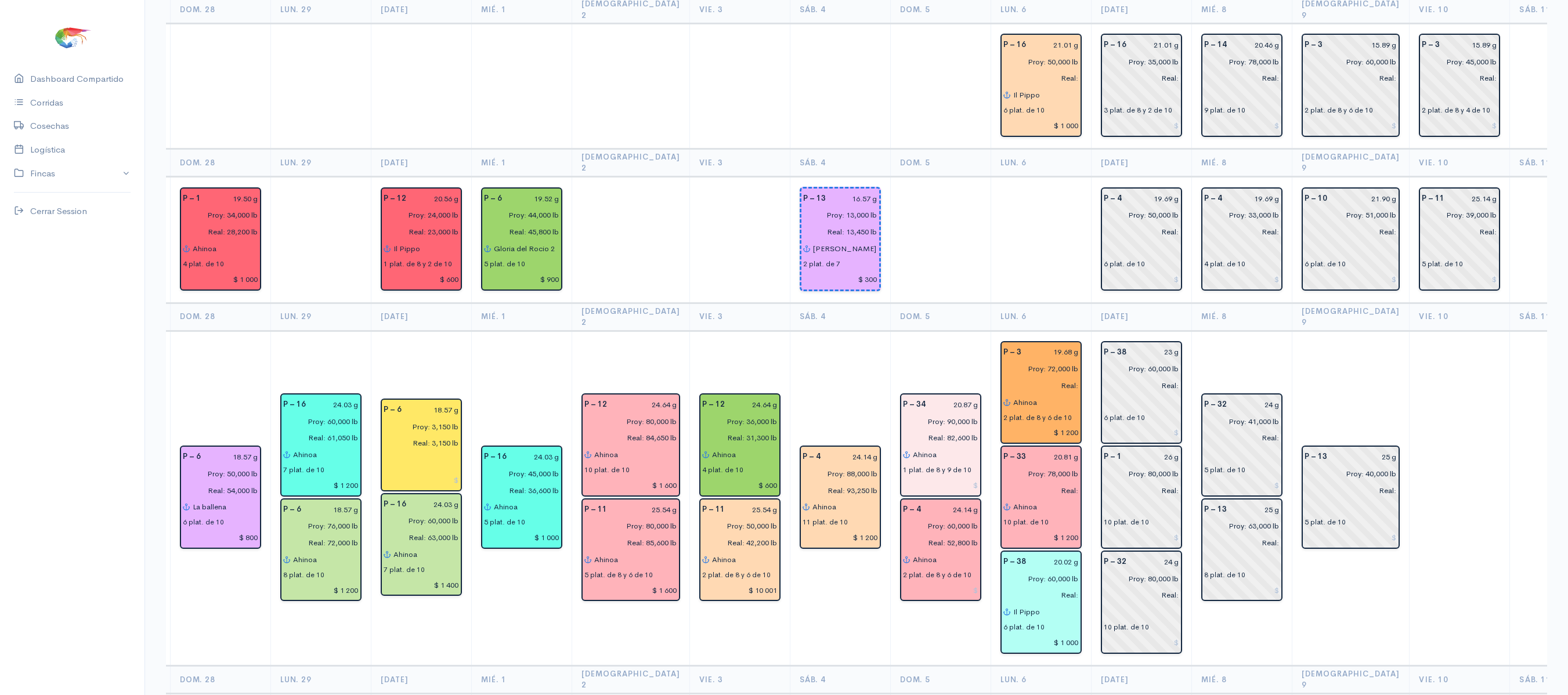
scroll to position [1379, 0]
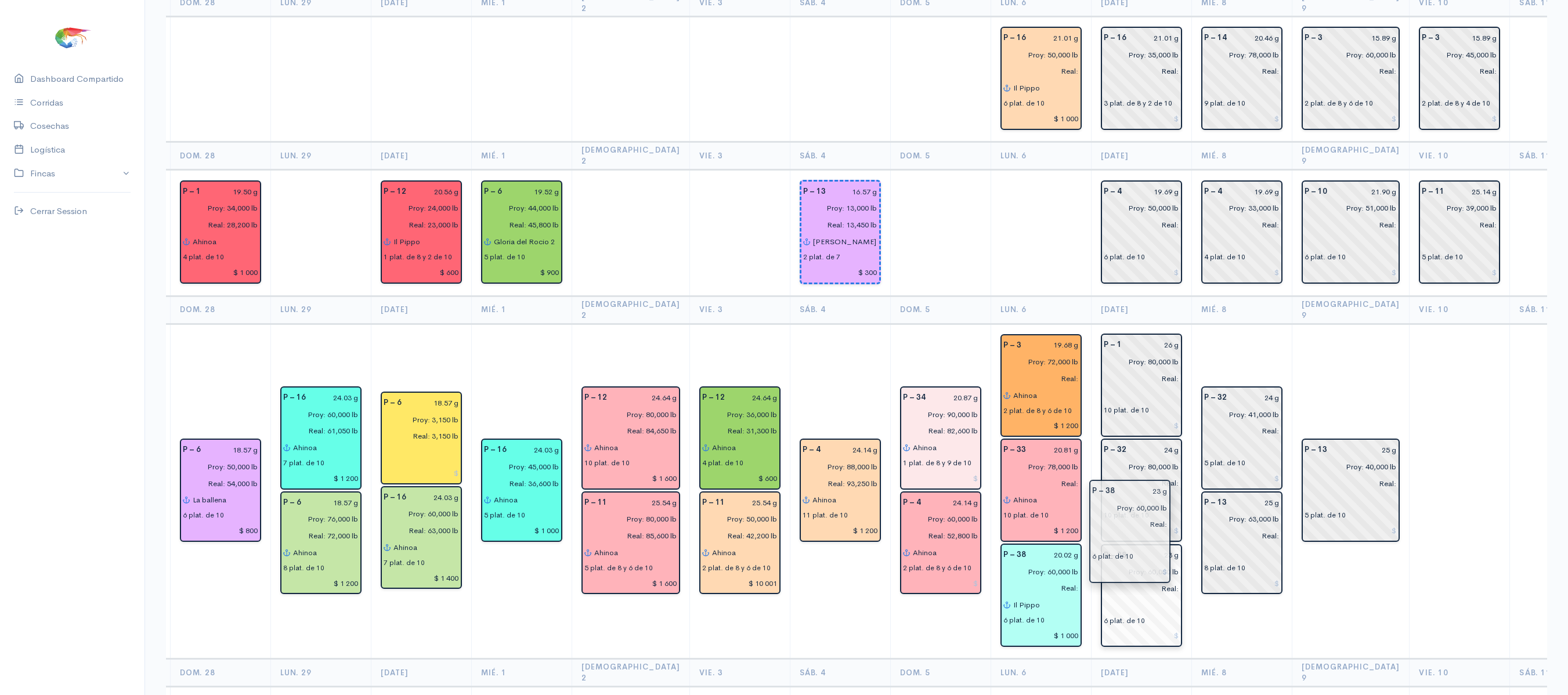
drag, startPoint x: 1113, startPoint y: 306, endPoint x: 1120, endPoint y: 538, distance: 232.1
click at [1153, 546] on input "23 g" at bounding box center [1156, 554] width 46 height 17
type input "2 g"
type input "20.02 g"
click at [1153, 337] on input "26 g" at bounding box center [1154, 345] width 50 height 17
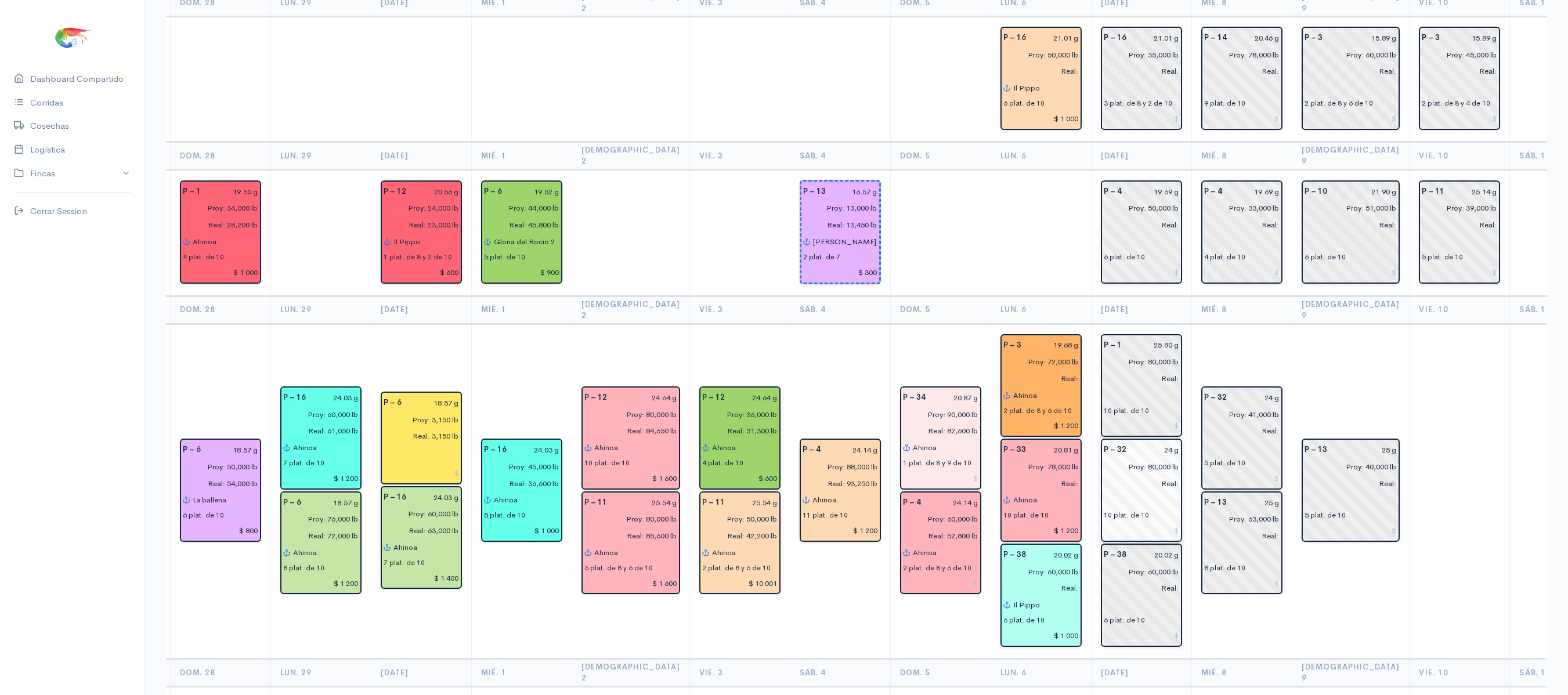
type input "25.80 g"
click at [1154, 442] on input "24 g" at bounding box center [1156, 450] width 46 height 17
type input "22.40 g"
click at [1251, 389] on input "24 g" at bounding box center [1257, 397] width 46 height 17
click at [1251, 389] on input "22.4 g" at bounding box center [1257, 397] width 46 height 17
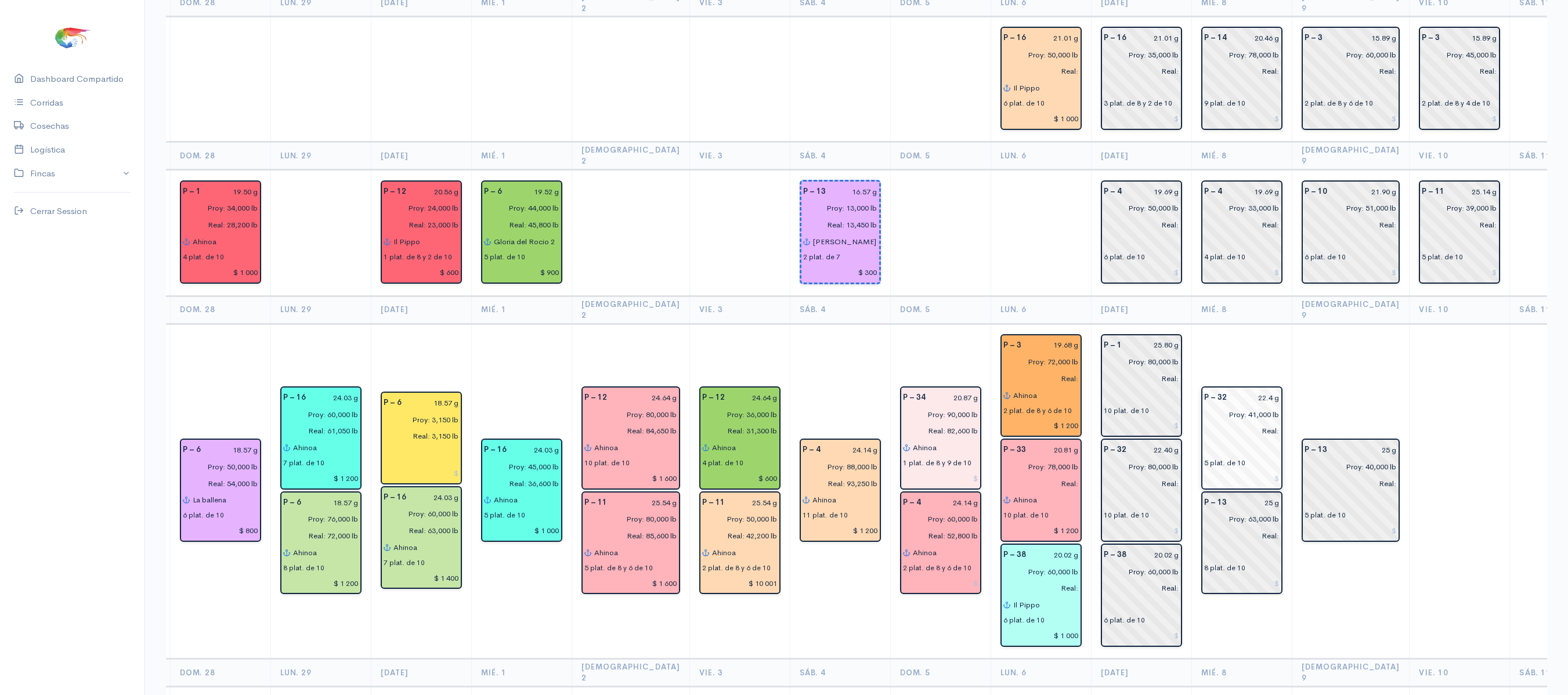
click at [1254, 389] on input "22.4 g" at bounding box center [1257, 397] width 46 height 17
type input "22.40 g"
click at [1257, 494] on input "25 g" at bounding box center [1257, 502] width 46 height 17
type input "28.69 g"
click at [1358, 442] on input "25 g" at bounding box center [1366, 450] width 63 height 17
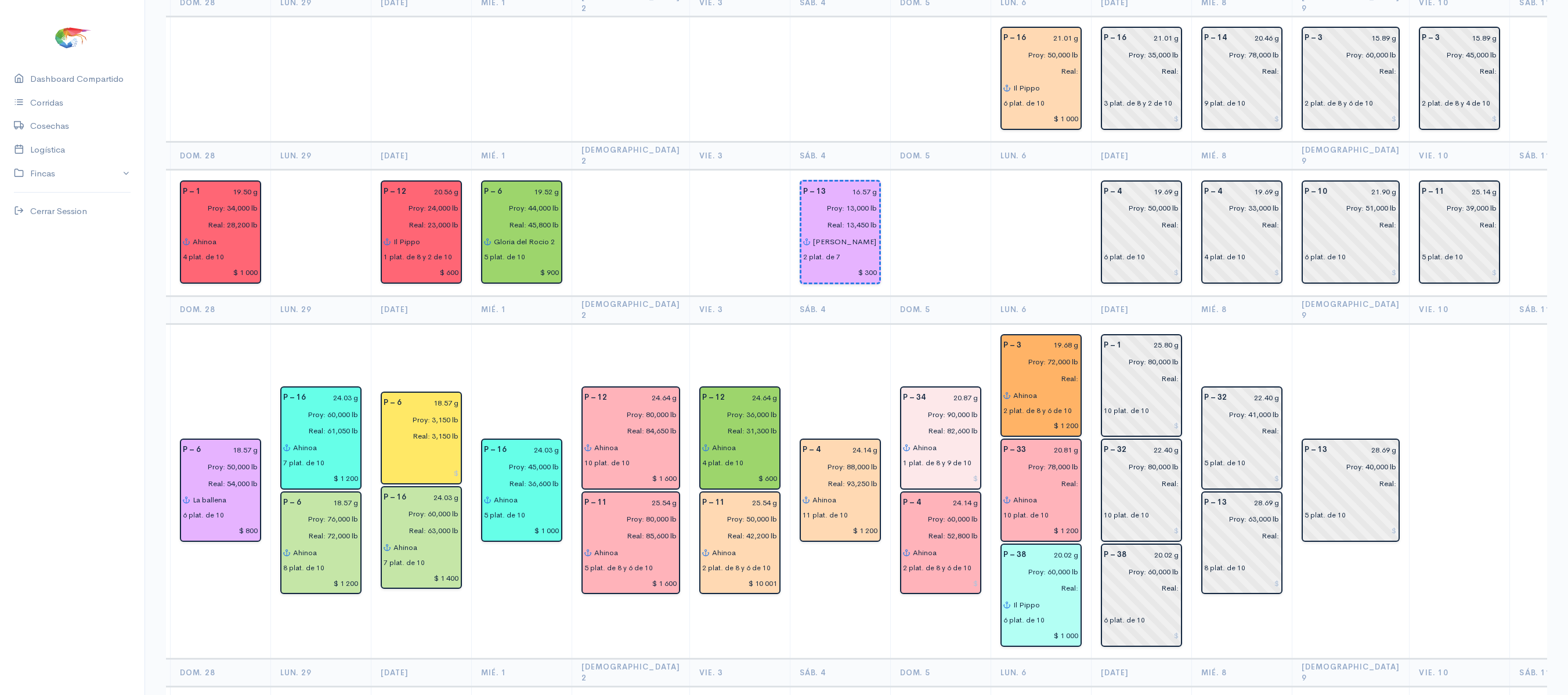
type input "28.69 g"
click at [1409, 376] on td at bounding box center [1459, 491] width 100 height 335
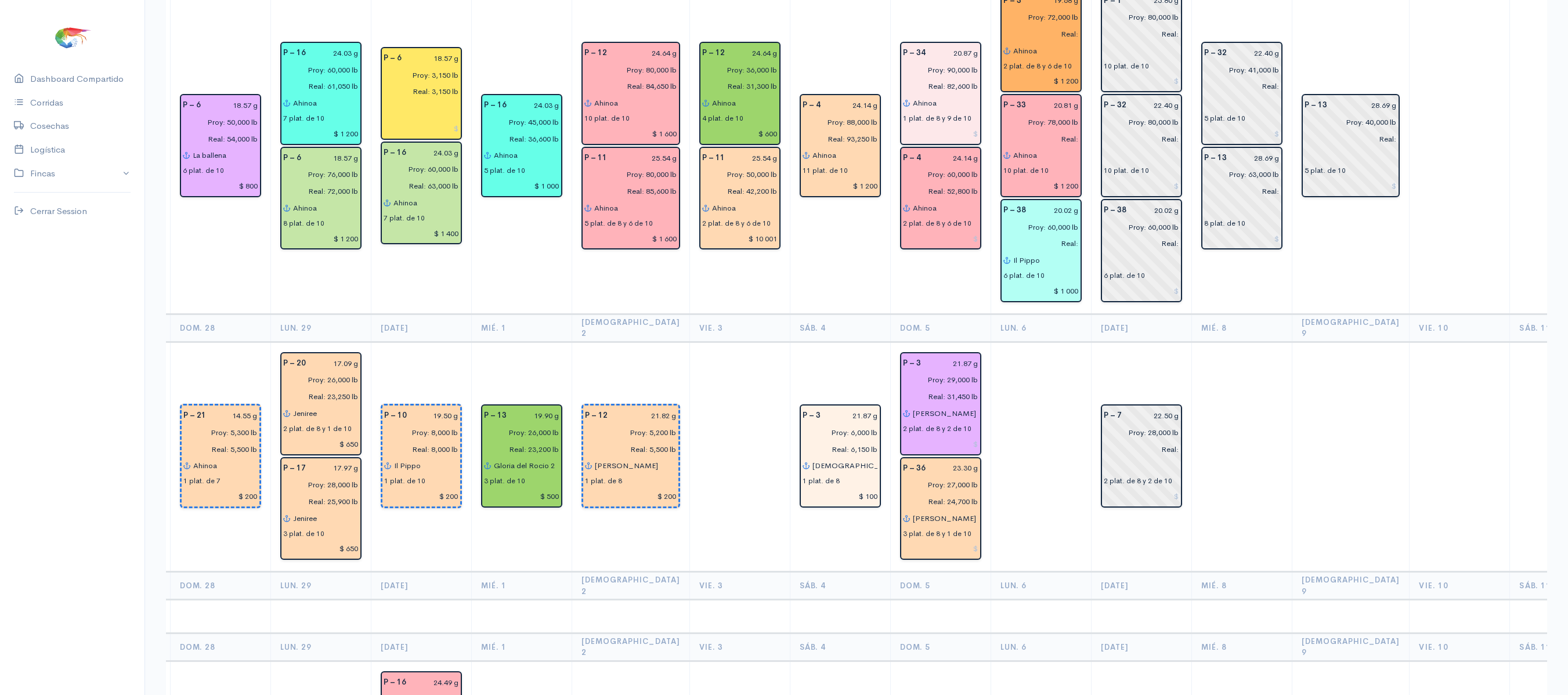
scroll to position [1756, 0]
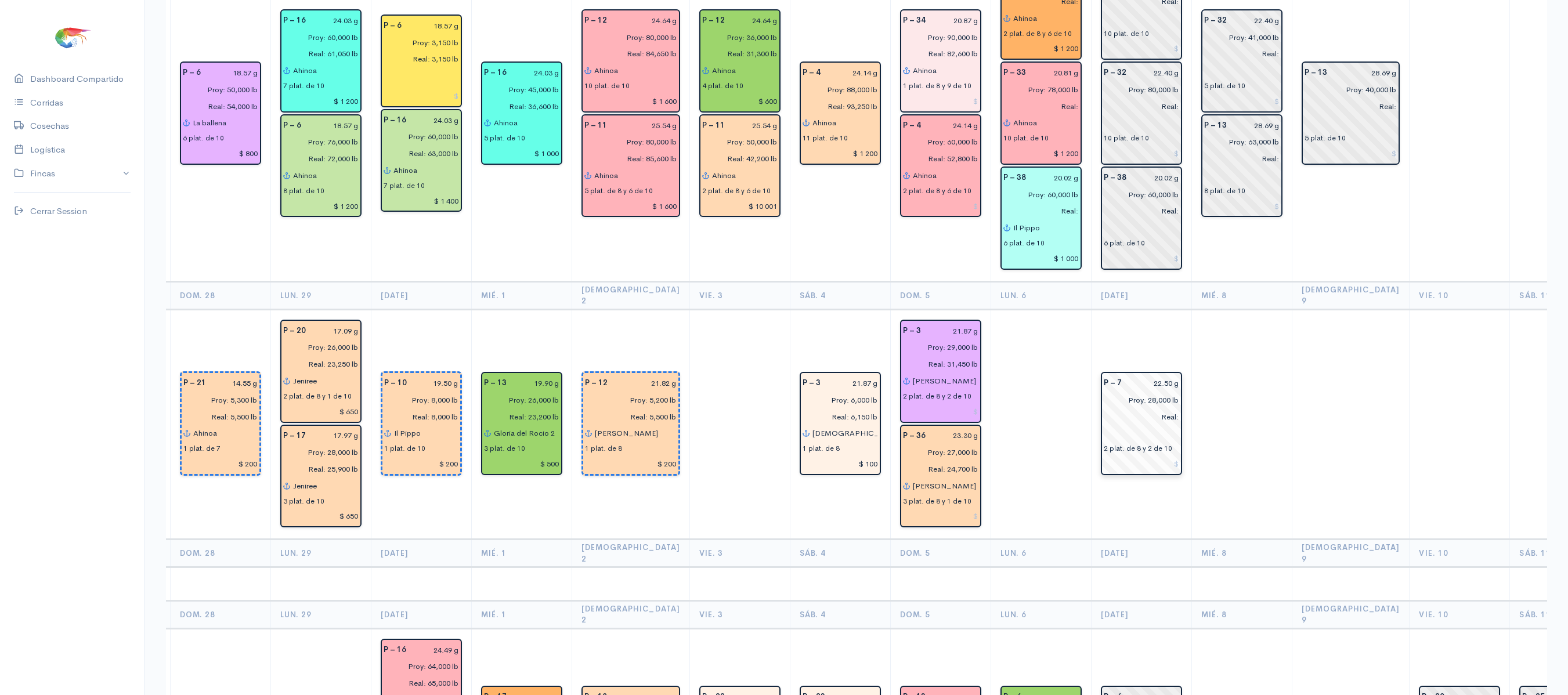
click at [1150, 375] on input "22.50 g" at bounding box center [1154, 383] width 50 height 17
type input "24.30 g"
click at [1226, 332] on td at bounding box center [1241, 424] width 100 height 230
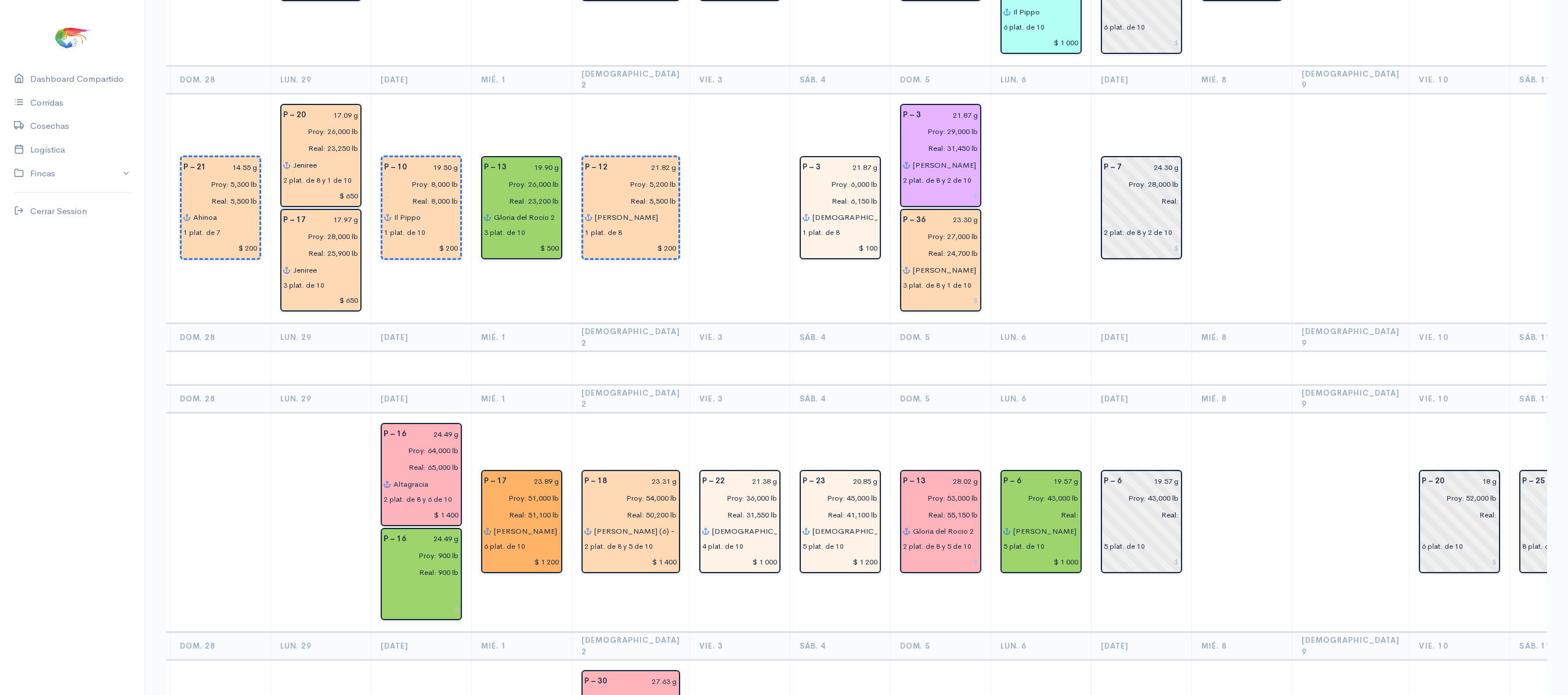
scroll to position [1988, 0]
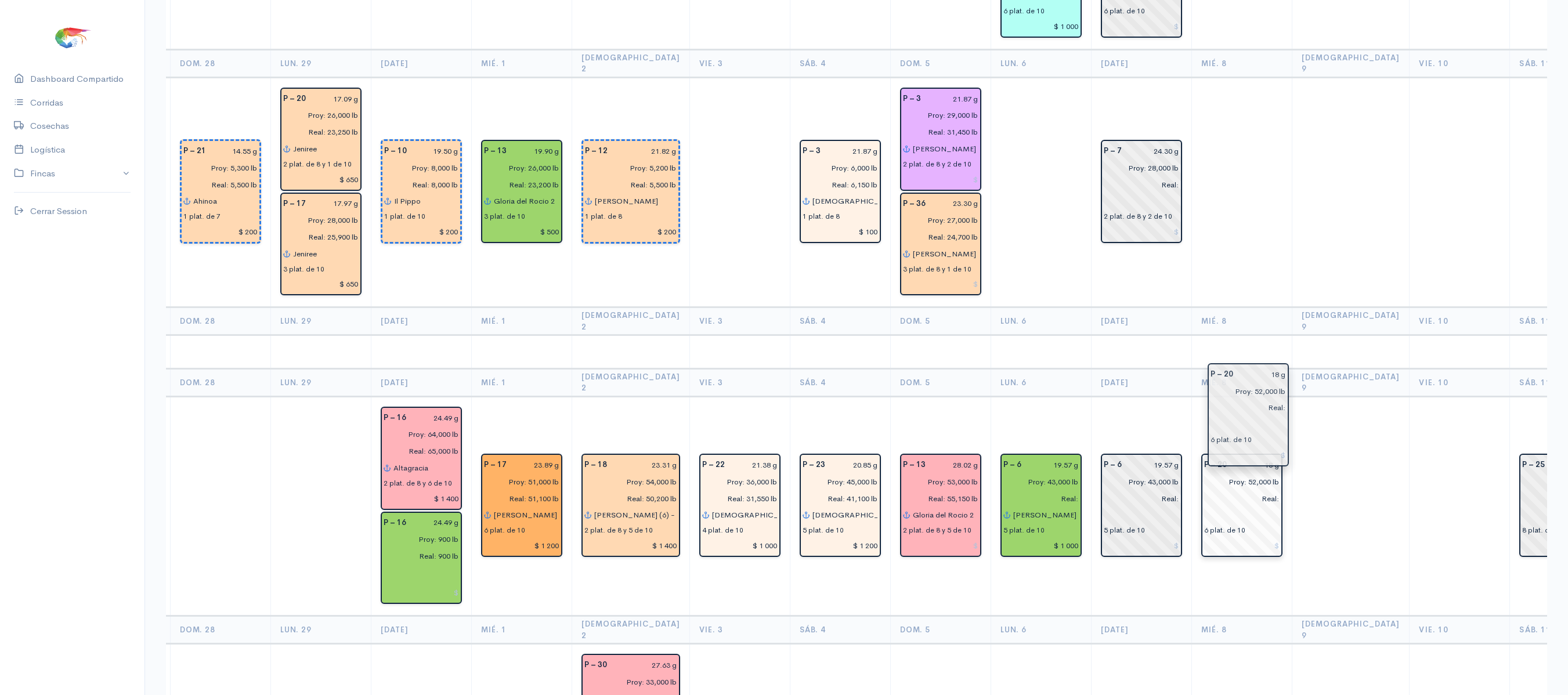
drag, startPoint x: 1425, startPoint y: 371, endPoint x: 1247, endPoint y: 391, distance: 179.1
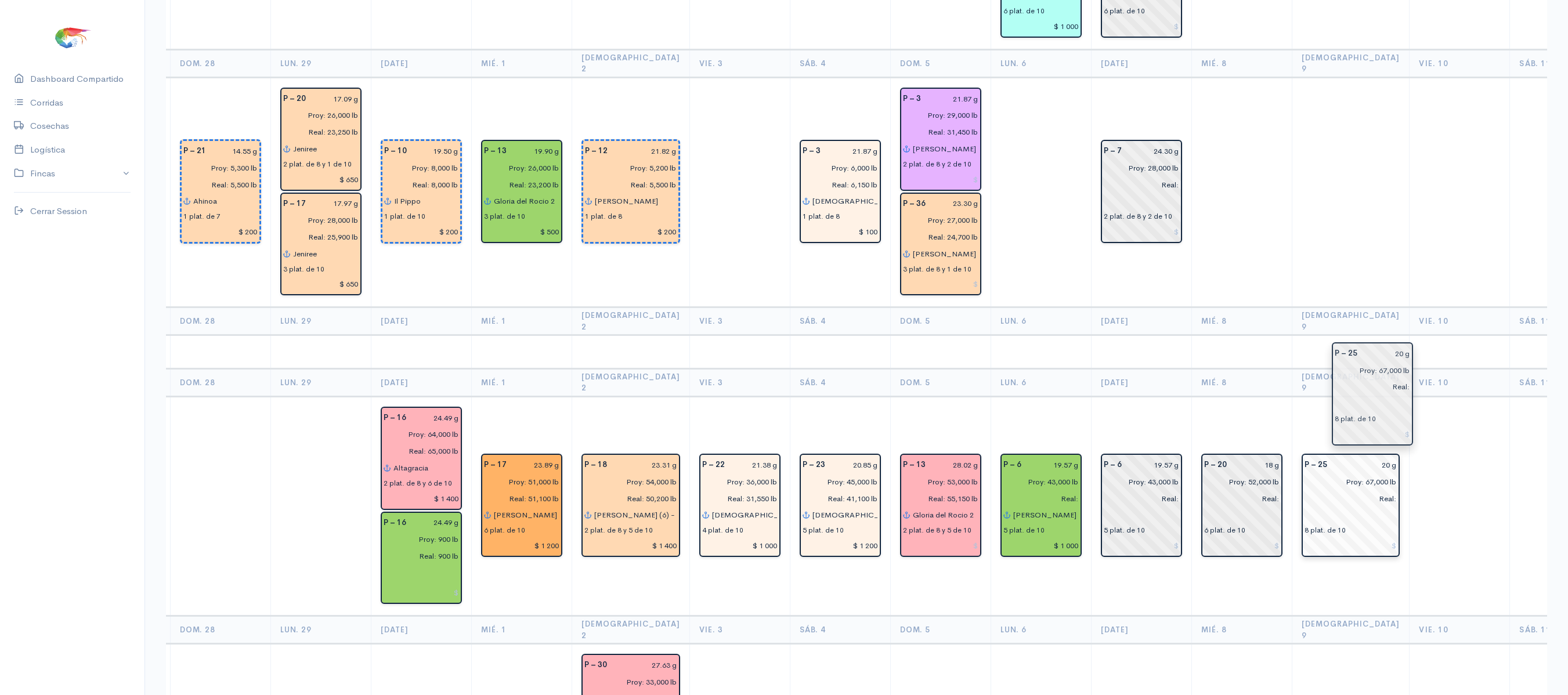
drag, startPoint x: 1497, startPoint y: 379, endPoint x: 1301, endPoint y: 378, distance: 196.0
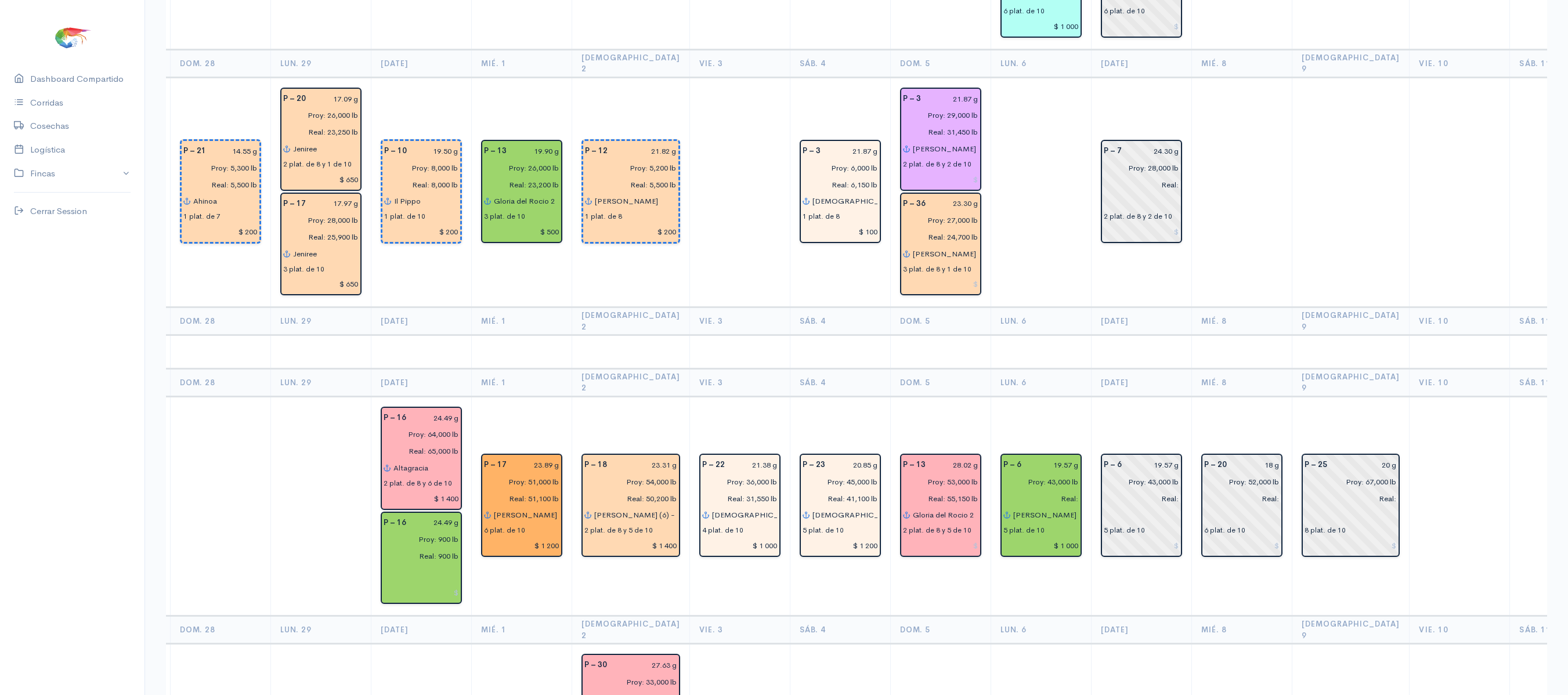
click at [1420, 396] on td at bounding box center [1459, 506] width 100 height 220
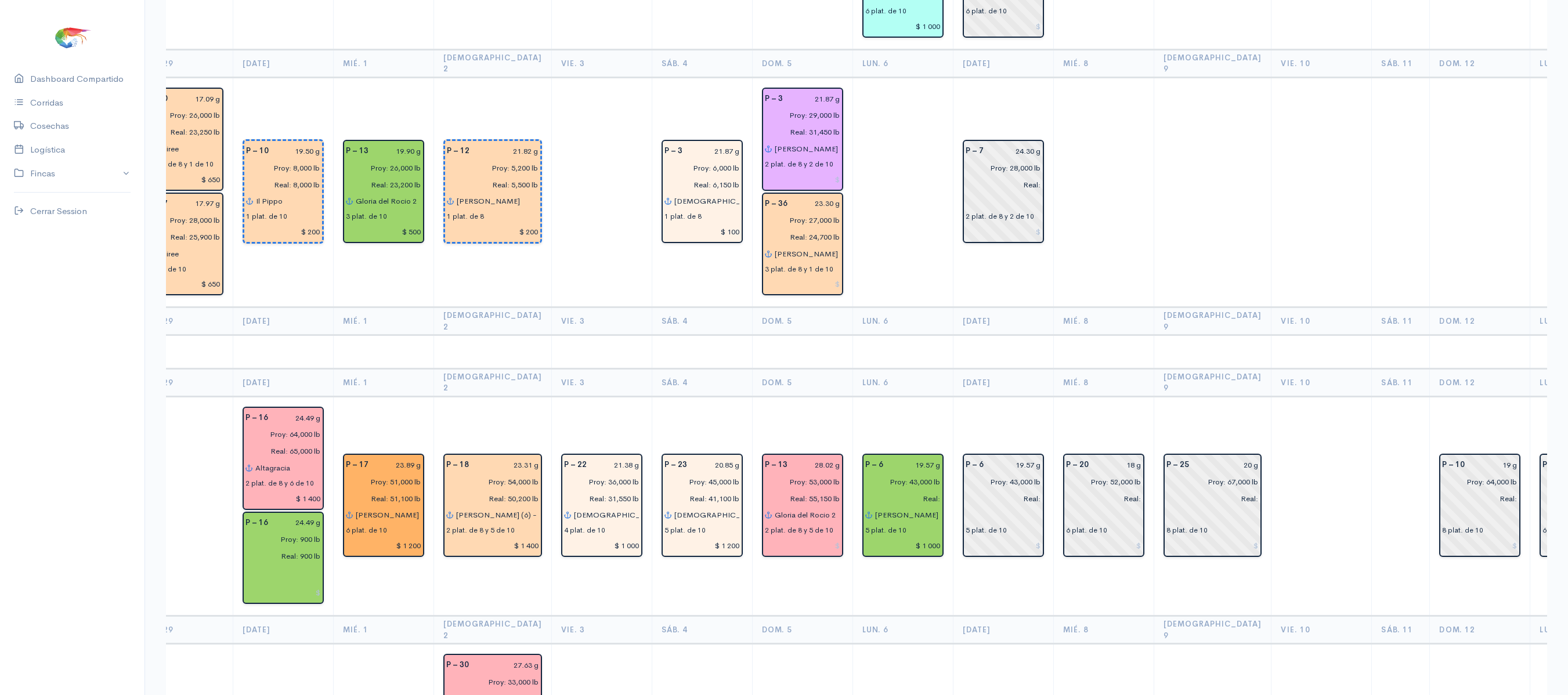
scroll to position [0, 232]
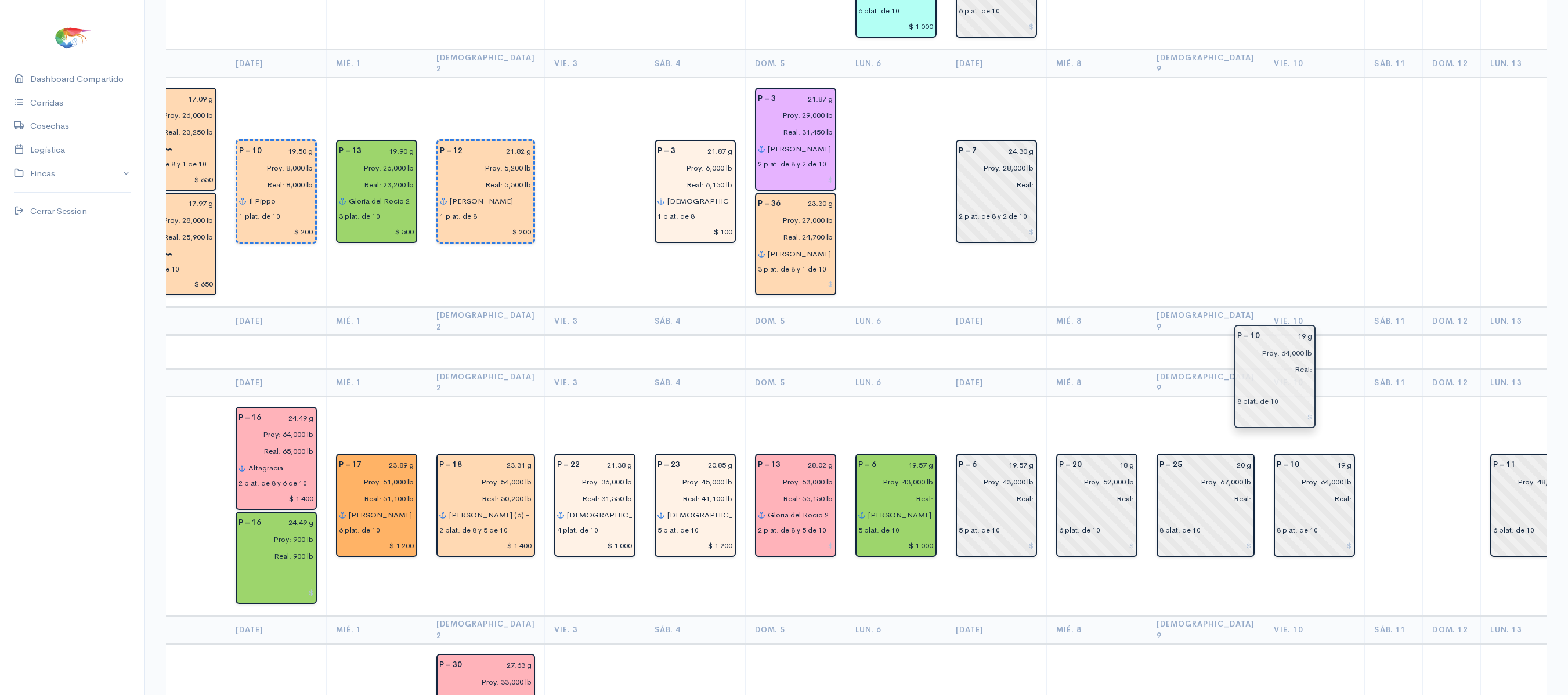
drag, startPoint x: 1420, startPoint y: 392, endPoint x: 1255, endPoint y: 373, distance: 166.1
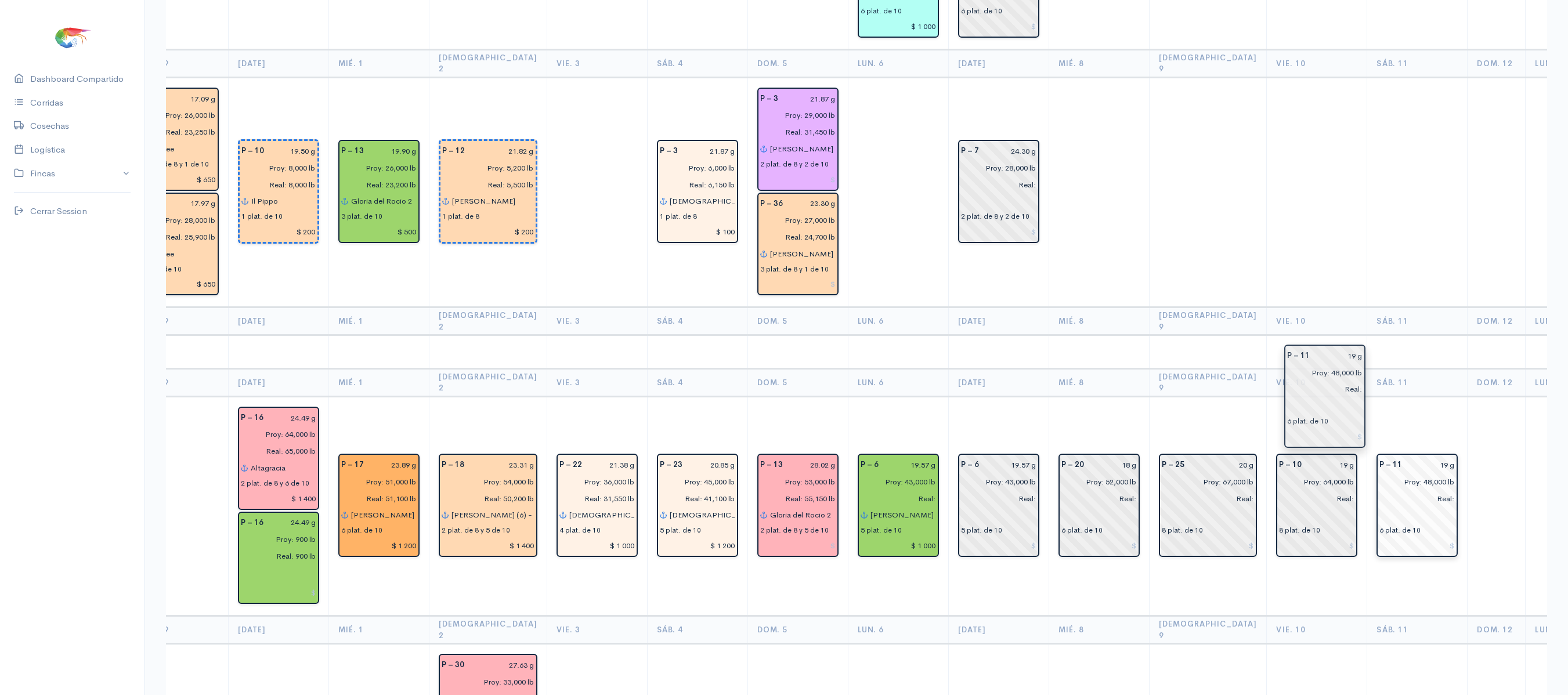
drag, startPoint x: 1508, startPoint y: 371, endPoint x: 1338, endPoint y: 372, distance: 170.0
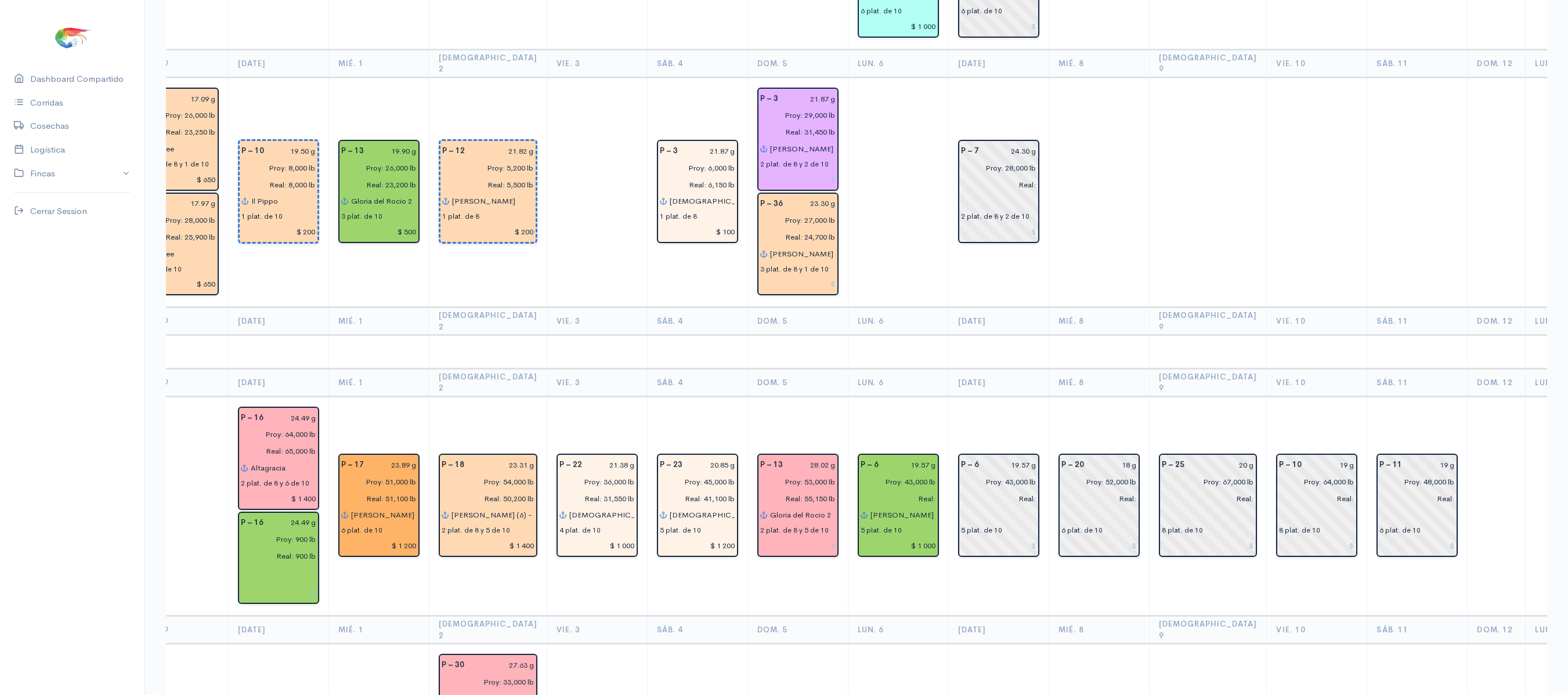
click at [1301, 368] on th "Vie. 10" at bounding box center [1316, 382] width 100 height 28
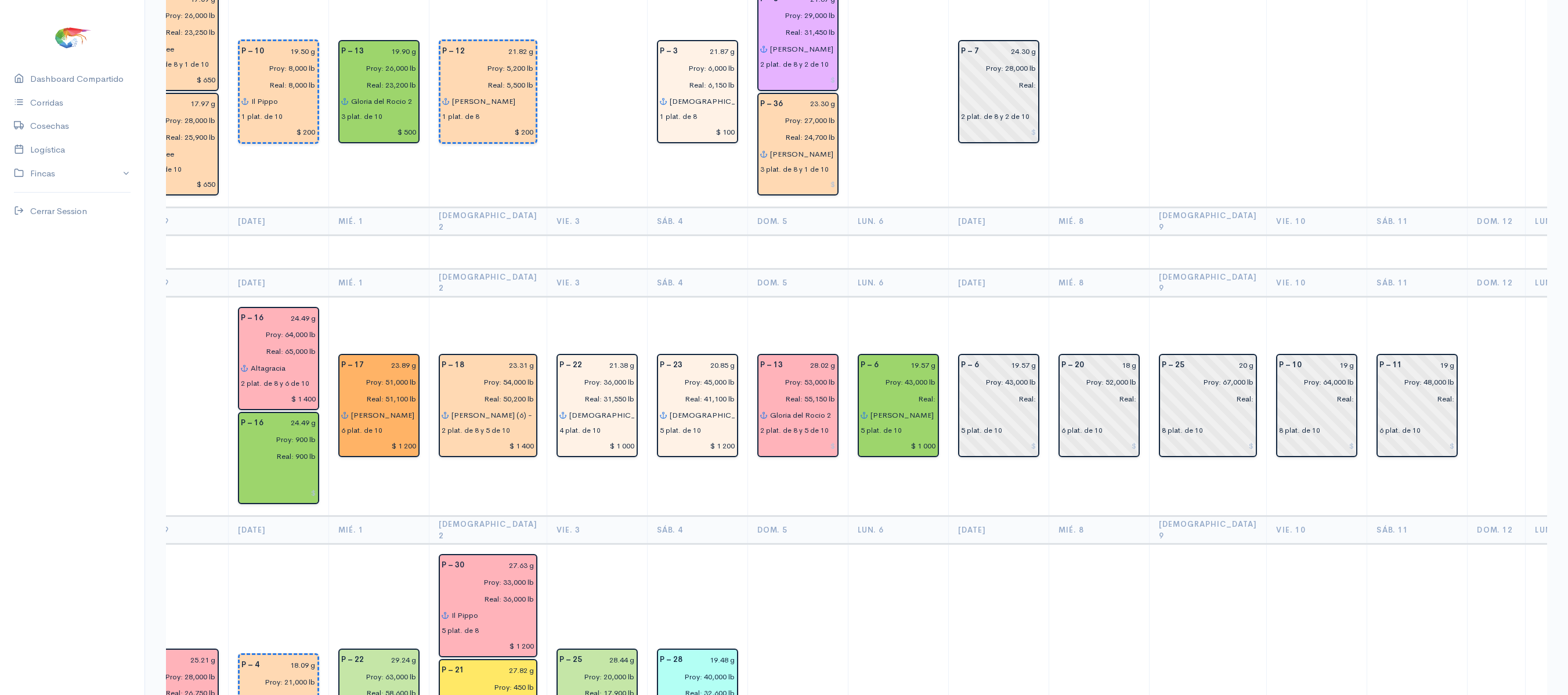
scroll to position [1945, 0]
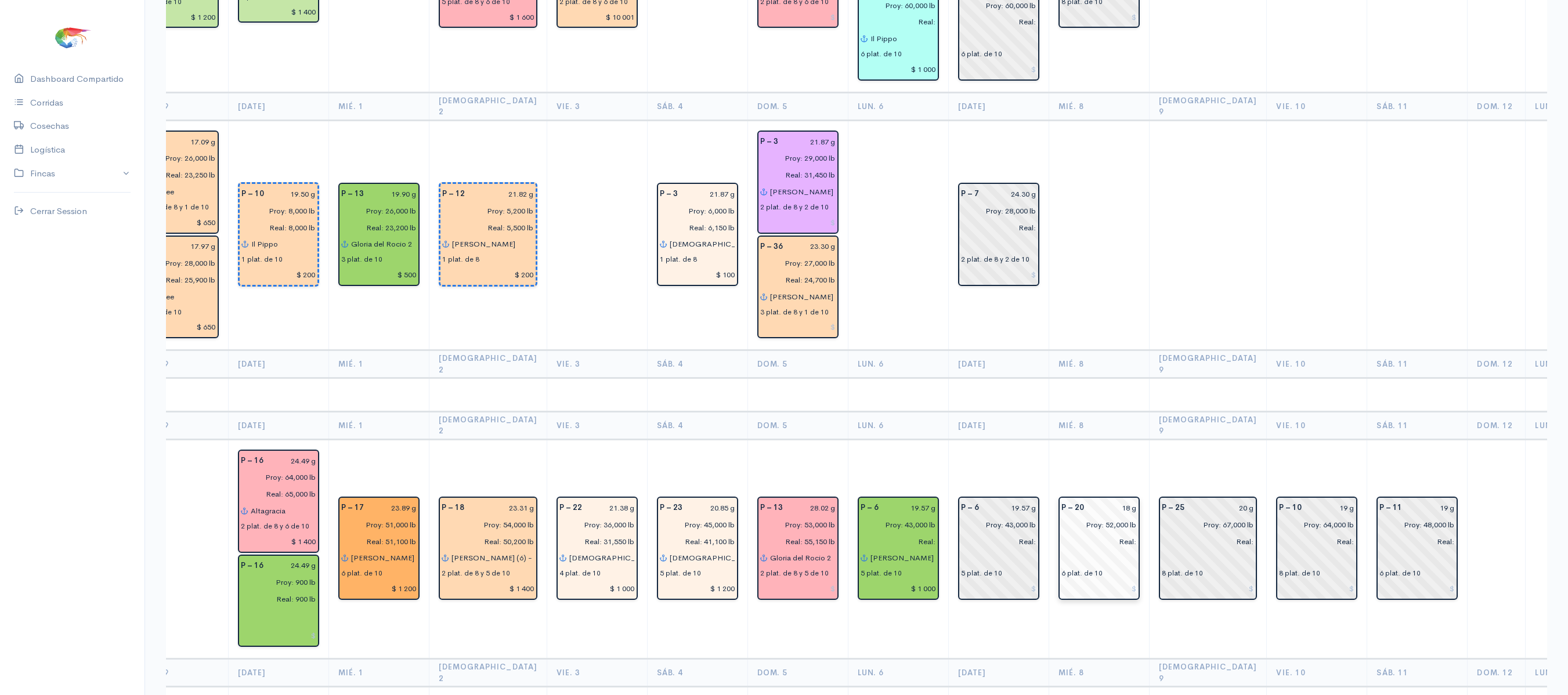
click at [1111, 499] on input "18 g" at bounding box center [1114, 507] width 46 height 17
type input "17.31 g"
click at [1213, 499] on input "20 g" at bounding box center [1223, 507] width 63 height 17
type input "2 g"
type input "19.66 g"
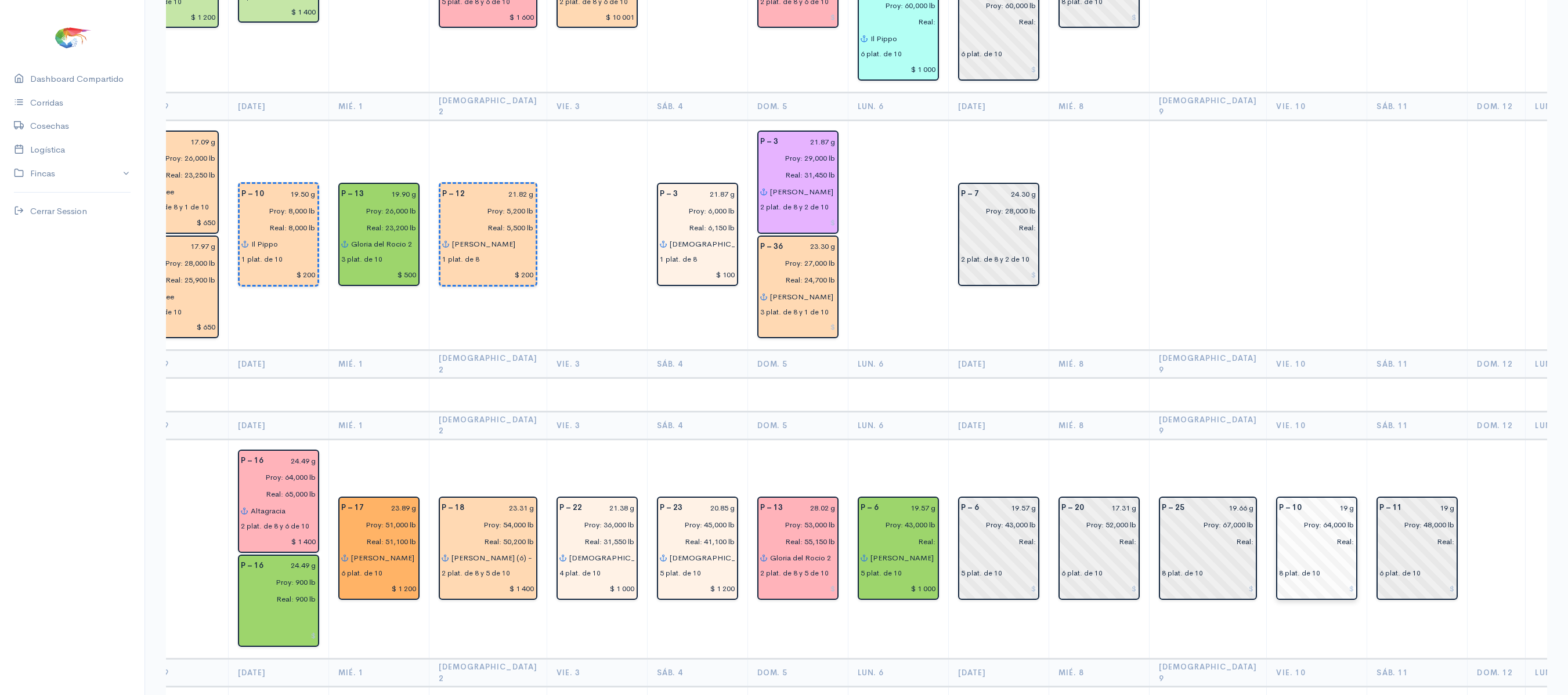
click at [1316, 499] on input "19 g" at bounding box center [1331, 507] width 46 height 17
type input "18.65 g"
click at [1411, 499] on input "19 g" at bounding box center [1431, 507] width 46 height 17
type input "18.04 g"
click at [1368, 219] on td at bounding box center [1417, 235] width 100 height 230
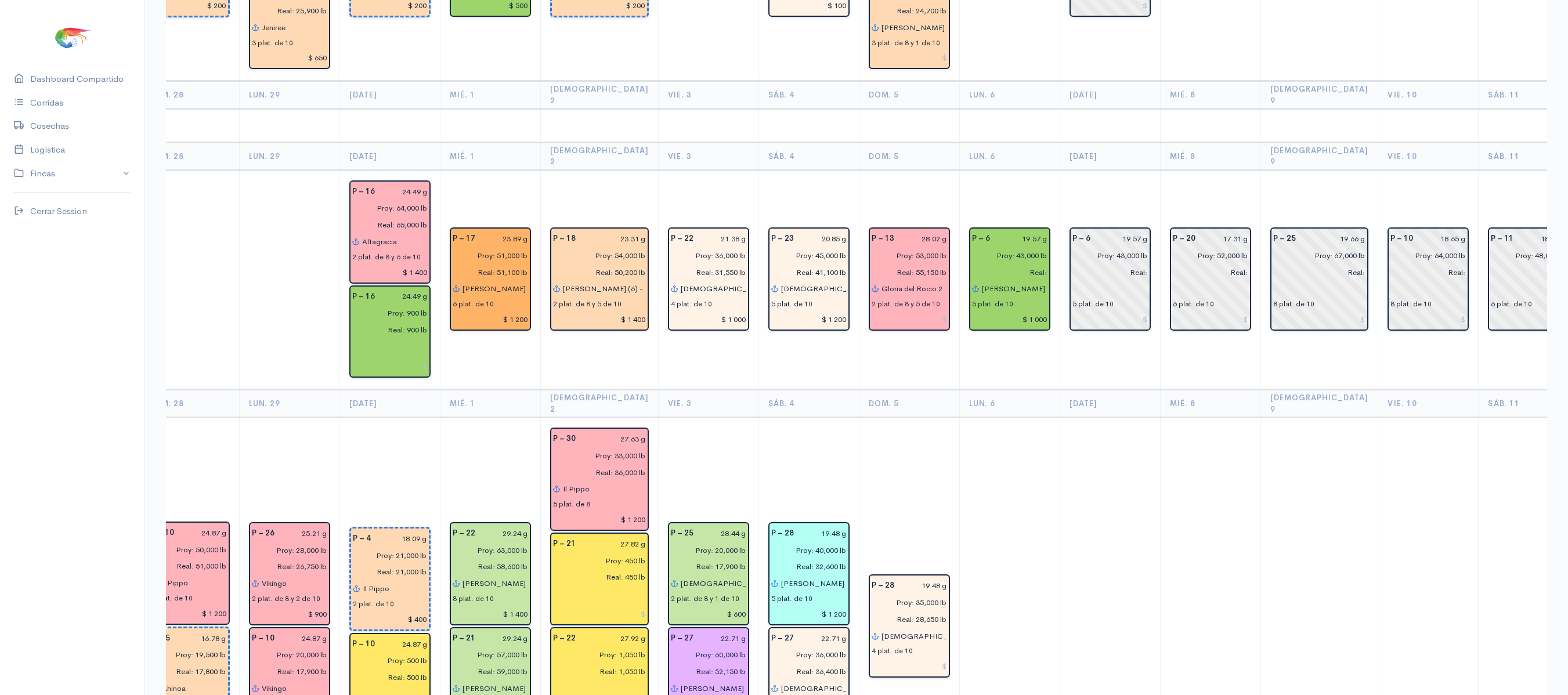
scroll to position [2215, 0]
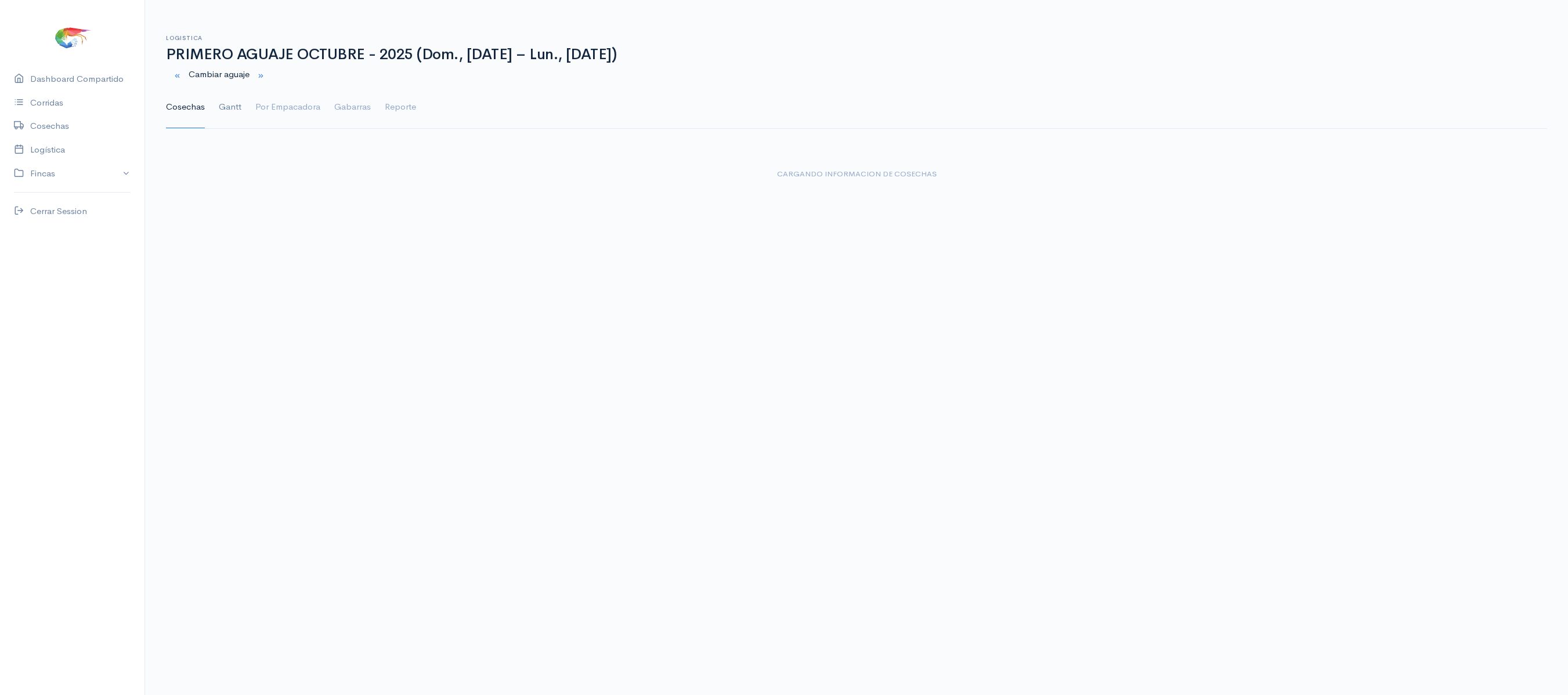
click at [232, 116] on link "Gantt" at bounding box center [230, 107] width 23 height 42
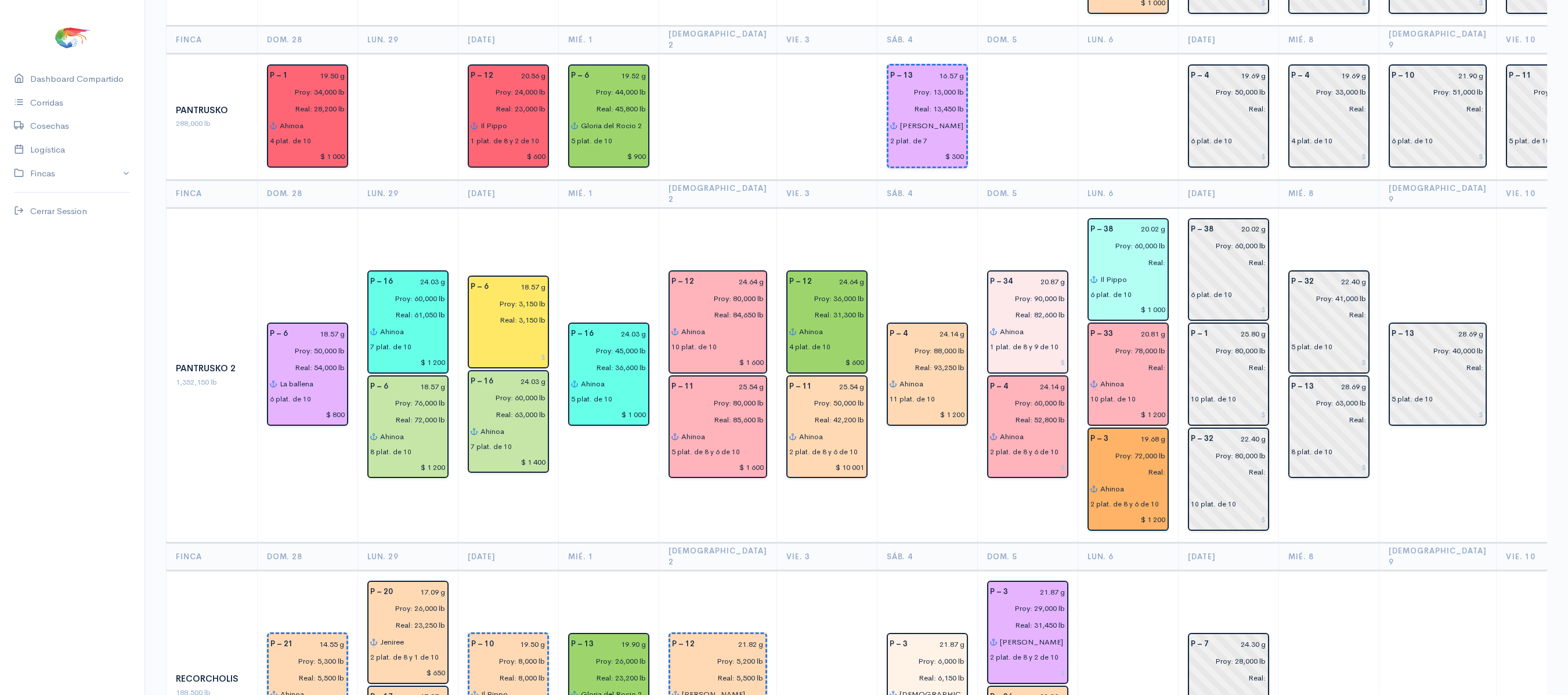
scroll to position [1504, 0]
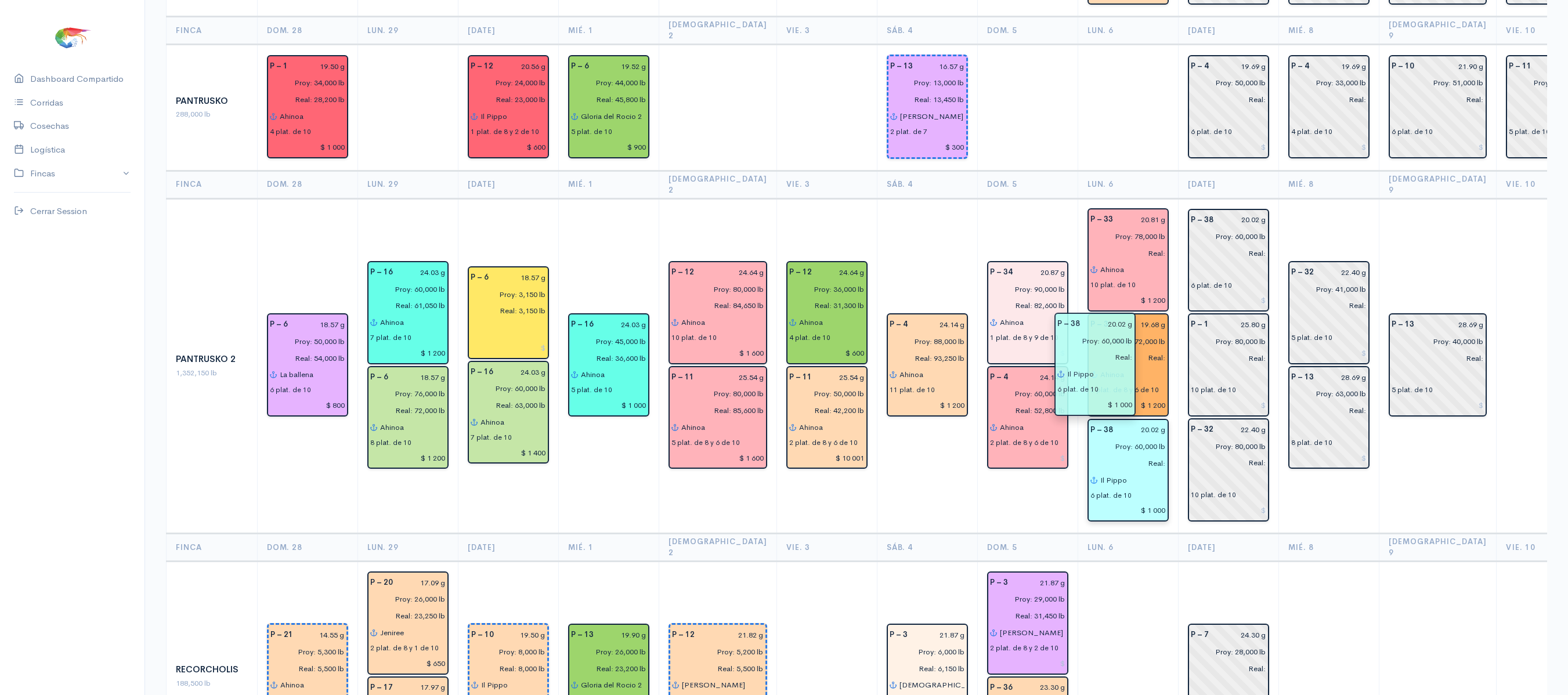
drag, startPoint x: 1123, startPoint y: 168, endPoint x: 1110, endPoint y: 360, distance: 192.4
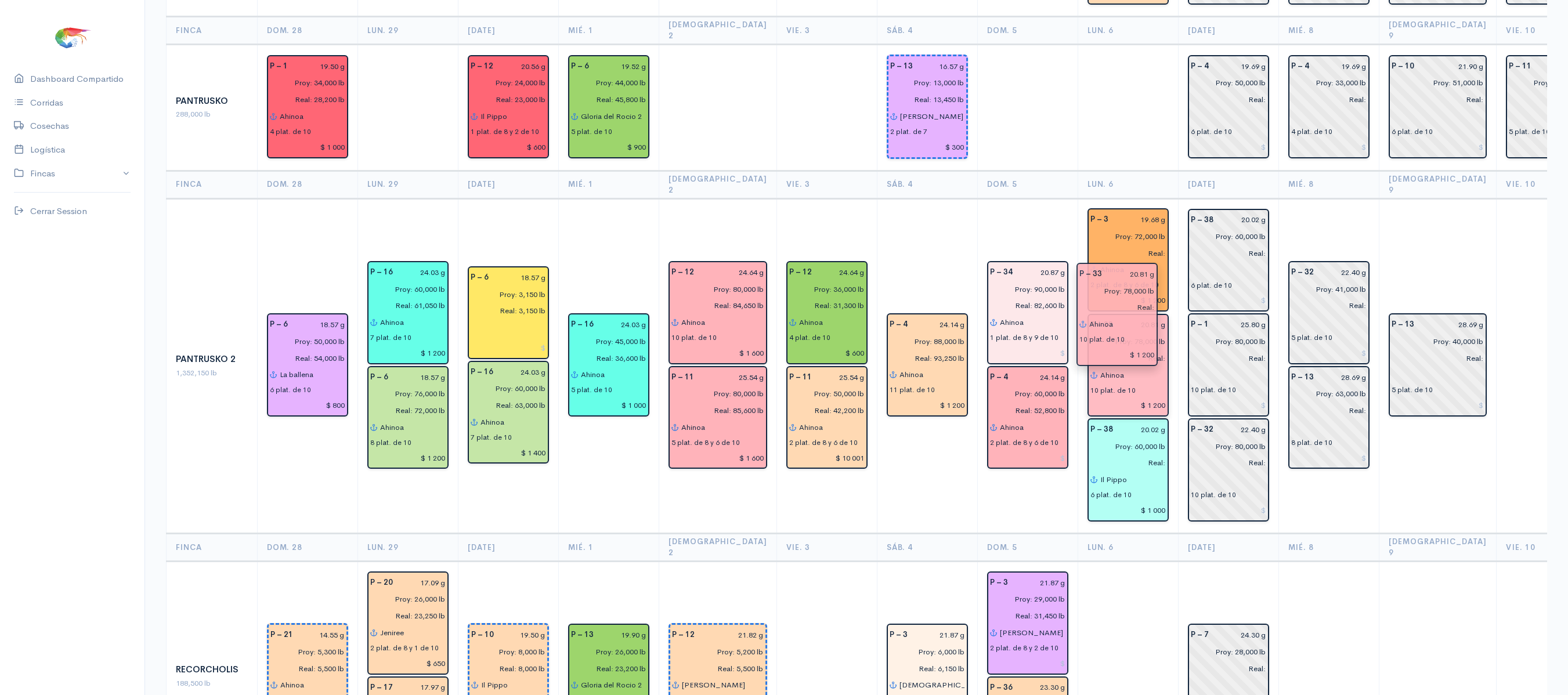
drag, startPoint x: 1111, startPoint y: 146, endPoint x: 1116, endPoint y: 287, distance: 141.1
click at [1084, 561] on td at bounding box center [1127, 676] width 100 height 230
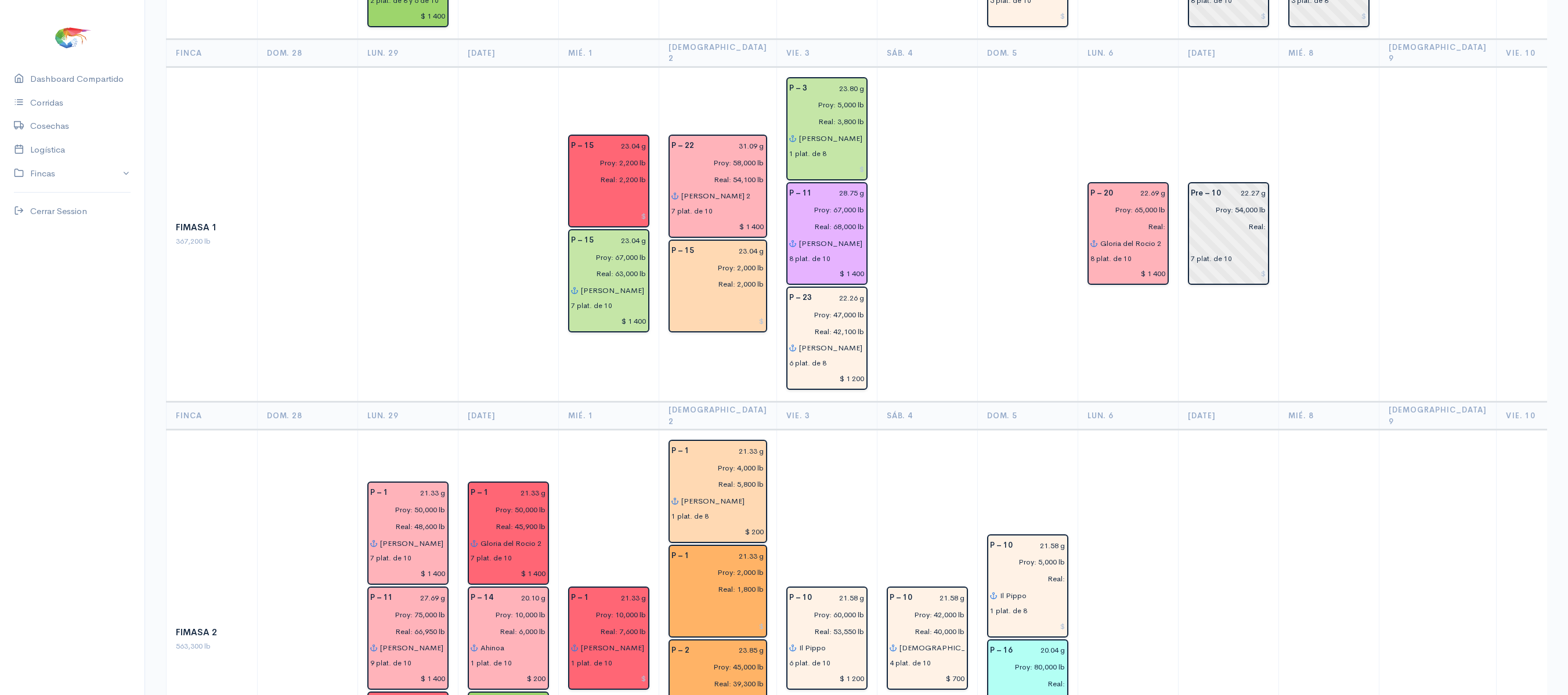
scroll to position [0, 0]
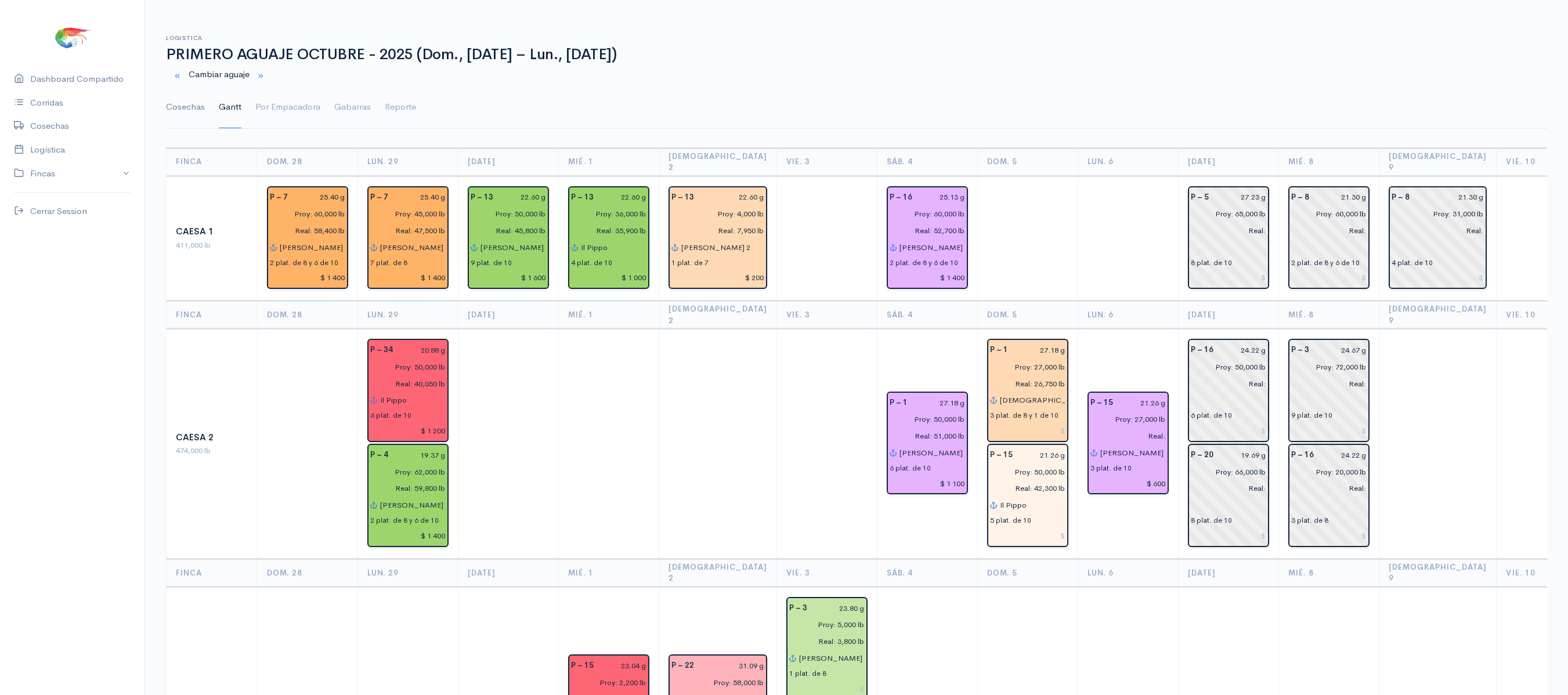
click at [185, 116] on link "Cosechas" at bounding box center [185, 107] width 39 height 42
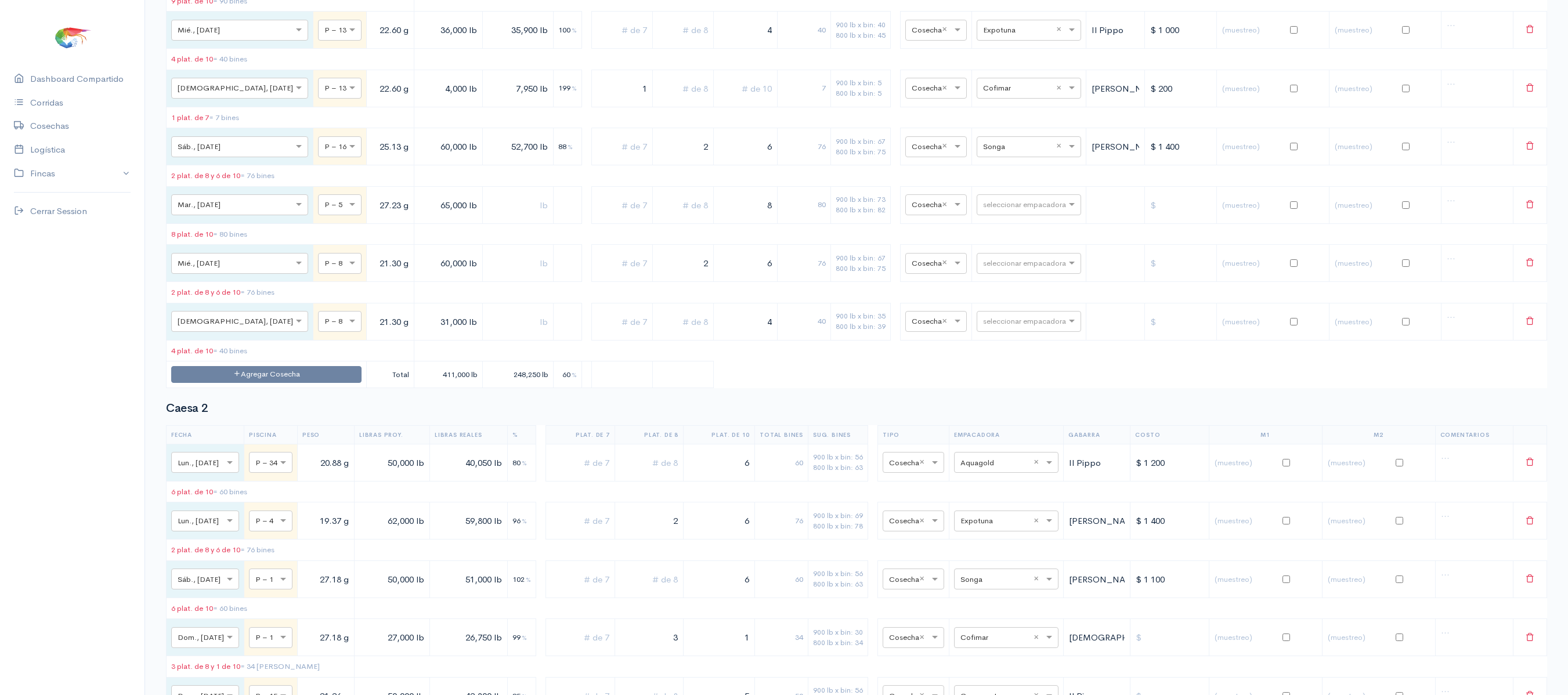
scroll to position [342, 0]
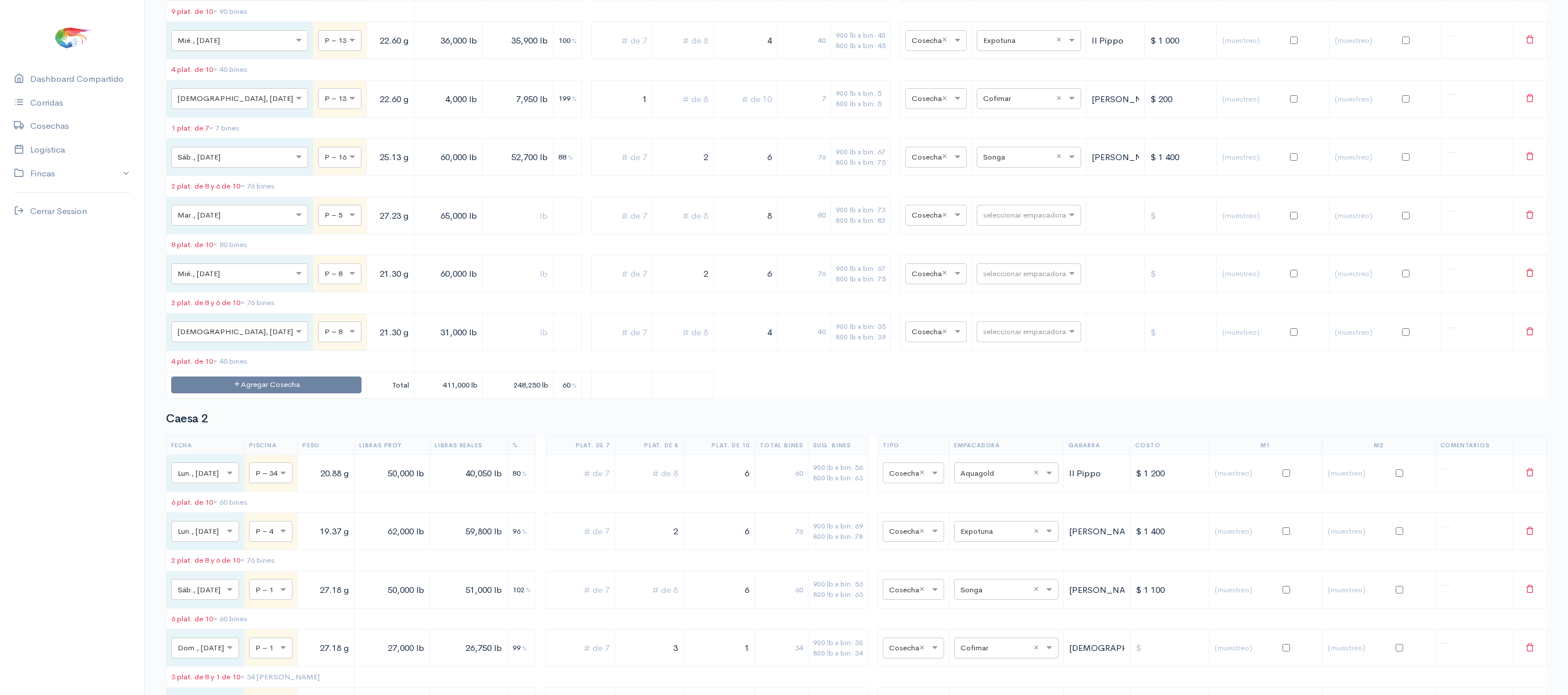
click at [286, 395] on td "Agregar Cosecha" at bounding box center [266, 384] width 200 height 26
click at [283, 393] on button "Agregar Cosecha" at bounding box center [266, 384] width 190 height 17
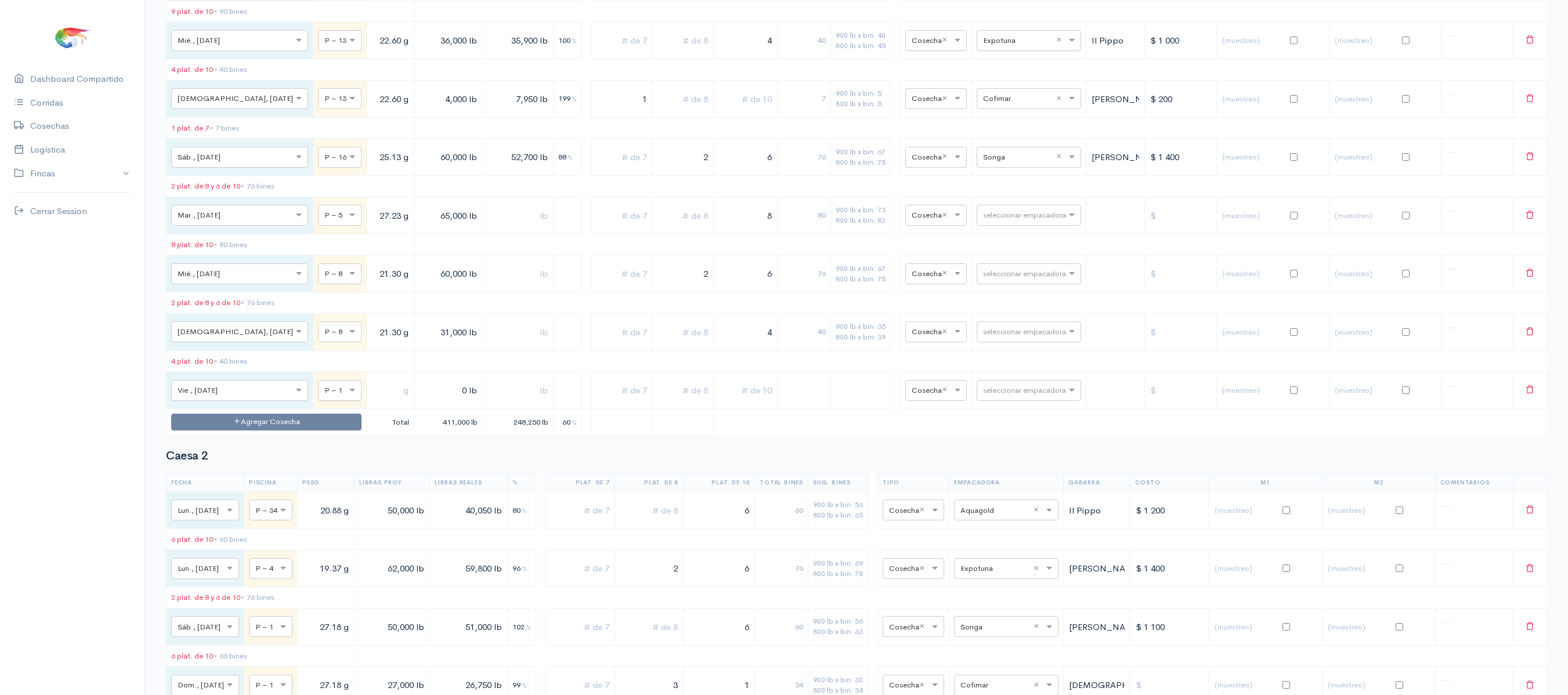
click at [319, 396] on div at bounding box center [340, 389] width 42 height 13
type input "16"
click at [371, 402] on input "text" at bounding box center [390, 390] width 38 height 24
type input "25.13 g"
click at [419, 402] on input "0 lb" at bounding box center [448, 390] width 58 height 24
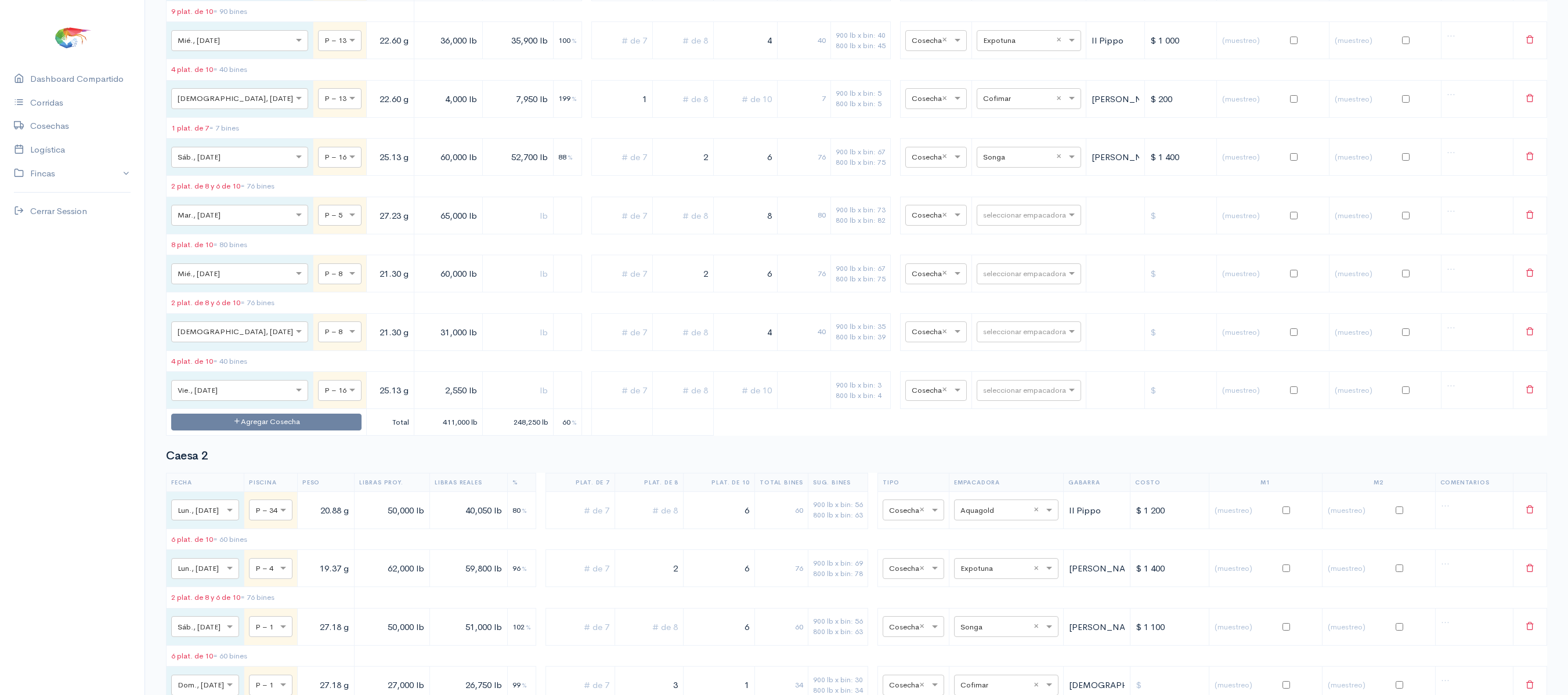
type input "2,550 lb"
click at [487, 402] on input "text" at bounding box center [518, 390] width 62 height 24
type input "2,550 lb"
click at [984, 396] on input "text" at bounding box center [1018, 389] width 71 height 13
type input "ce"
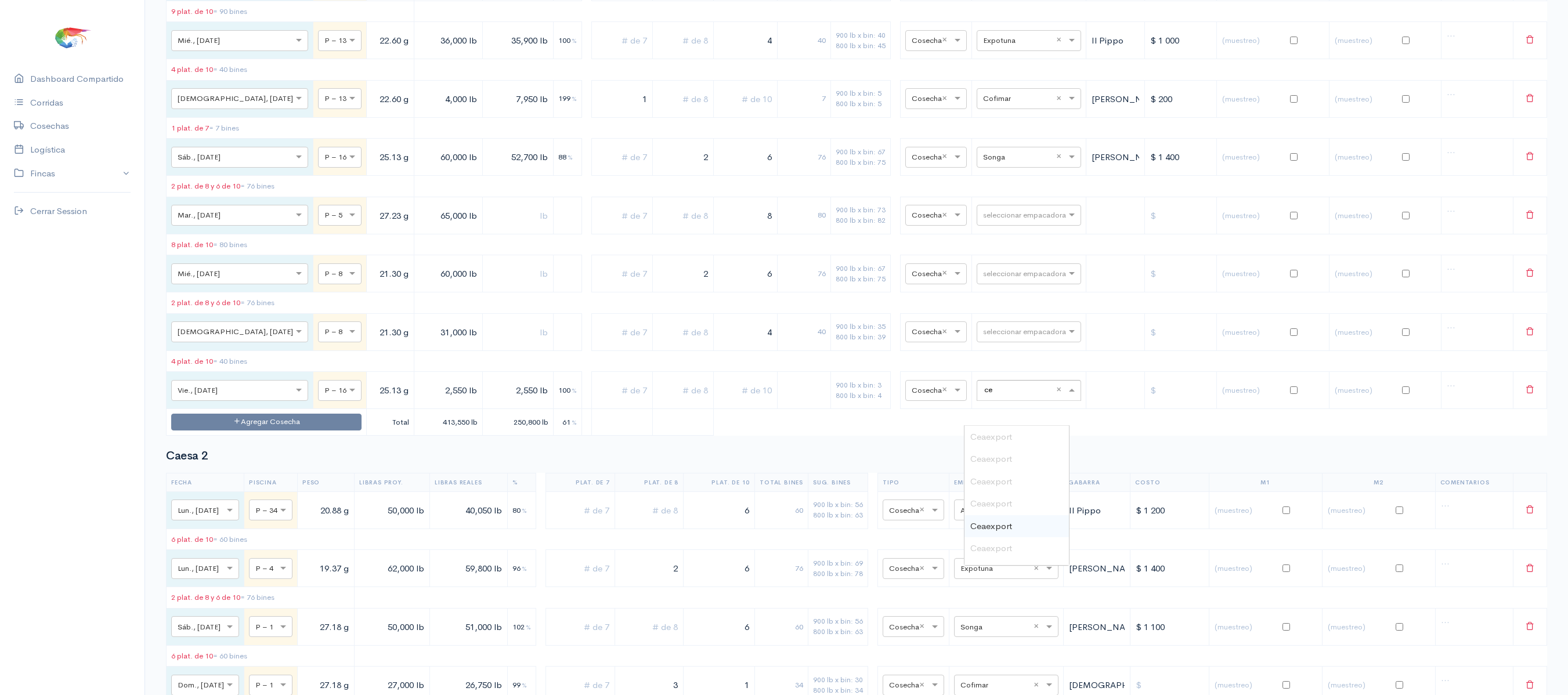
click at [985, 518] on div "Ceaexport" at bounding box center [1017, 526] width 105 height 23
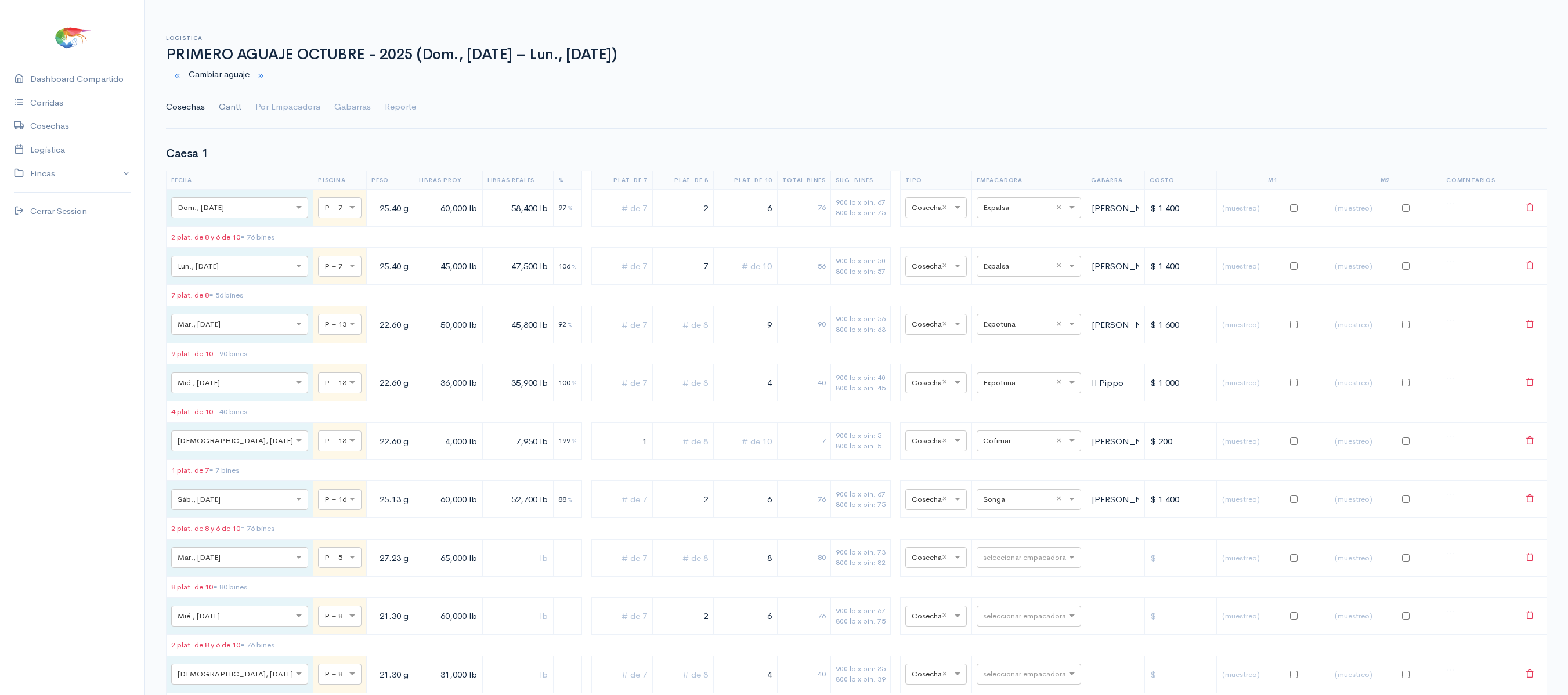
click at [229, 111] on link "Gantt" at bounding box center [230, 107] width 23 height 42
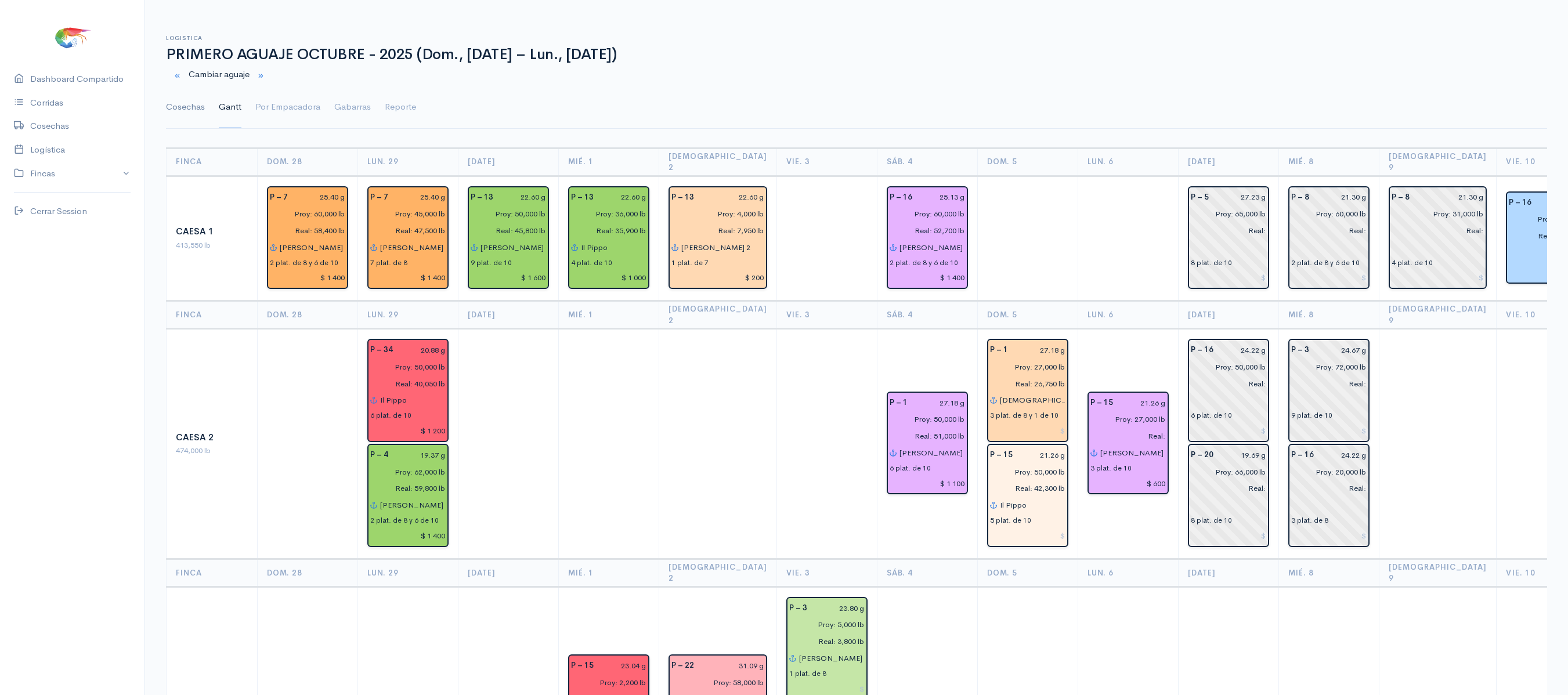
click at [198, 95] on link "Cosechas" at bounding box center [185, 107] width 39 height 42
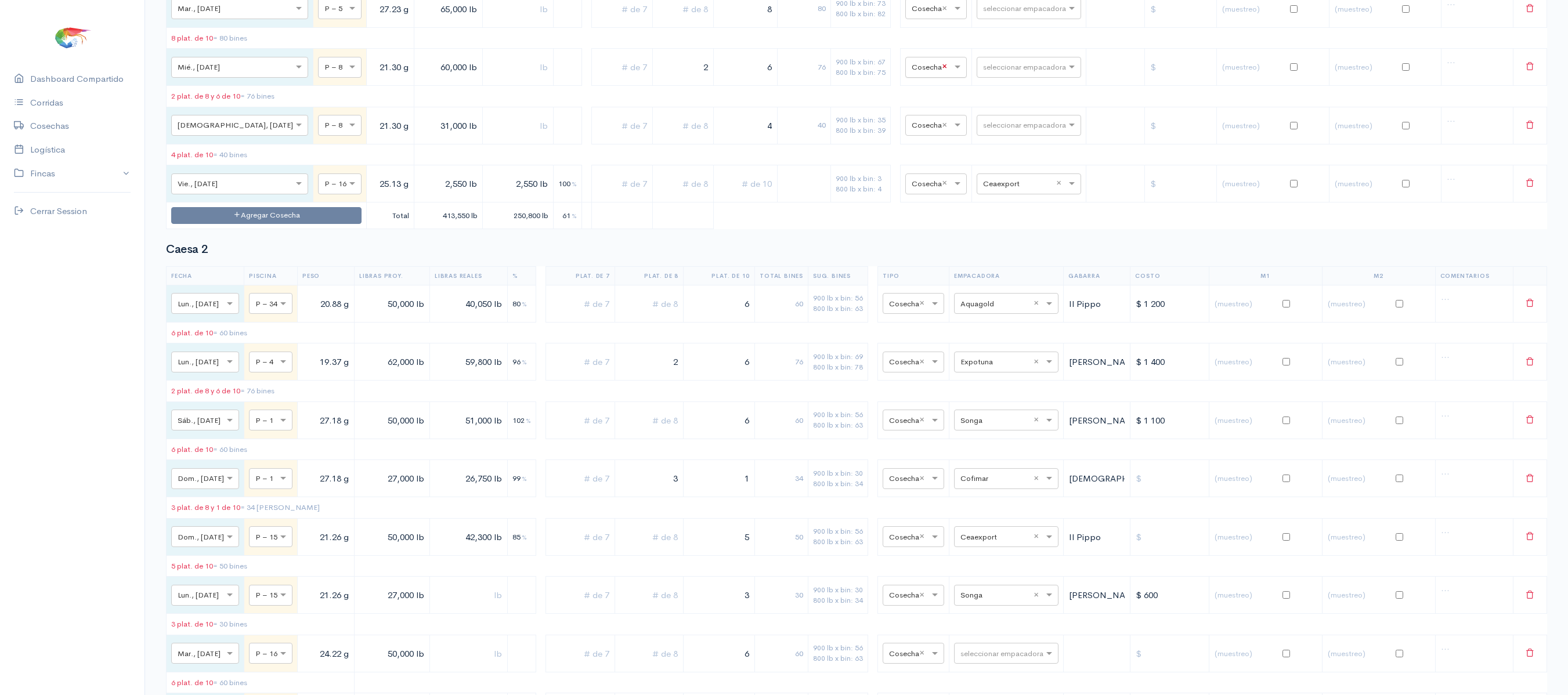
scroll to position [537, 0]
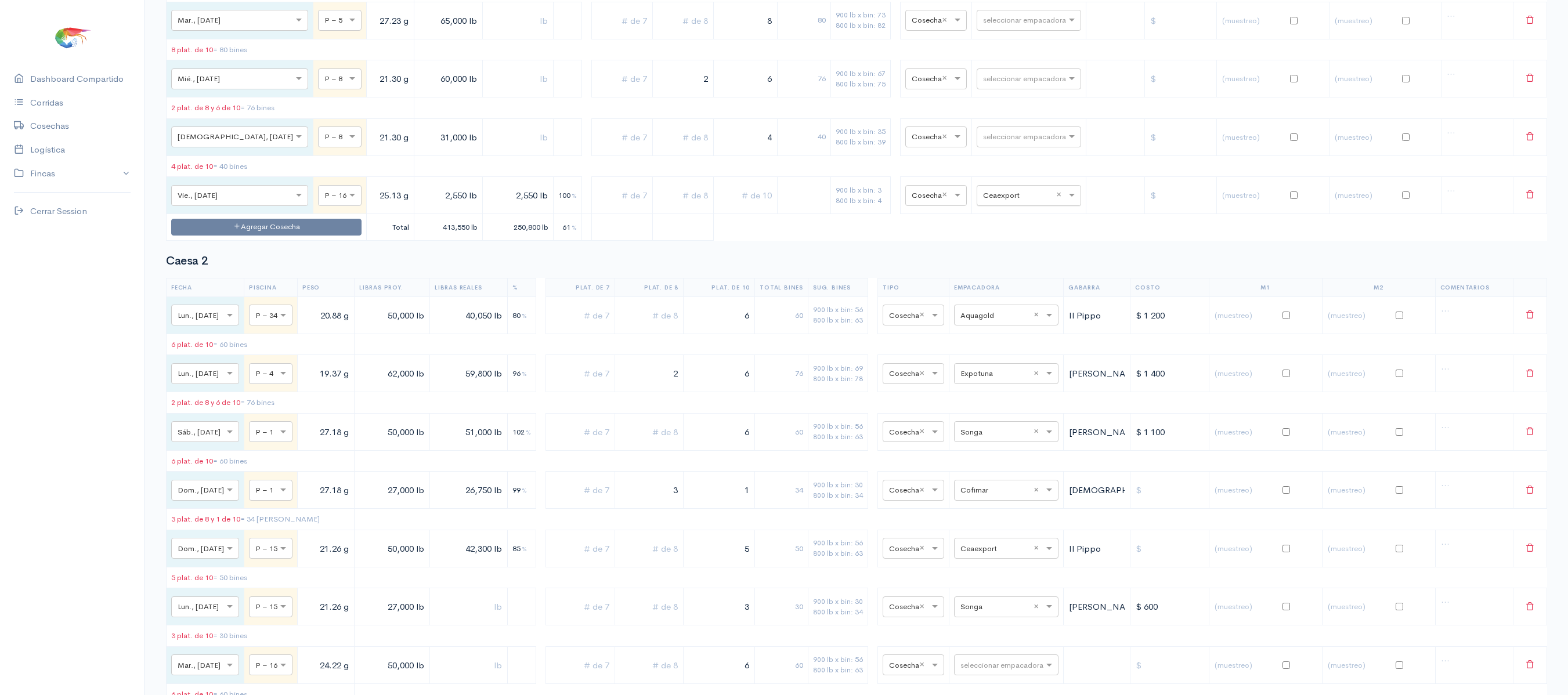
click at [1002, 201] on input "text" at bounding box center [1018, 194] width 71 height 13
type input "ceaex"
click at [1014, 330] on div "Ceaexport" at bounding box center [1017, 336] width 105 height 23
click at [994, 296] on th "Empacadora" at bounding box center [1007, 287] width 114 height 18
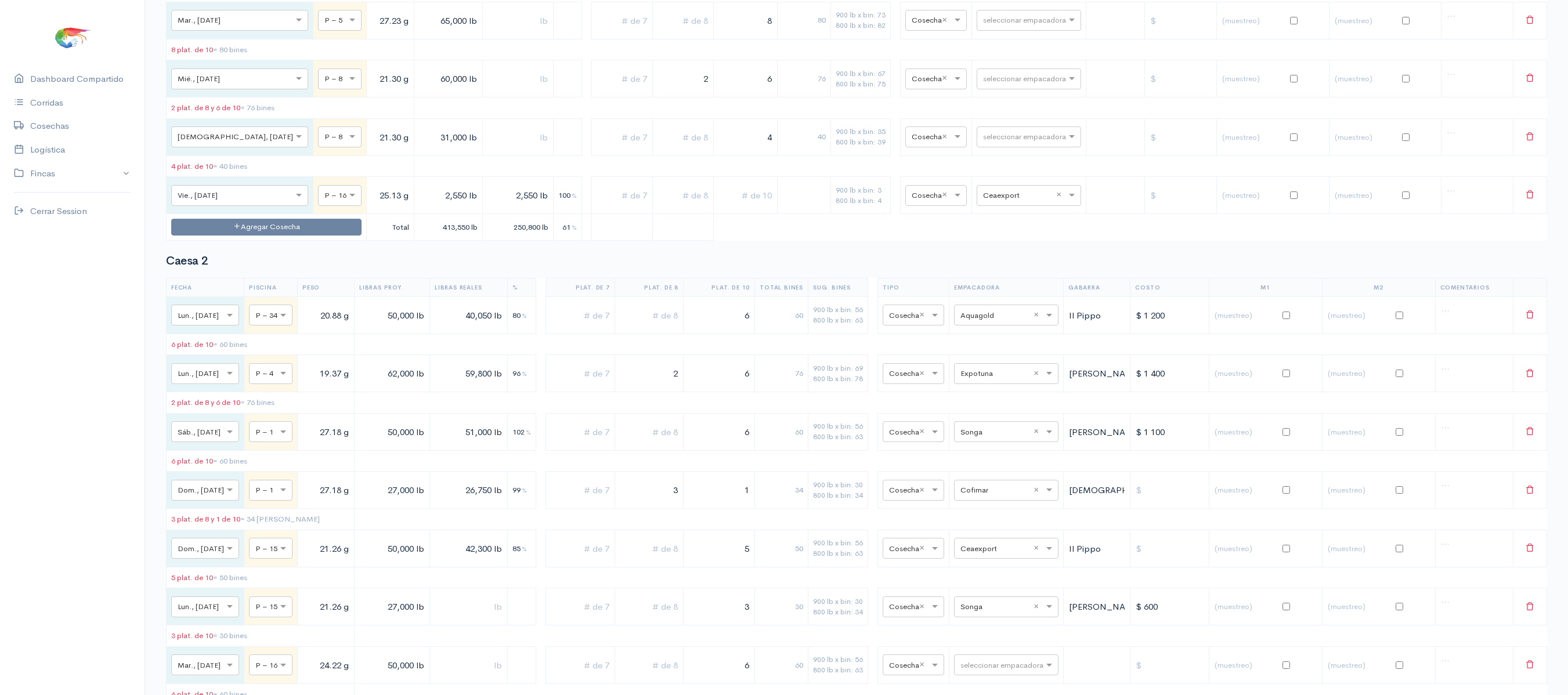
scroll to position [0, 0]
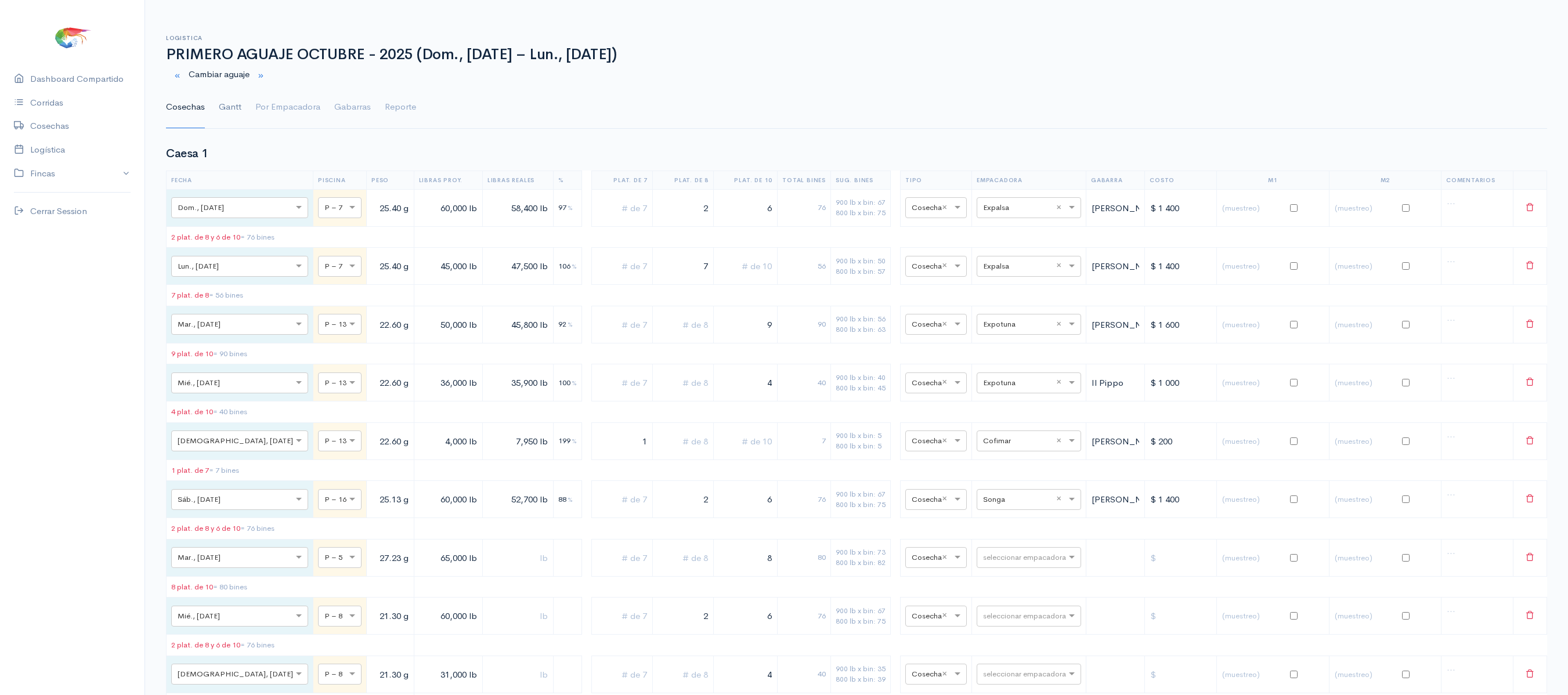
click at [236, 108] on link "Gantt" at bounding box center [230, 107] width 23 height 42
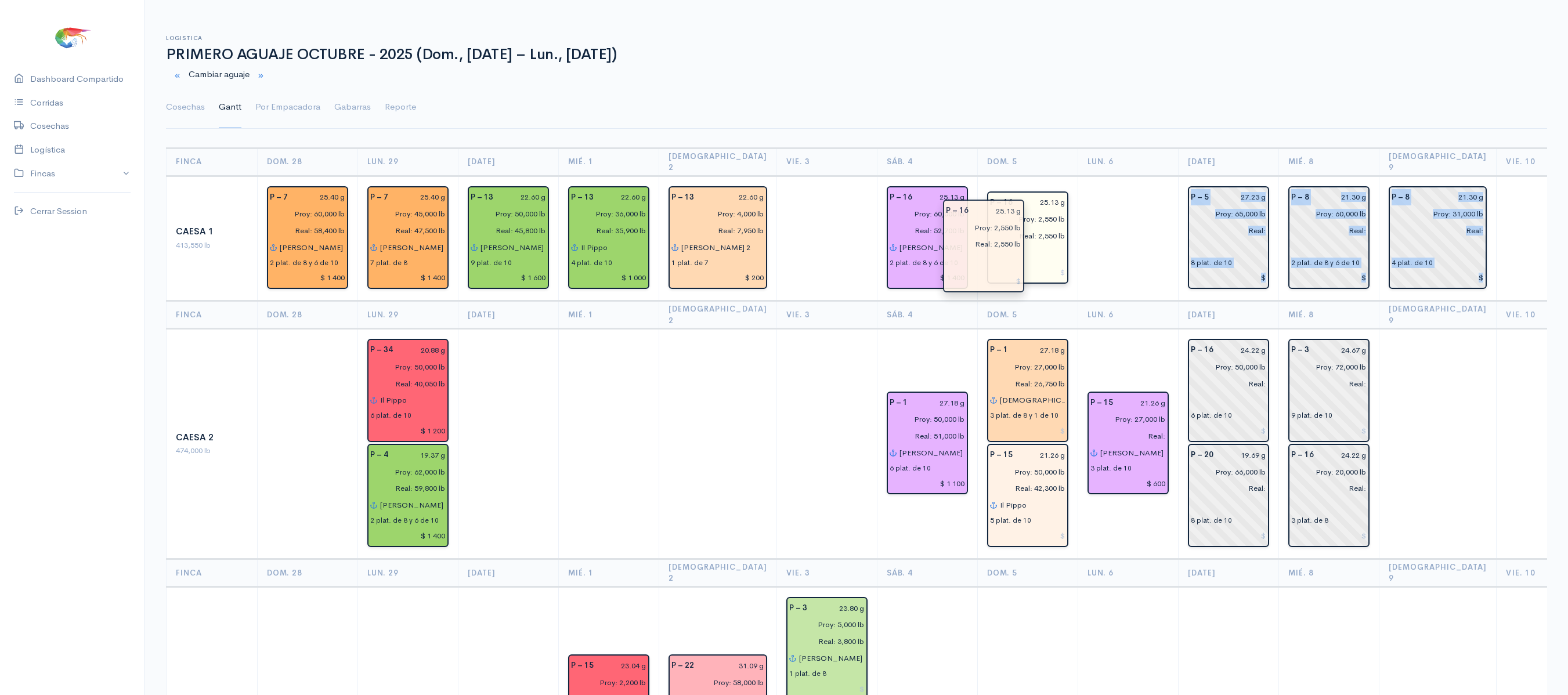
drag, startPoint x: 1533, startPoint y: 225, endPoint x: 1004, endPoint y: 234, distance: 529.1
click at [1100, 189] on td at bounding box center [1127, 239] width 100 height 125
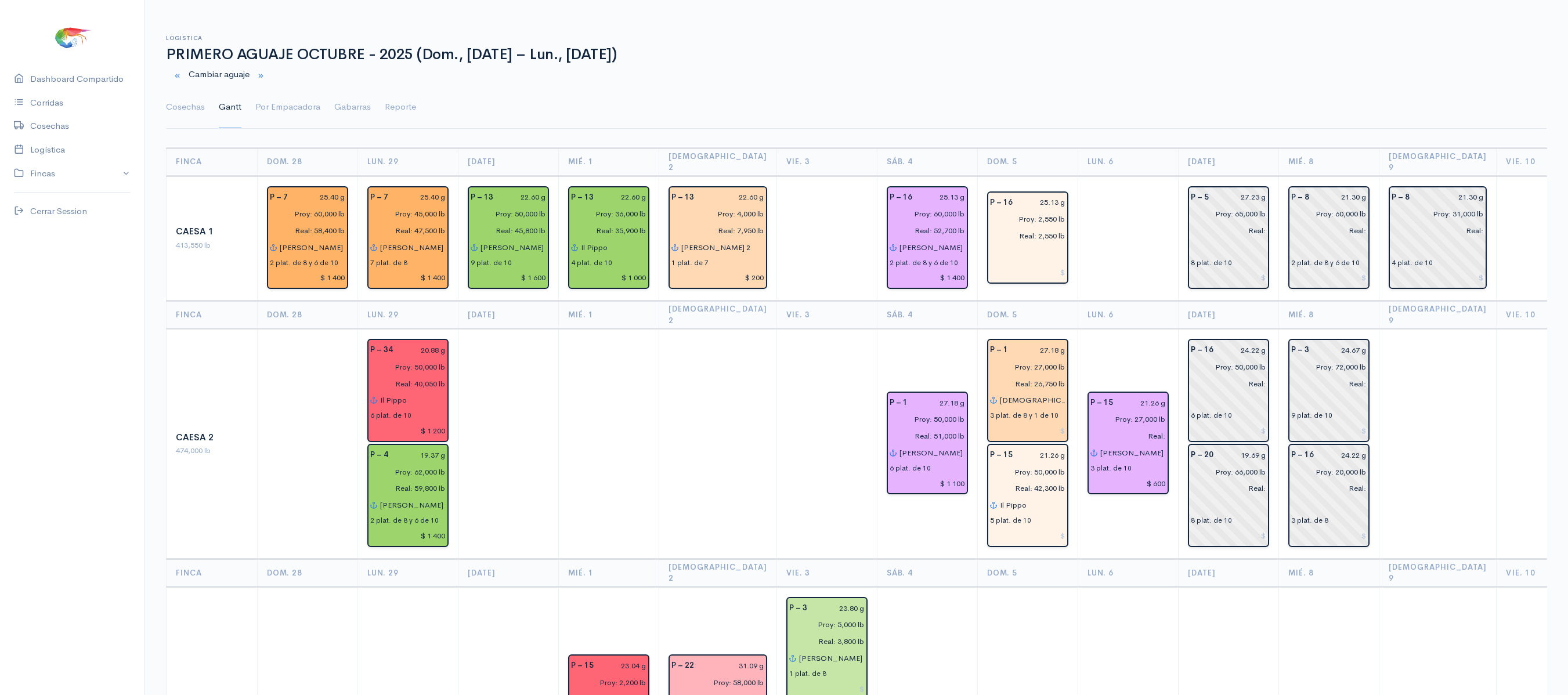
click at [1095, 118] on ul "Cosechas Gantt Por Empacadora Gabarras Reporte" at bounding box center [857, 107] width 1381 height 42
click at [1040, 422] on input at bounding box center [1028, 430] width 76 height 17
type input "$ 800"
click at [1033, 527] on input at bounding box center [1028, 535] width 76 height 17
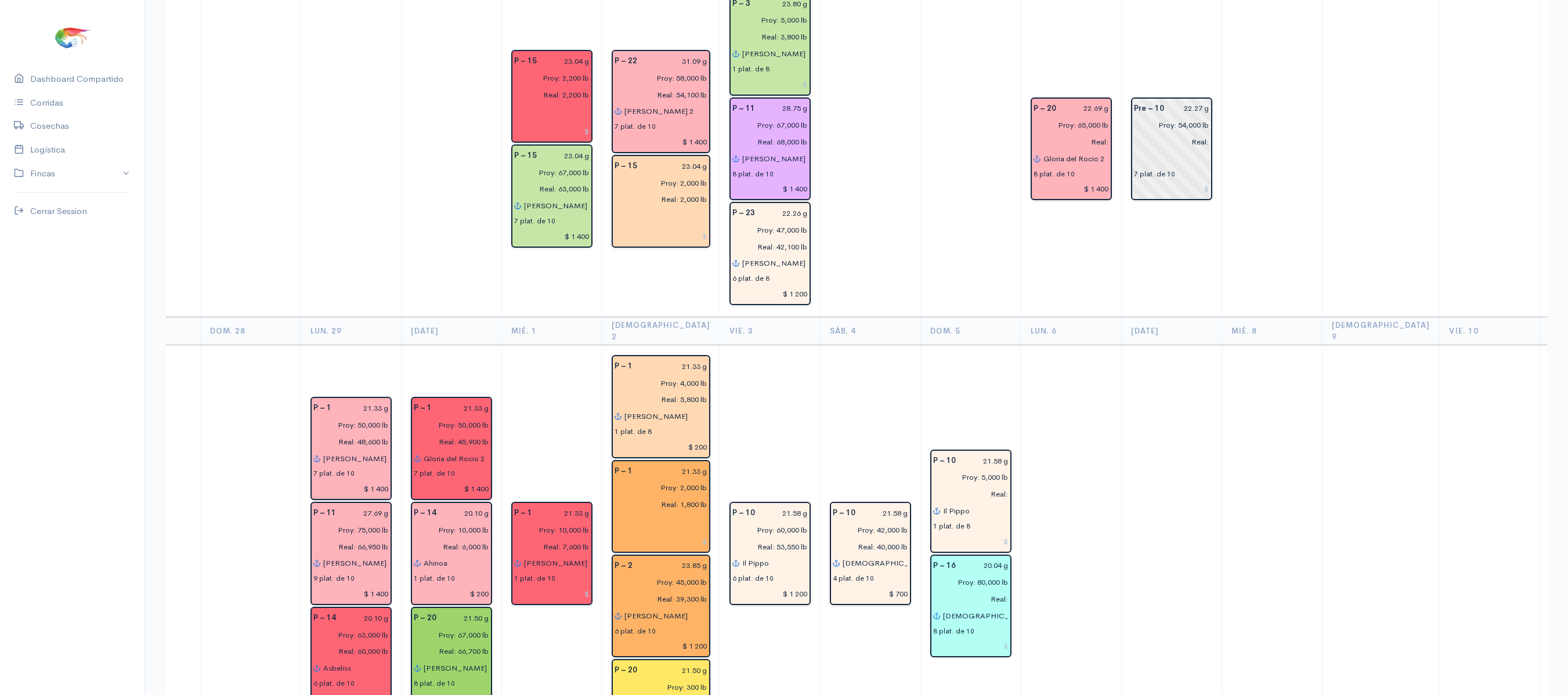
scroll to position [606, 0]
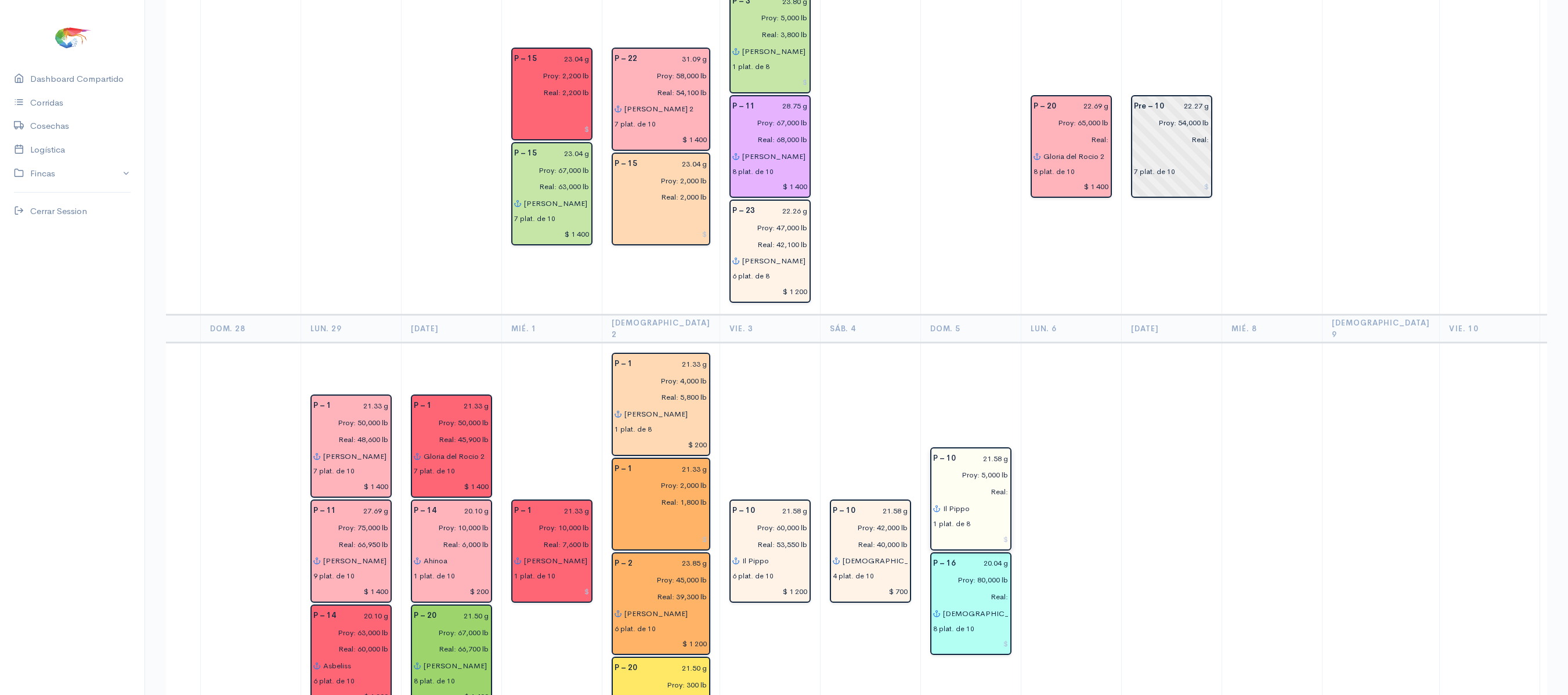
type input "$ 1 000"
click at [969, 531] on input at bounding box center [970, 539] width 76 height 17
type input "$ 200"
click at [982, 635] on input at bounding box center [970, 643] width 76 height 17
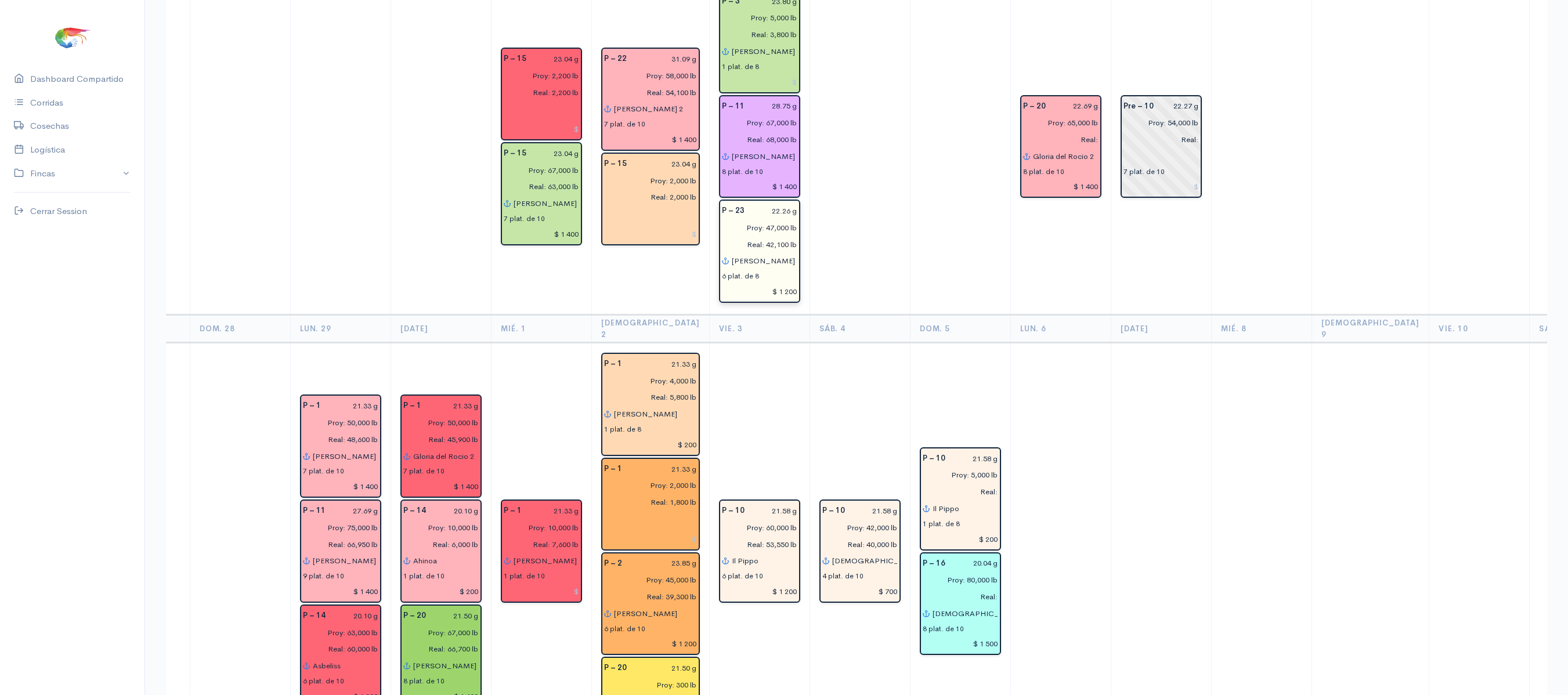
scroll to position [0, 0]
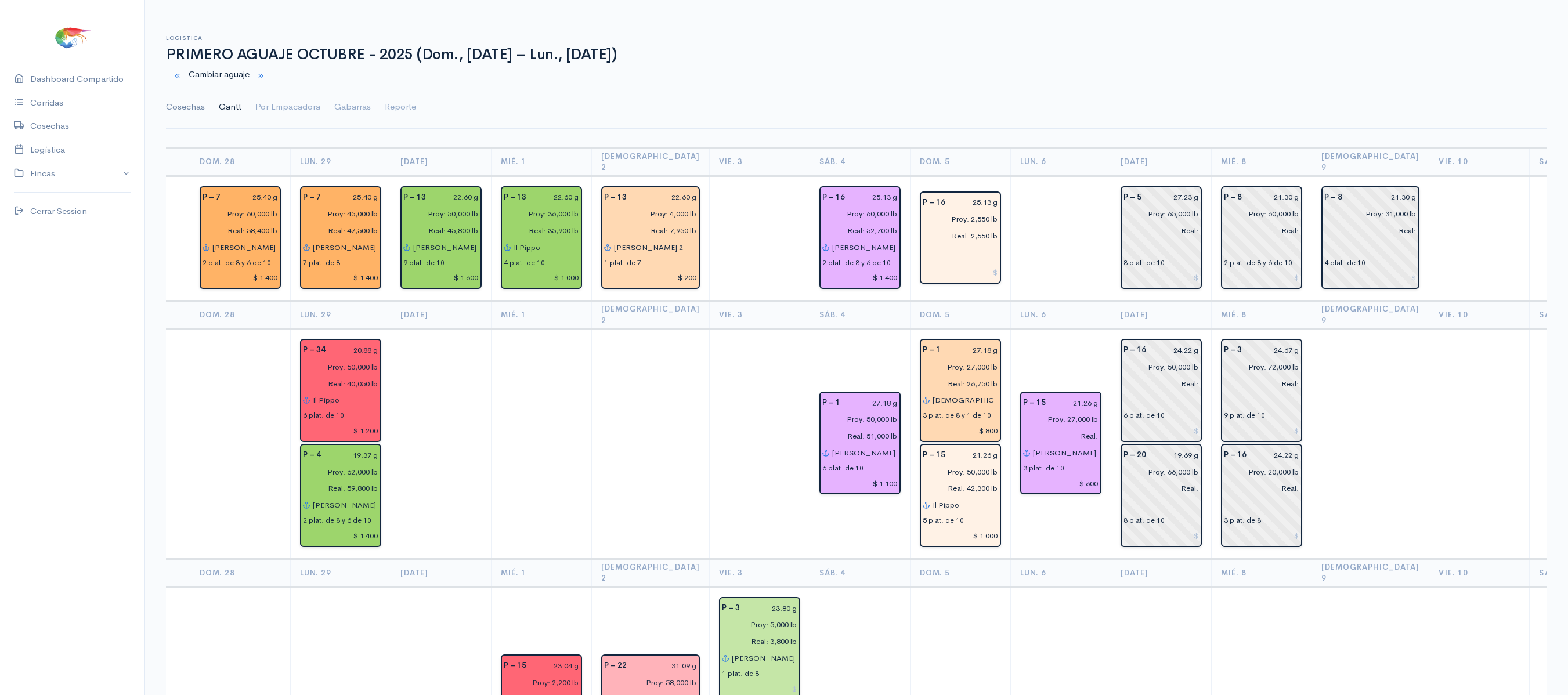
type input "$ 1 500"
click at [183, 118] on link "Cosechas" at bounding box center [185, 107] width 39 height 42
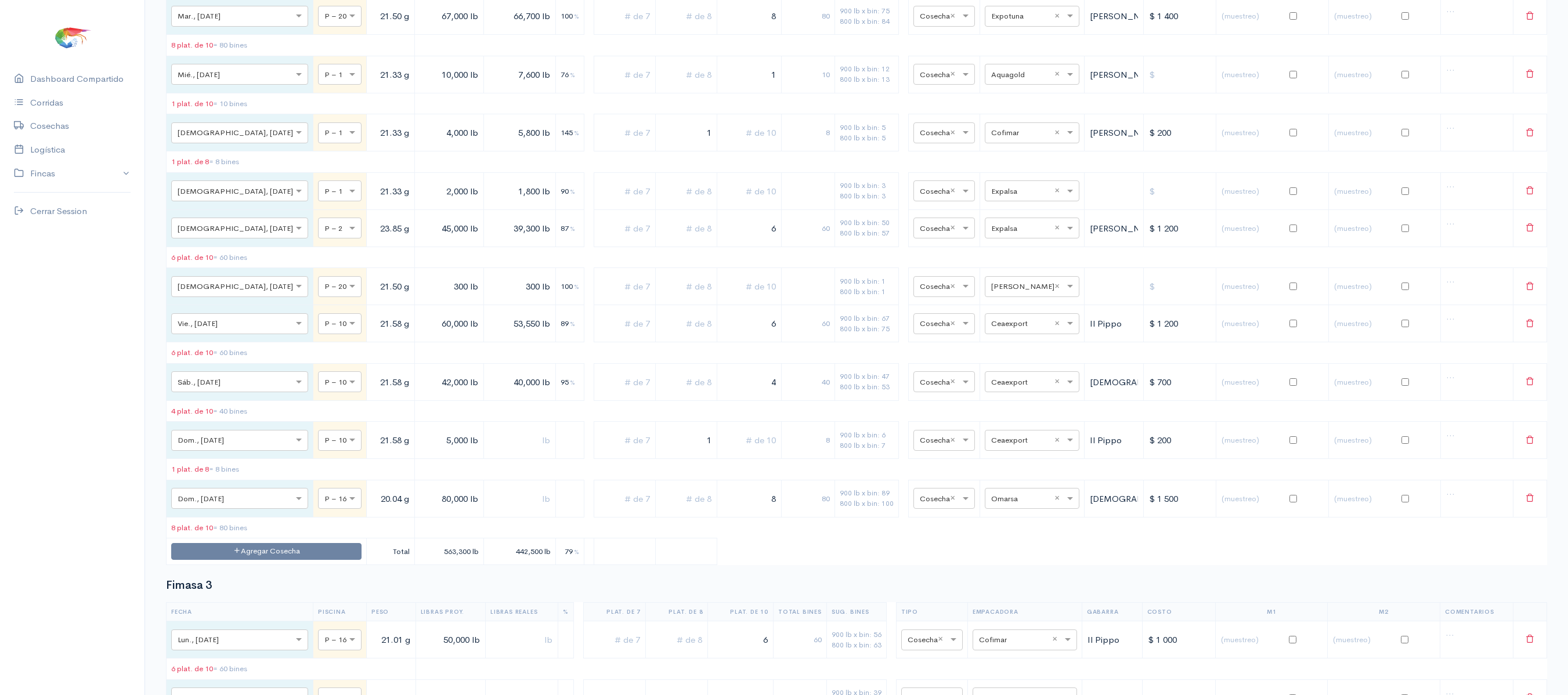
scroll to position [2357, 0]
click at [740, 518] on td "8" at bounding box center [748, 499] width 65 height 37
drag, startPoint x: 745, startPoint y: 616, endPoint x: 826, endPoint y: 614, distance: 81.0
click at [826, 518] on tr "× Dom., [DATE] × P – 16 20.04 g 80,000 lb 8 80 900 lb x bin: 89 800 lb x bin: 1…" at bounding box center [857, 499] width 1380 height 37
type input "9"
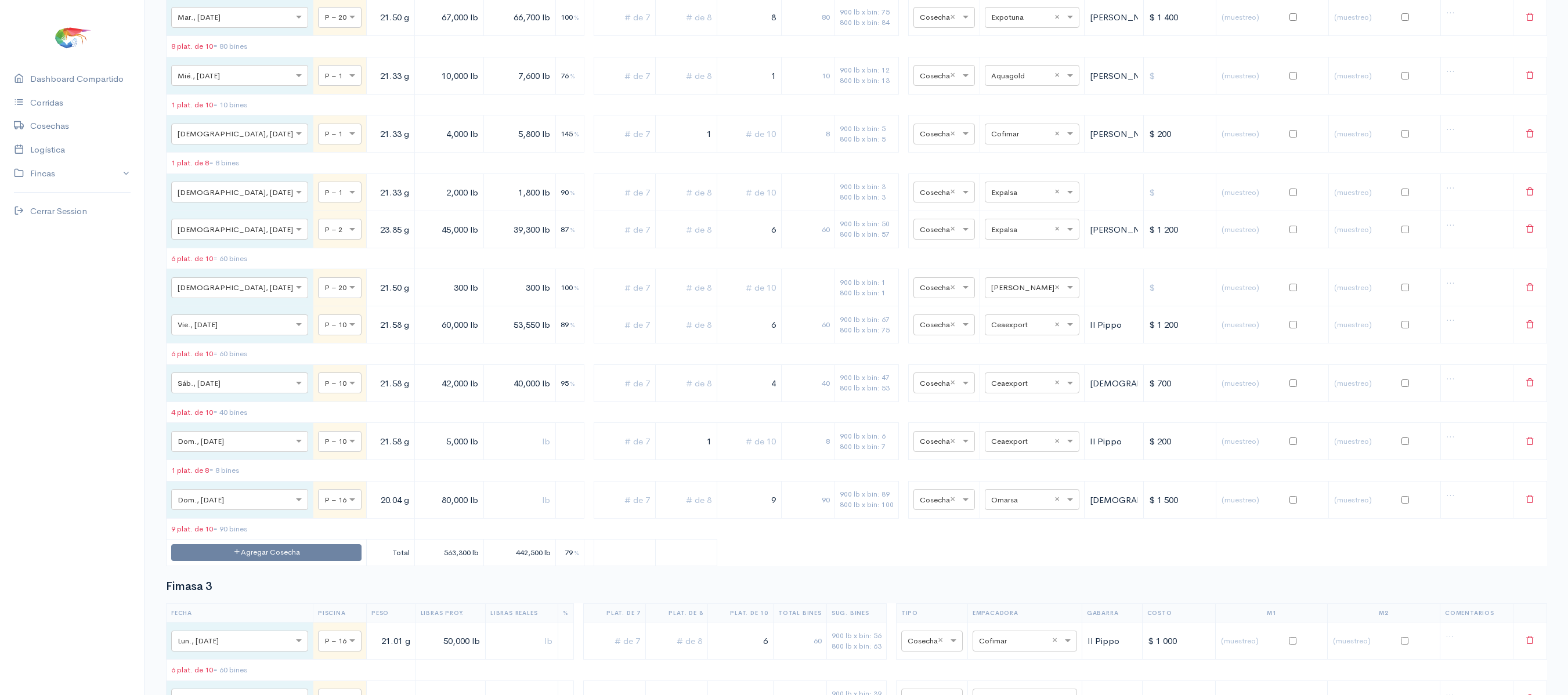
click at [861, 566] on table "Fecha Piscina Peso Libras Proy. Libras Reales % Plat. de 7 Plat. de 8 Plat. de …" at bounding box center [857, 127] width 1381 height 878
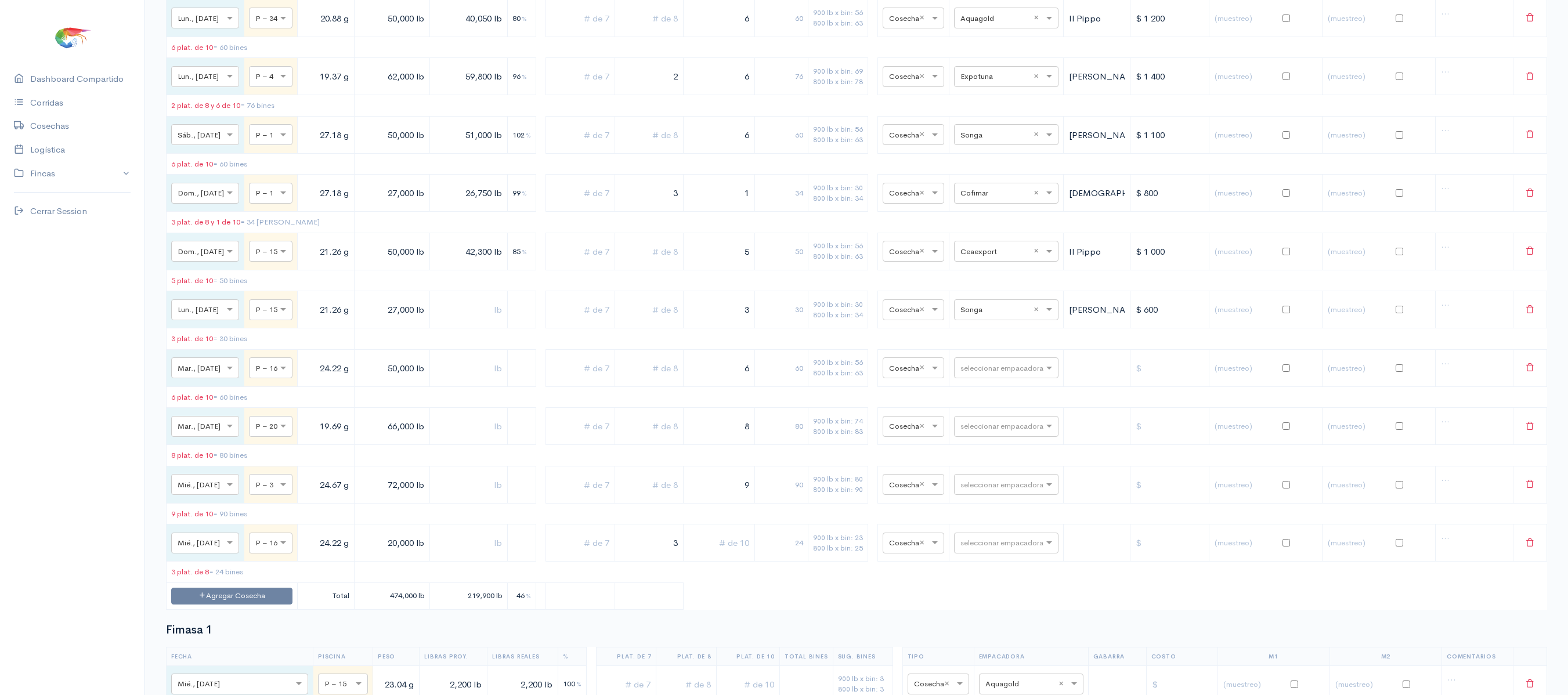
scroll to position [0, 0]
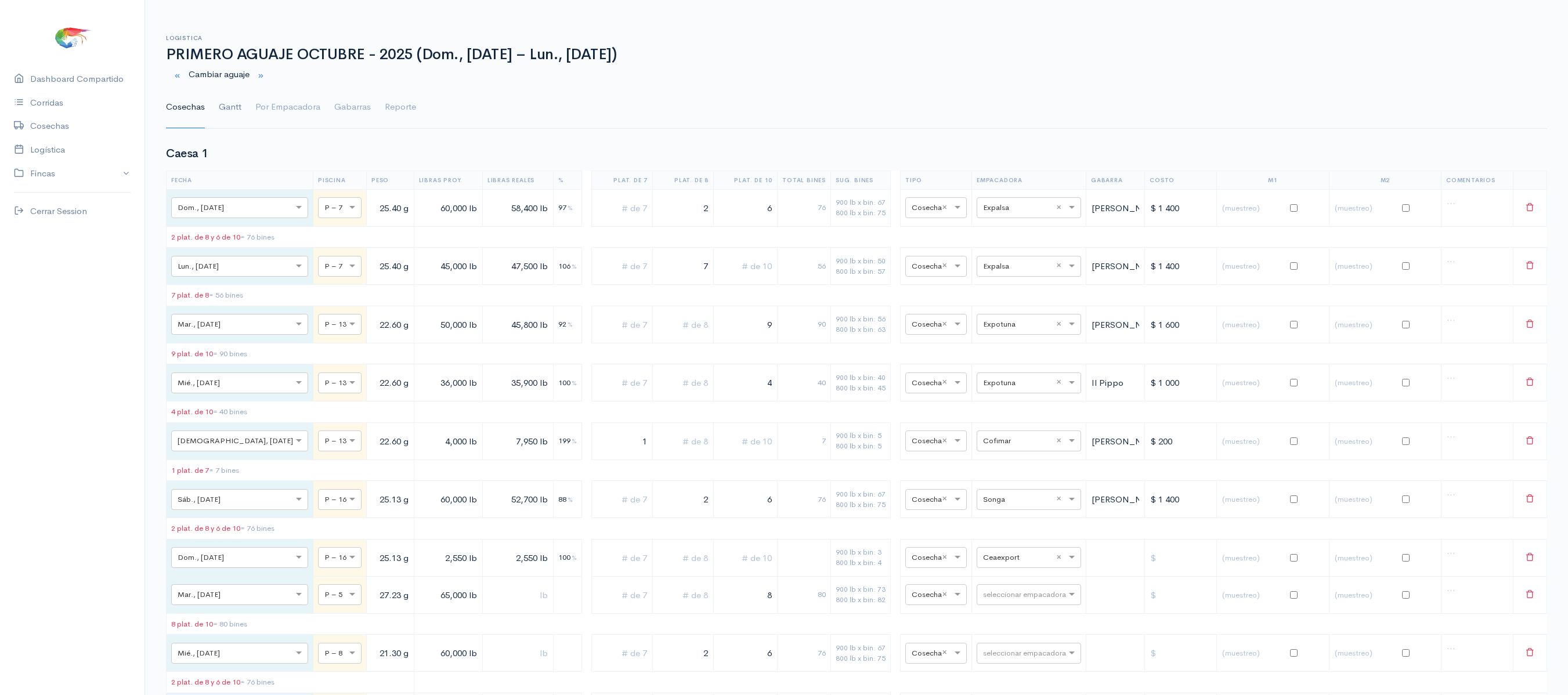
click at [231, 111] on link "Gantt" at bounding box center [230, 107] width 23 height 42
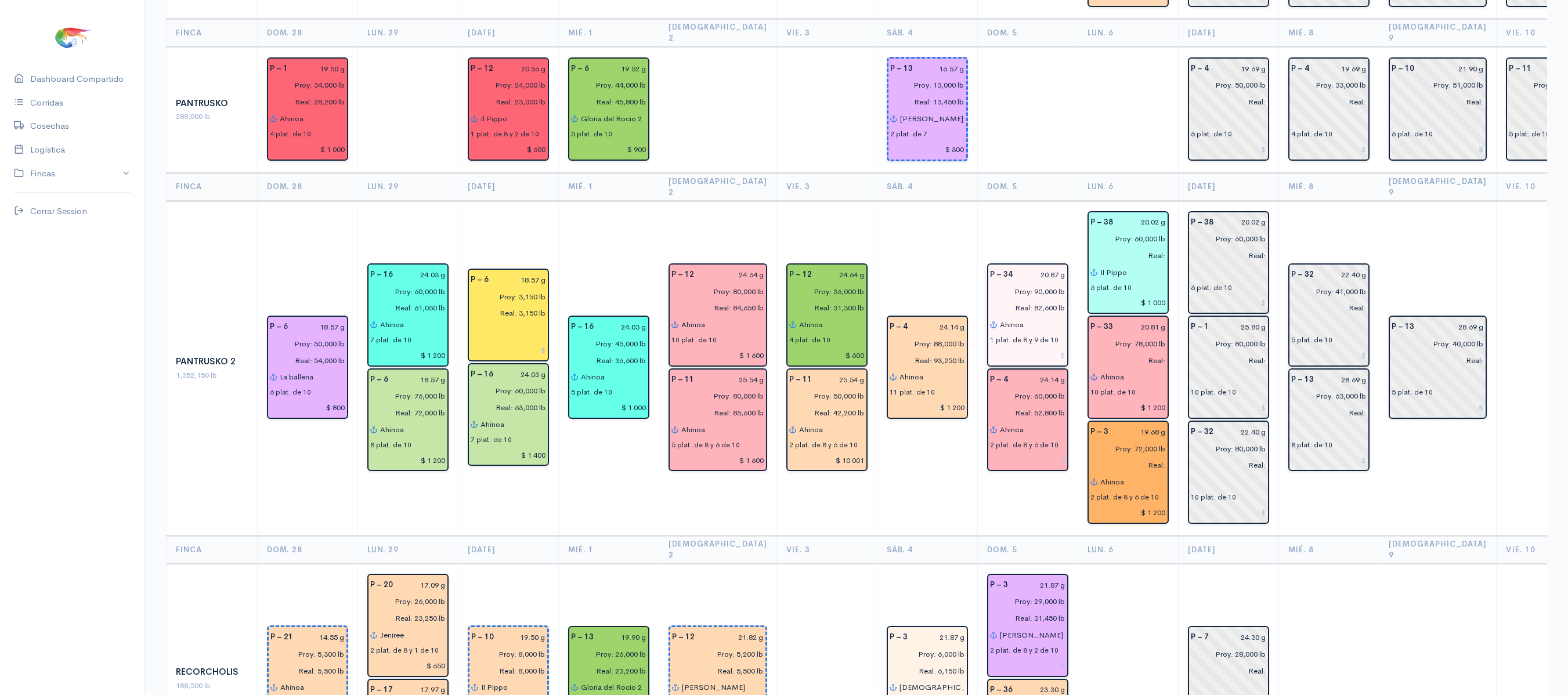
scroll to position [1503, 0]
click at [1035, 346] on input at bounding box center [1028, 354] width 76 height 17
type input "$ 1 200"
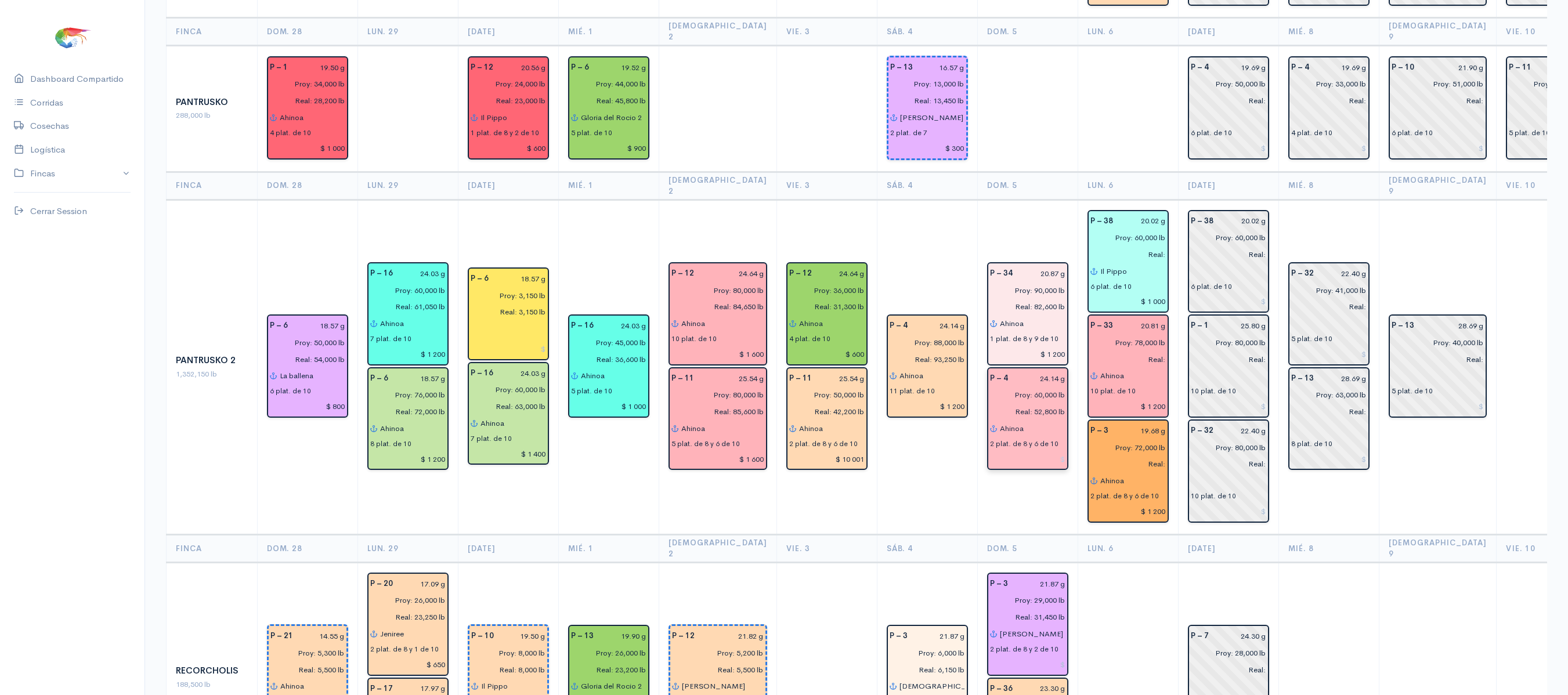
click at [1036, 451] on input at bounding box center [1028, 459] width 76 height 17
type input "$ 1 200"
click at [1036, 656] on input at bounding box center [1028, 664] width 76 height 17
type input "$ 800"
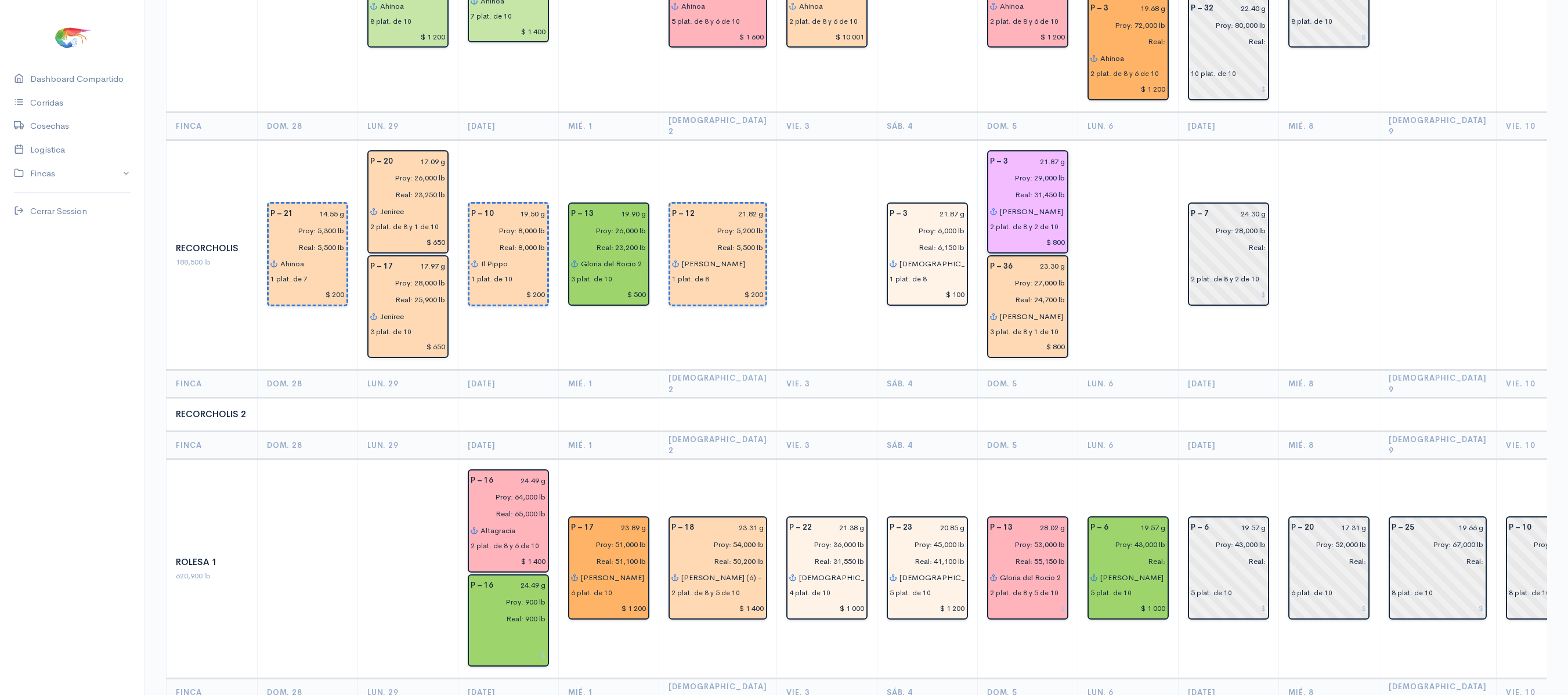
scroll to position [1926, 0]
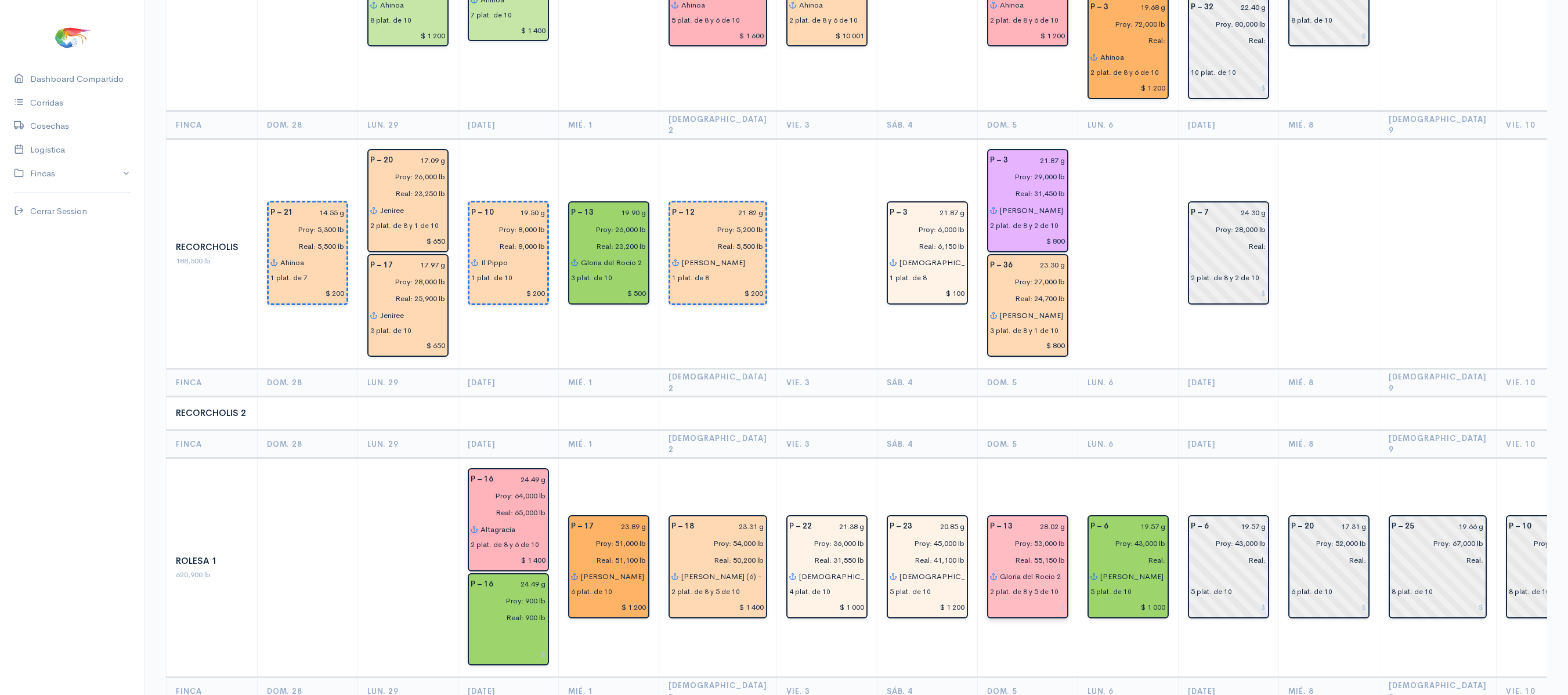
type input "$ 800"
click at [1028, 598] on input at bounding box center [1028, 606] width 76 height 17
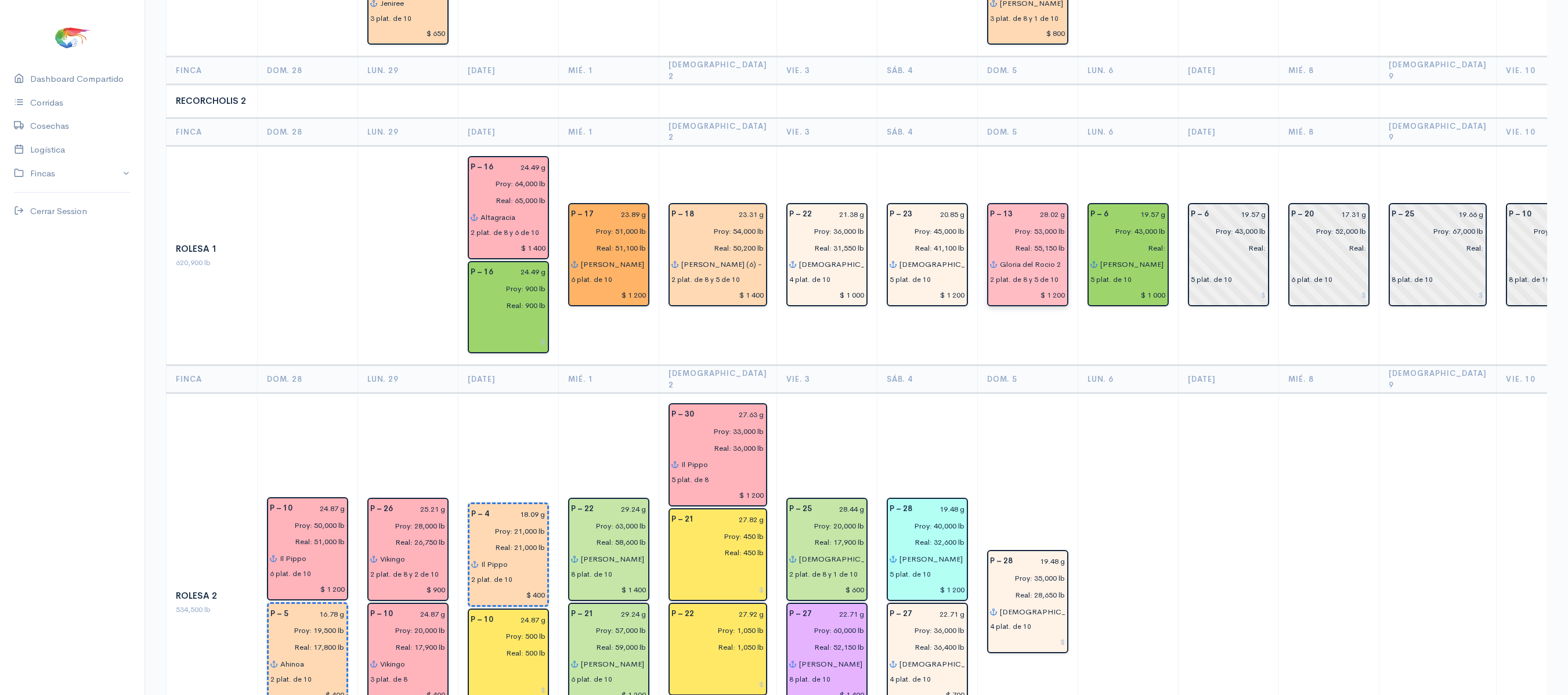
scroll to position [2243, 0]
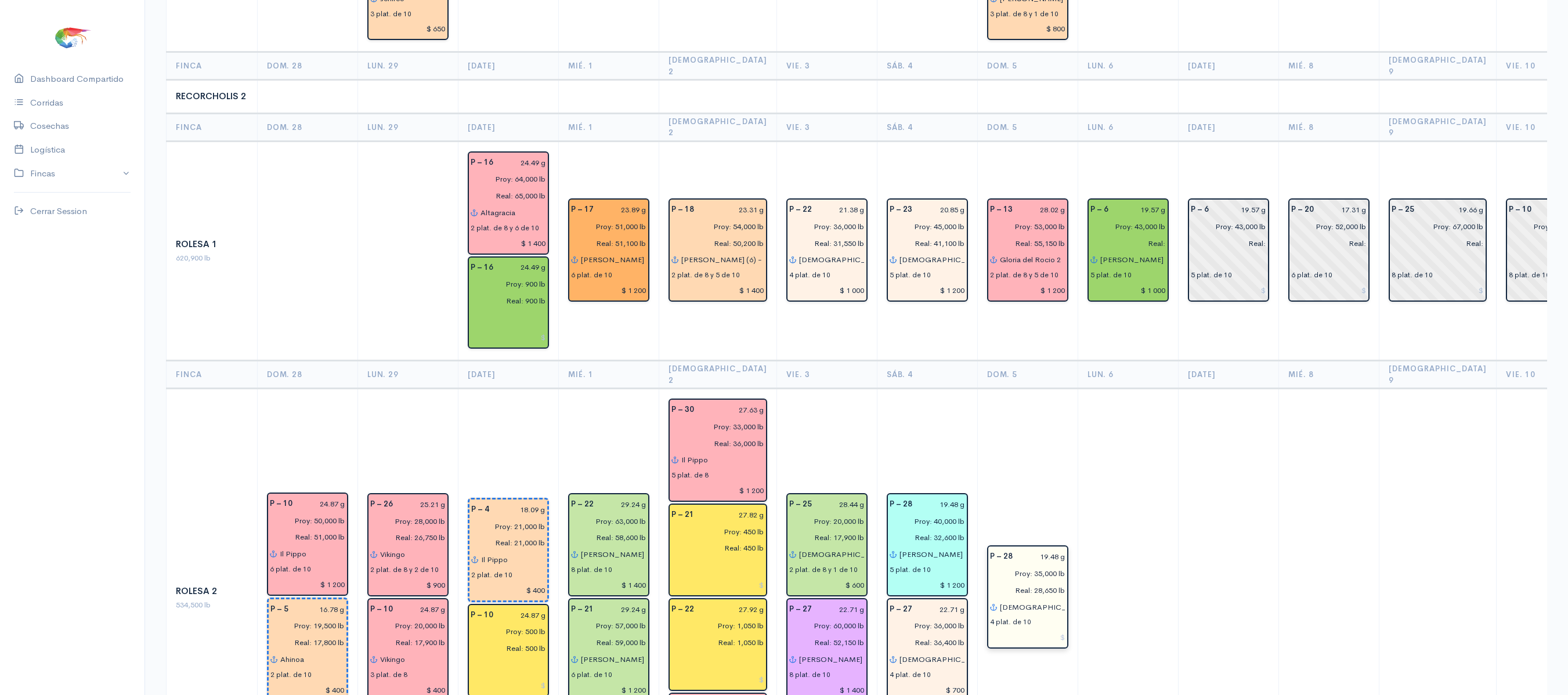
type input "$ 1 200"
click at [1028, 629] on input at bounding box center [1028, 637] width 76 height 17
type input "$ 1 000"
click at [1157, 498] on td at bounding box center [1127, 598] width 100 height 419
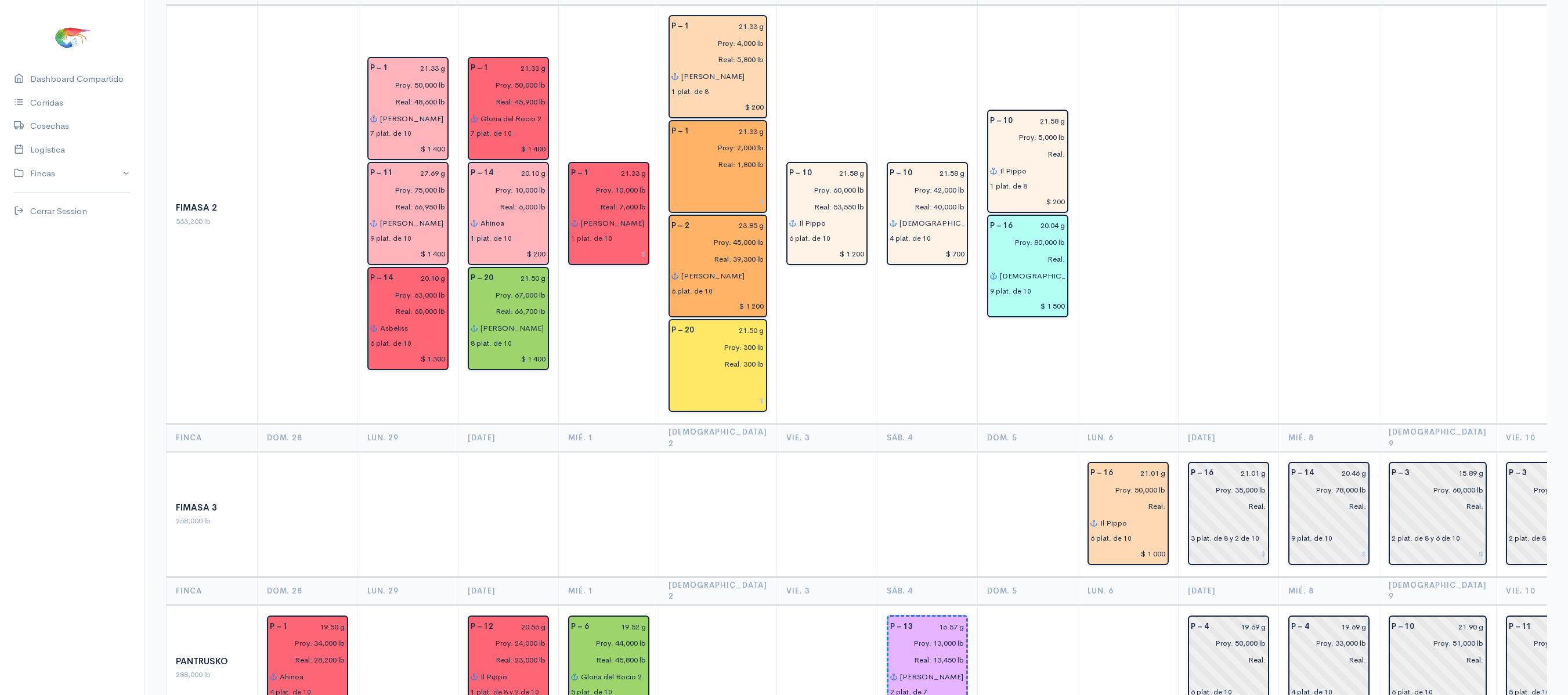
scroll to position [0, 0]
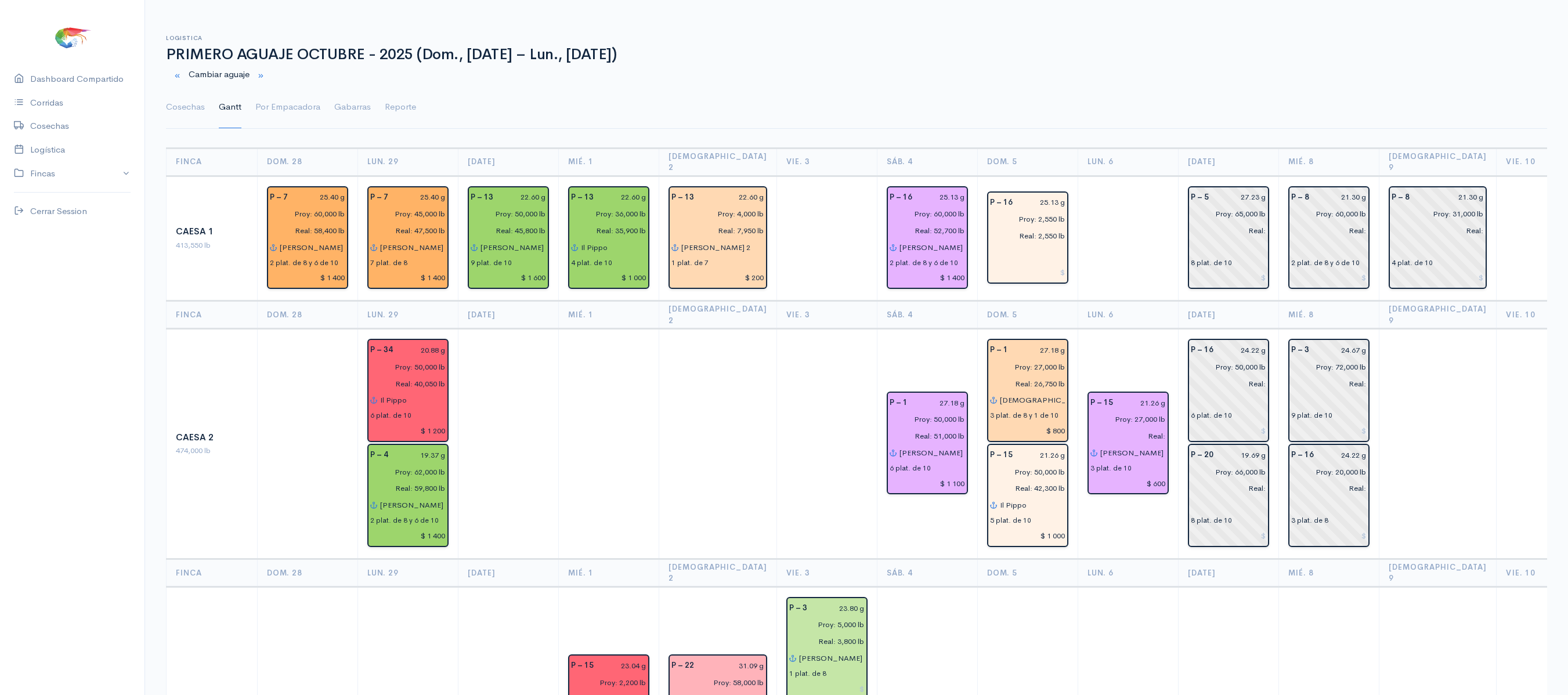
click at [1092, 284] on td at bounding box center [1127, 239] width 100 height 125
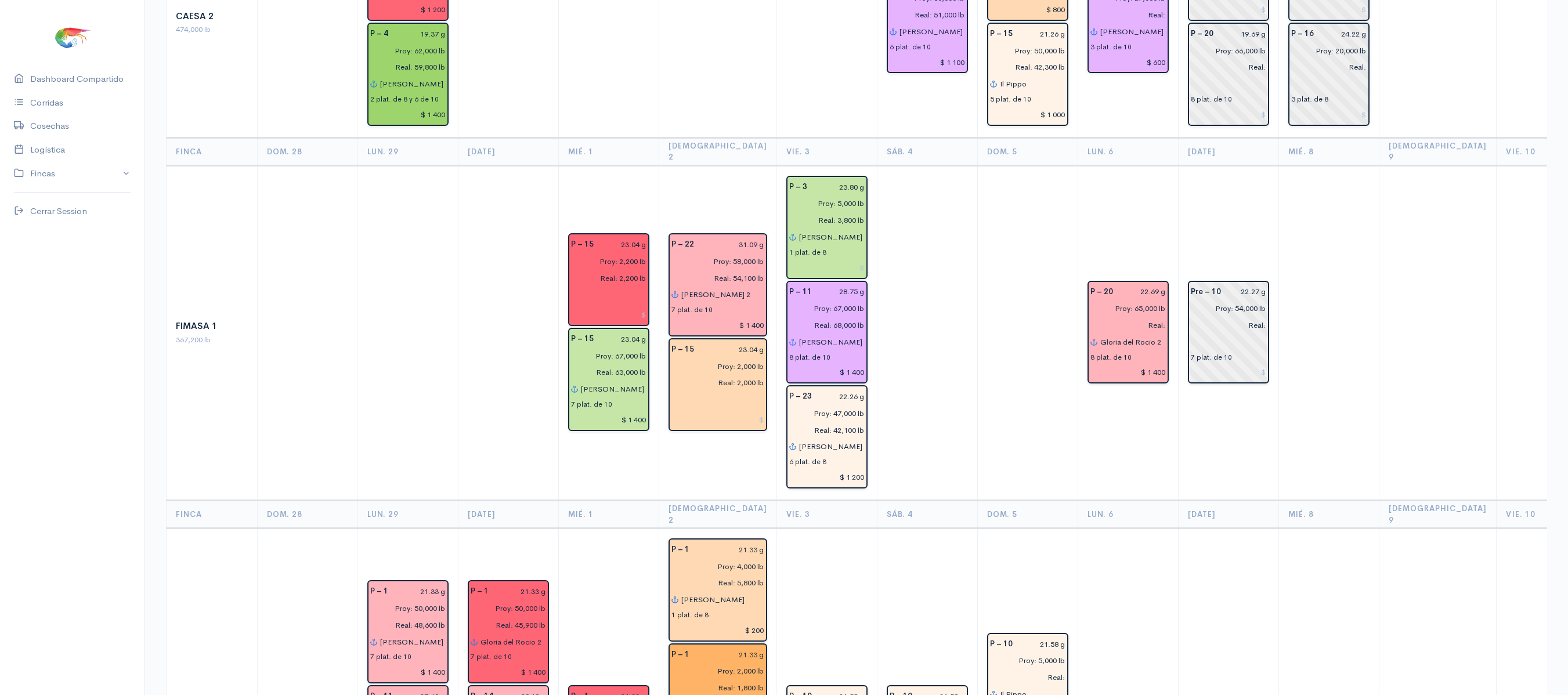
scroll to position [640, 0]
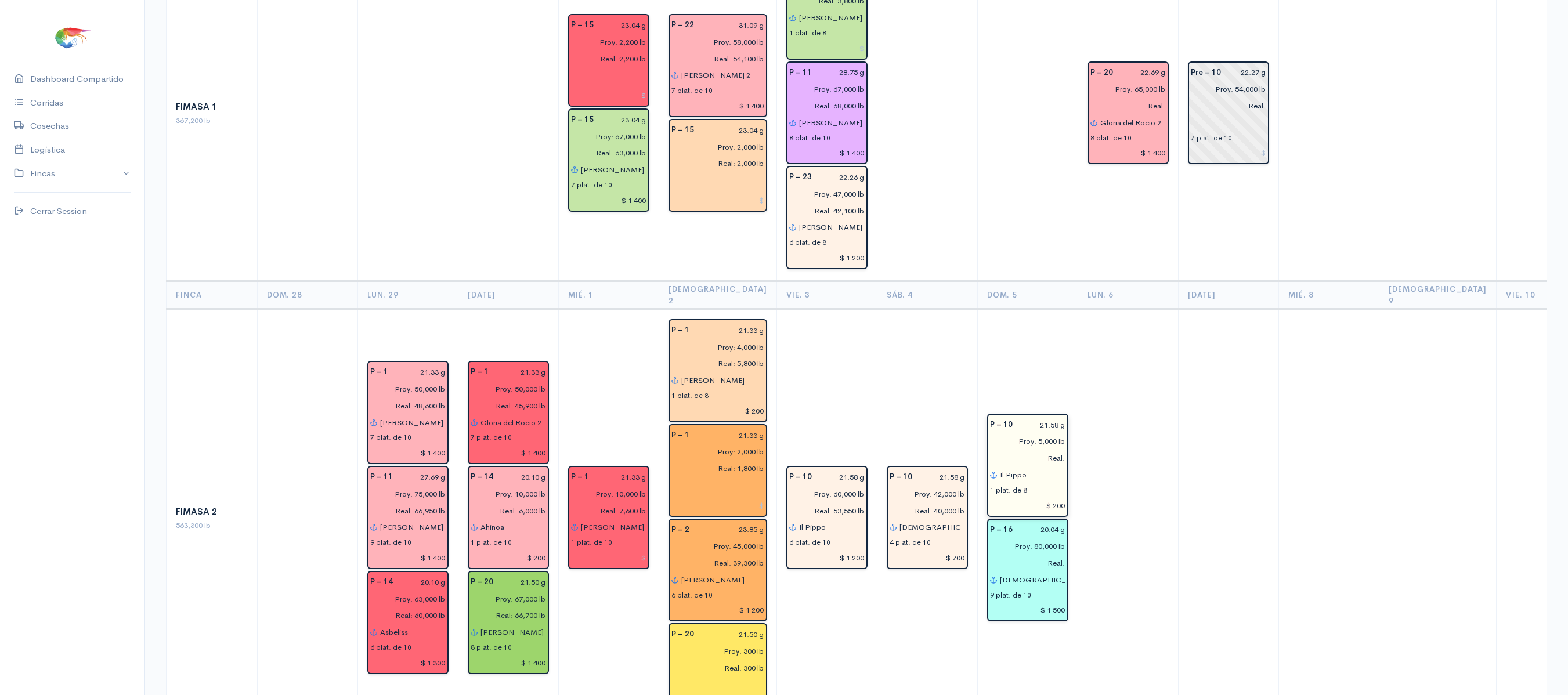
click at [1035, 450] on input "Real:" at bounding box center [1024, 458] width 82 height 17
type input "Real: 8,100 lb"
click at [1006, 309] on td "P – 10 21.58 g Proy: 5,000 lb Real: 8,100 lb Il Pippo 1 plat. de 8 $ 200 P – 16…" at bounding box center [1027, 518] width 100 height 419
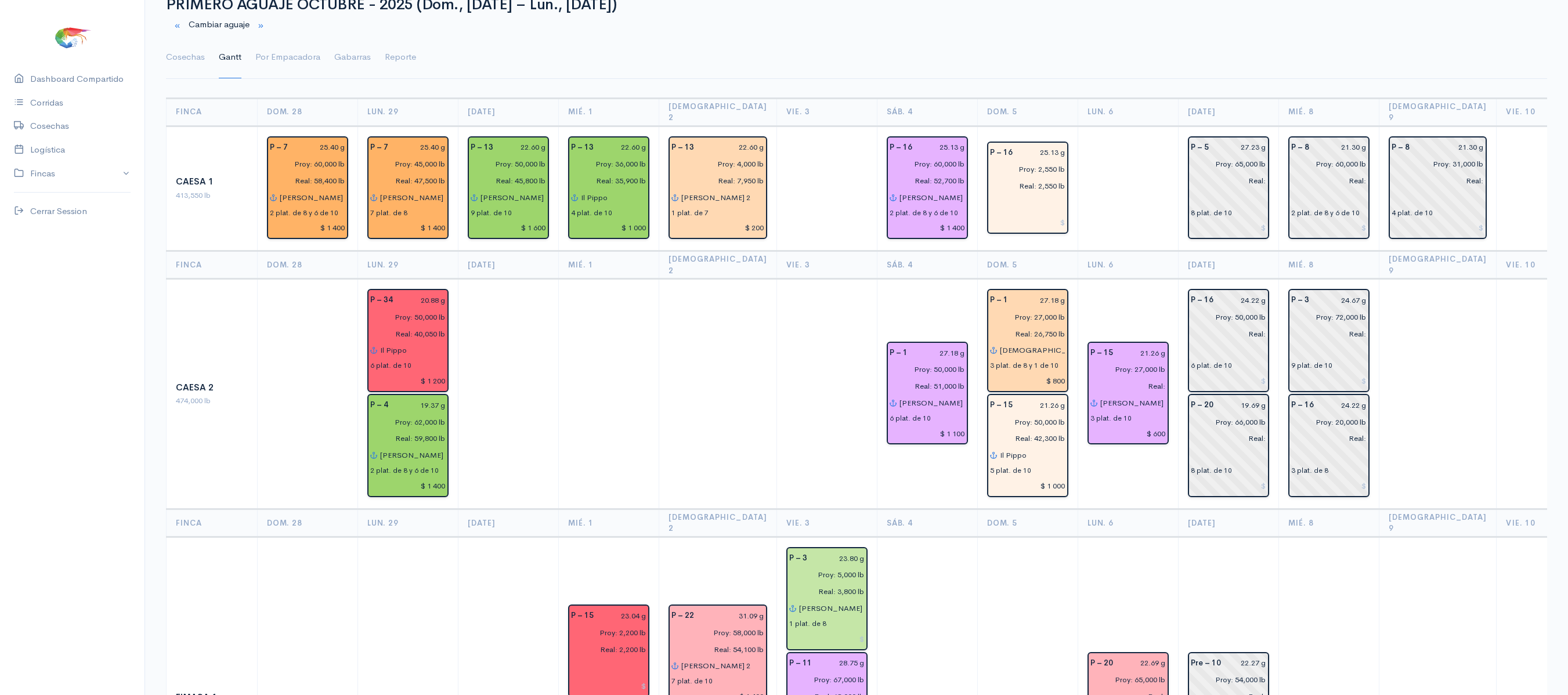
scroll to position [21, 0]
